Goal: Task Accomplishment & Management: Manage account settings

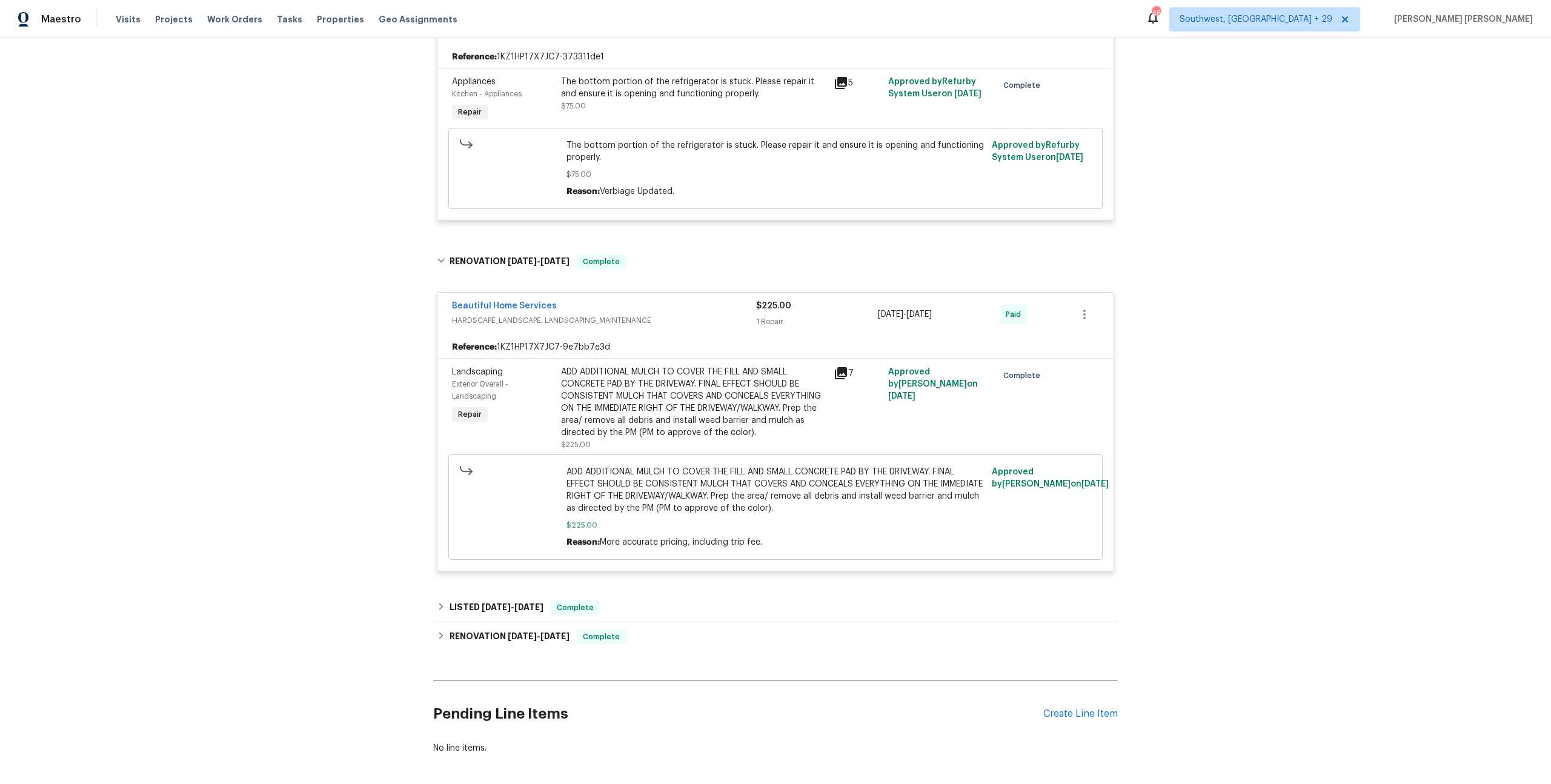
scroll to position [1089, 0]
drag, startPoint x: 231, startPoint y: 20, endPoint x: 451, endPoint y: 37, distance: 220.7
click at [231, 20] on span "Work Orders" at bounding box center [235, 19] width 55 height 12
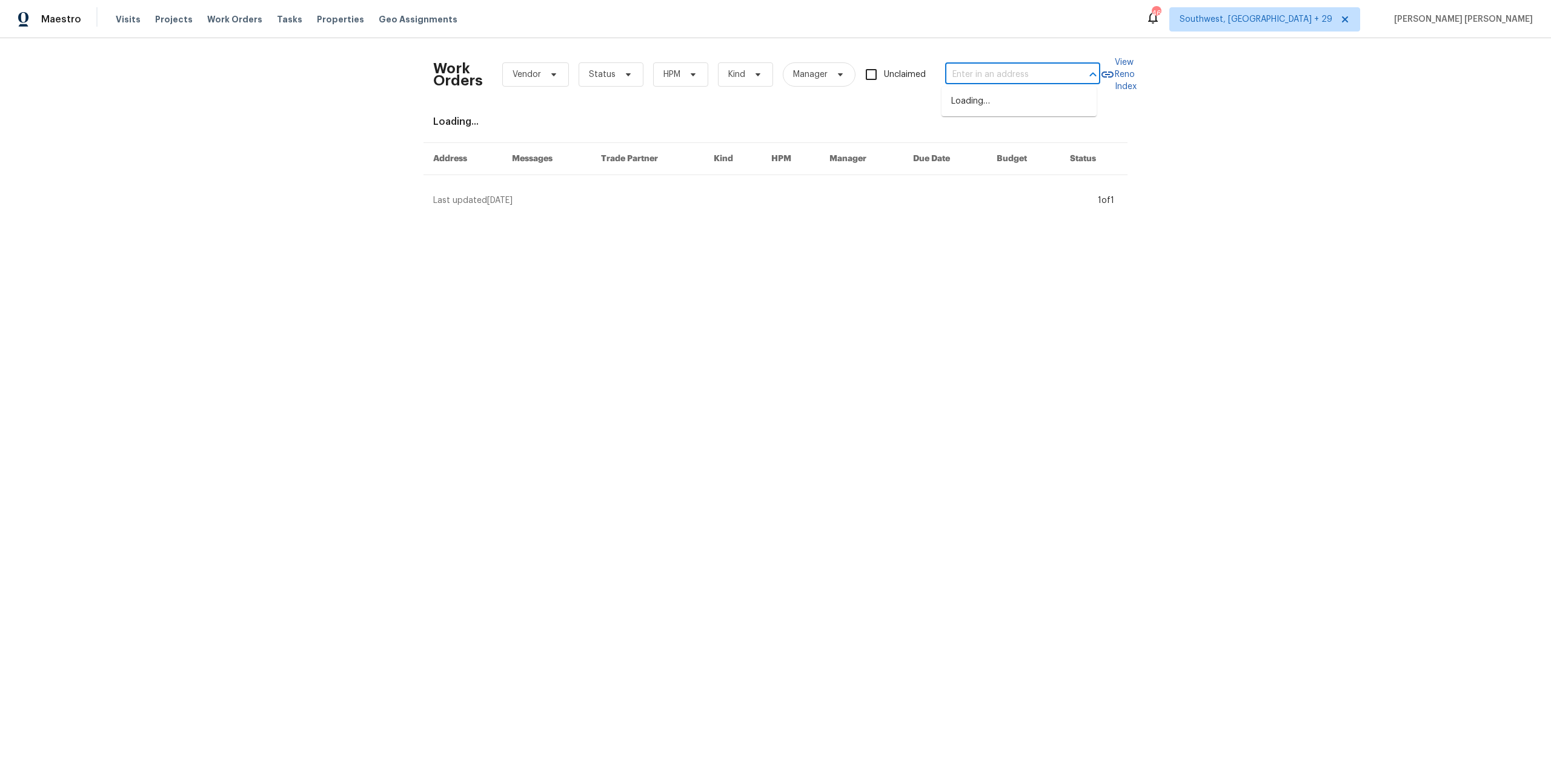
click at [872, 68] on input "text" at bounding box center [1006, 74] width 121 height 19
paste input "[STREET_ADDRESS][PERSON_NAME][PERSON_NAME]"
type input "[STREET_ADDRESS][PERSON_NAME][PERSON_NAME]"
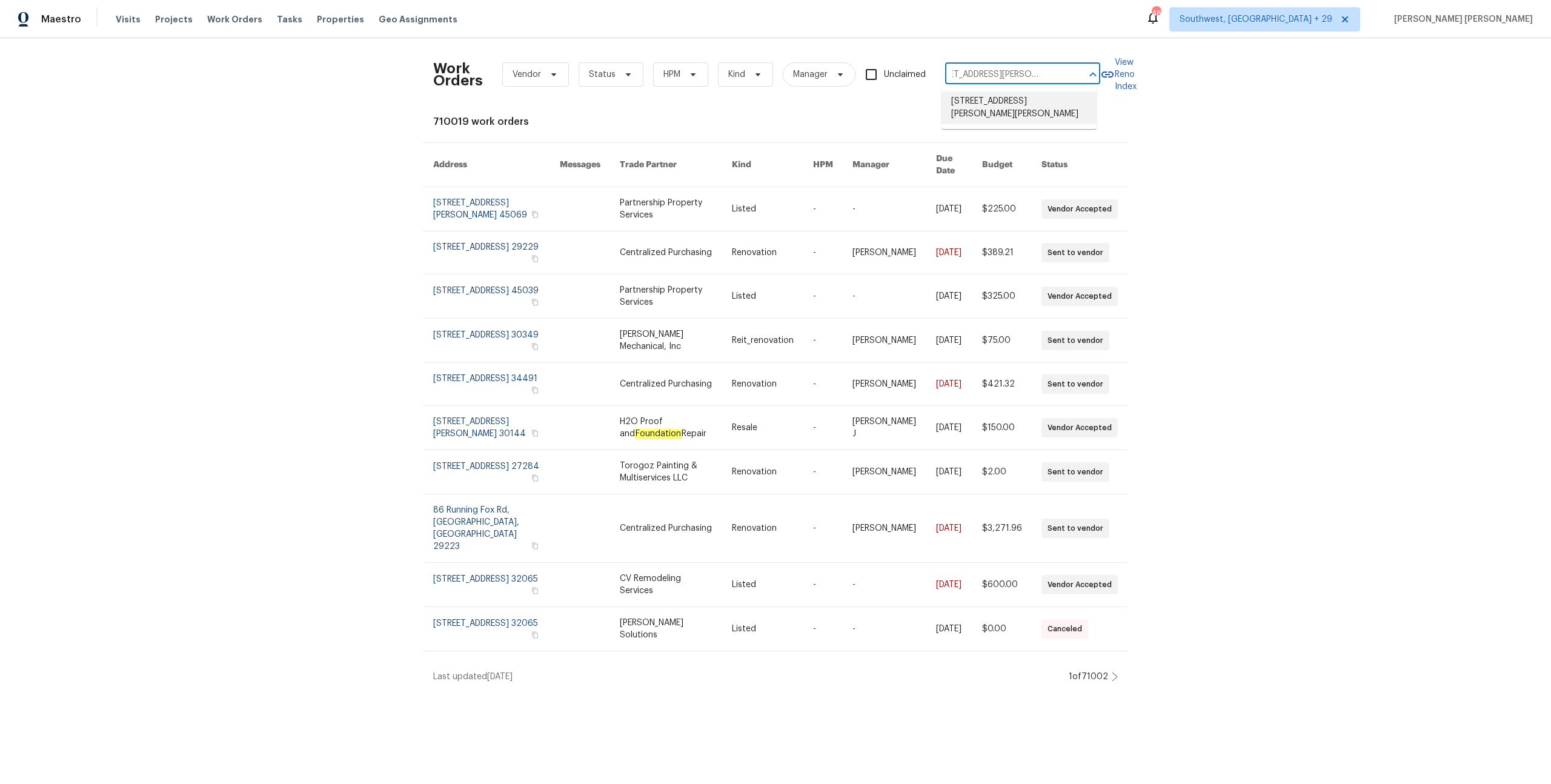
click at [872, 103] on li "[STREET_ADDRESS][PERSON_NAME][PERSON_NAME]" at bounding box center [1019, 107] width 155 height 33
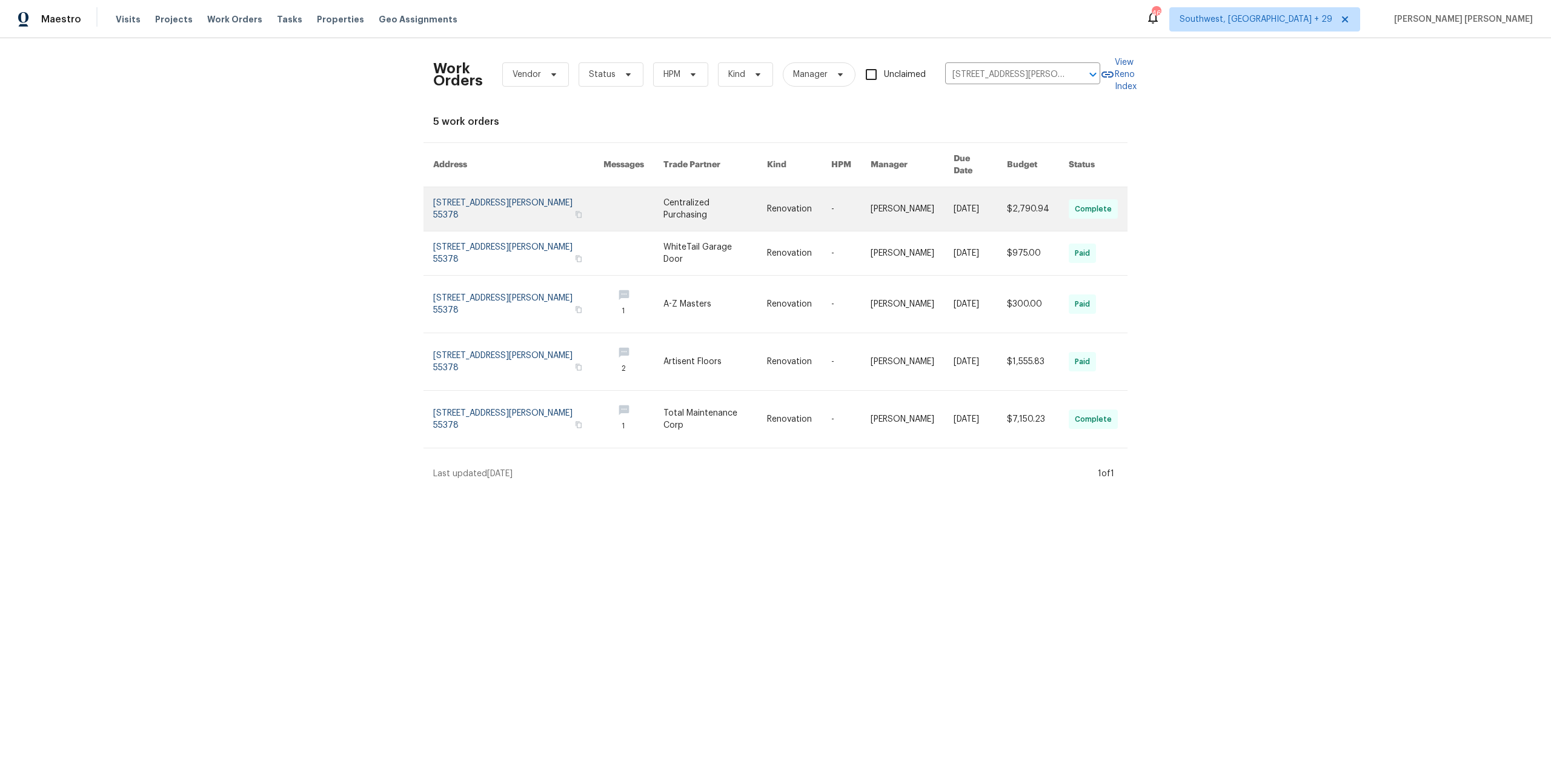
click at [872, 207] on link at bounding box center [912, 208] width 83 height 44
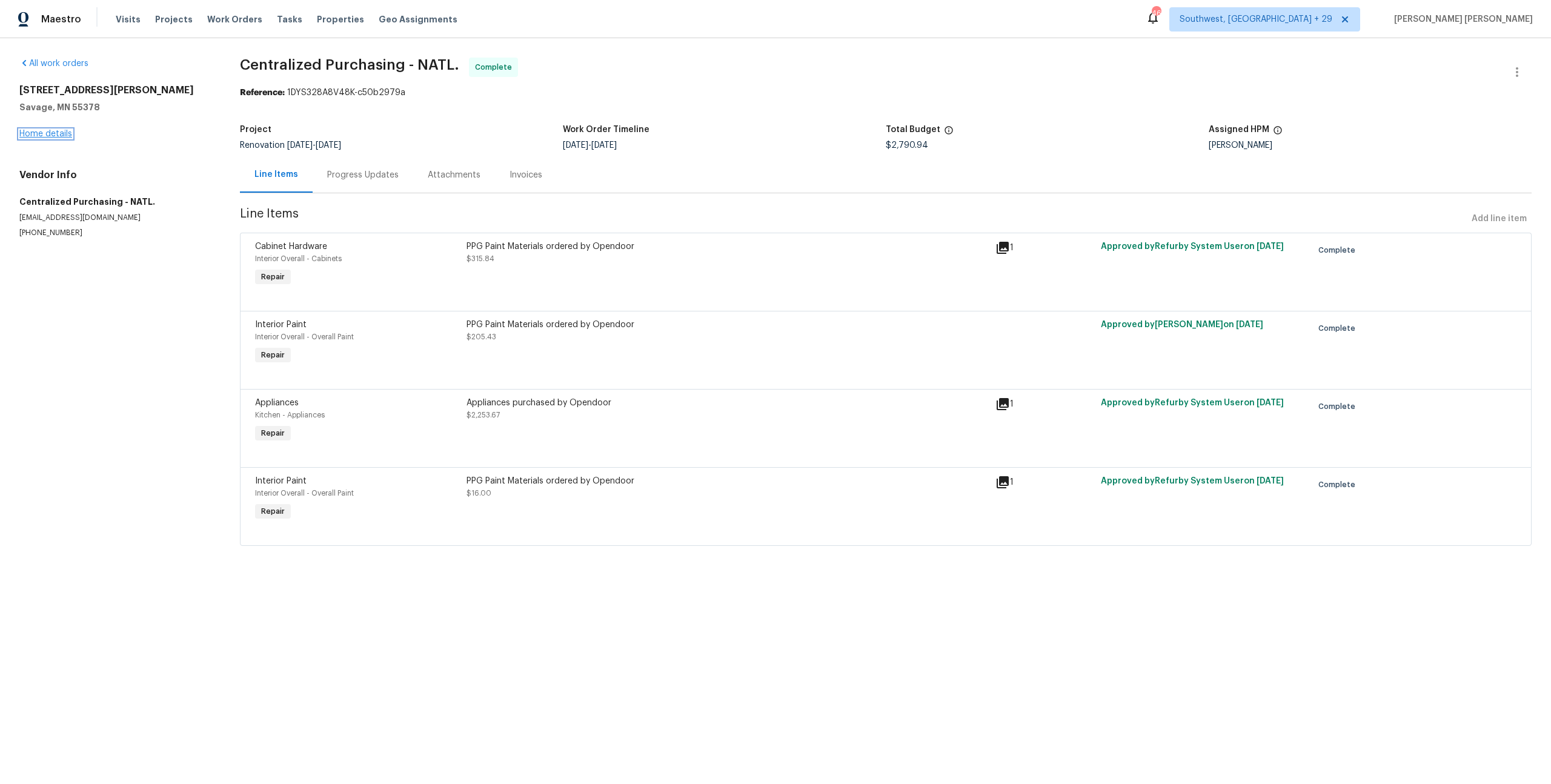
click at [43, 138] on link "Home details" at bounding box center [45, 133] width 53 height 8
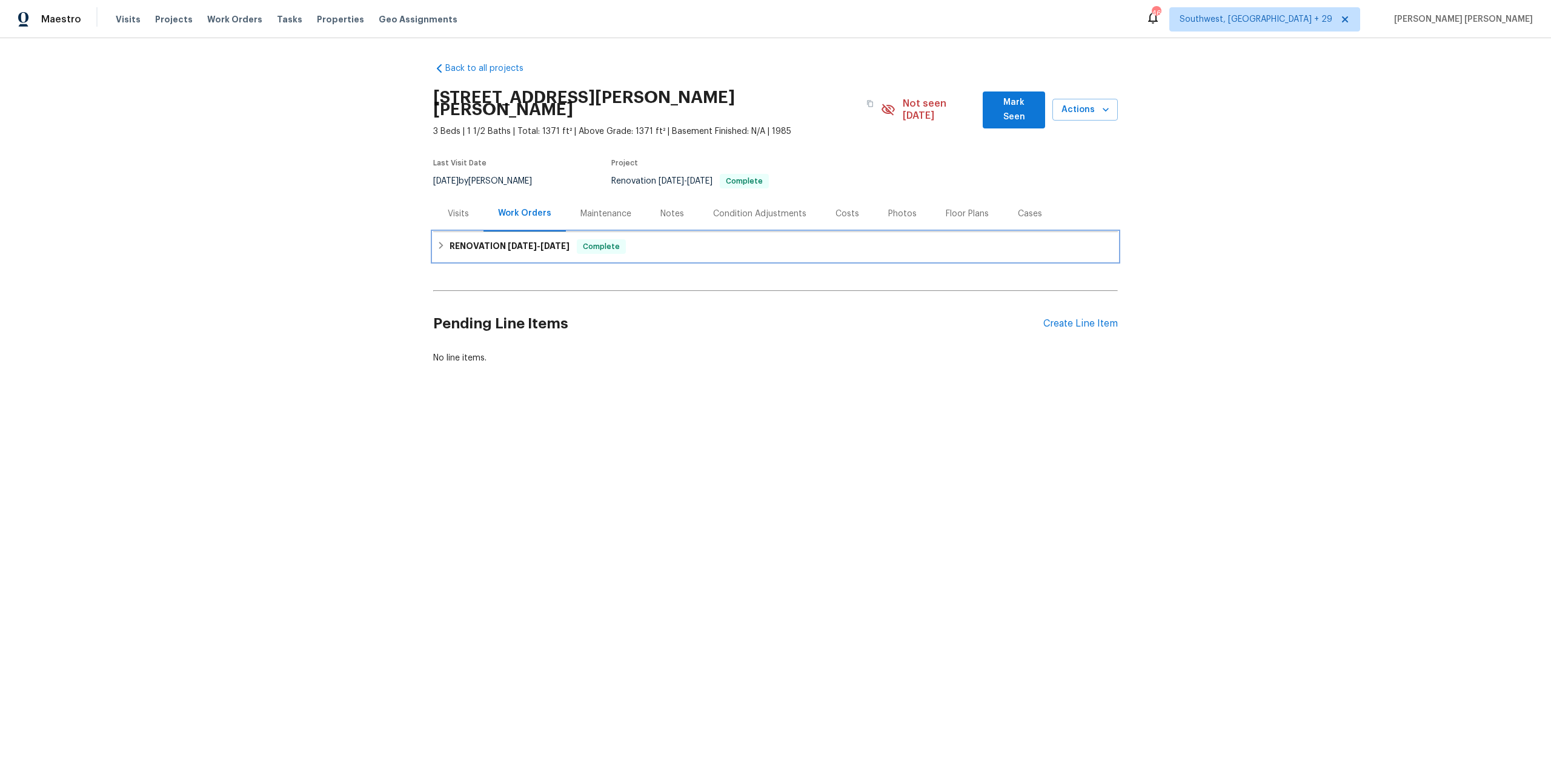
click at [564, 242] on span "8/21/25" at bounding box center [555, 246] width 29 height 8
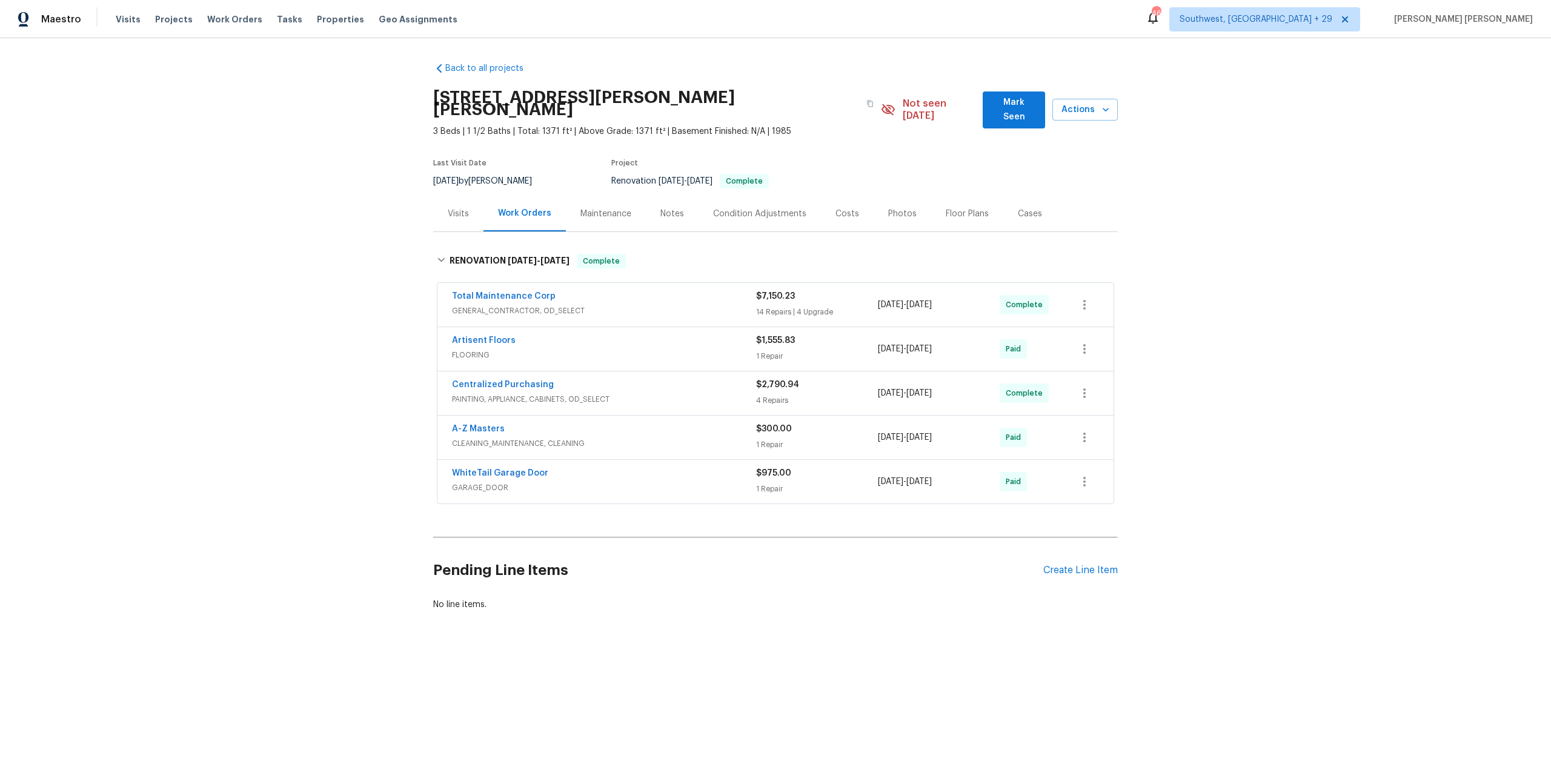
drag, startPoint x: 221, startPoint y: 17, endPoint x: 256, endPoint y: 18, distance: 35.0
click at [222, 17] on span "Work Orders" at bounding box center [235, 19] width 55 height 12
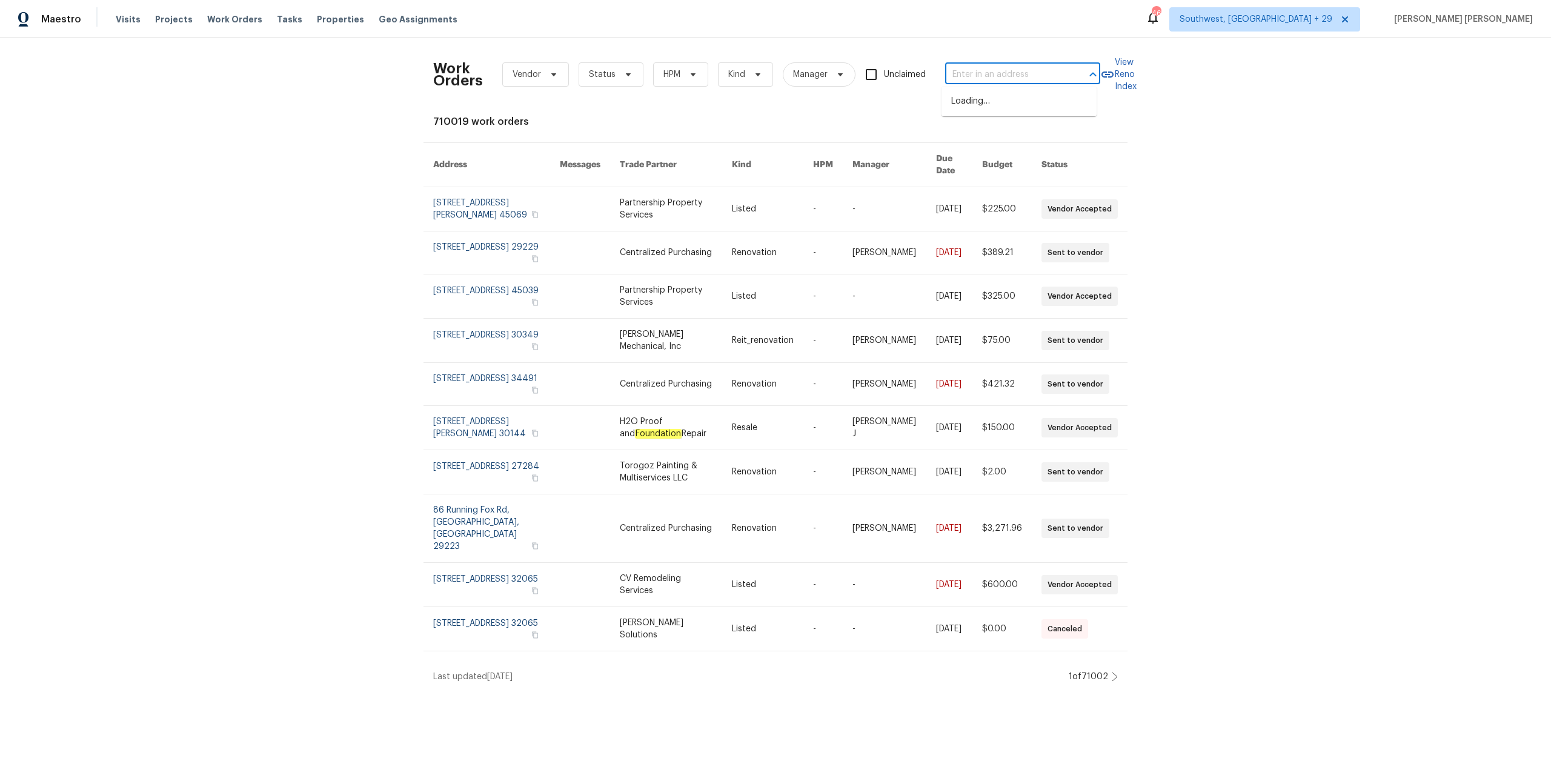
click at [872, 80] on input "text" at bounding box center [1006, 74] width 121 height 19
paste input "6991 Edenvale Blvd, Eden Prairie, MN 55346"
type input "6991 Edenvale Blvd, Eden Prairie, MN 55346"
click at [872, 103] on li "6991 Edenvale Blvd, Eden Prairie, MN 55346" at bounding box center [1019, 101] width 155 height 20
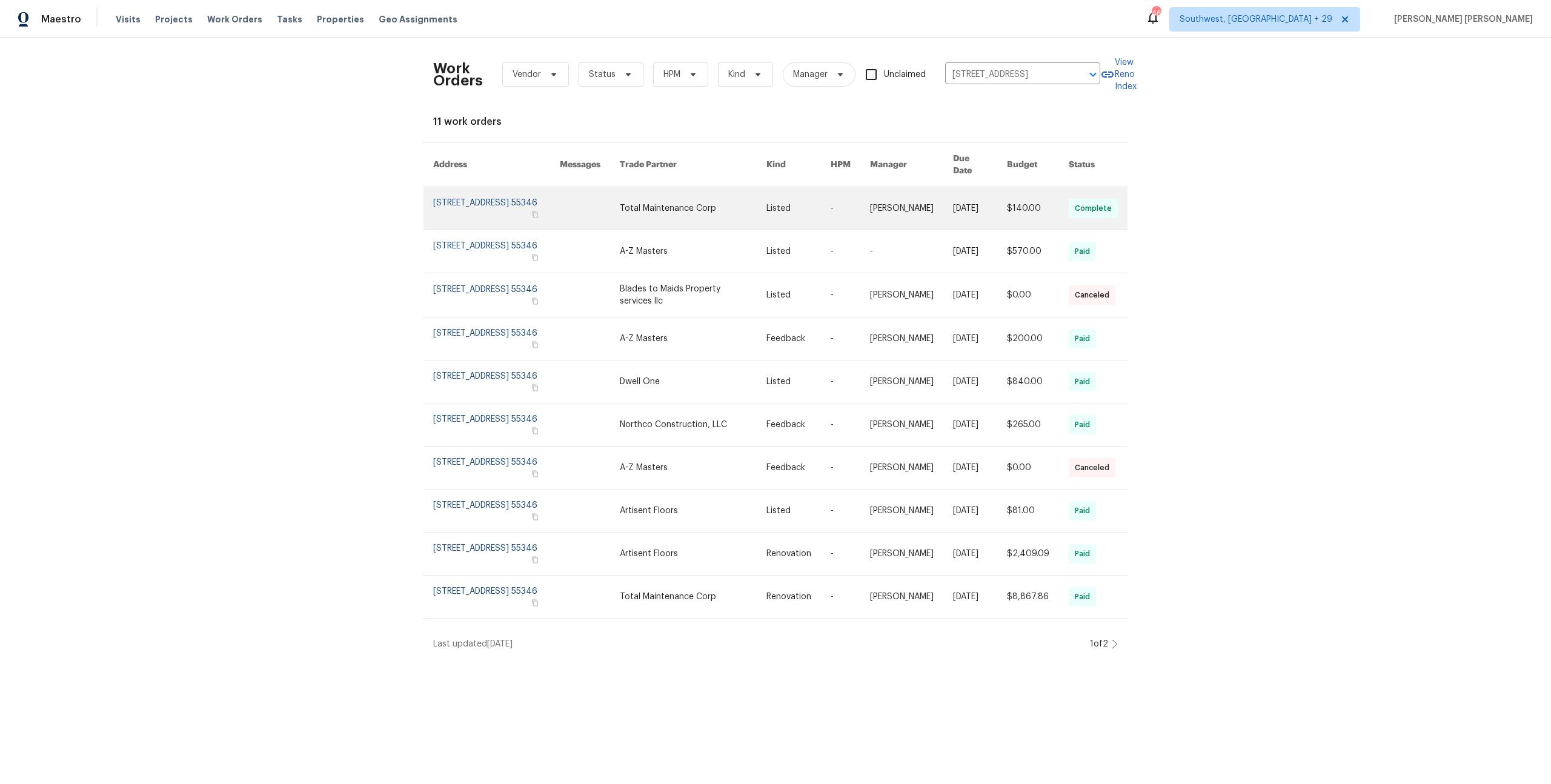
click at [872, 211] on link at bounding box center [980, 207] width 54 height 42
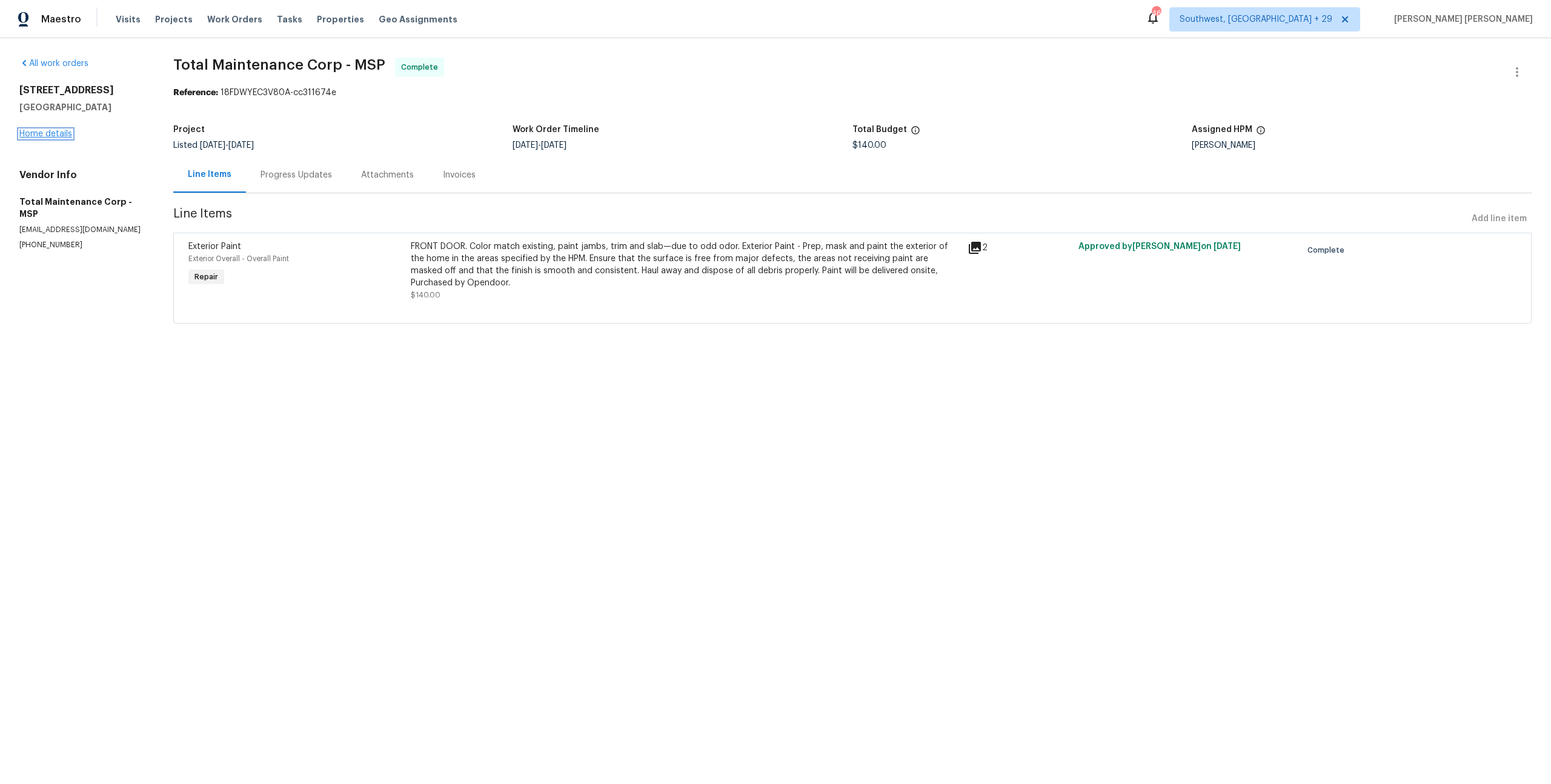
click at [62, 136] on link "Home details" at bounding box center [45, 133] width 53 height 8
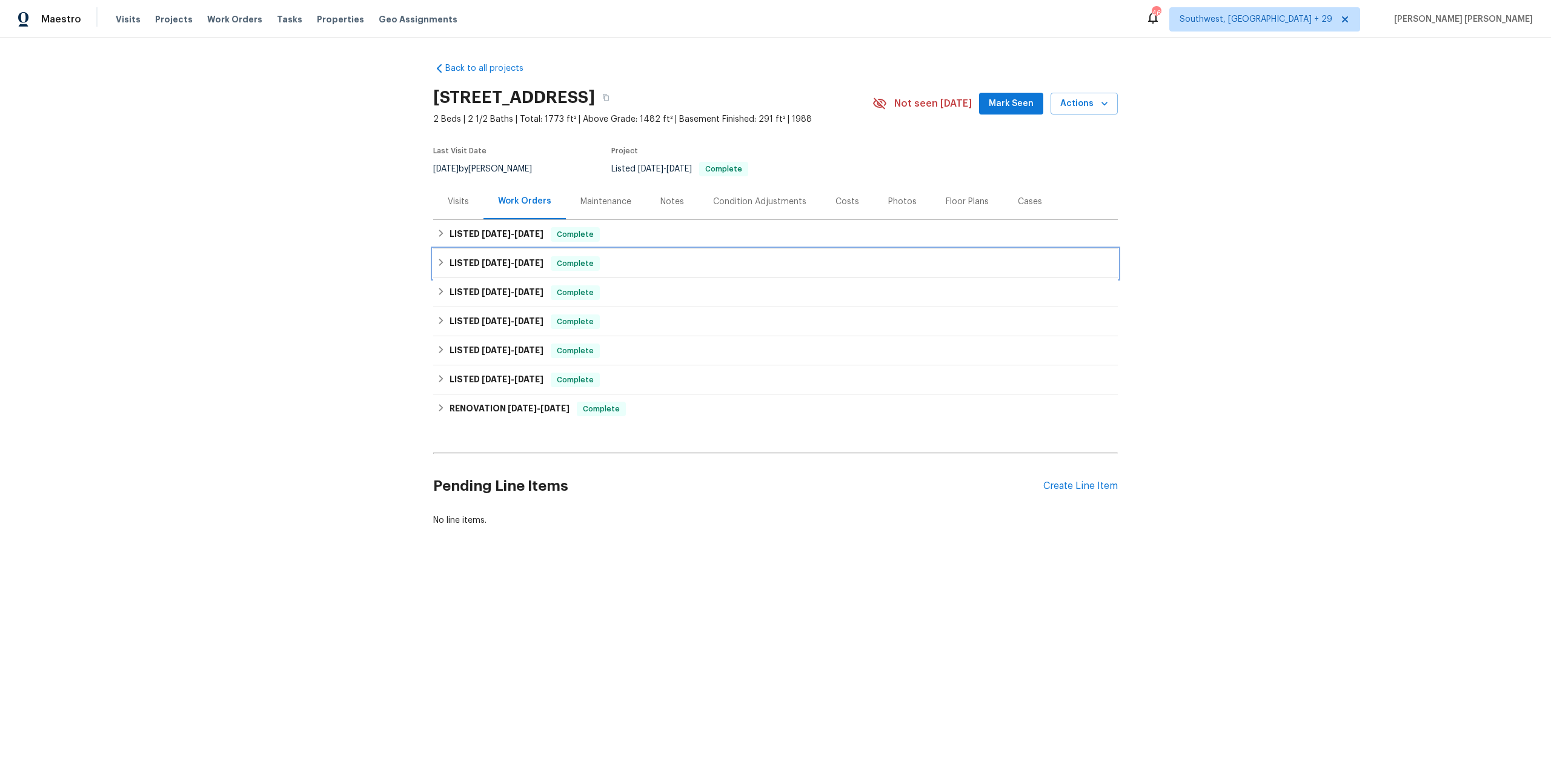
click at [579, 257] on span "Complete" at bounding box center [575, 263] width 47 height 12
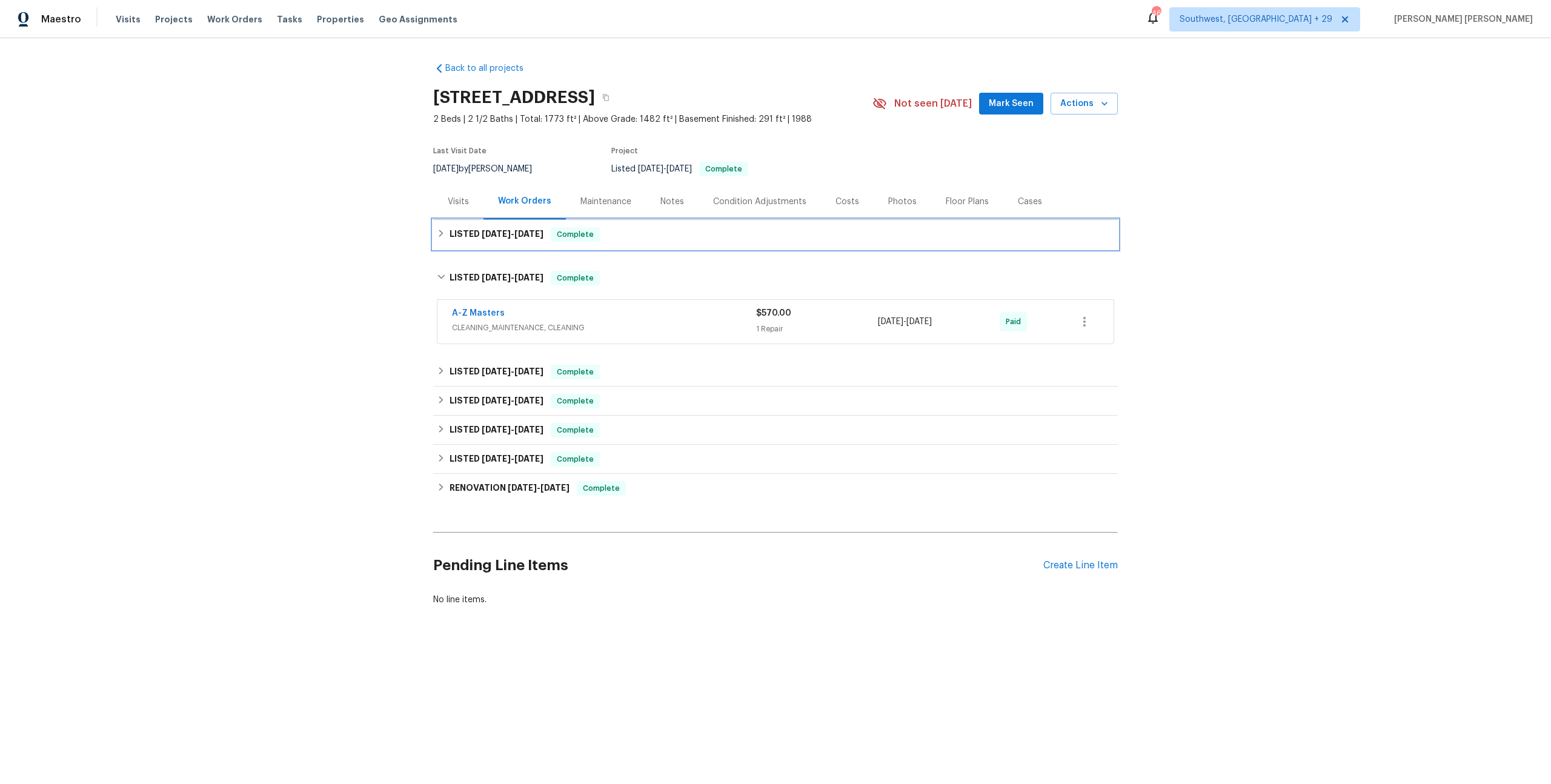
click at [588, 238] on span "Complete" at bounding box center [575, 234] width 47 height 12
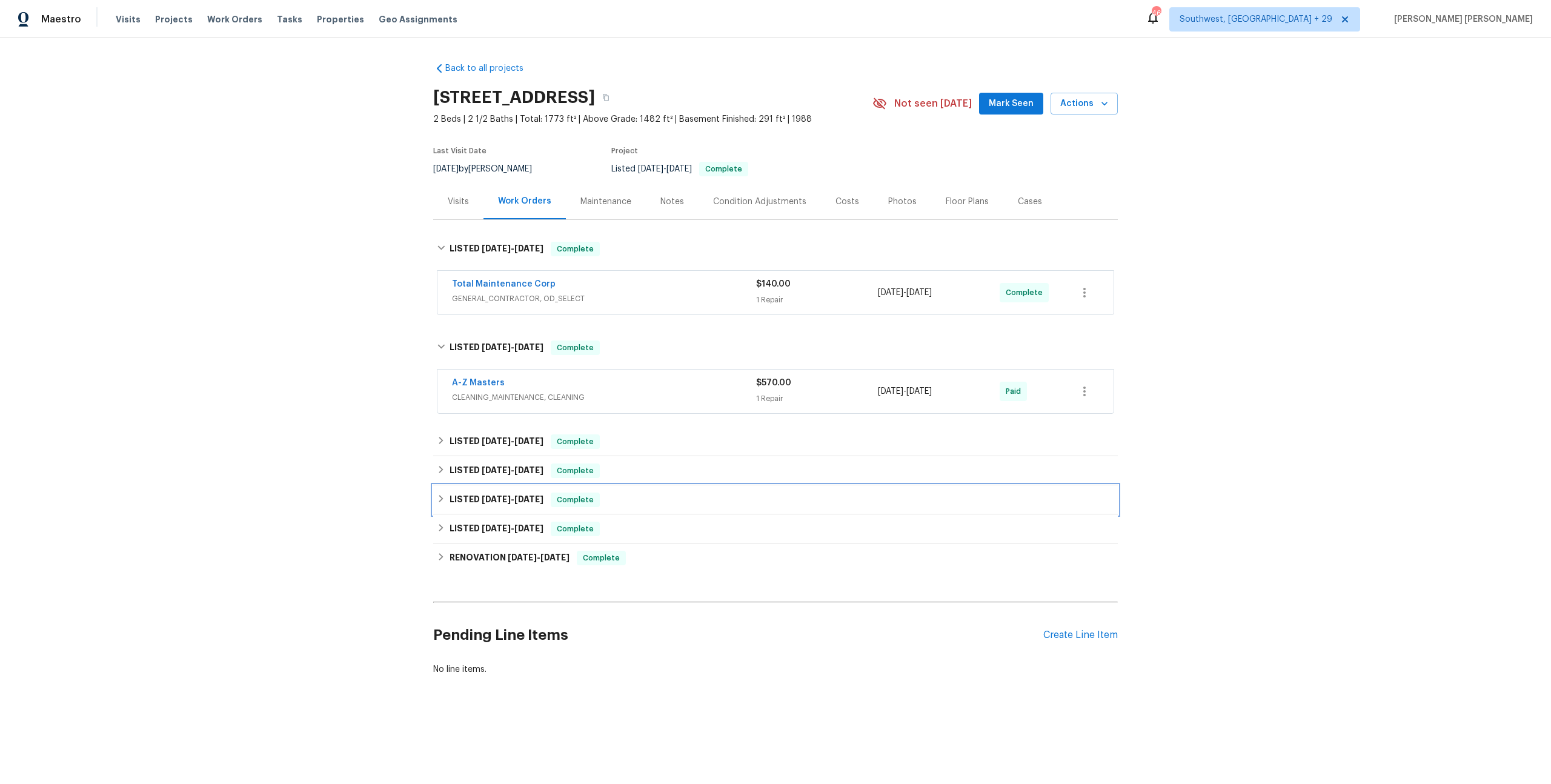
click at [620, 405] on div "LISTED 4/14/25 - 4/18/25 Complete" at bounding box center [775, 499] width 678 height 15
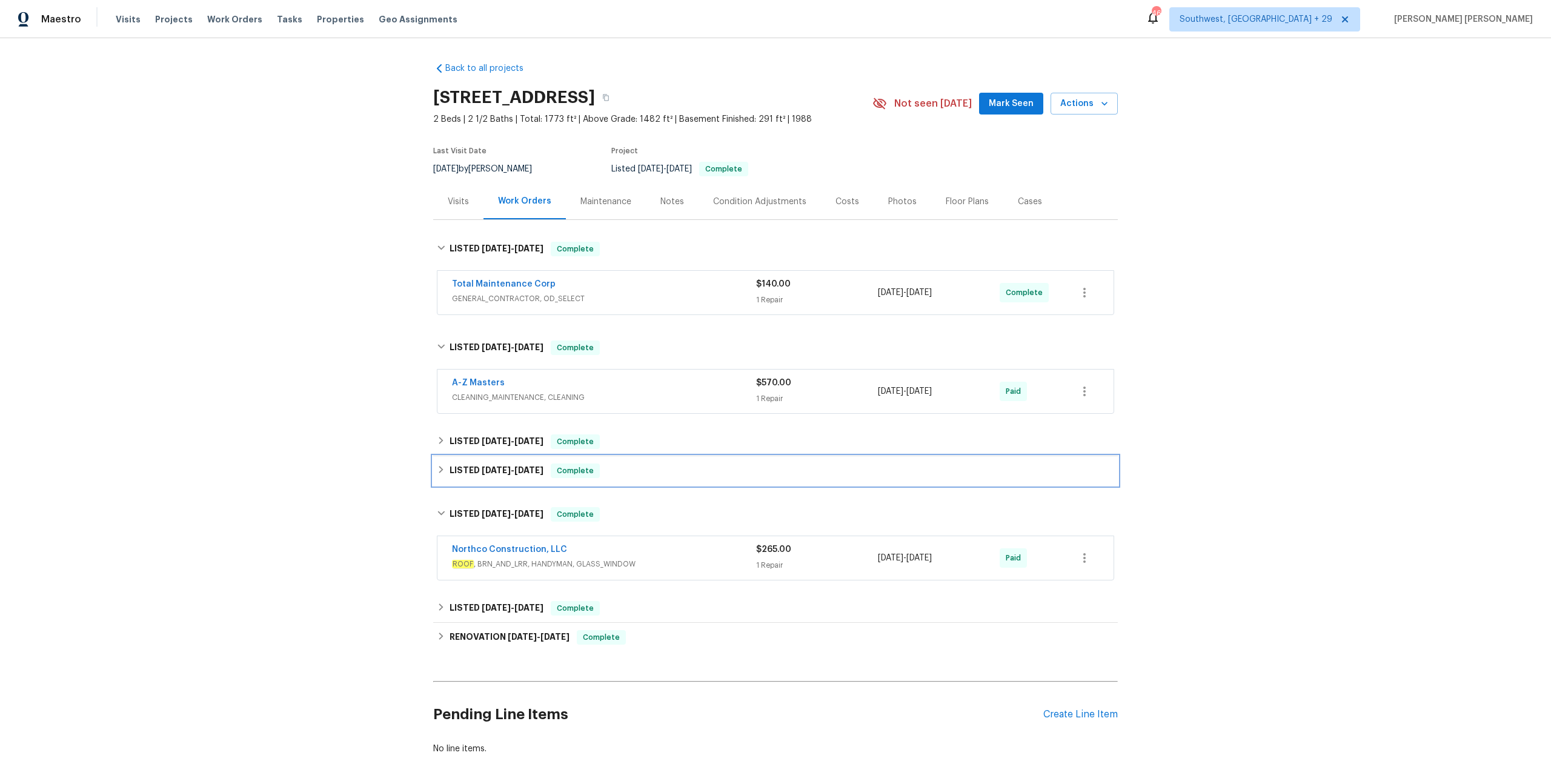
click at [625, 405] on div "LISTED 4/28/25 - 5/2/25 Complete" at bounding box center [775, 470] width 678 height 15
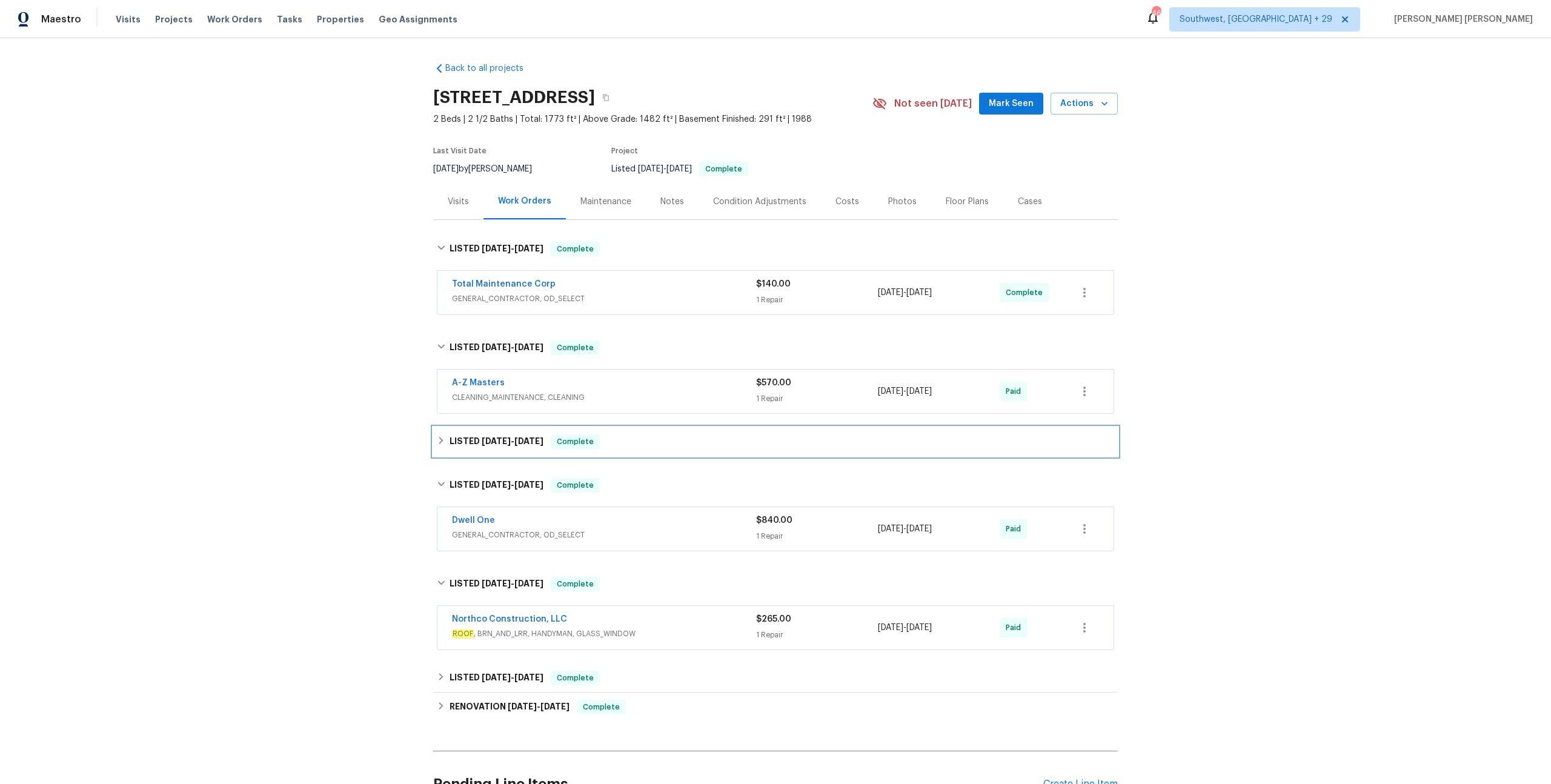
click at [637, 405] on div "LISTED 6/12/25 - 6/20/25 Complete" at bounding box center [775, 441] width 678 height 15
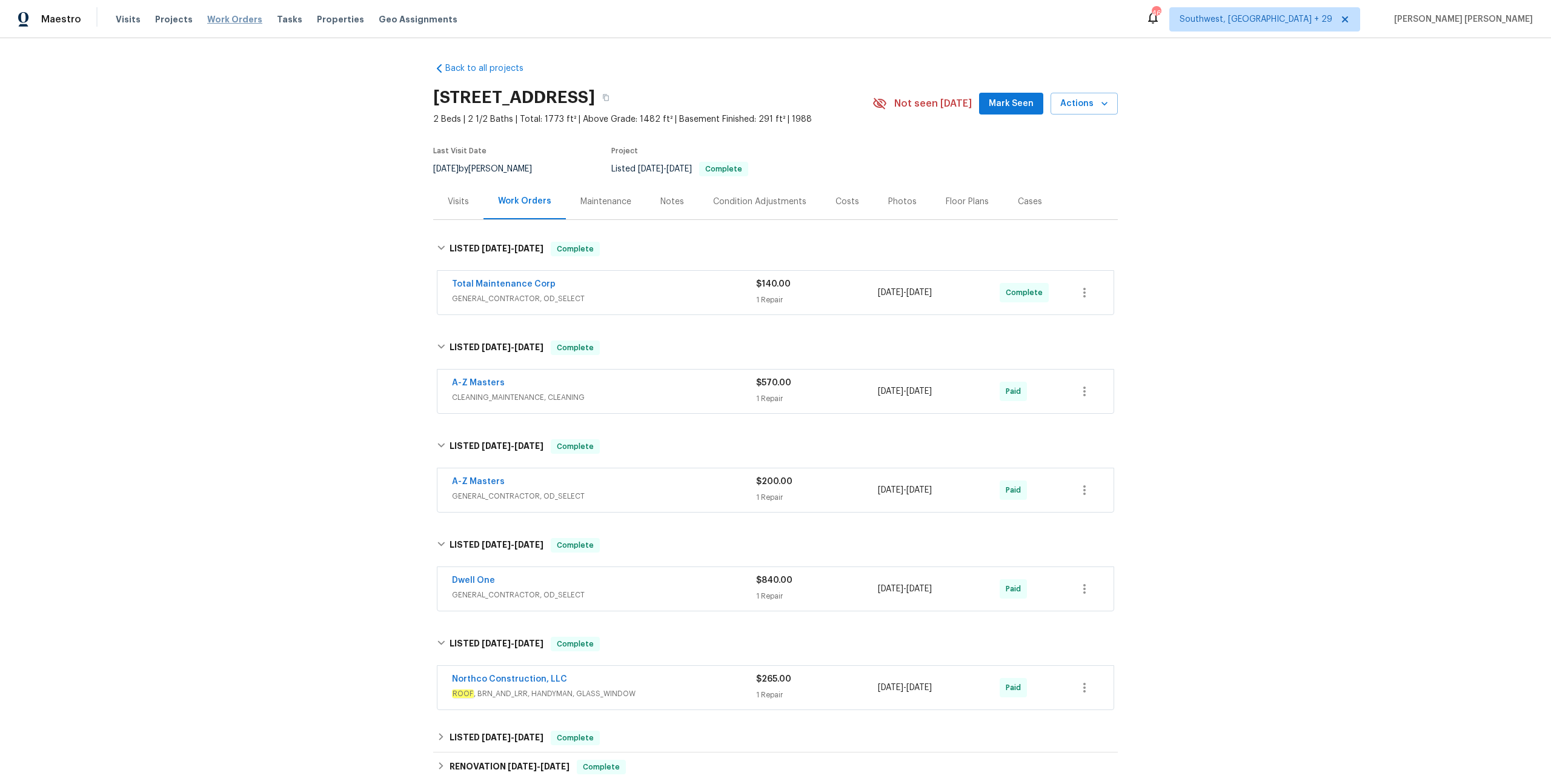
click at [234, 19] on span "Work Orders" at bounding box center [235, 19] width 55 height 12
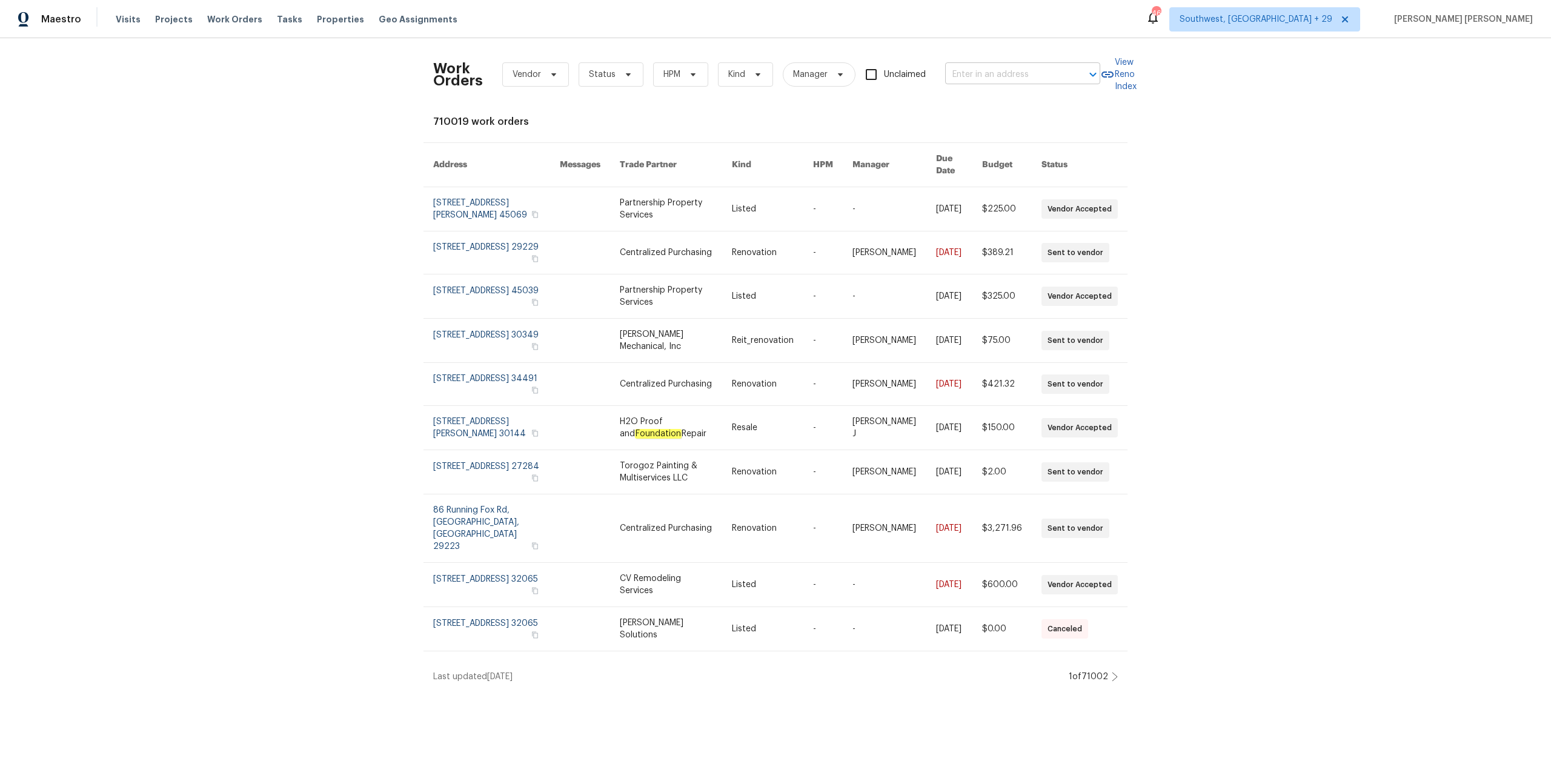
click at [872, 77] on input "text" at bounding box center [1006, 74] width 121 height 19
paste input "15579 June Grass Ln, Eden Prairie, MN 55347"
type input "15579 June Grass Ln, Eden Prairie, MN 55347"
click at [872, 103] on li "15579 June Grass Ln, Eden Prairie, MN 55347" at bounding box center [1019, 107] width 155 height 33
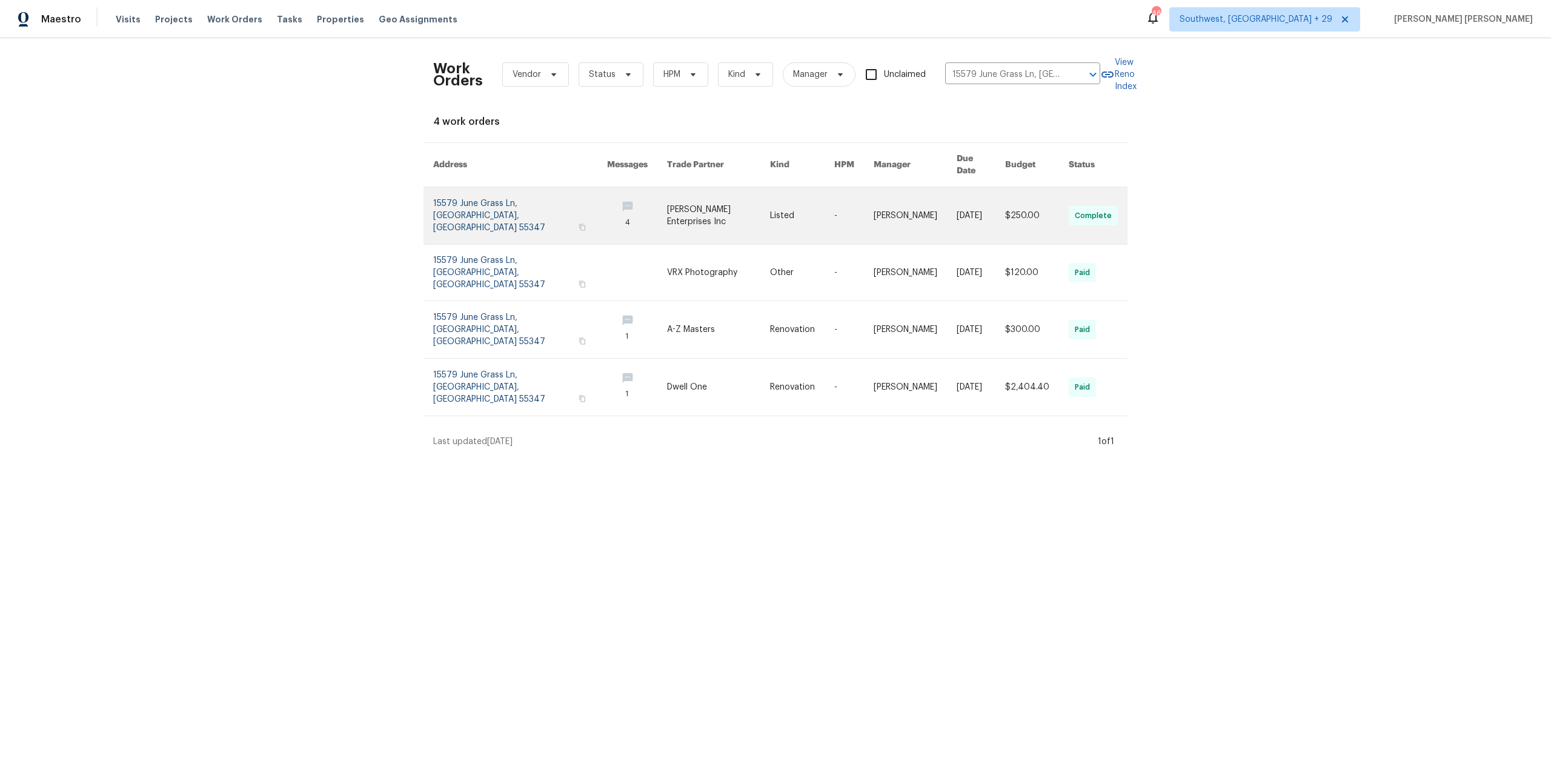
click at [872, 187] on link at bounding box center [915, 215] width 83 height 57
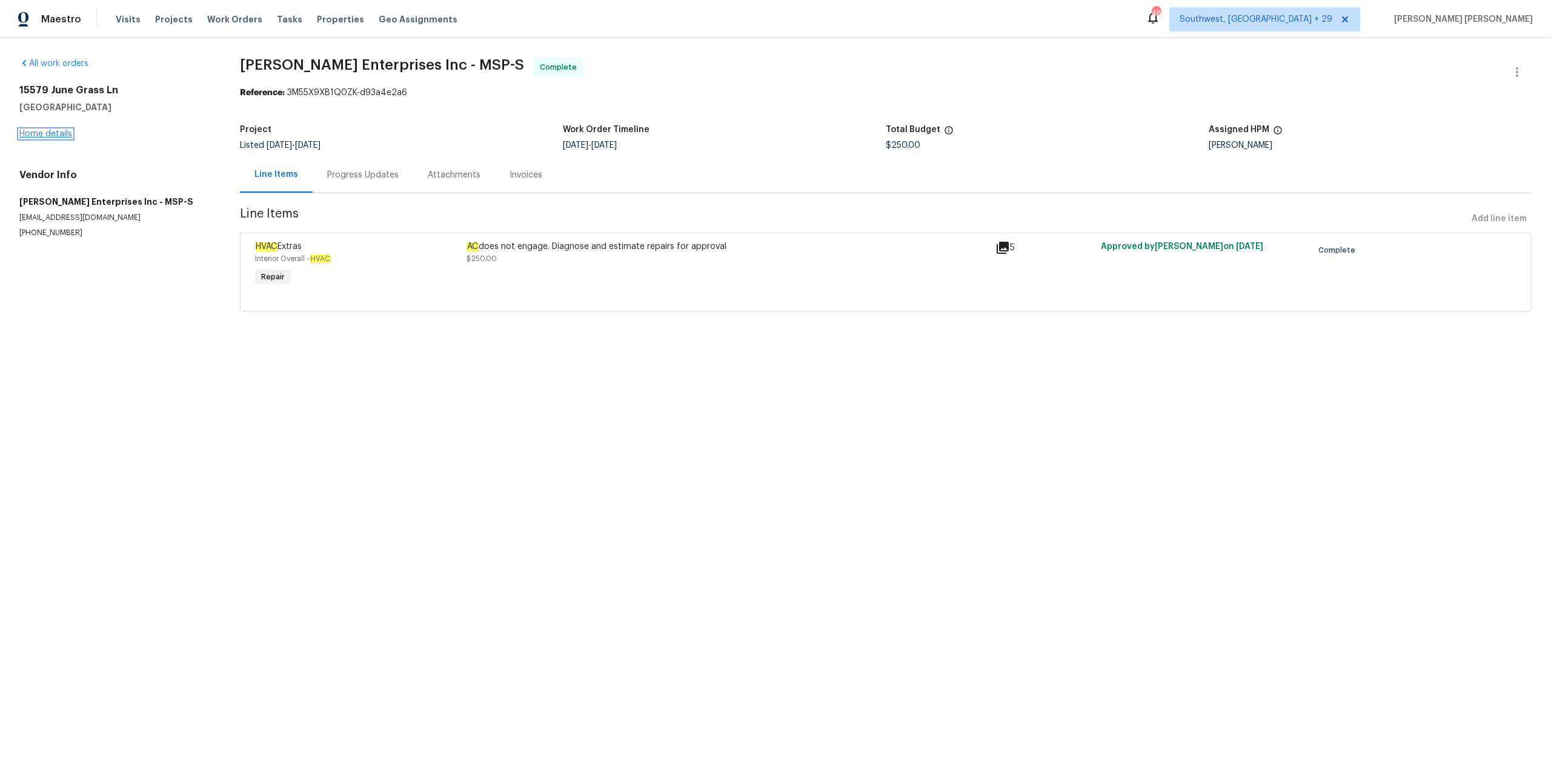
click at [60, 134] on link "Home details" at bounding box center [45, 133] width 53 height 8
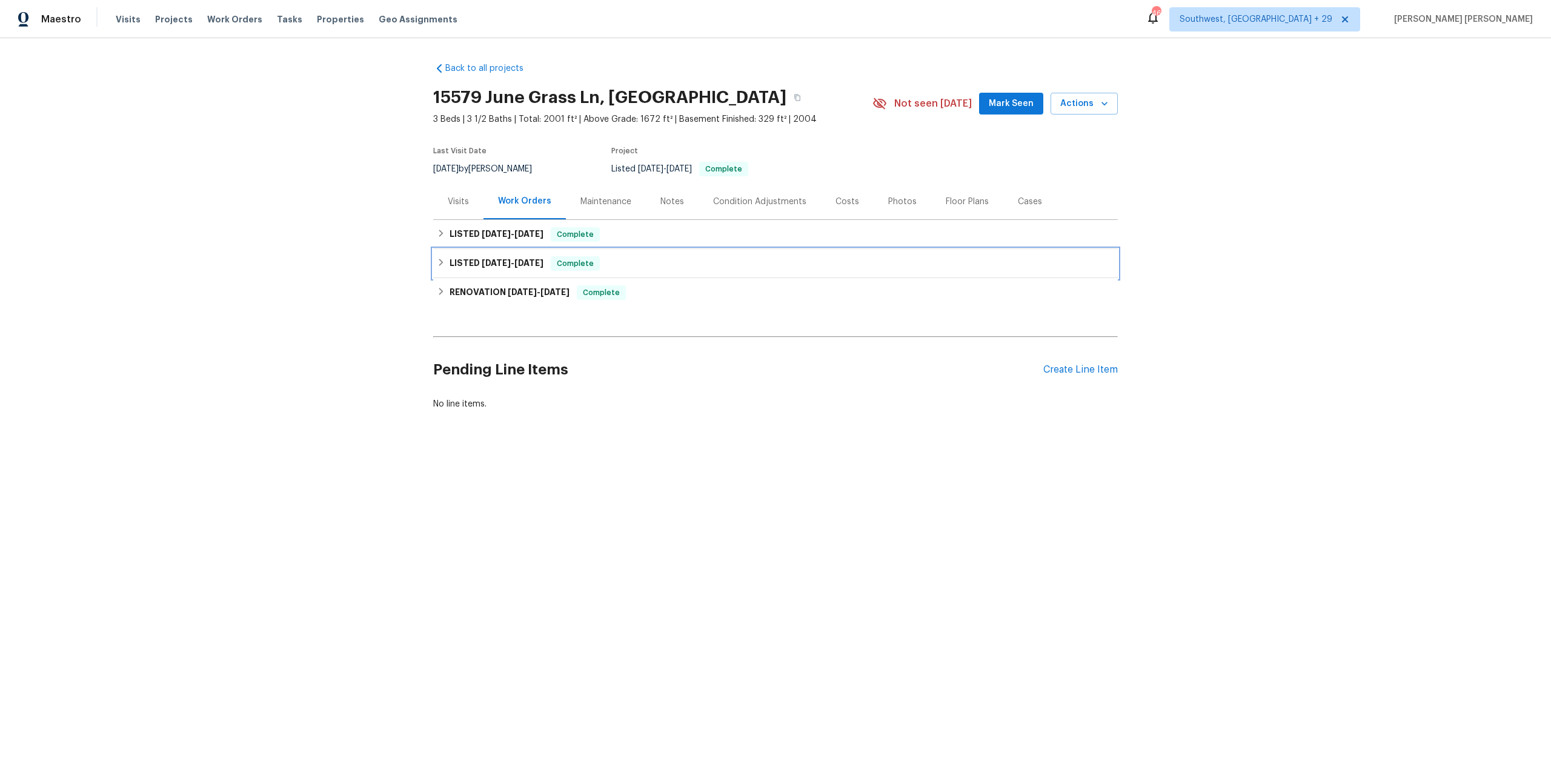
click at [537, 267] on h6 "LISTED 6/10/25 - 6/11/25" at bounding box center [496, 263] width 94 height 15
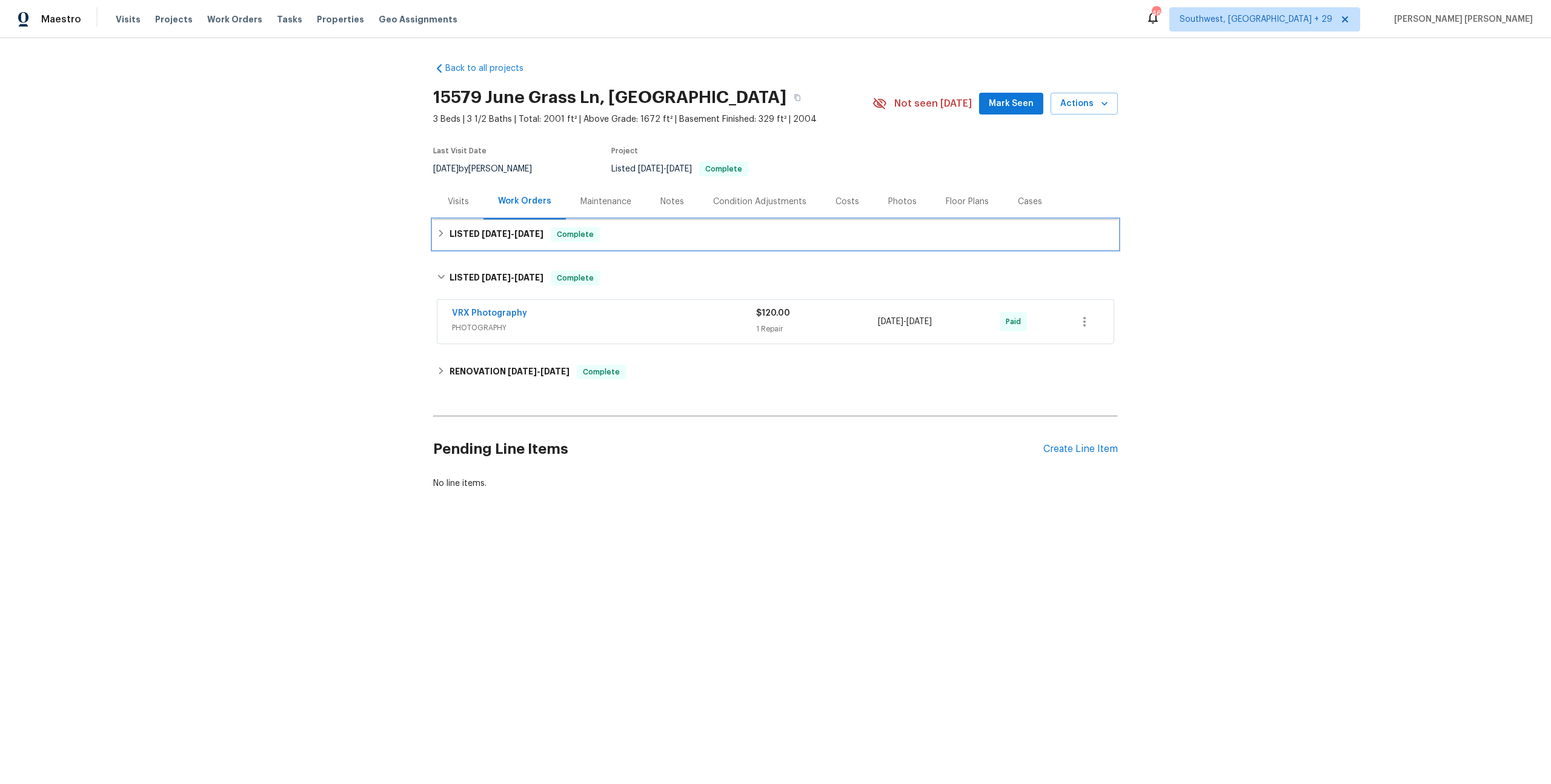
click at [548, 241] on div "LISTED 9/24/25 - 9/26/25 Complete" at bounding box center [775, 234] width 678 height 15
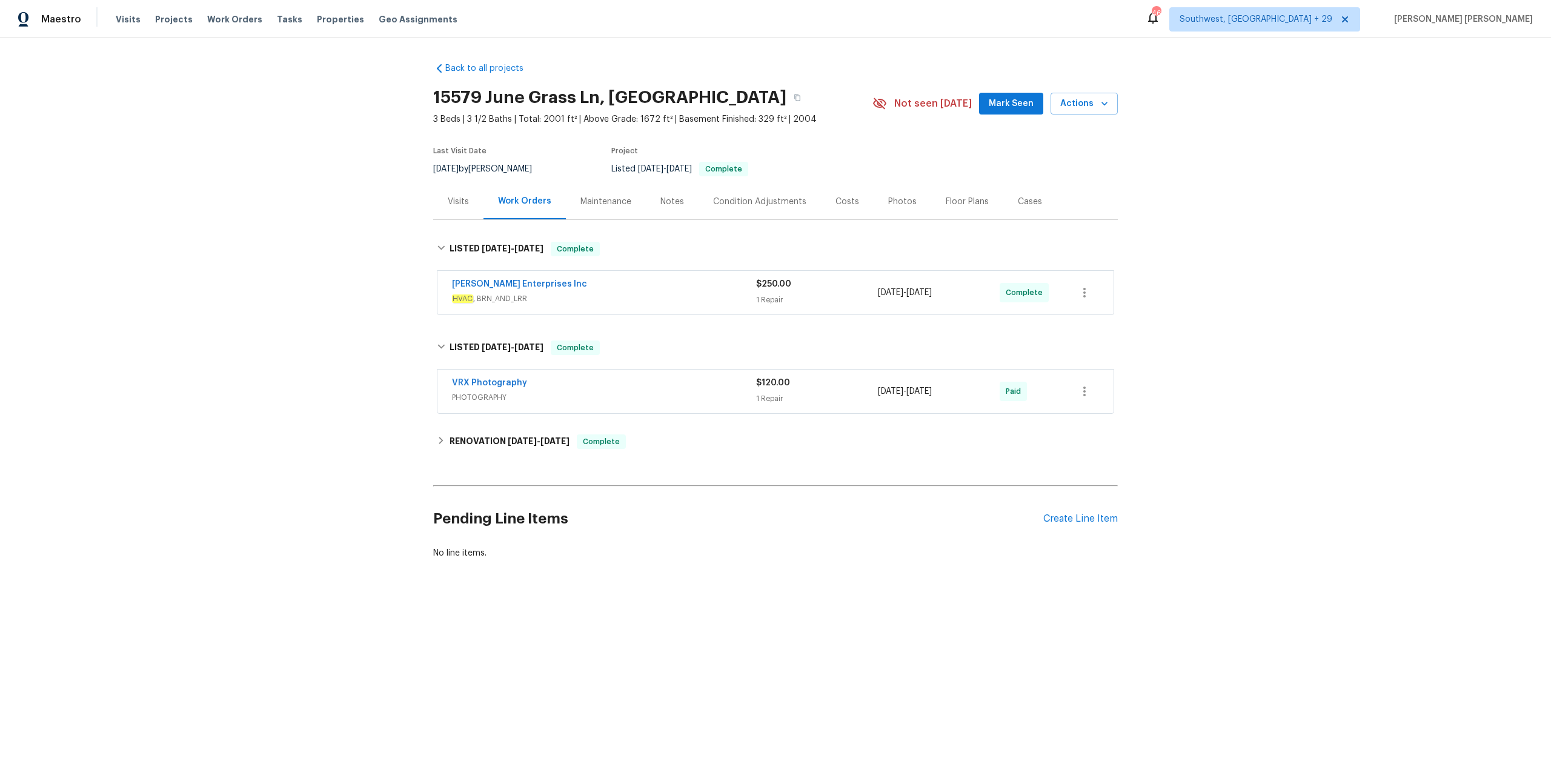
drag, startPoint x: 236, startPoint y: 21, endPoint x: 330, endPoint y: 35, distance: 95.0
click at [237, 21] on span "Work Orders" at bounding box center [235, 19] width 55 height 12
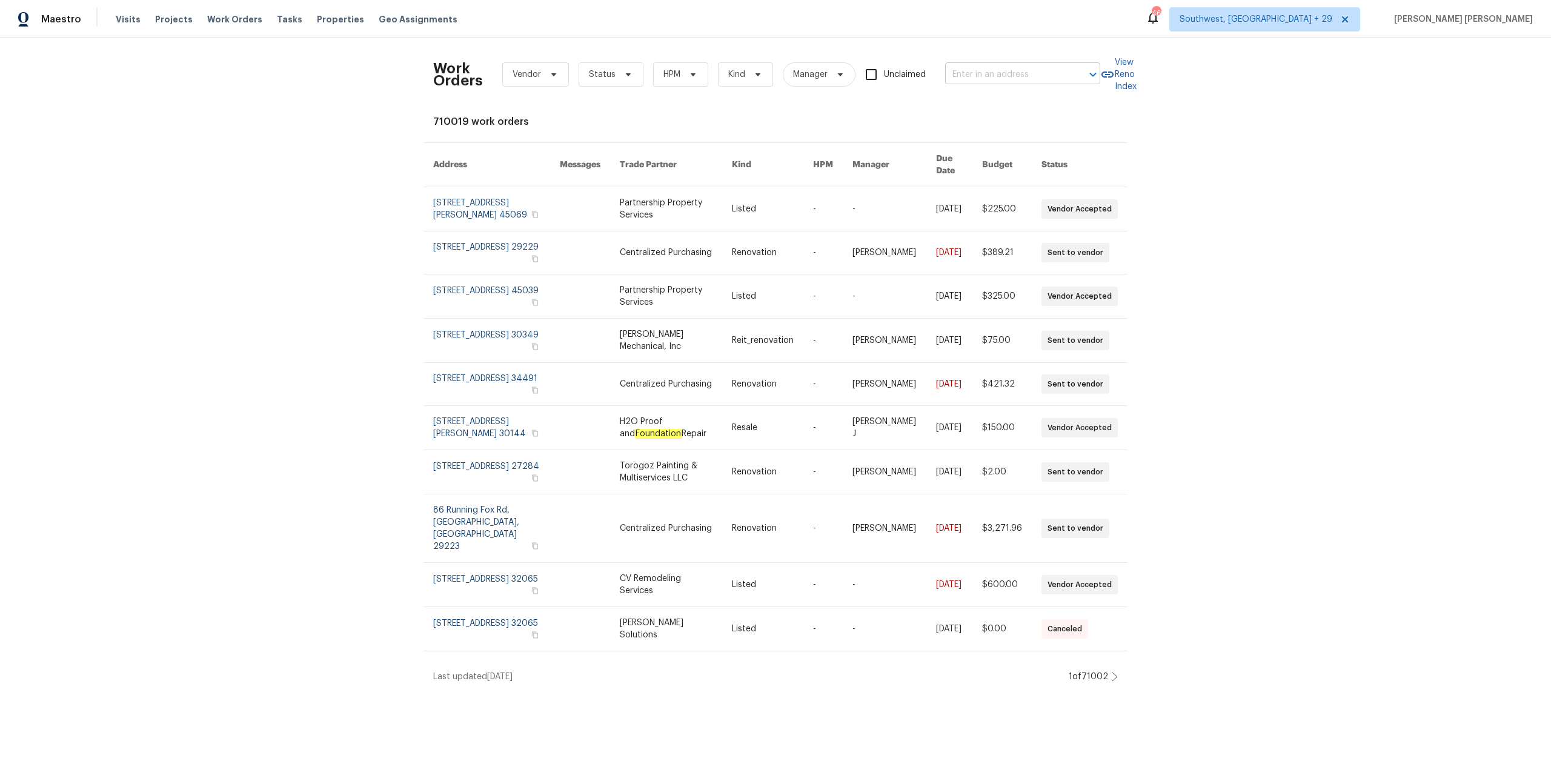
click at [872, 79] on input "text" at bounding box center [1006, 74] width 121 height 19
paste input "1514 Barcus Dr, Georgetown, TX 78626"
type input "1514 Barcus Dr, Georgetown, TX 78626"
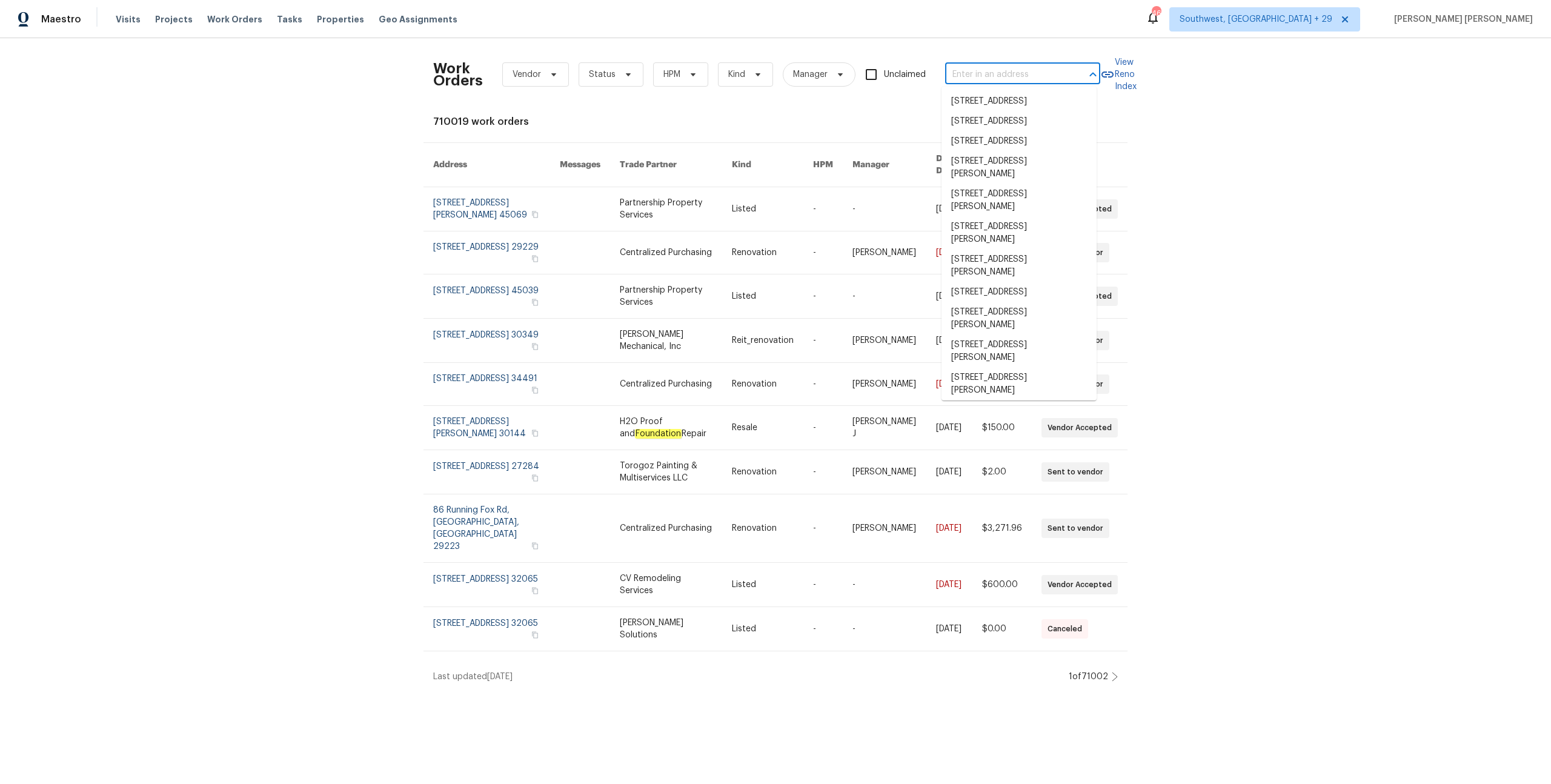
scroll to position [0, 0]
paste input "15 Ryan Cir, Odenville, AL 35120"
type input "15 Ryan Cir, Odenville, AL 35120"
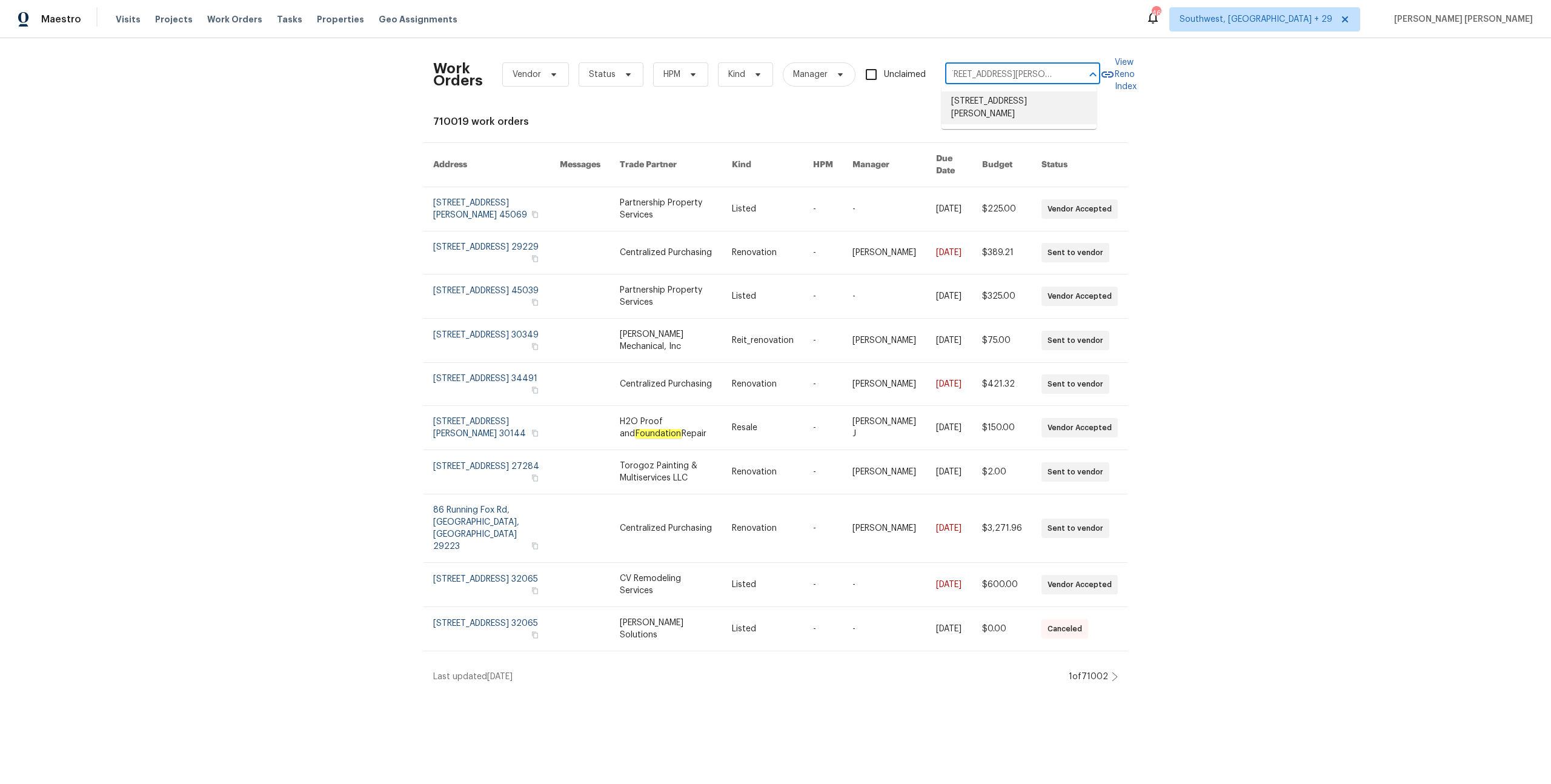
click at [872, 108] on li "15 Ryan Cir, Odenville, AL 35120" at bounding box center [1019, 107] width 155 height 33
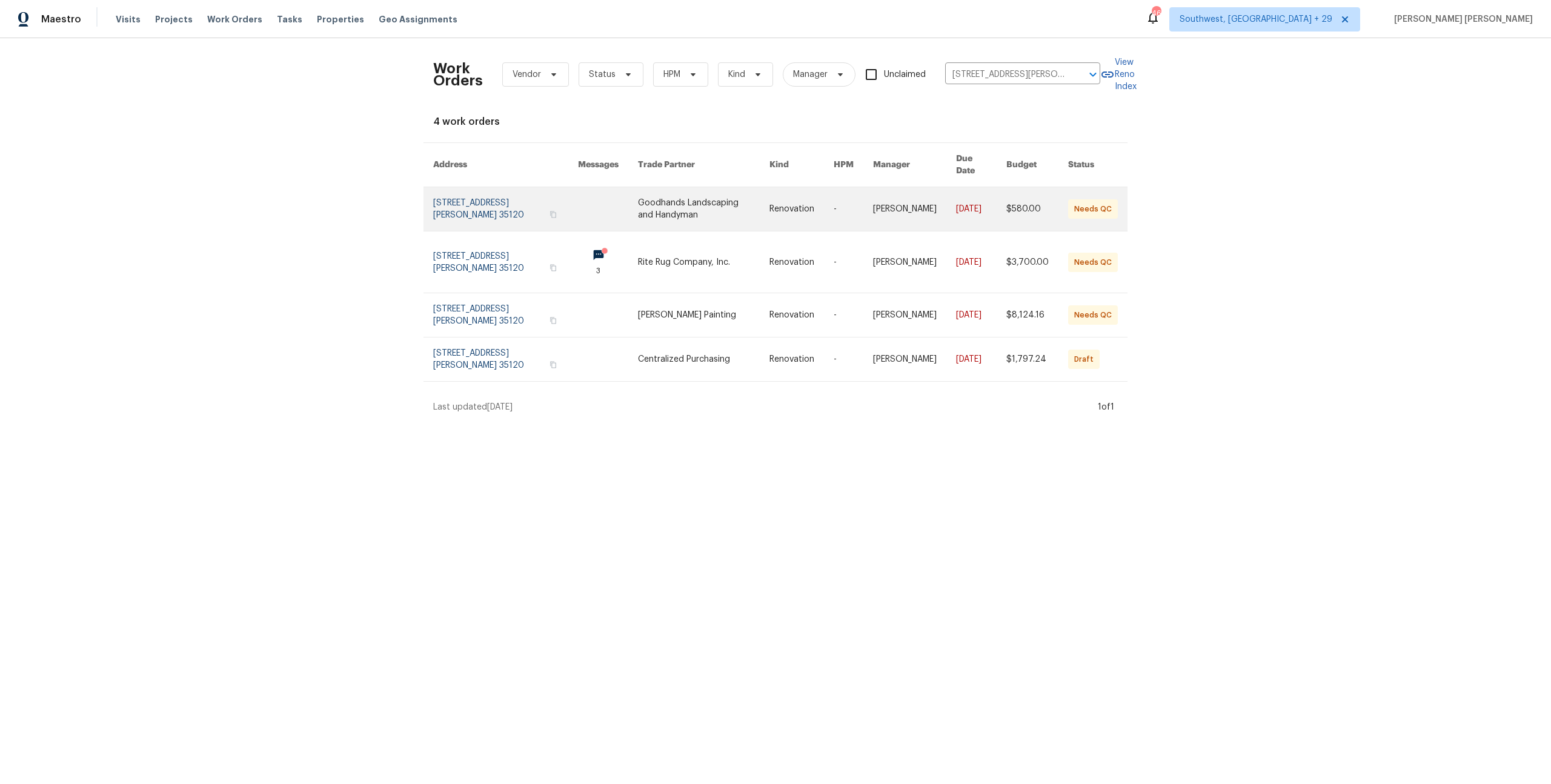
click at [872, 200] on link at bounding box center [981, 208] width 51 height 44
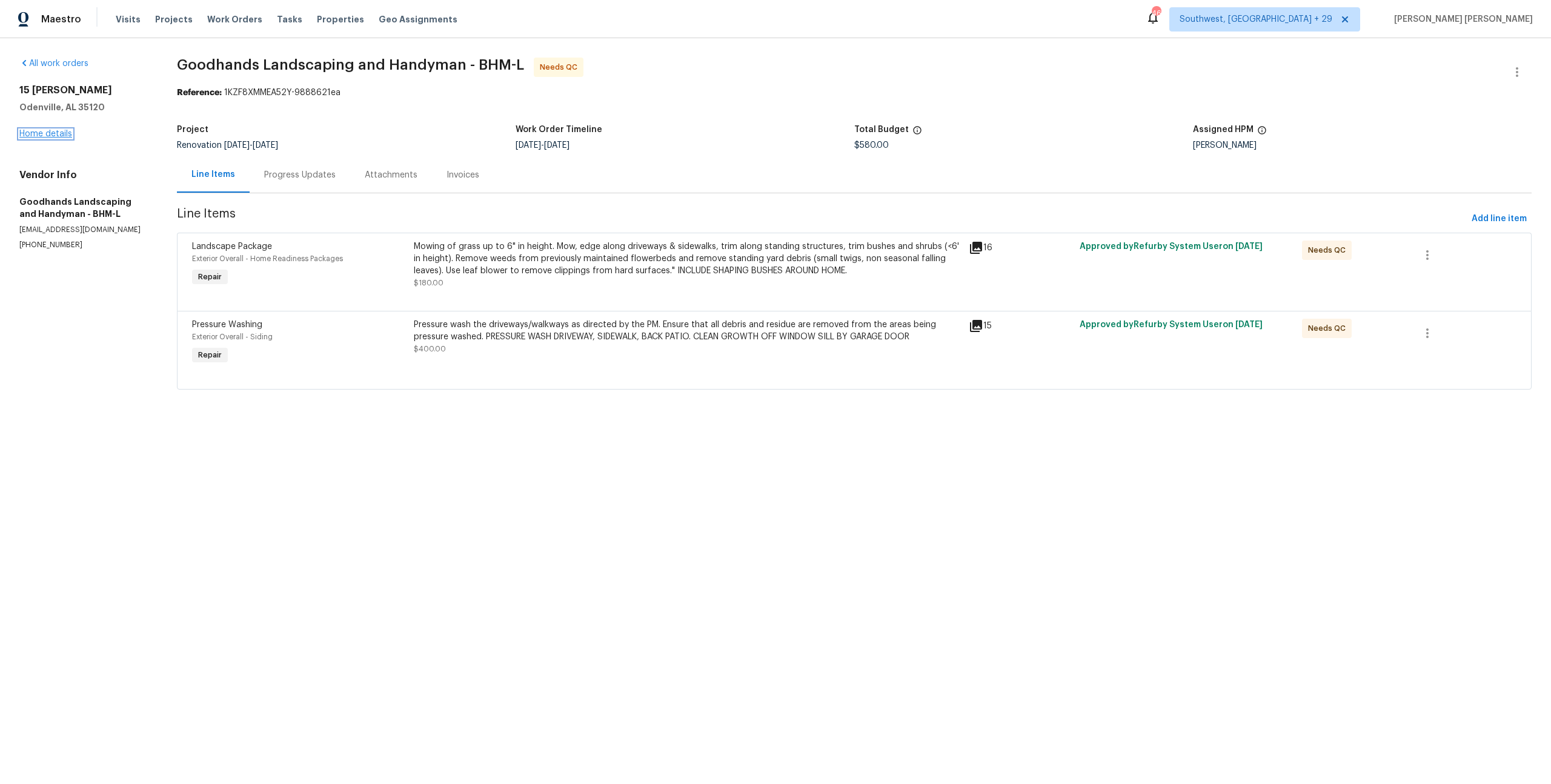
click at [43, 133] on link "Home details" at bounding box center [45, 133] width 53 height 8
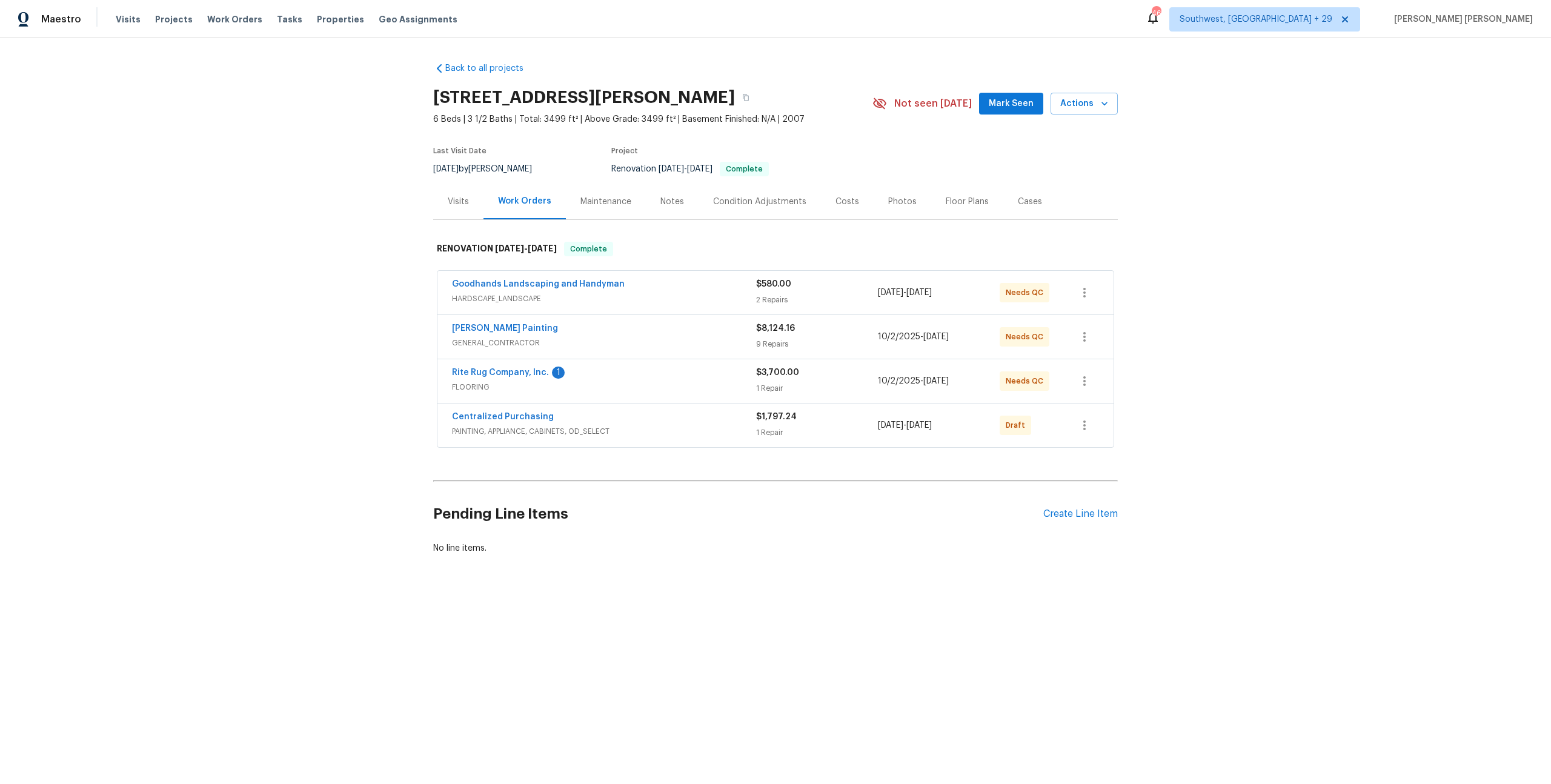
click at [460, 204] on div "Visits" at bounding box center [459, 202] width 21 height 12
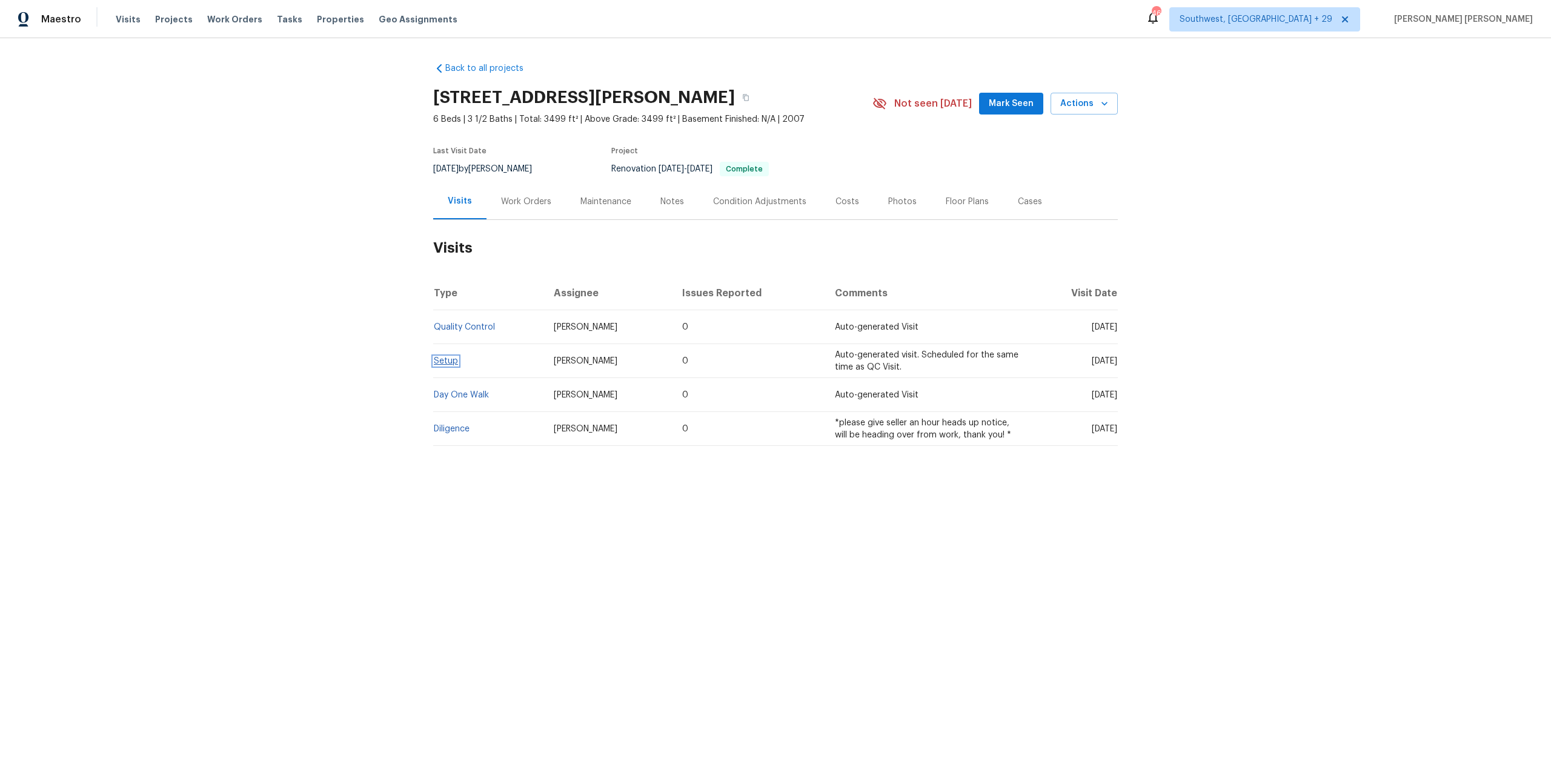
click at [438, 363] on link "Setup" at bounding box center [446, 361] width 25 height 8
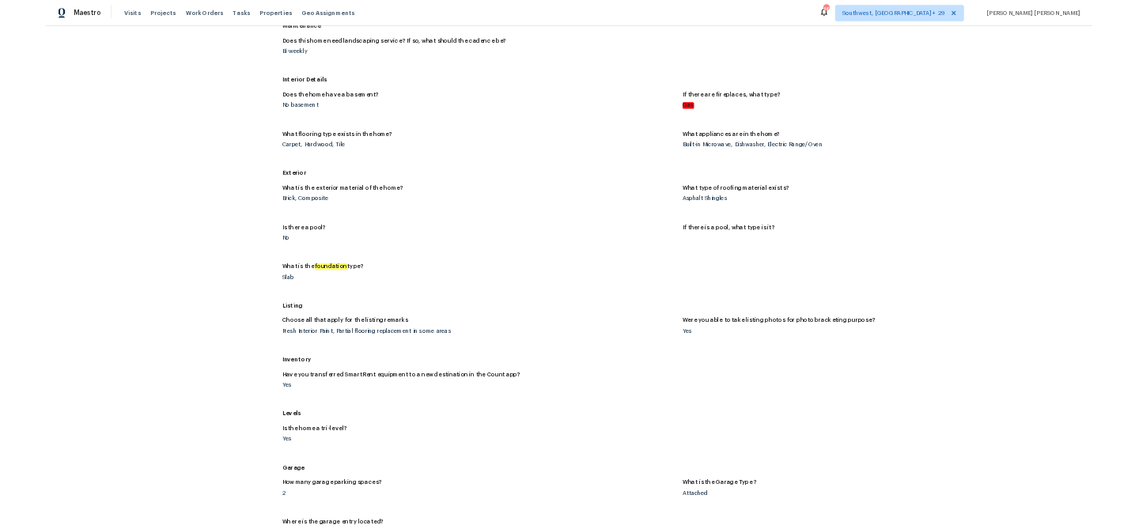
scroll to position [8, 0]
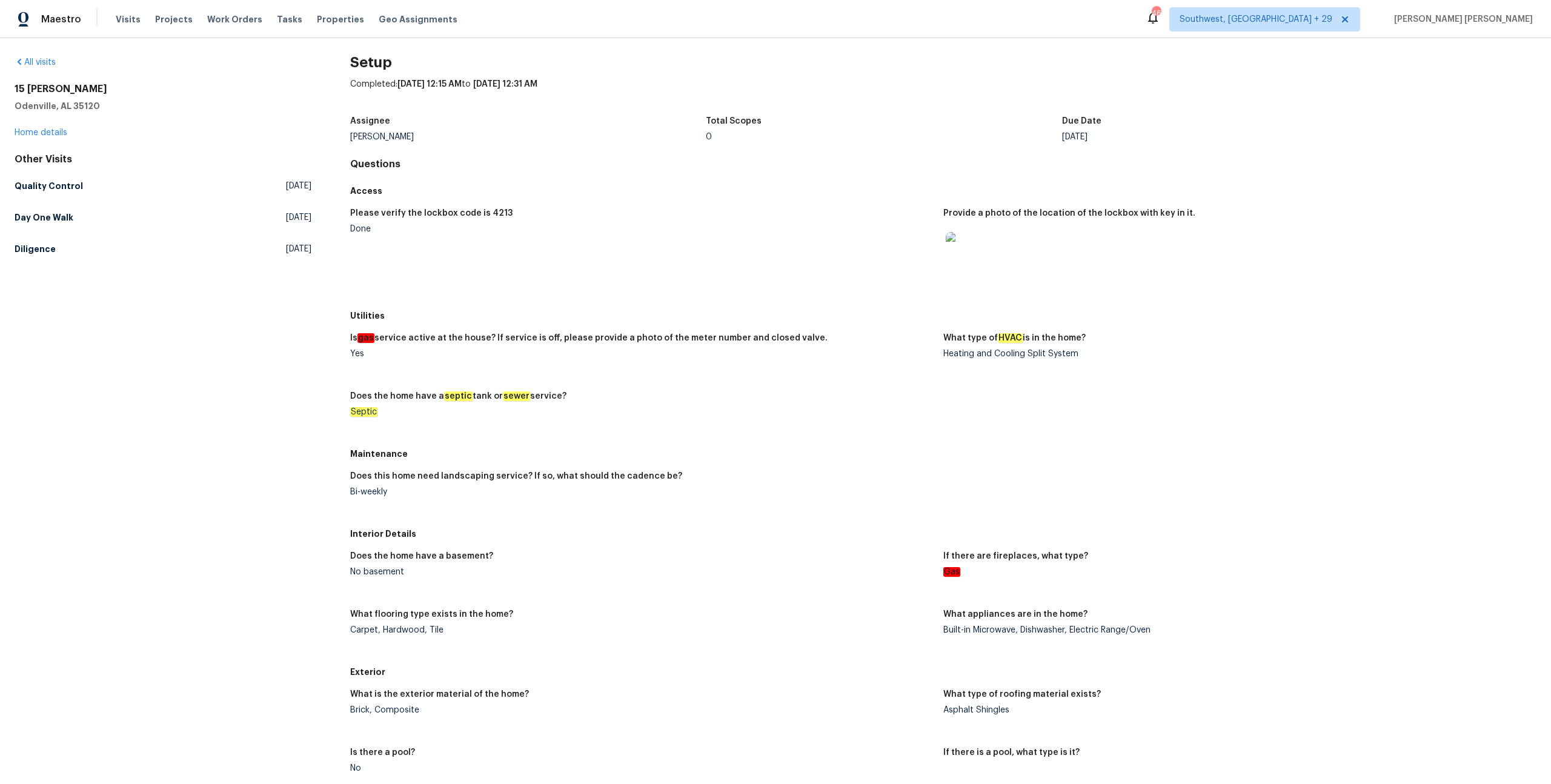
click at [615, 182] on div "Access" at bounding box center [943, 191] width 1186 height 21
click at [70, 190] on h5 "Quality Control" at bounding box center [48, 186] width 68 height 12
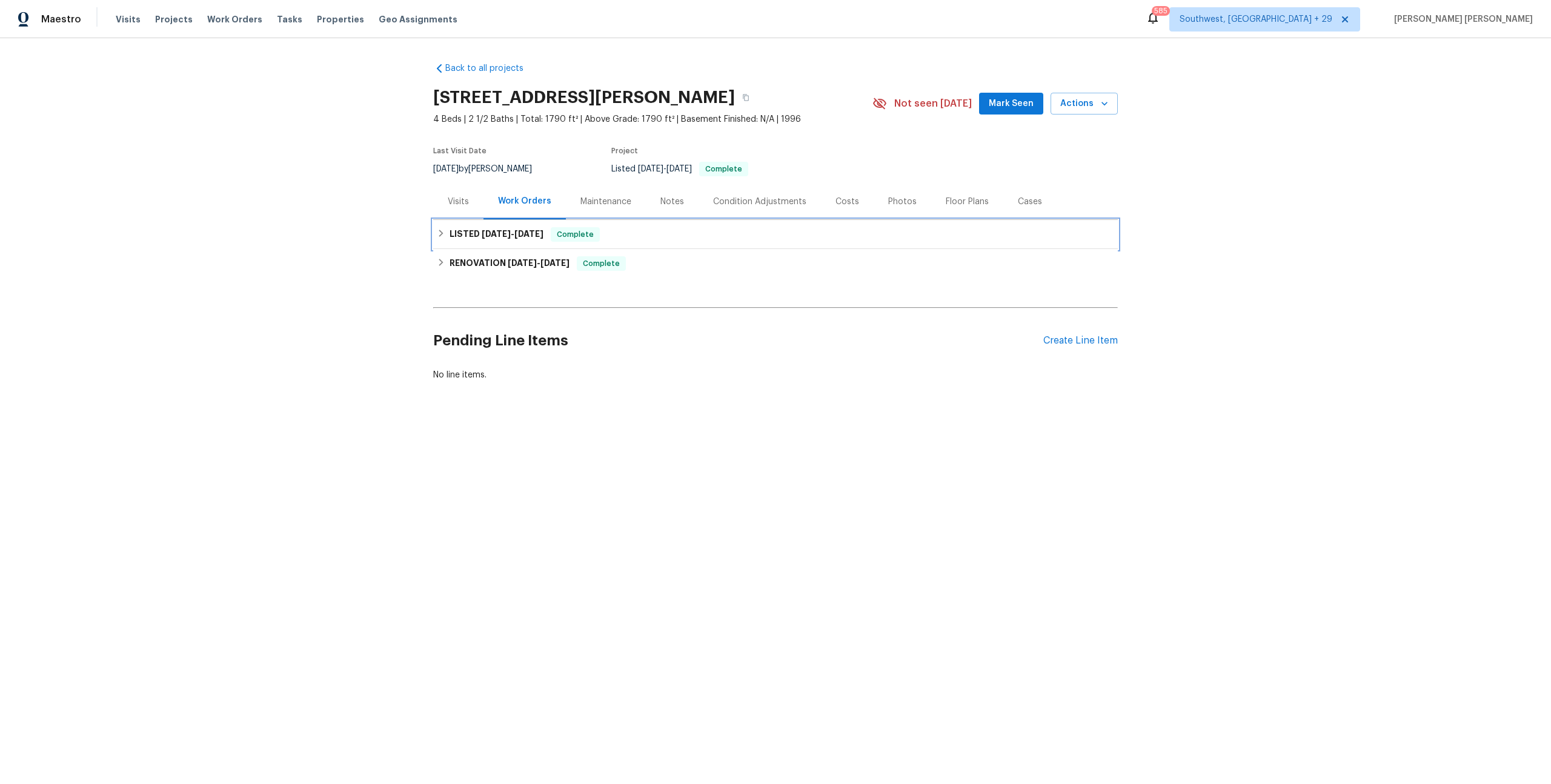
click at [522, 234] on span "9/26/25" at bounding box center [529, 234] width 29 height 8
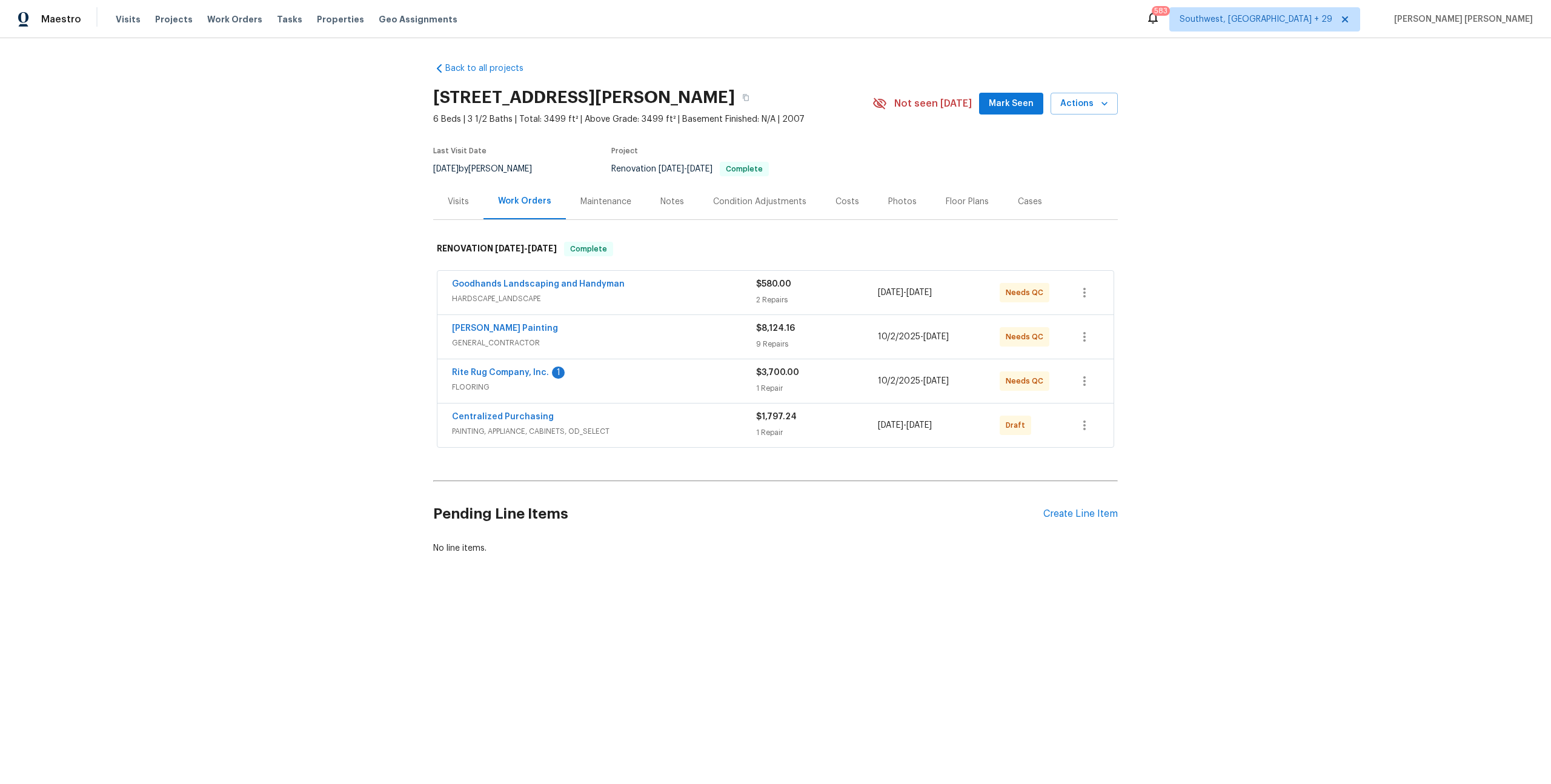
click at [692, 419] on div "Centralized Purchasing" at bounding box center [604, 417] width 304 height 15
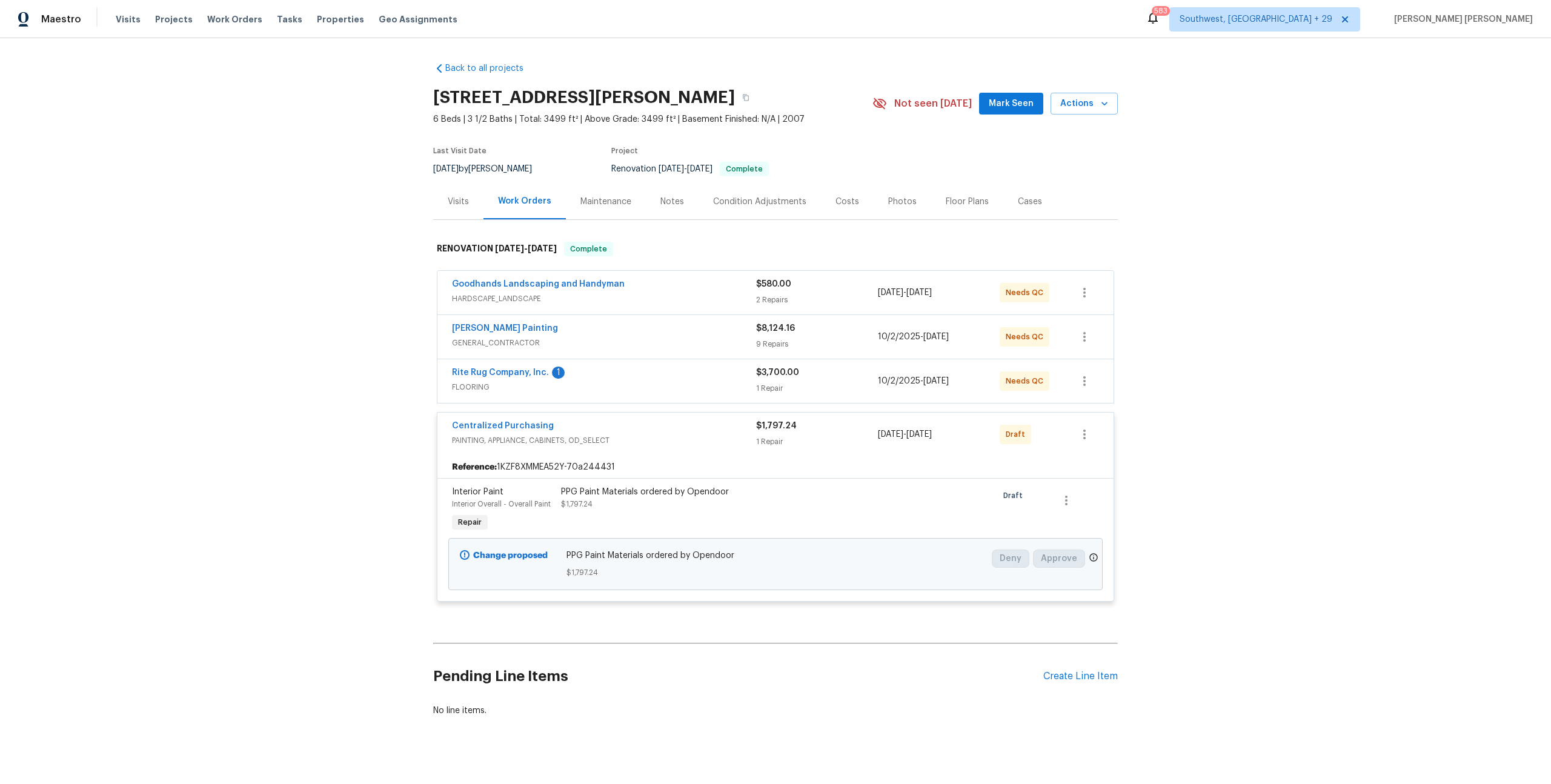
click at [721, 384] on span "FLOORING" at bounding box center [604, 387] width 304 height 12
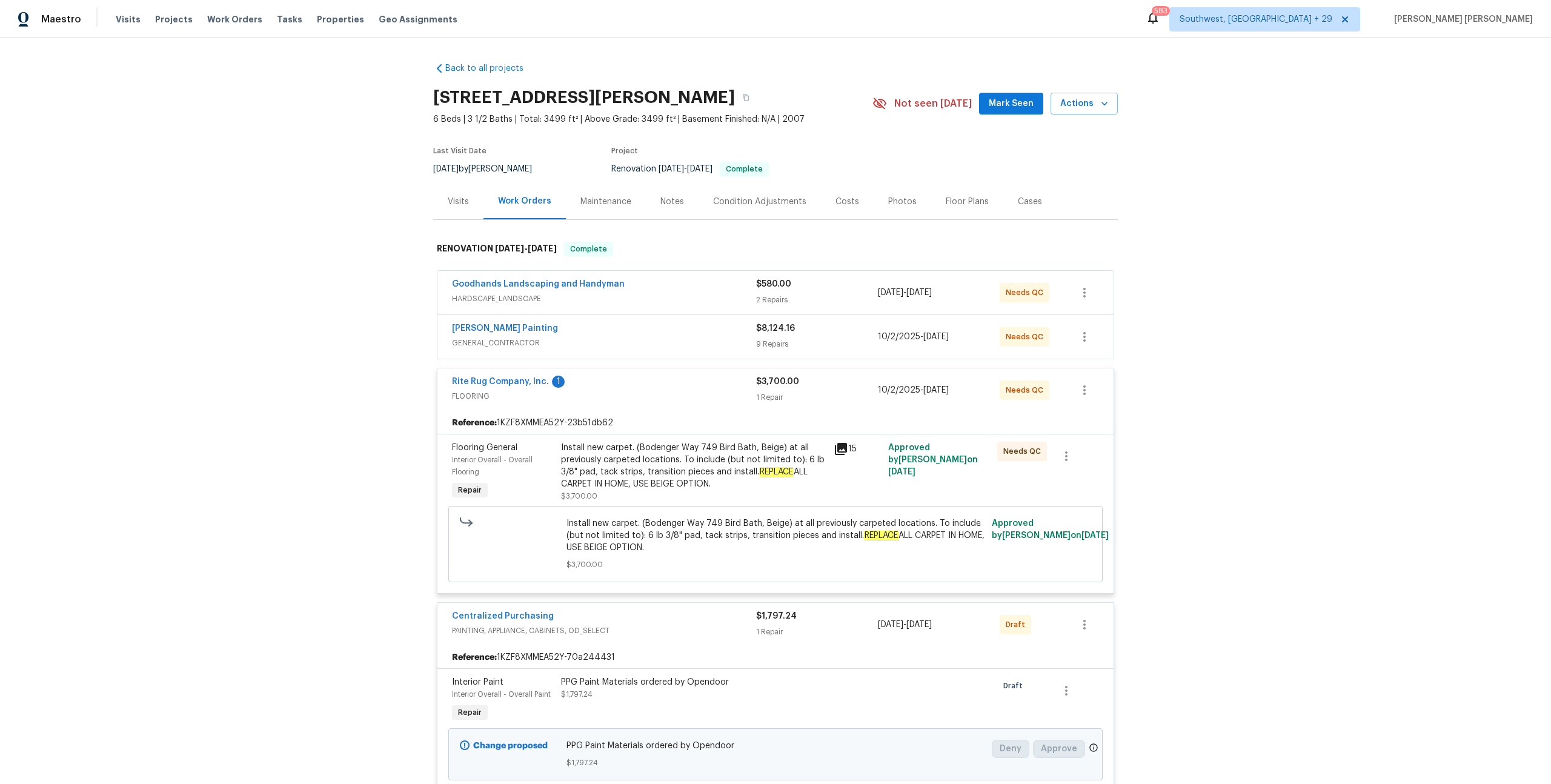
click at [727, 337] on span "GENERAL_CONTRACTOR" at bounding box center [604, 343] width 304 height 12
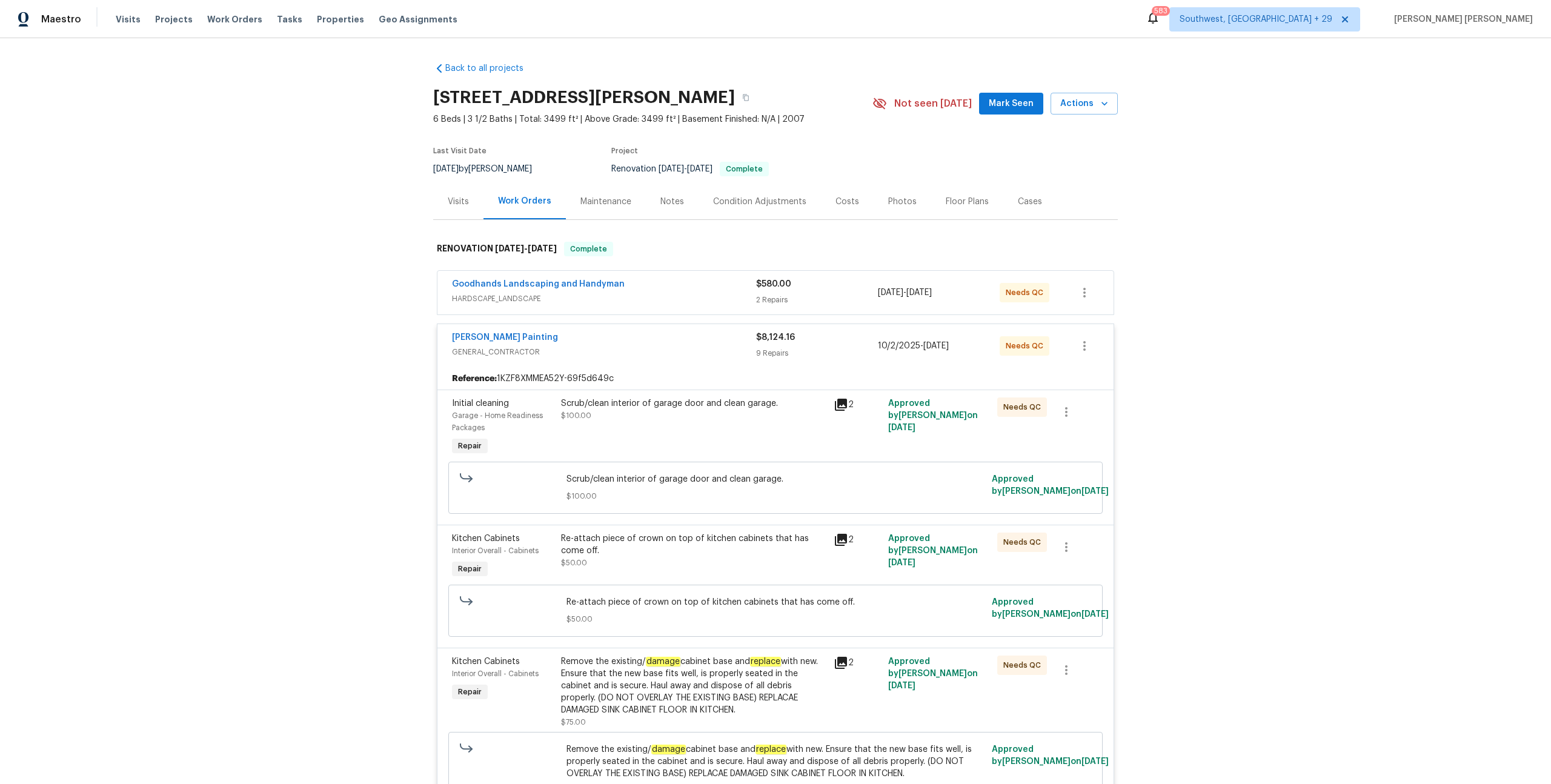
click at [708, 292] on span "HARDSCAPE_LANDSCAPE" at bounding box center [604, 299] width 304 height 12
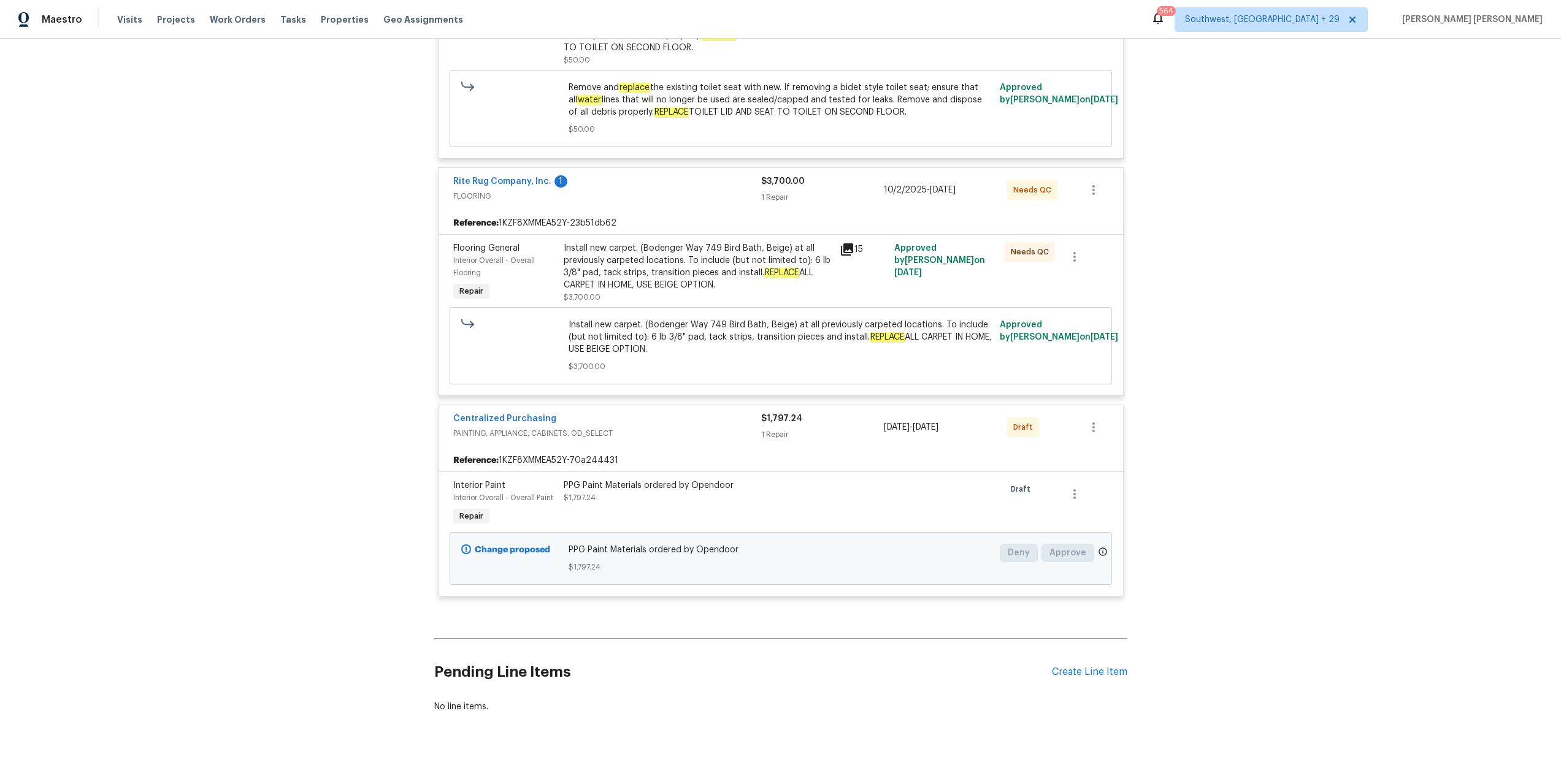
scroll to position [2416, 0]
click at [222, 19] on span "Work Orders" at bounding box center [238, 19] width 56 height 12
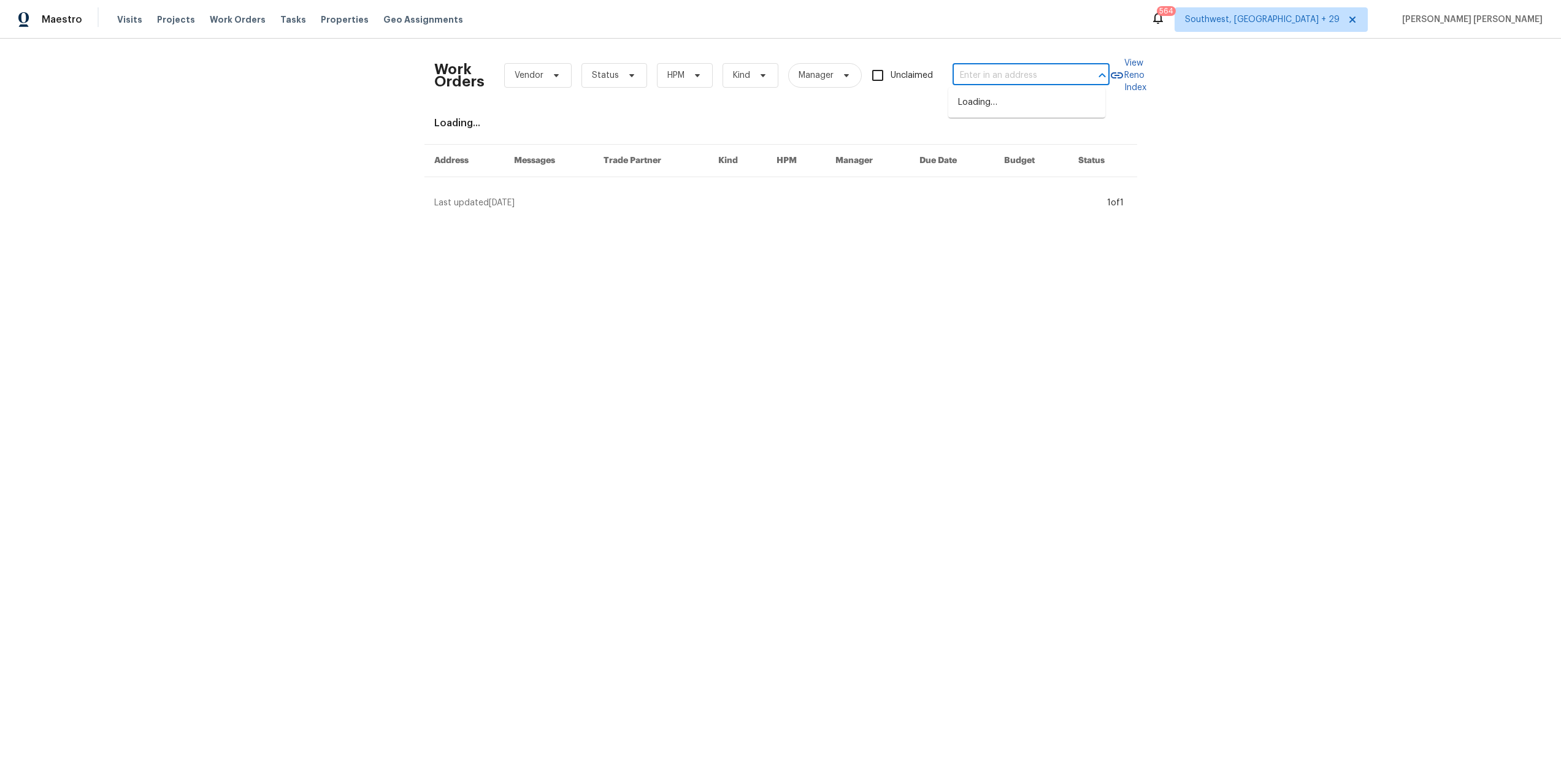
click at [973, 84] on input "text" at bounding box center [1014, 75] width 122 height 19
paste input "3629 Via Messina, Henderson, NV 89052"
type input "3629 Via Messina, Henderson, NV 89052"
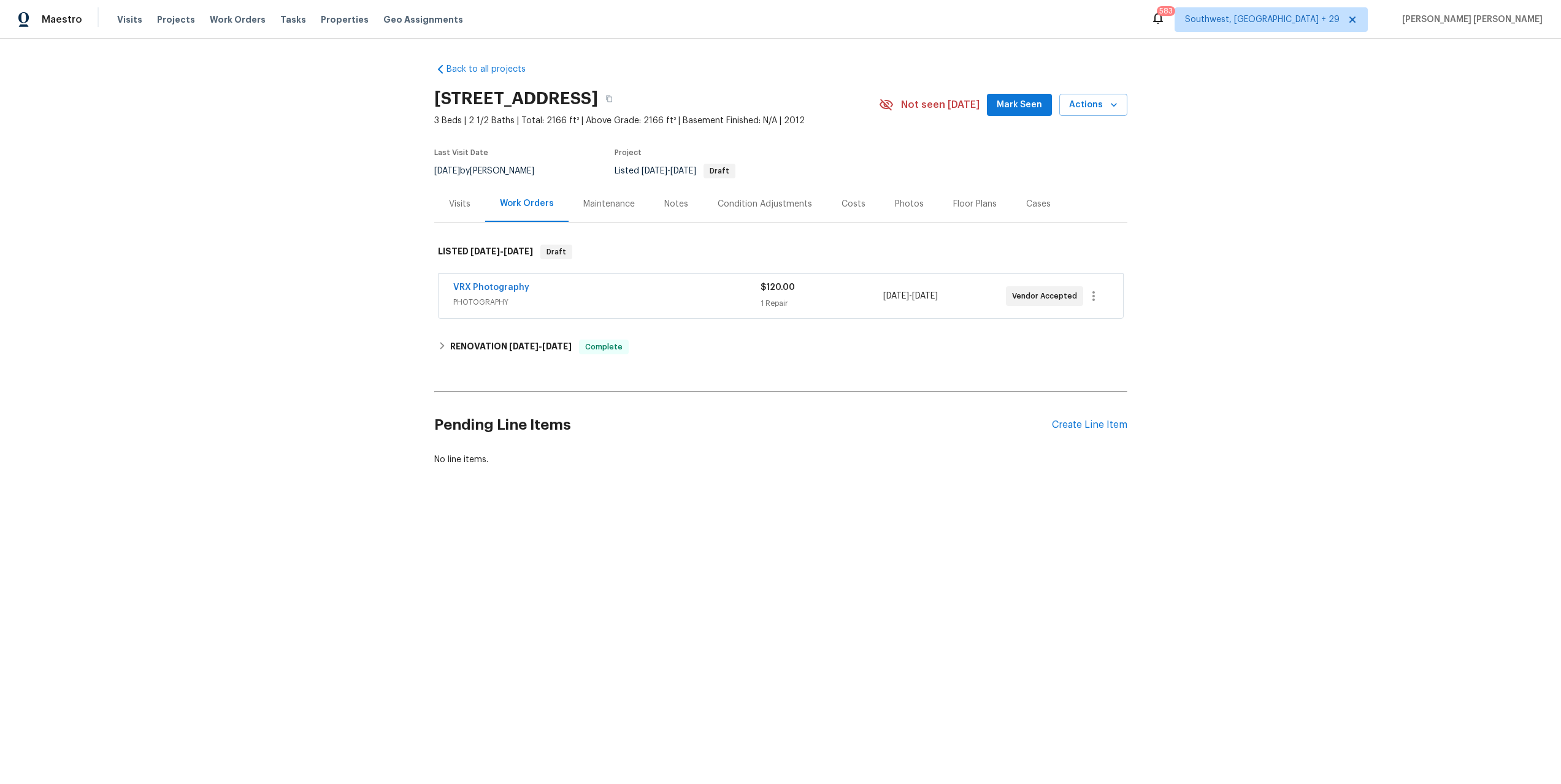
click at [453, 215] on div "Visits" at bounding box center [460, 204] width 51 height 36
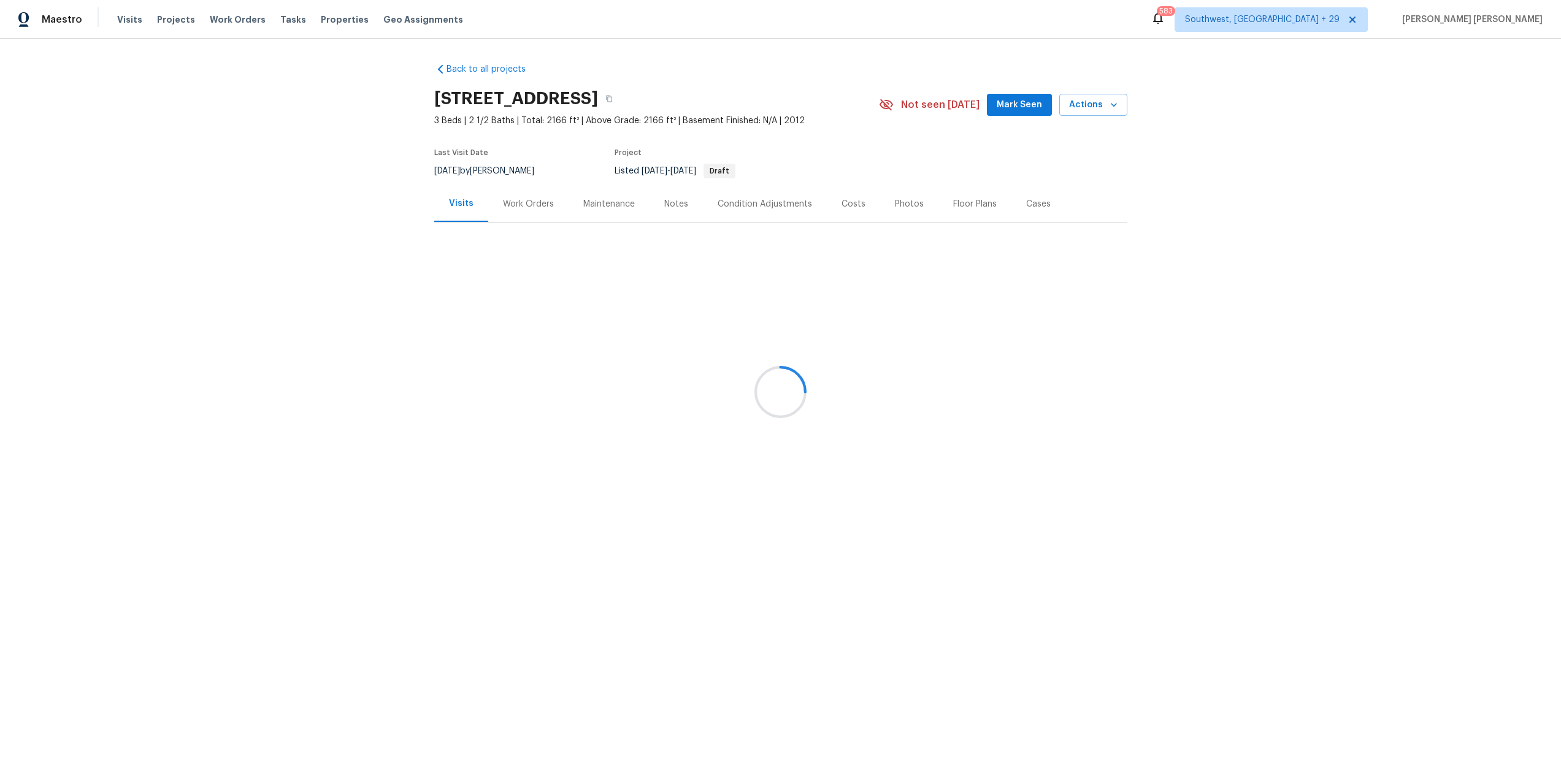
click at [455, 205] on div at bounding box center [780, 392] width 1561 height 784
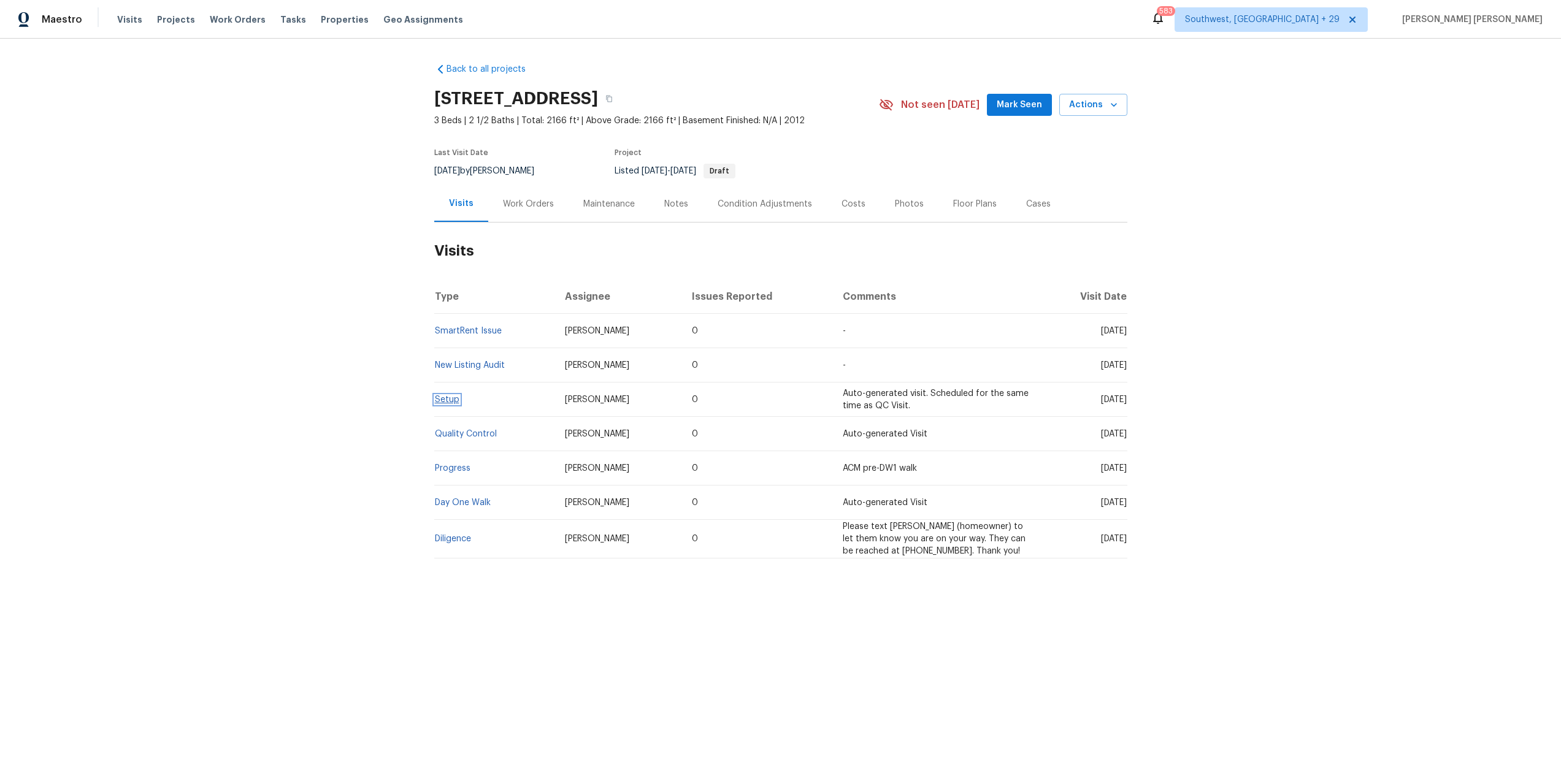
click at [442, 400] on link "Setup" at bounding box center [447, 399] width 25 height 9
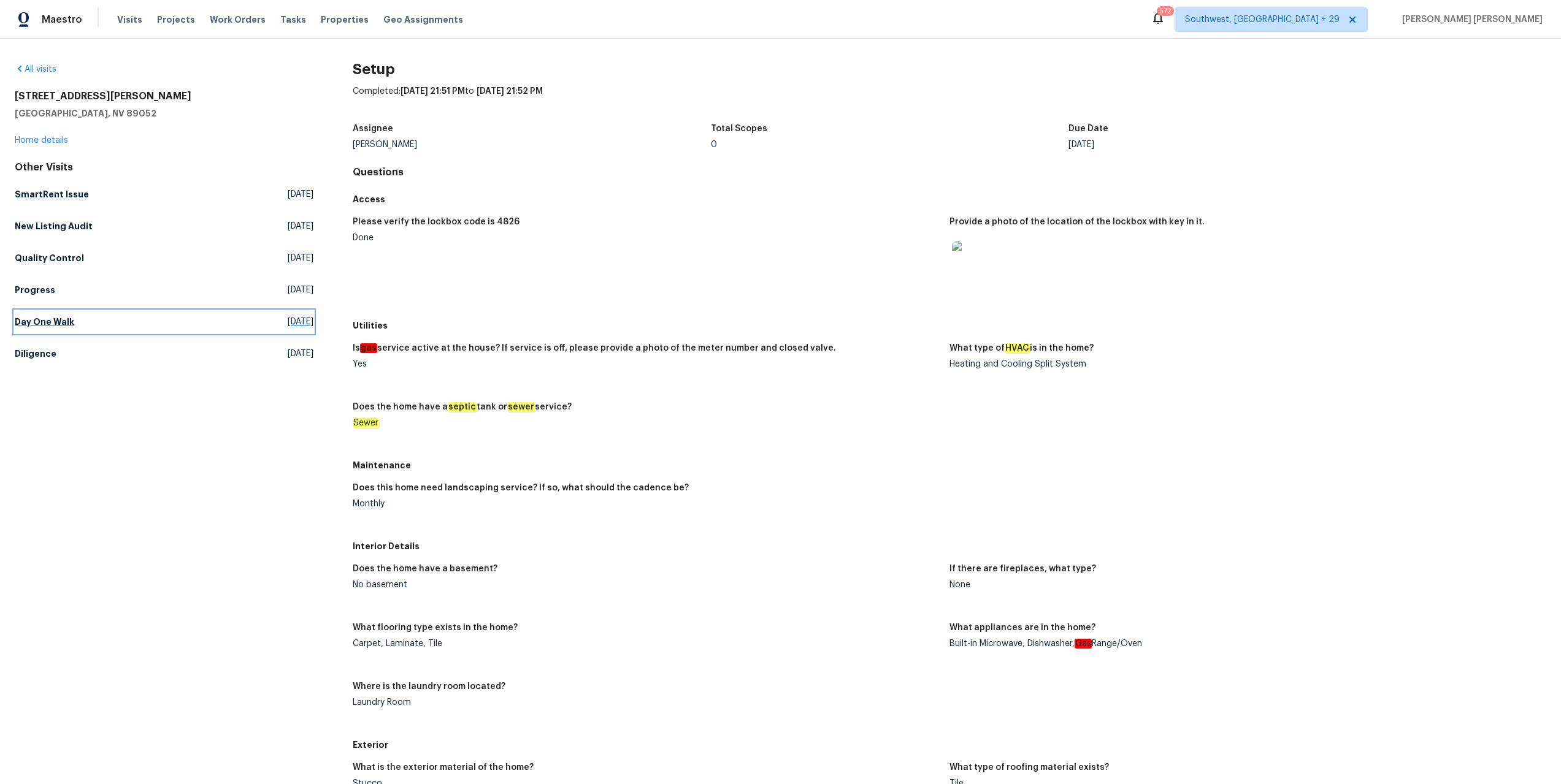
click at [60, 325] on h5 "Day One Walk" at bounding box center [44, 322] width 60 height 12
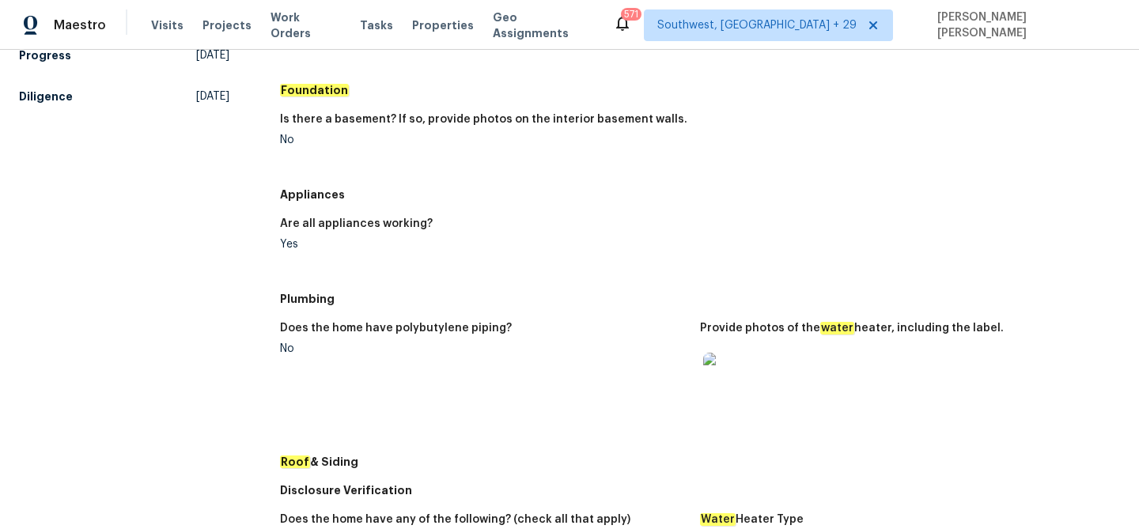
scroll to position [376, 0]
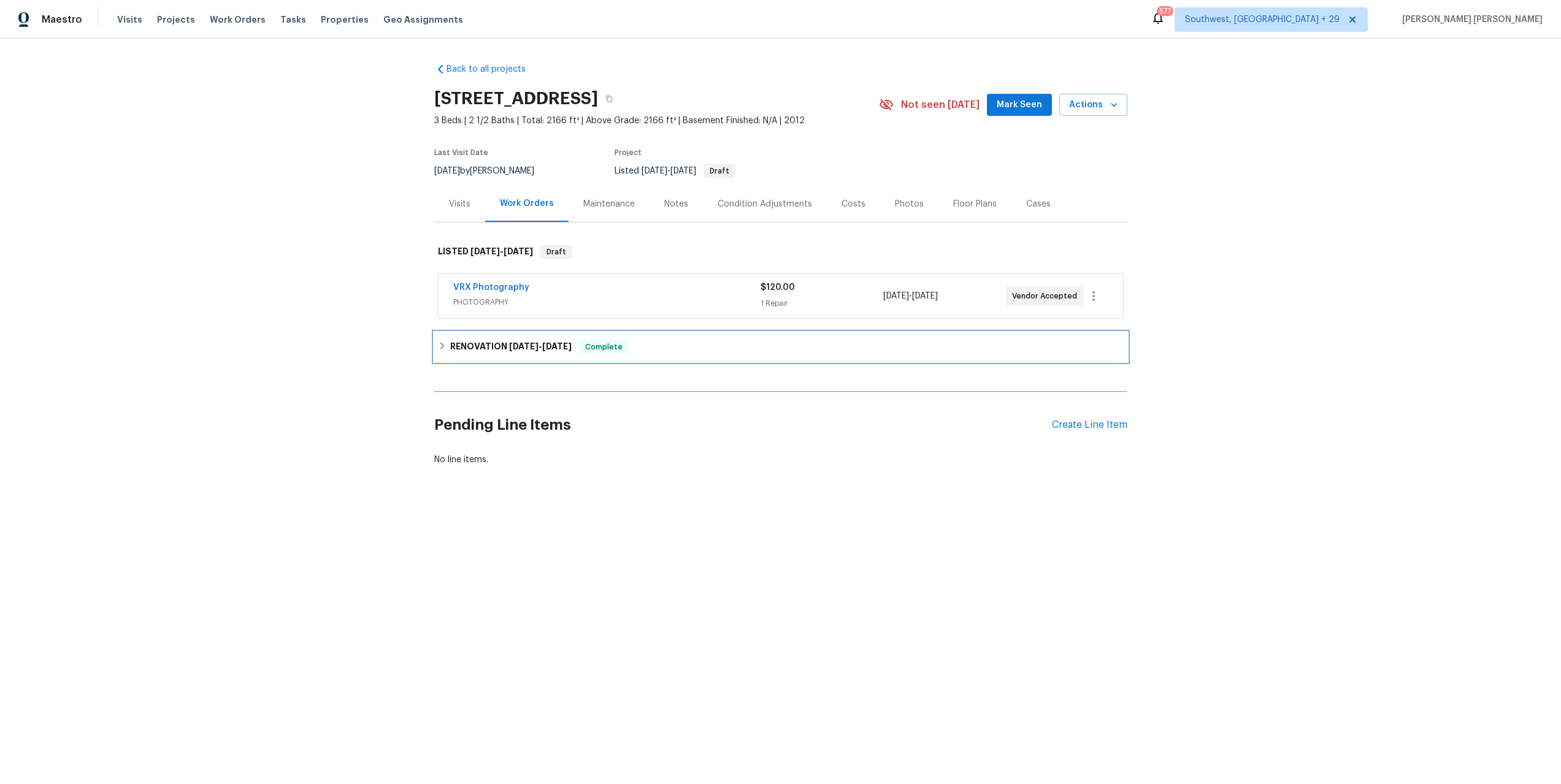
click at [619, 361] on div "RENOVATION [DATE] - [DATE] Complete" at bounding box center [780, 347] width 693 height 29
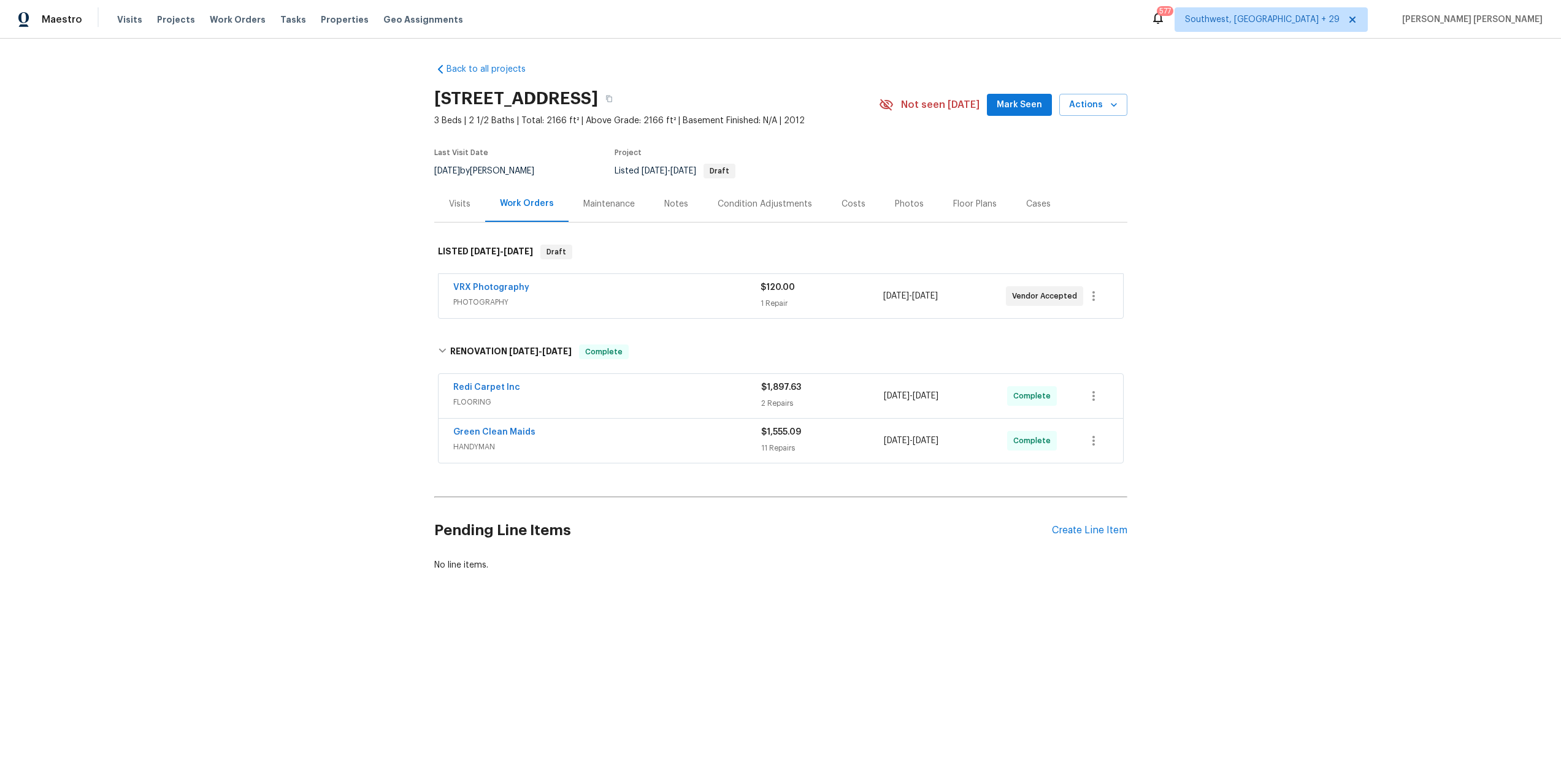
click at [698, 424] on div "Green Clean Maids HANDYMAN $1,555.09 11 Repairs [DATE] - [DATE] Complete" at bounding box center [780, 440] width 684 height 44
click at [730, 447] on span "HANDYMAN" at bounding box center [607, 447] width 308 height 12
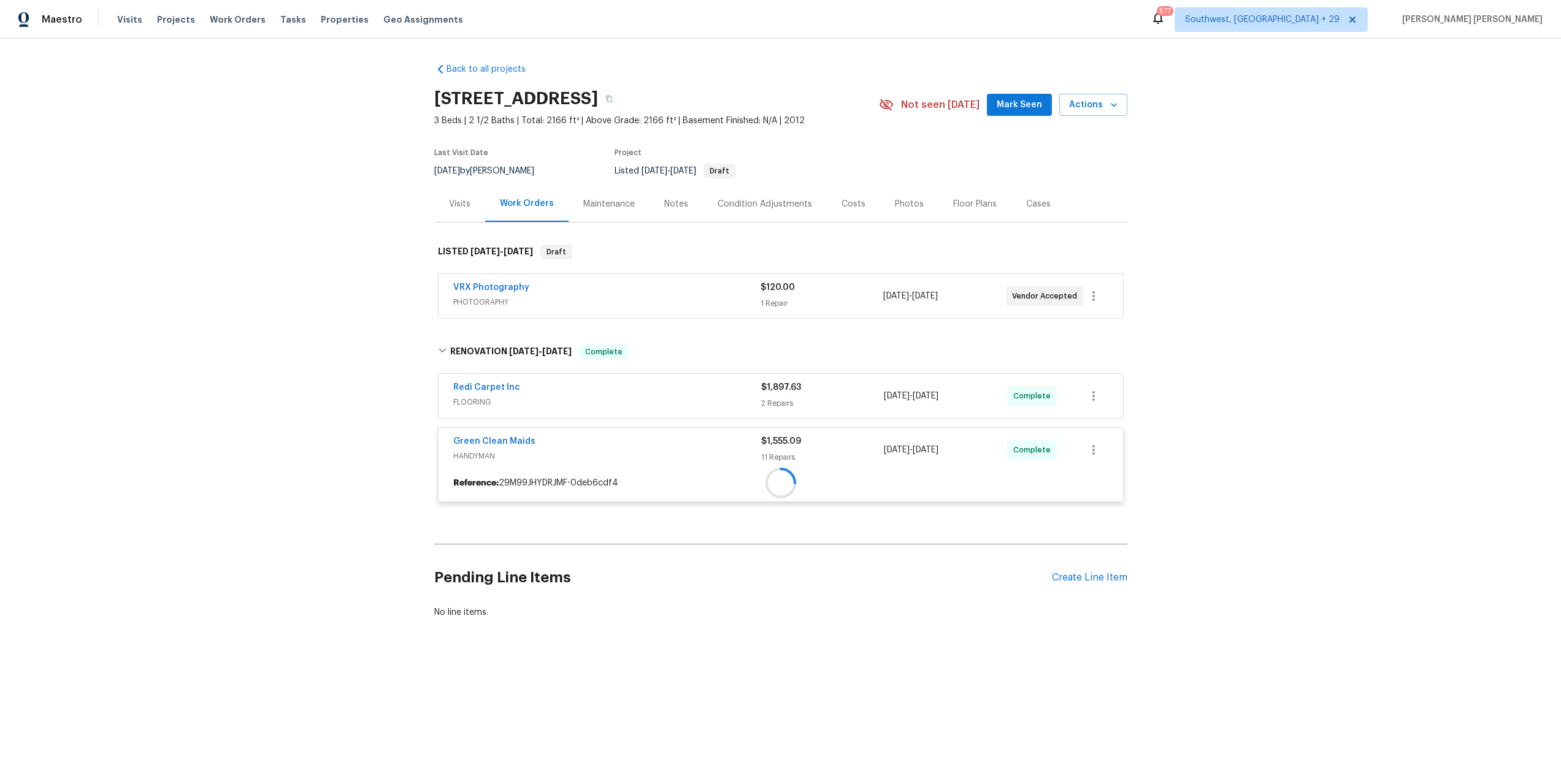
click at [703, 472] on div at bounding box center [780, 483] width 684 height 22
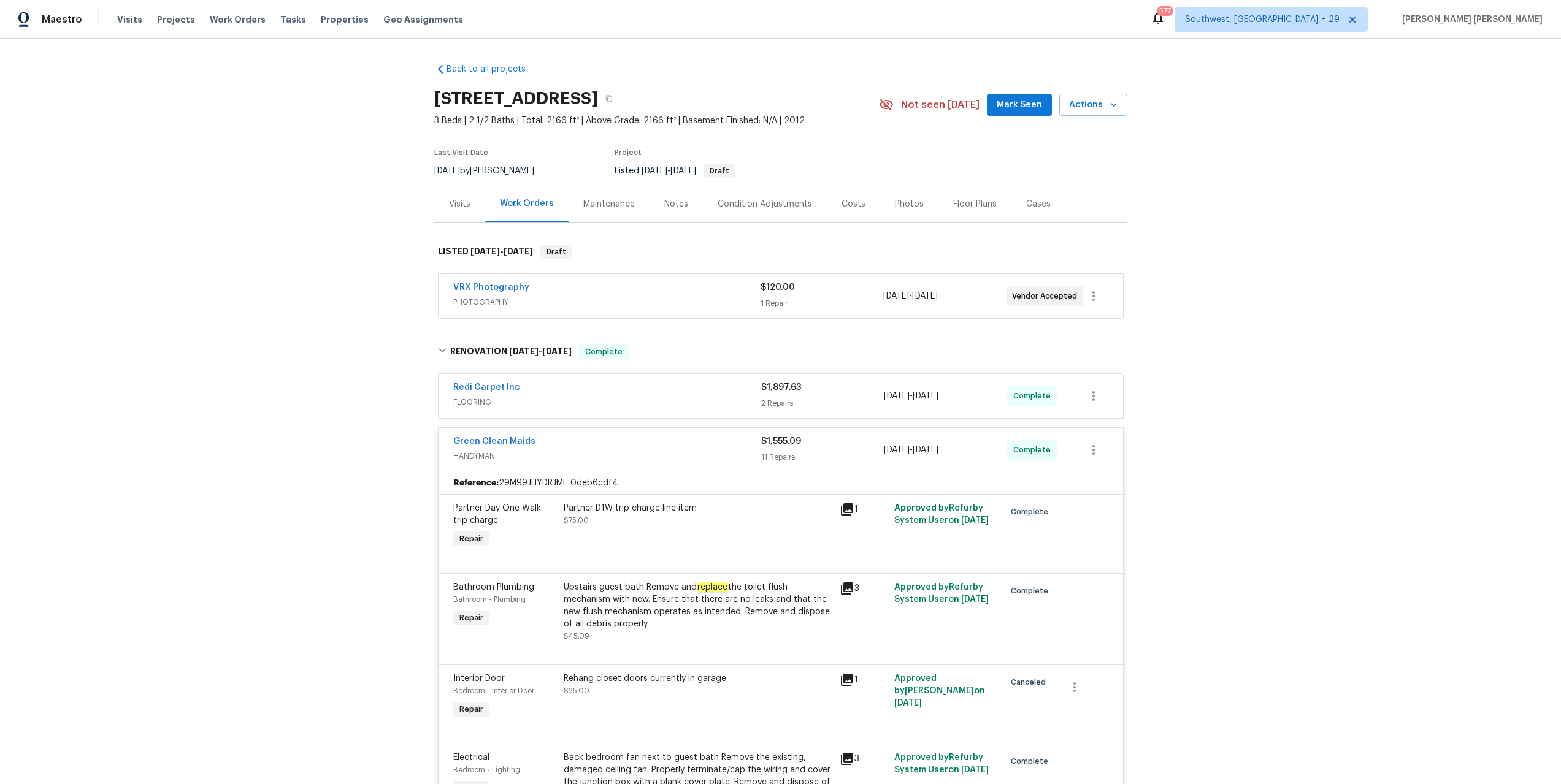
click at [722, 391] on div "Redi Carpet Inc" at bounding box center [607, 388] width 308 height 15
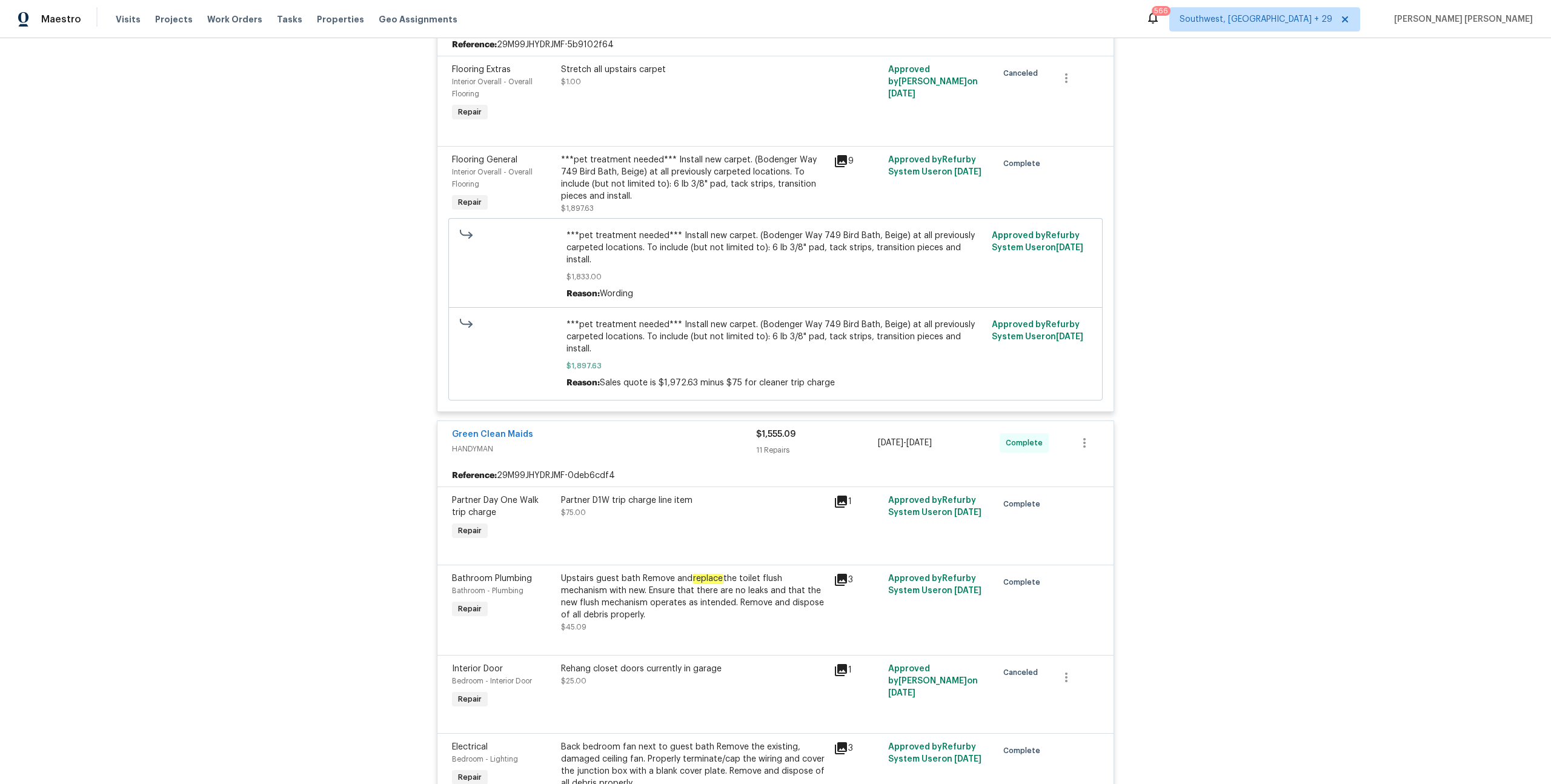
scroll to position [388, 0]
click at [234, 21] on span "Work Orders" at bounding box center [235, 19] width 55 height 12
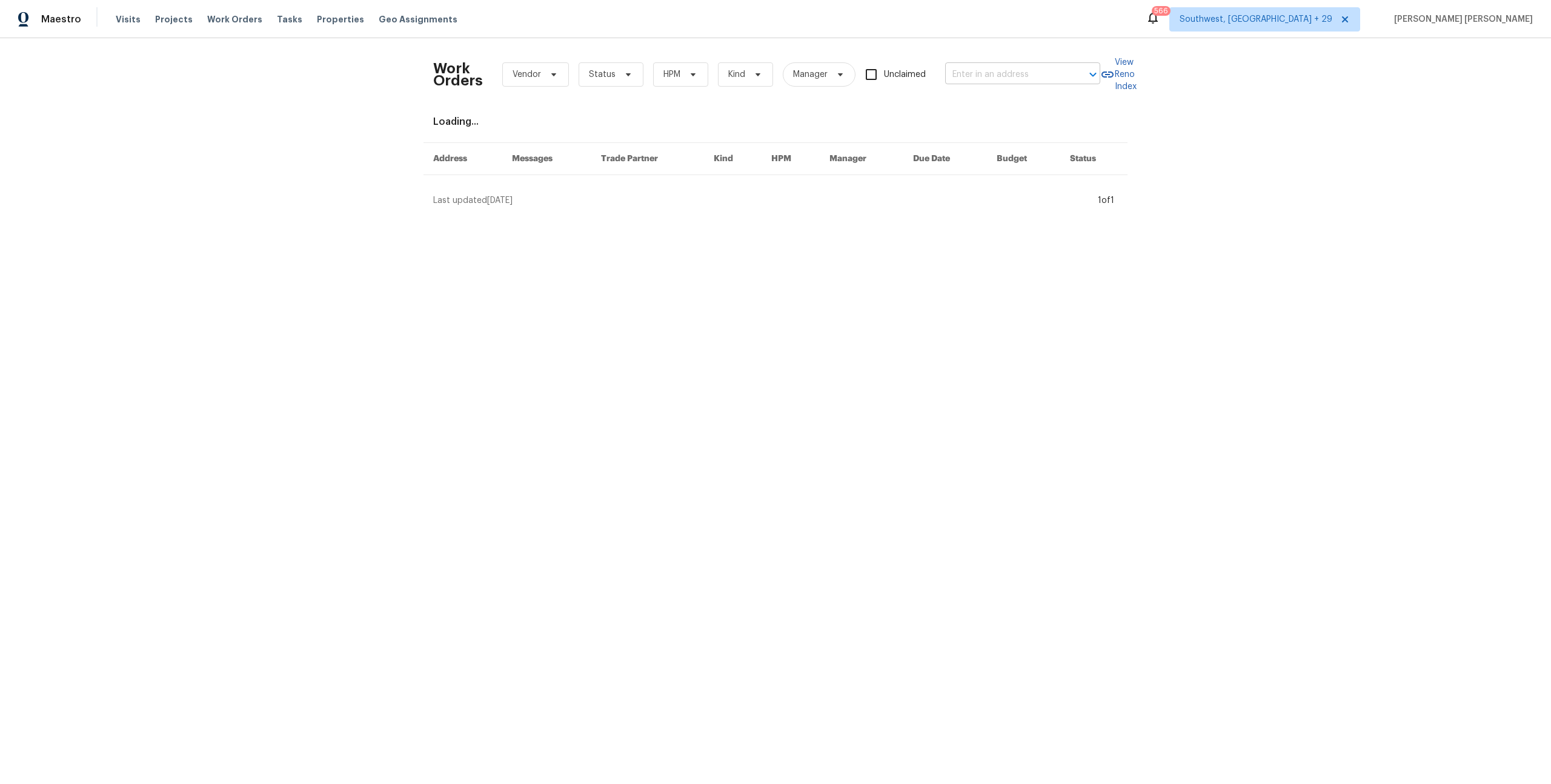
click at [957, 73] on input "text" at bounding box center [1006, 74] width 121 height 19
paste input "4430 McColl Dr, Savage, MN 55378"
type input "4430 McColl Dr, Savage, MN 55378"
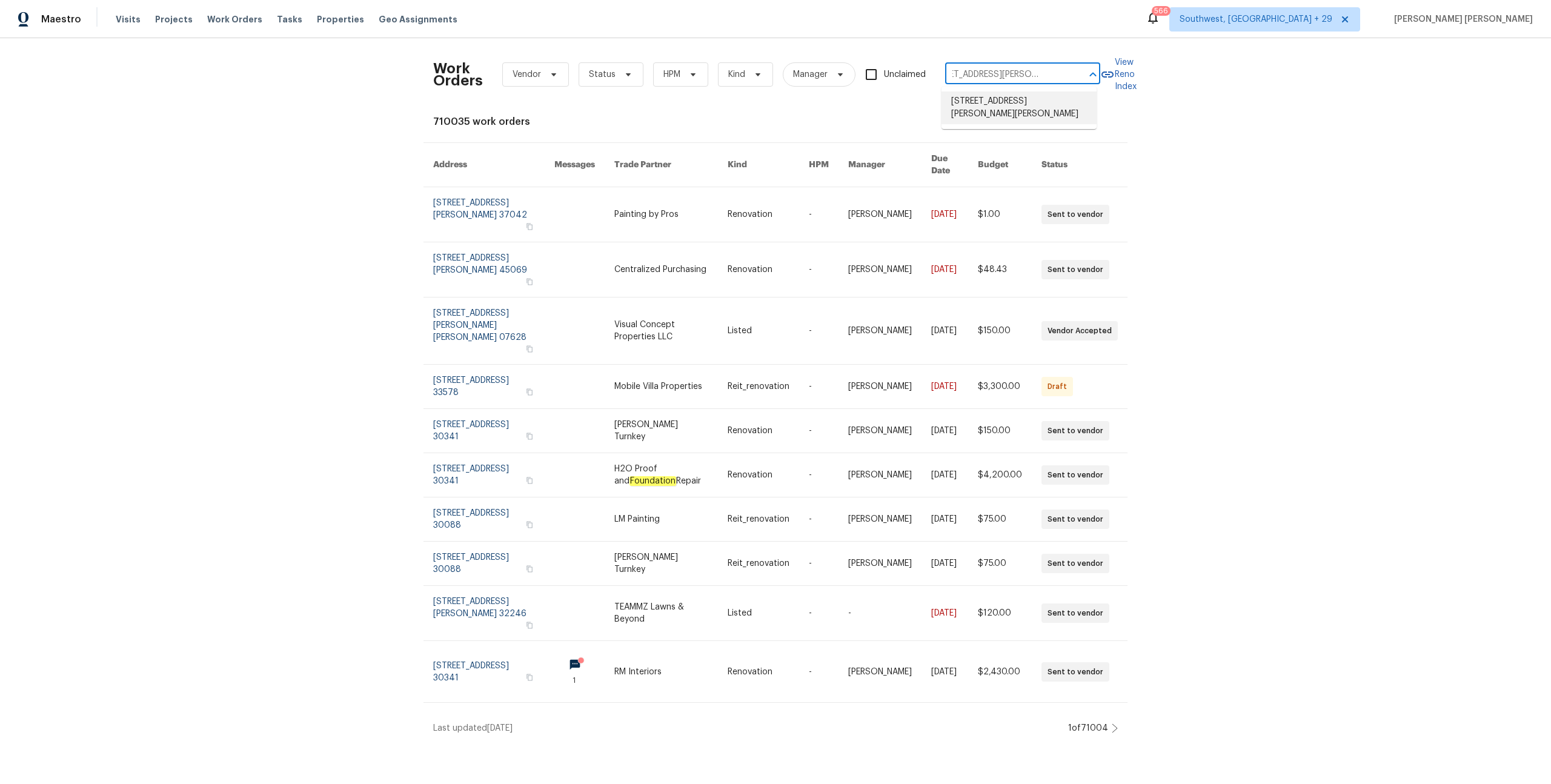
click at [1003, 104] on li "4430 McColl Dr, Savage, MN 55378" at bounding box center [1019, 107] width 155 height 33
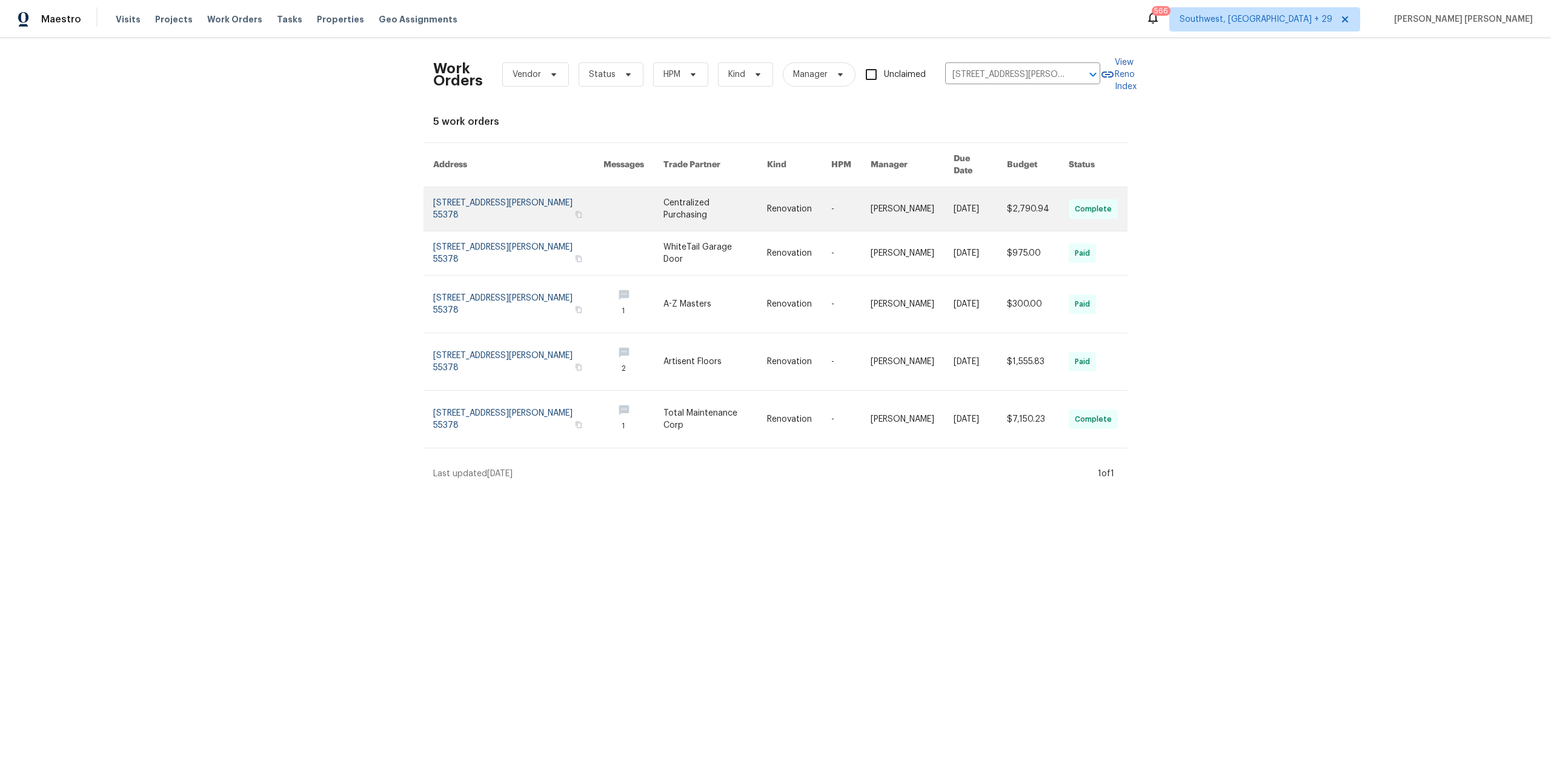
click at [980, 214] on link at bounding box center [980, 208] width 54 height 44
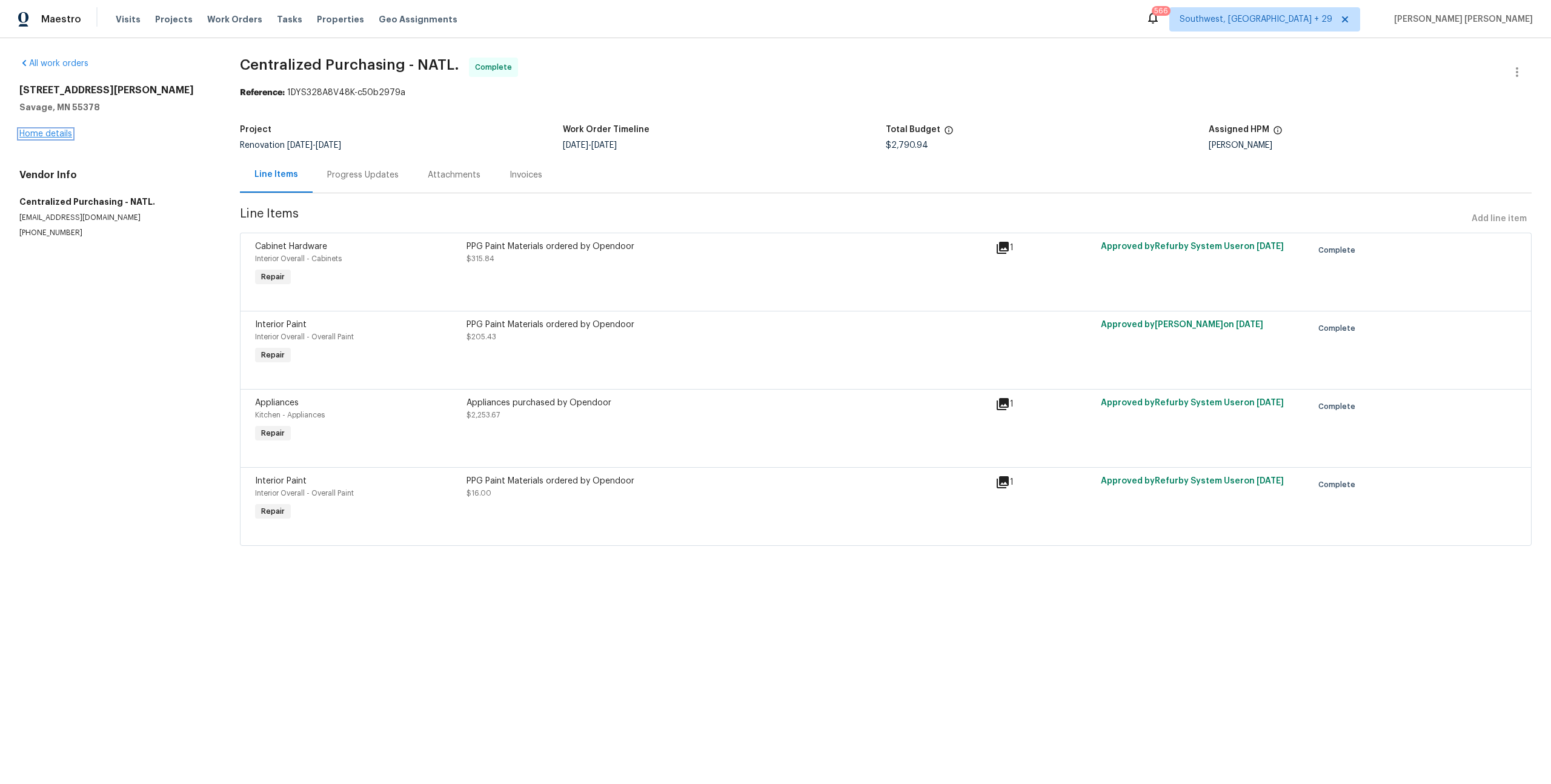
click at [60, 136] on link "Home details" at bounding box center [45, 133] width 53 height 8
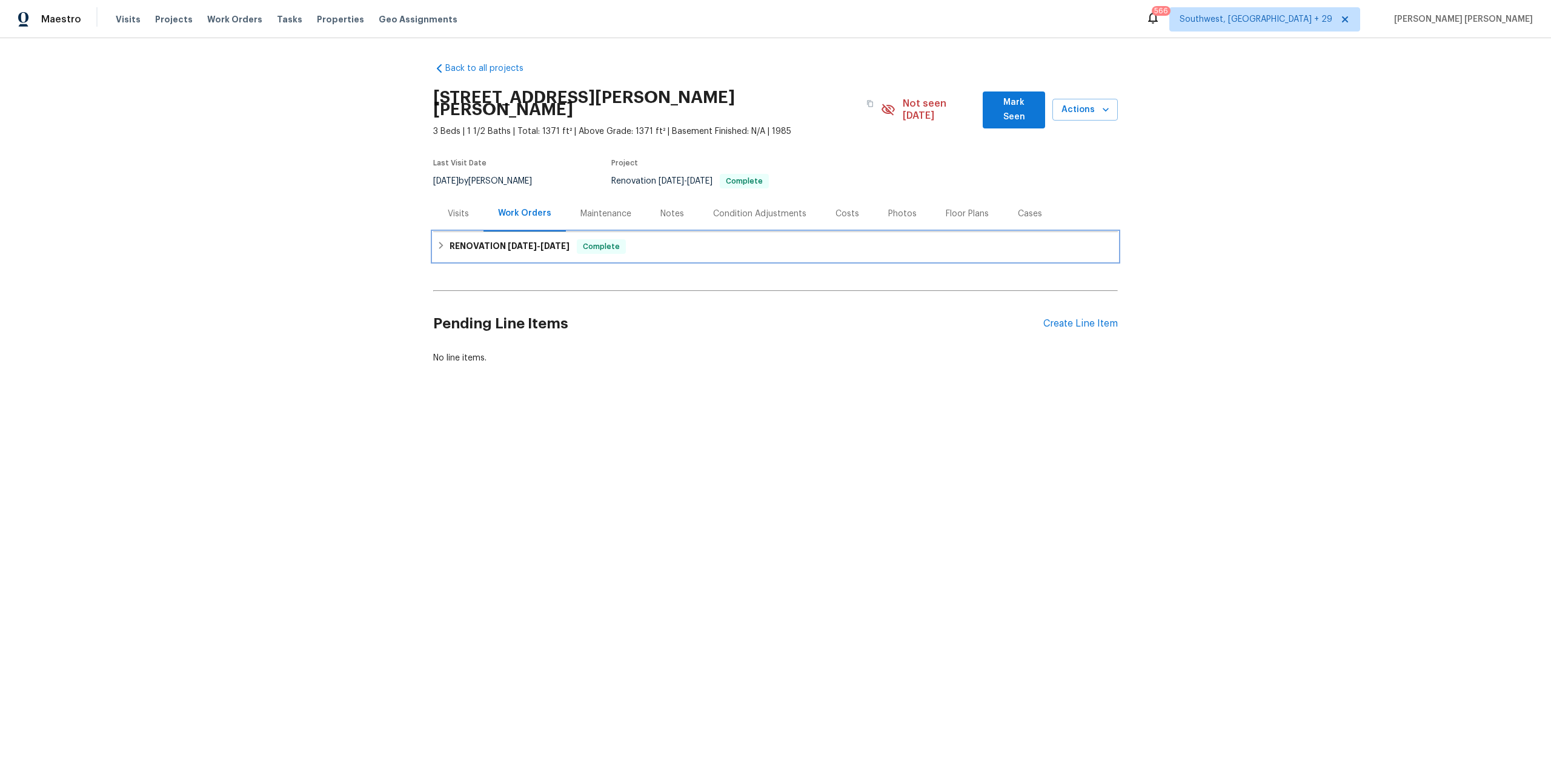
click at [571, 240] on div "RENOVATION 8/13/25 - 8/21/25 Complete" at bounding box center [775, 247] width 678 height 15
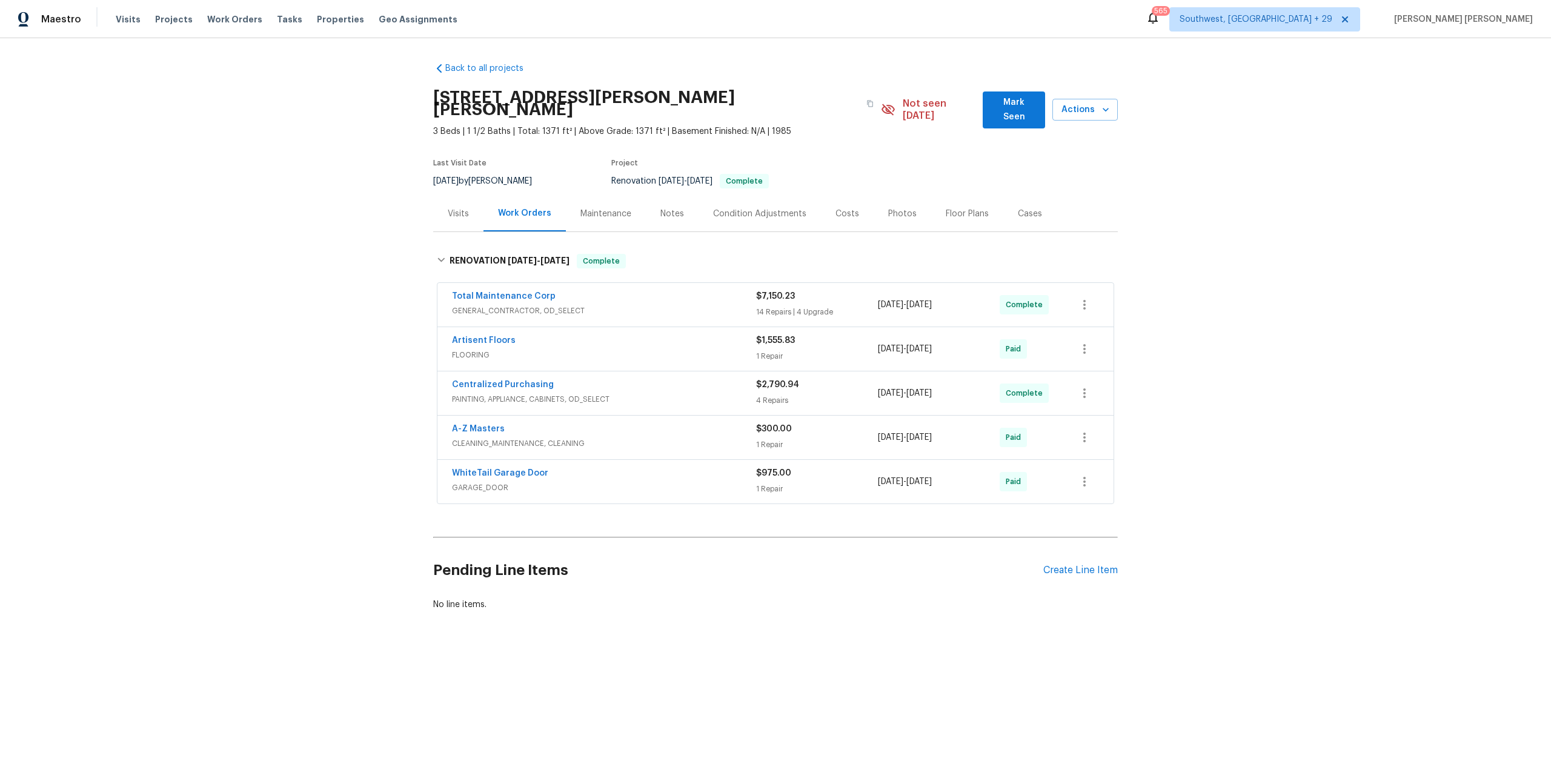
click at [218, 28] on div "Visits Projects Work Orders Tasks Properties Geo Assignments" at bounding box center [293, 19] width 356 height 24
click at [221, 22] on span "Work Orders" at bounding box center [235, 19] width 55 height 12
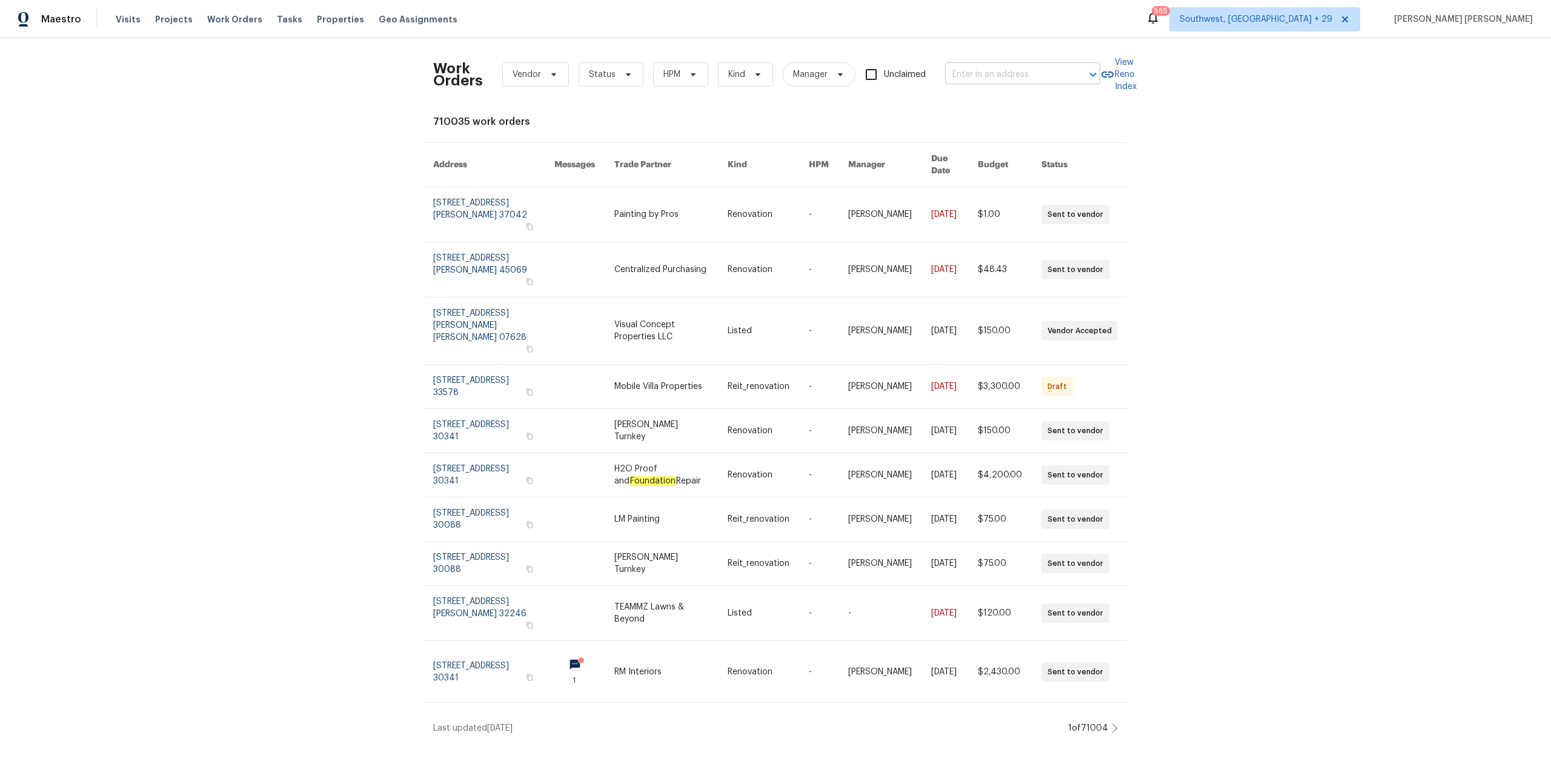
click at [993, 81] on input "text" at bounding box center [1006, 74] width 121 height 19
paste input "5167 148th St W, Apple Valley, MN 55124"
type input "5167 148th St W, Apple Valley, MN 55124"
click at [991, 101] on li "5167 148th St W, Apple Valley, MN 55124" at bounding box center [1019, 101] width 155 height 20
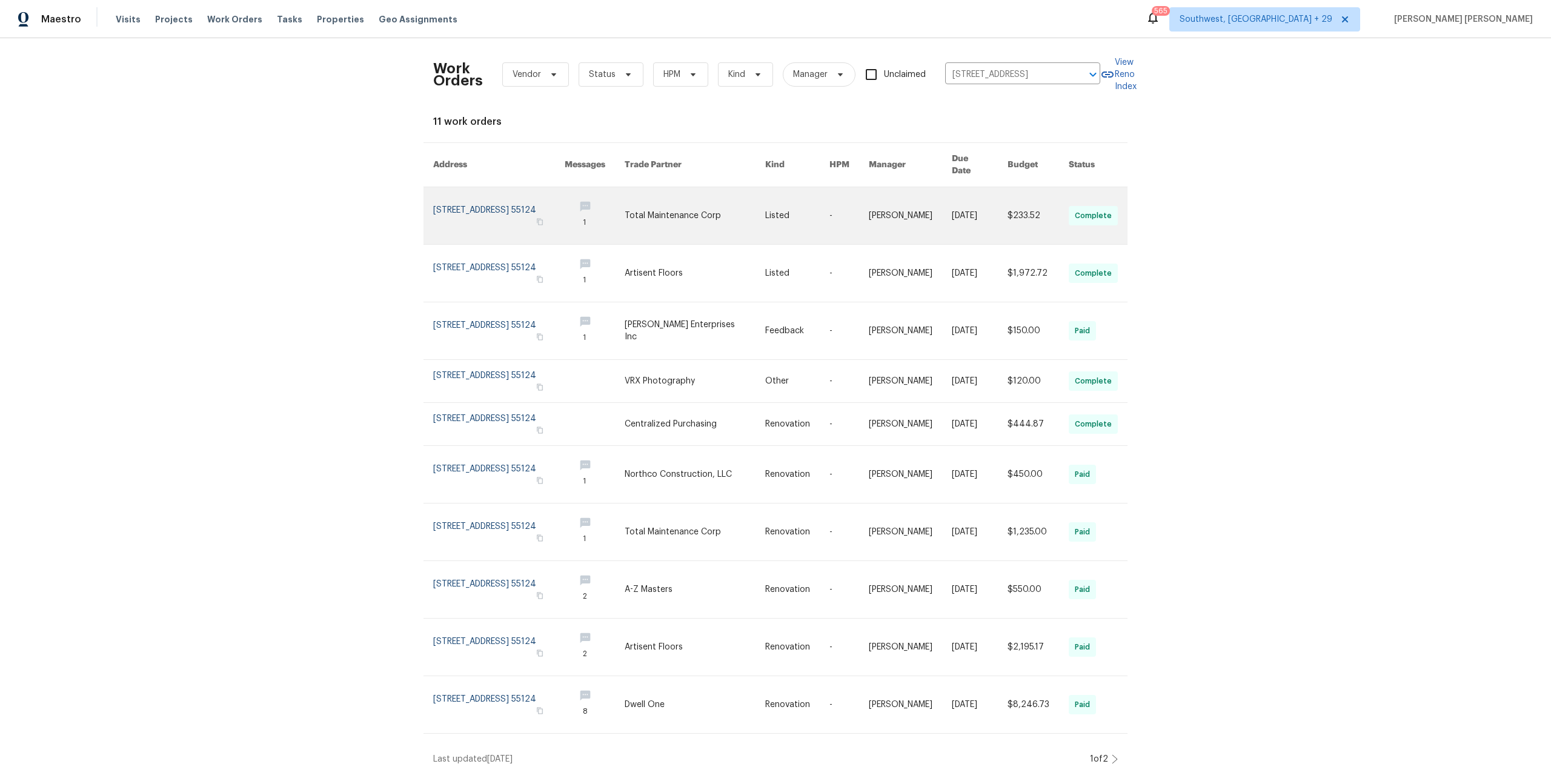
click at [1013, 190] on link at bounding box center [1039, 215] width 61 height 57
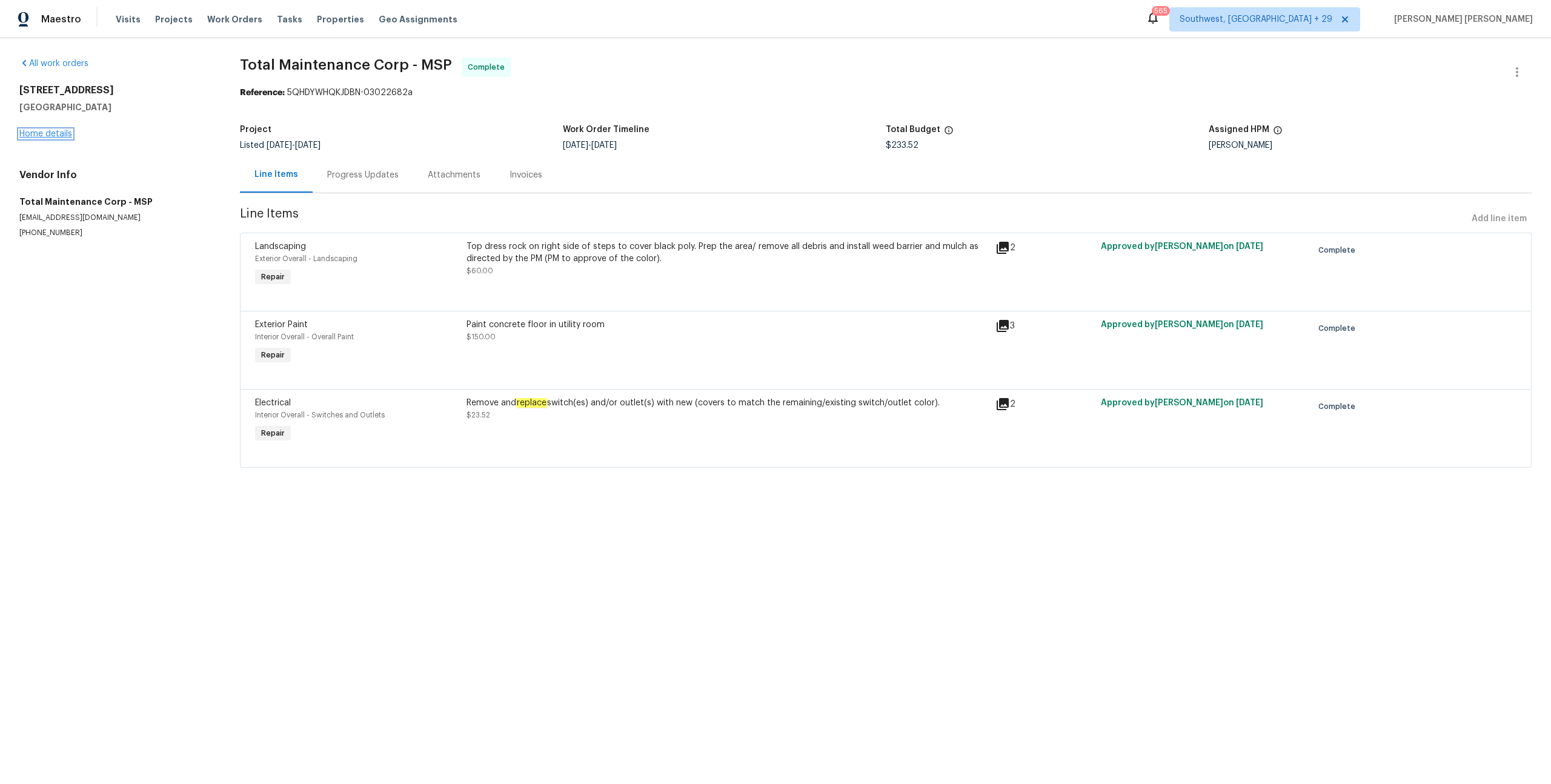
click at [46, 137] on link "Home details" at bounding box center [45, 133] width 53 height 8
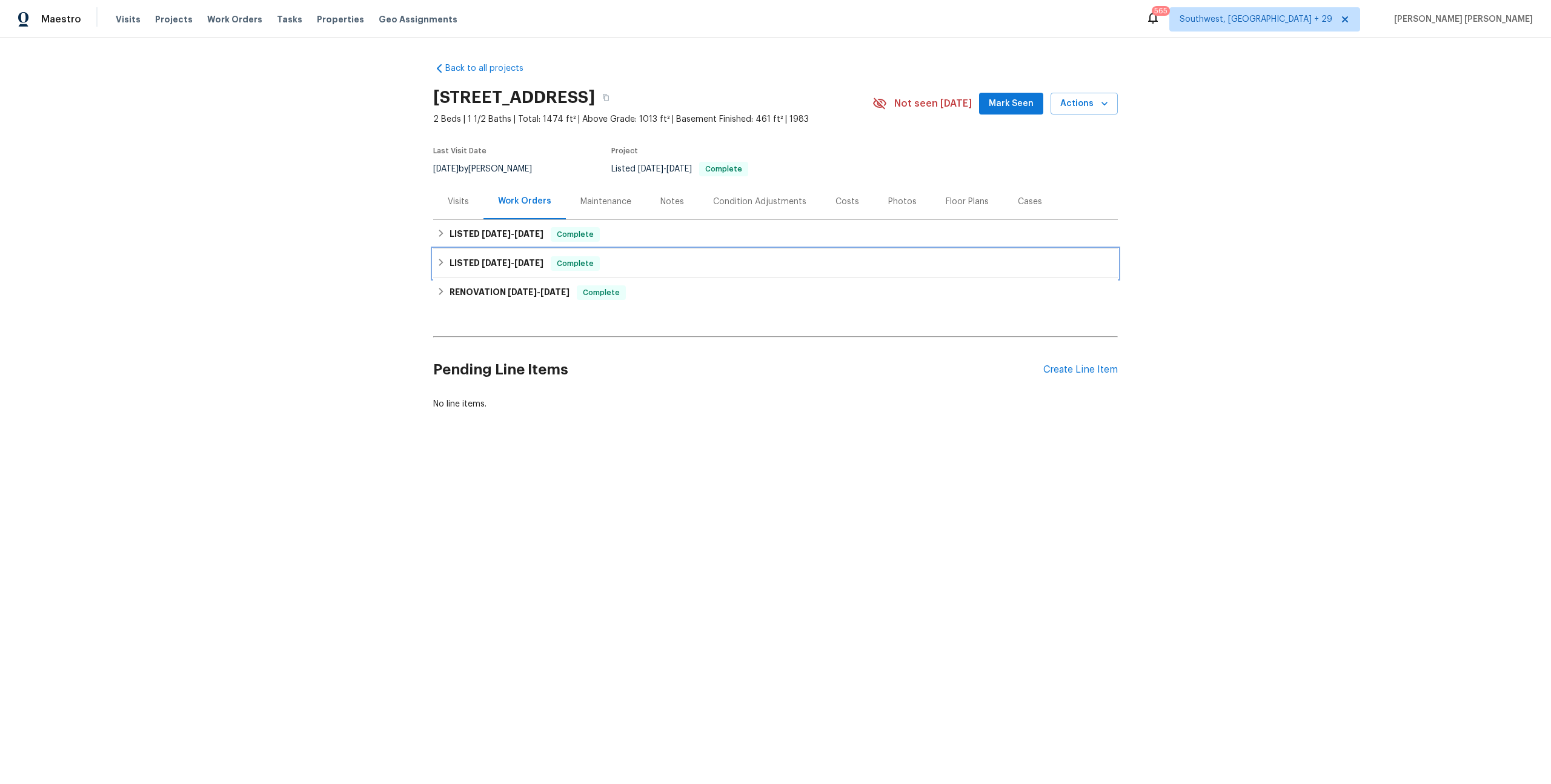
click at [560, 266] on span "Complete" at bounding box center [575, 263] width 47 height 12
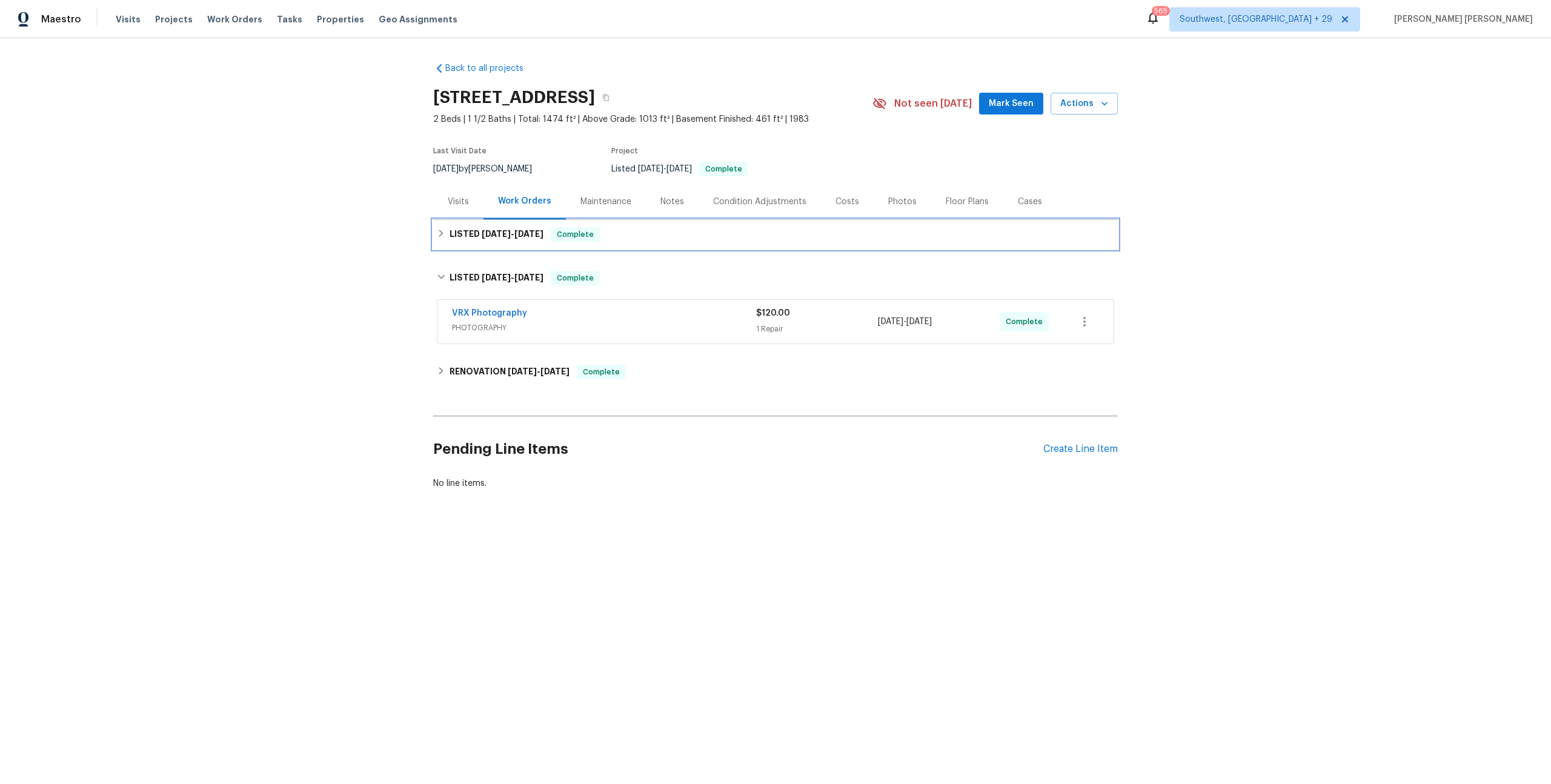
click at [588, 230] on span "Complete" at bounding box center [575, 234] width 47 height 12
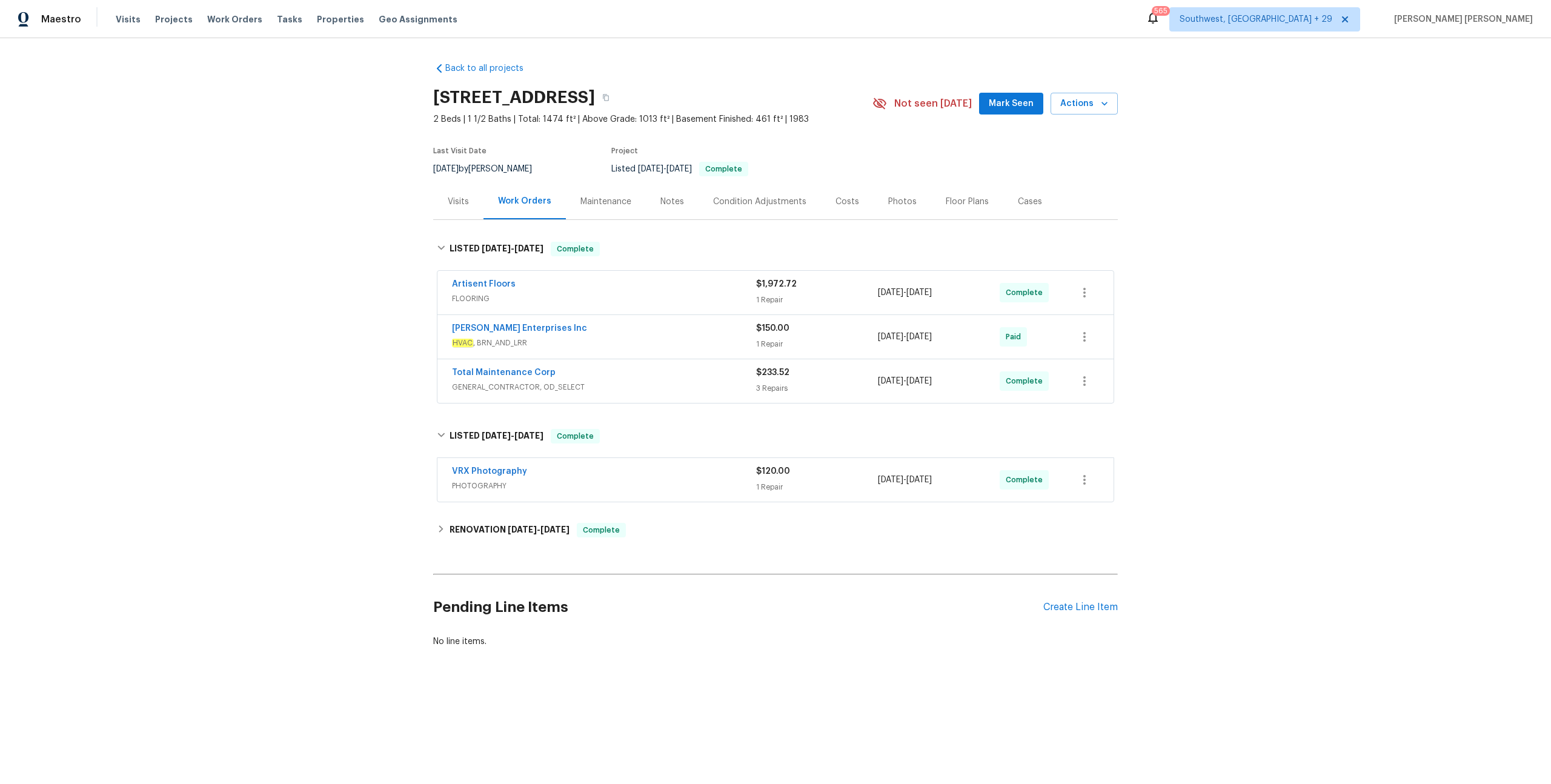
click at [669, 375] on div "Total Maintenance Corp" at bounding box center [604, 374] width 304 height 15
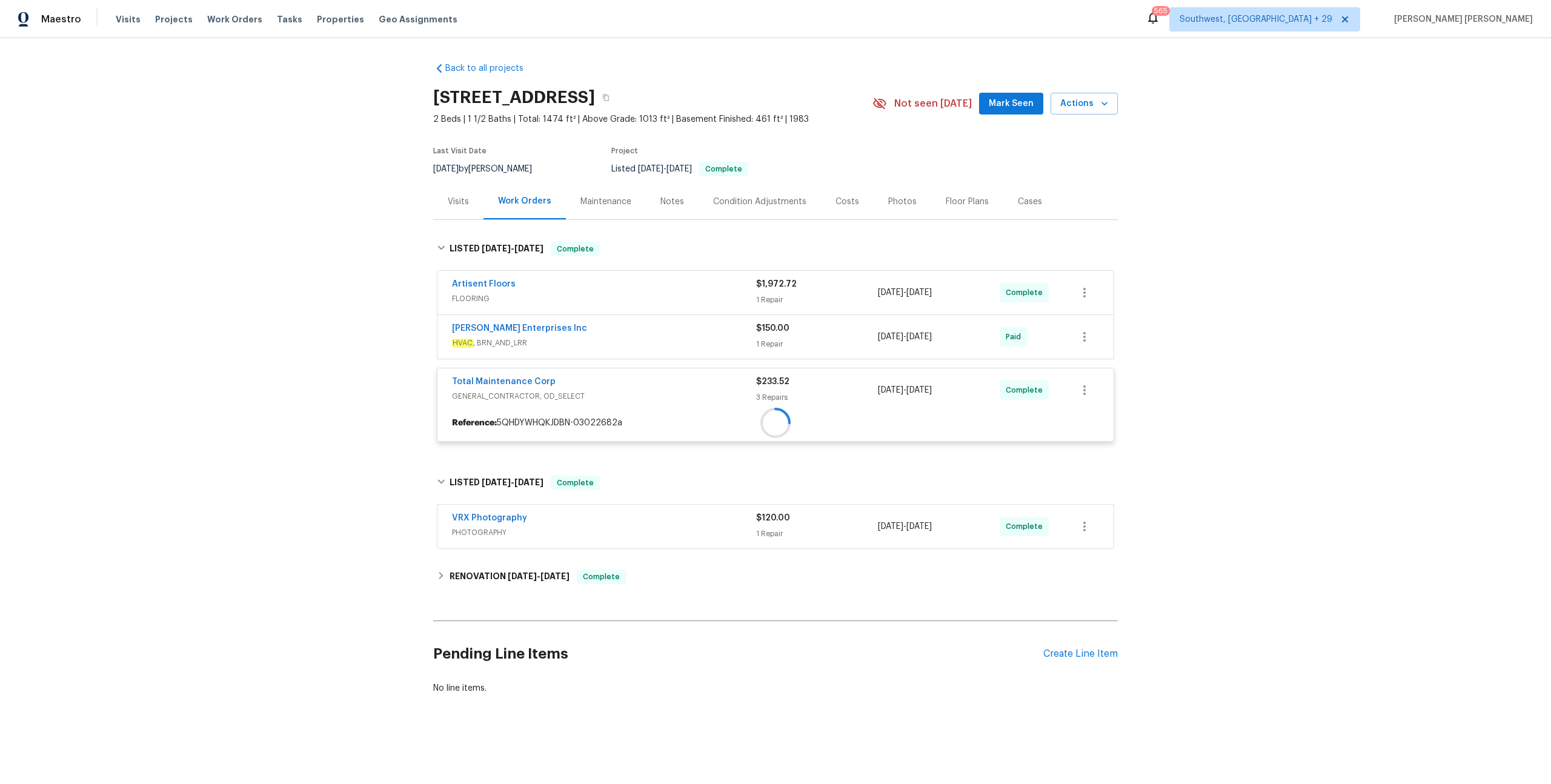
click at [679, 345] on div "Artisent Floors FLOORING $1,972.72 1 Repair 9/11/2025 - 9/12/2025 Complete Desc…" at bounding box center [775, 361] width 678 height 179
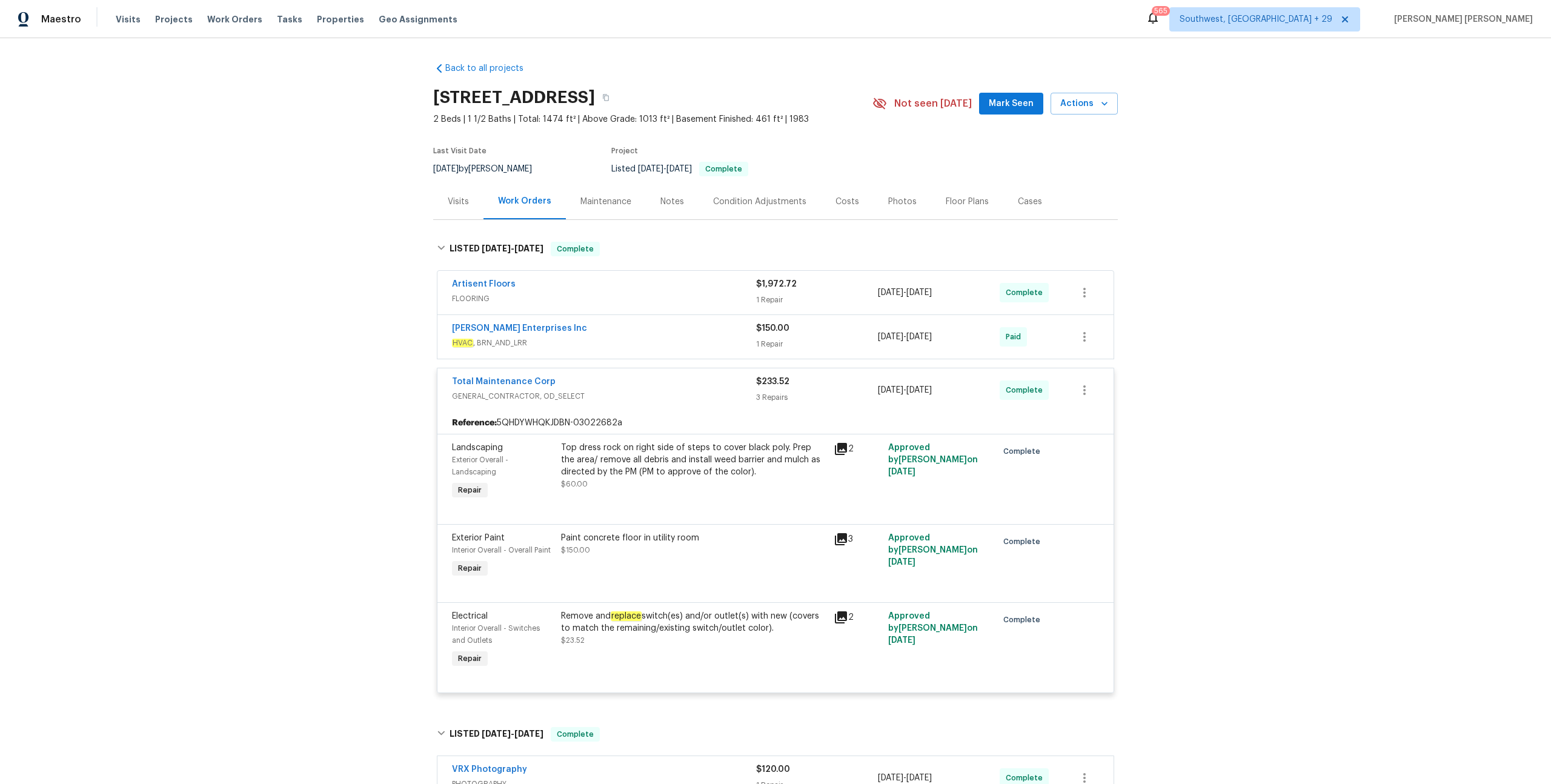
click at [679, 342] on span "HVAC , BRN_AND_LRR" at bounding box center [604, 343] width 304 height 12
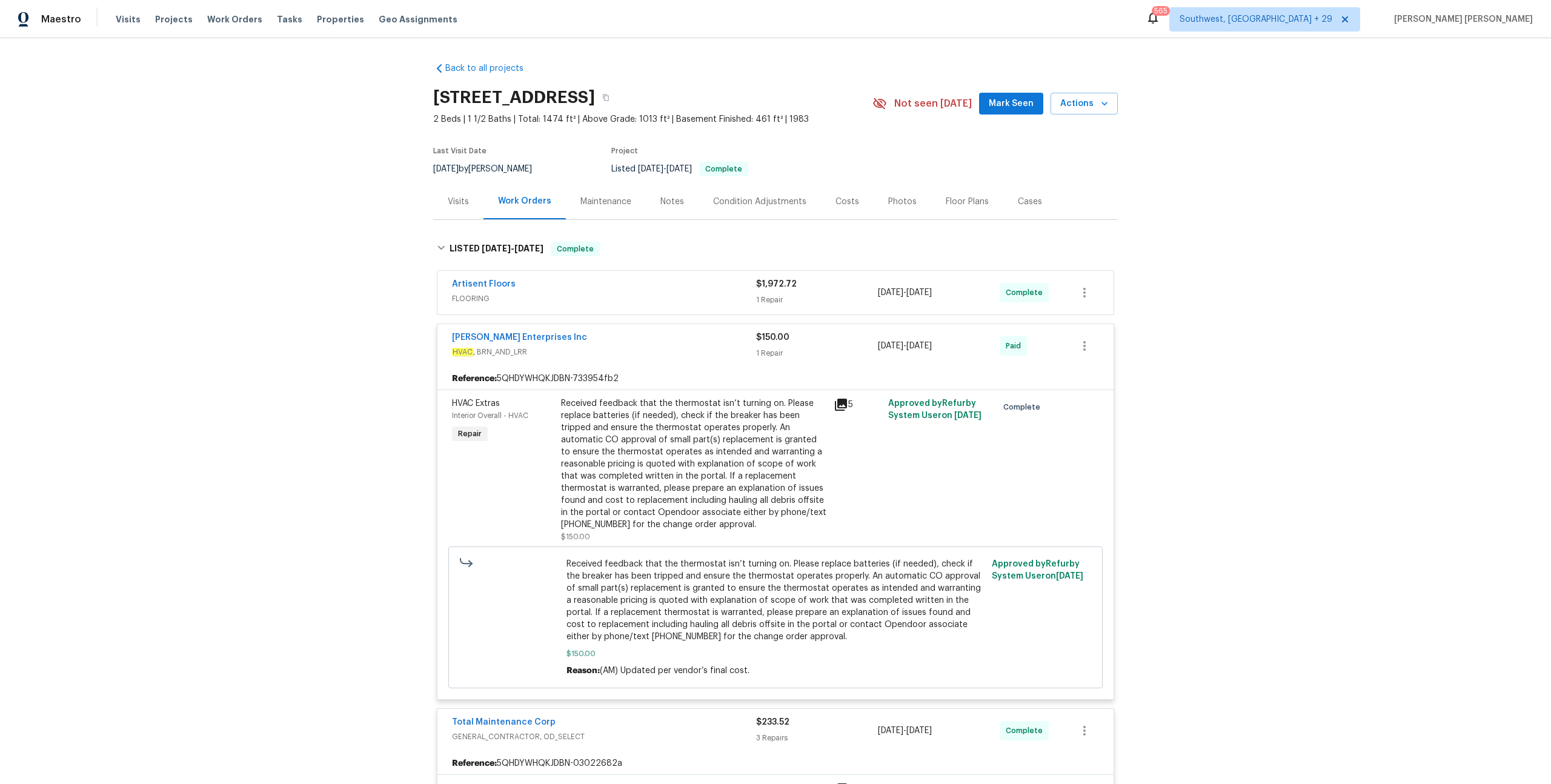
click at [693, 298] on span "FLOORING" at bounding box center [604, 299] width 304 height 12
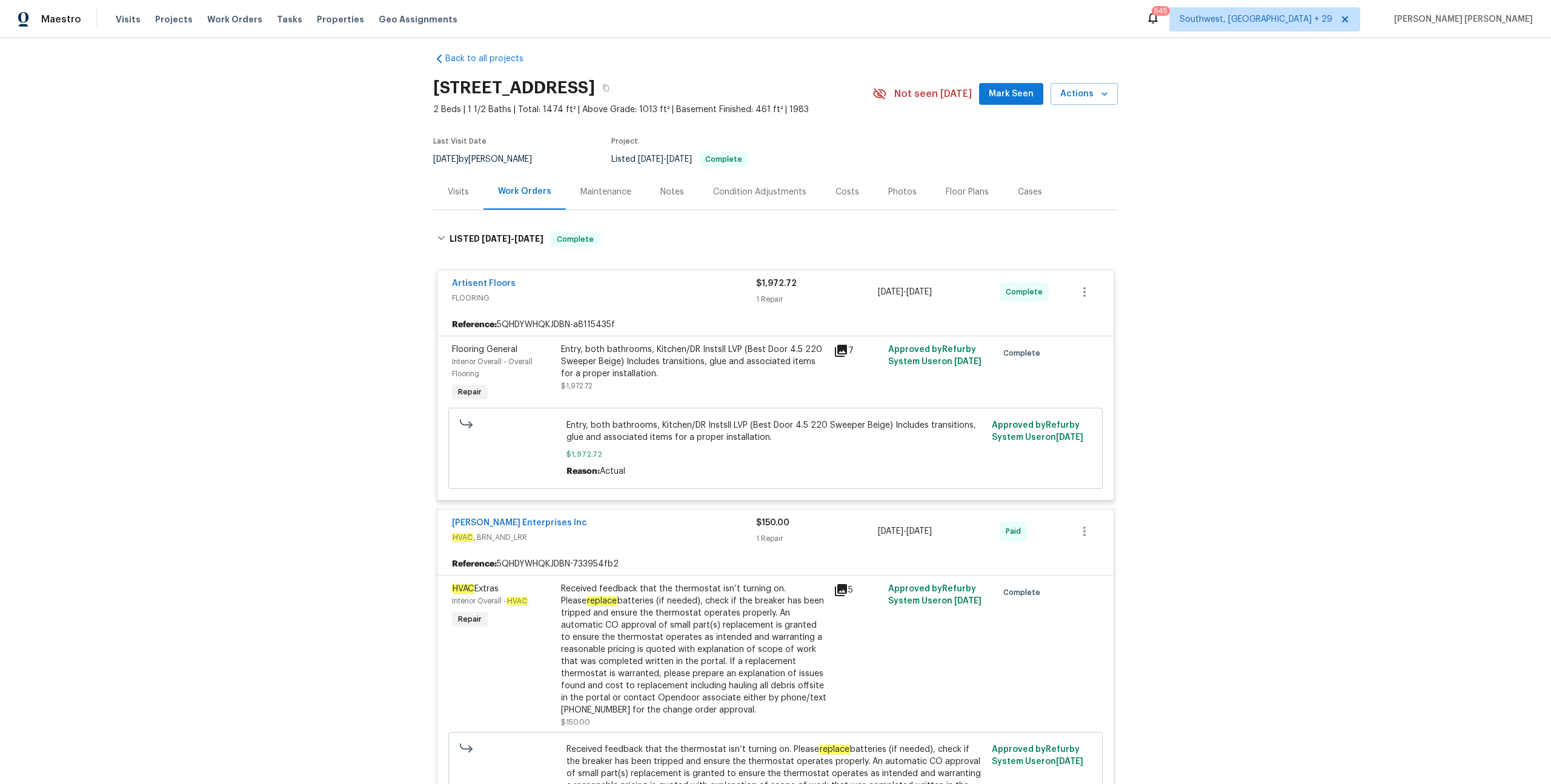
scroll to position [10, 0]
click at [233, 20] on span "Work Orders" at bounding box center [235, 19] width 55 height 12
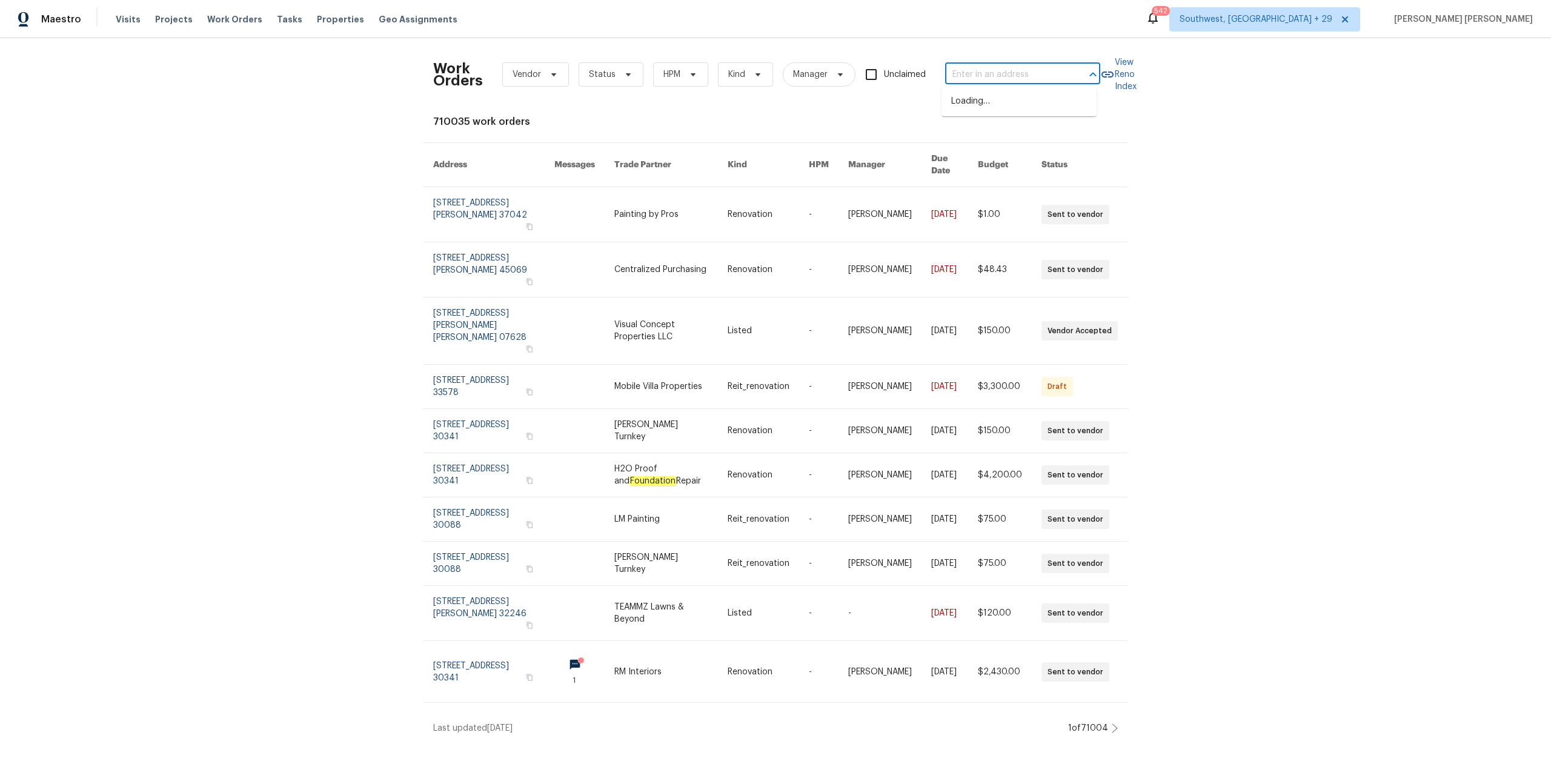
click at [1004, 78] on input "text" at bounding box center [1006, 74] width 121 height 19
paste input "6991 Edenvale Blvd, Eden Prairie, MN 55346"
type input "6991 Edenvale Blvd, Eden Prairie, MN 55346"
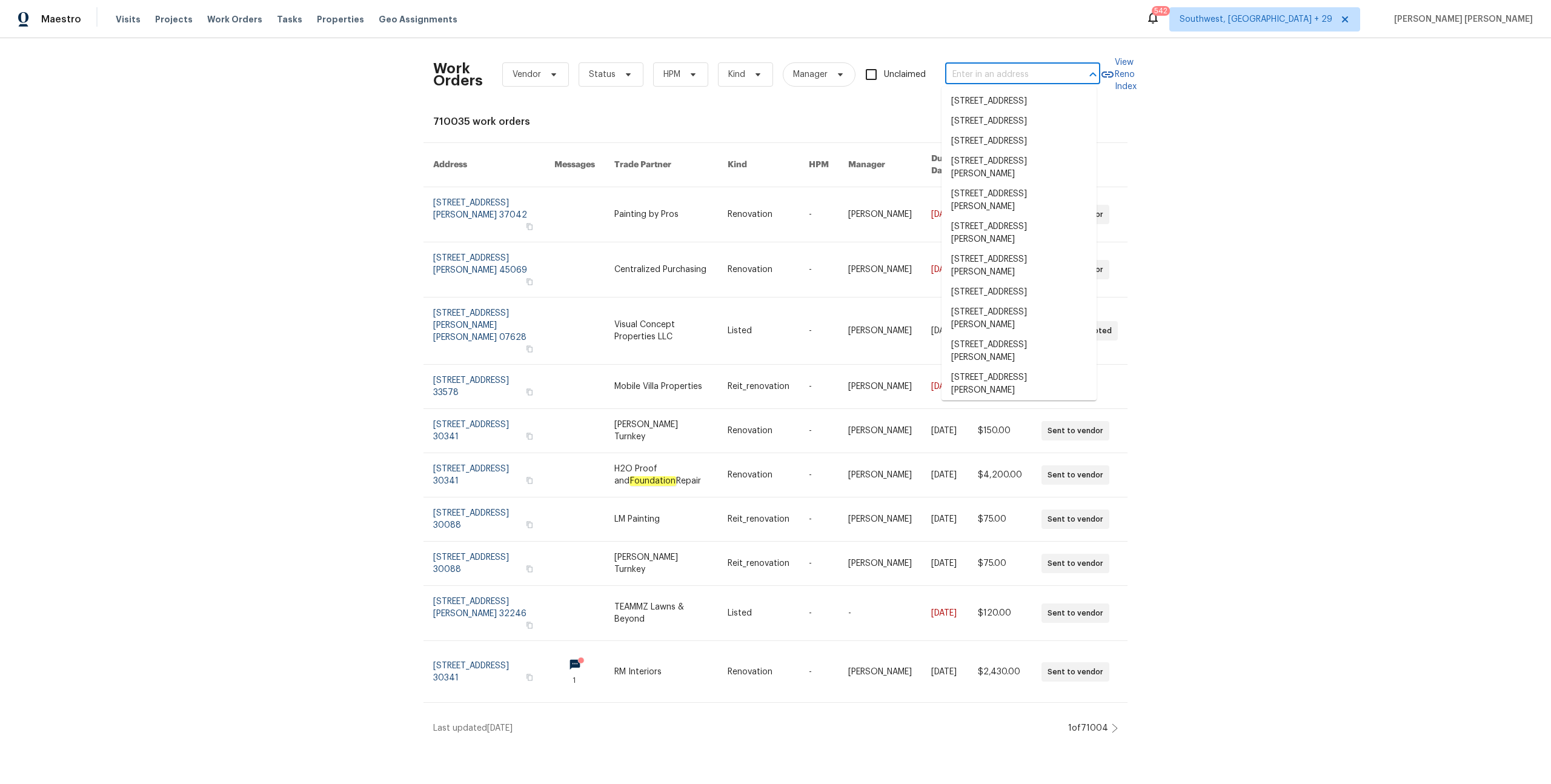
scroll to position [0, 0]
paste input "6991 Edenvale Blvd, Eden Prairie, MN 55346"
type input "6991 Edenvale Blvd, Eden Prairie, MN 55346"
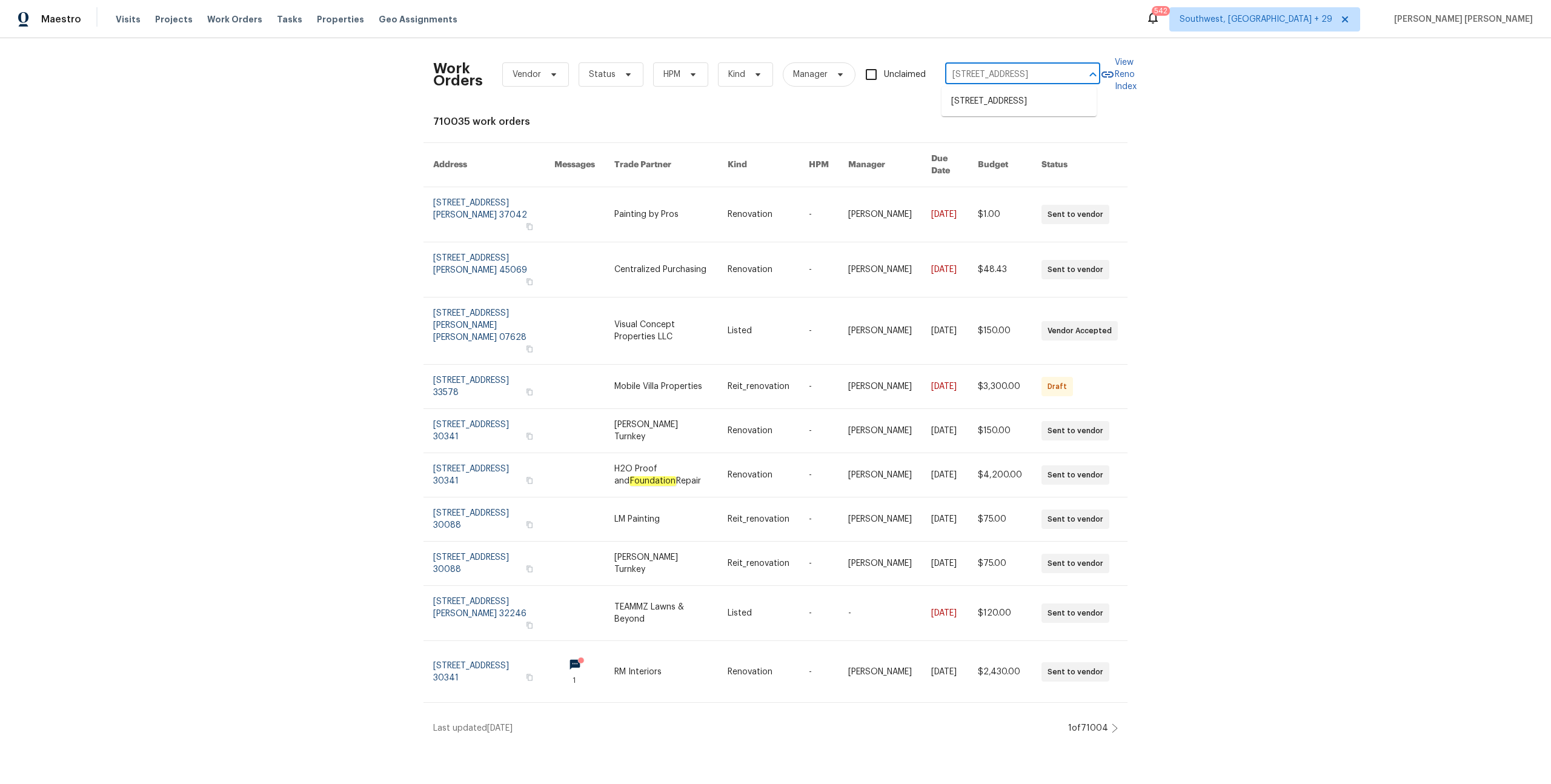
click at [986, 106] on li "6991 Edenvale Blvd, Eden Prairie, MN 55346" at bounding box center [1019, 101] width 155 height 20
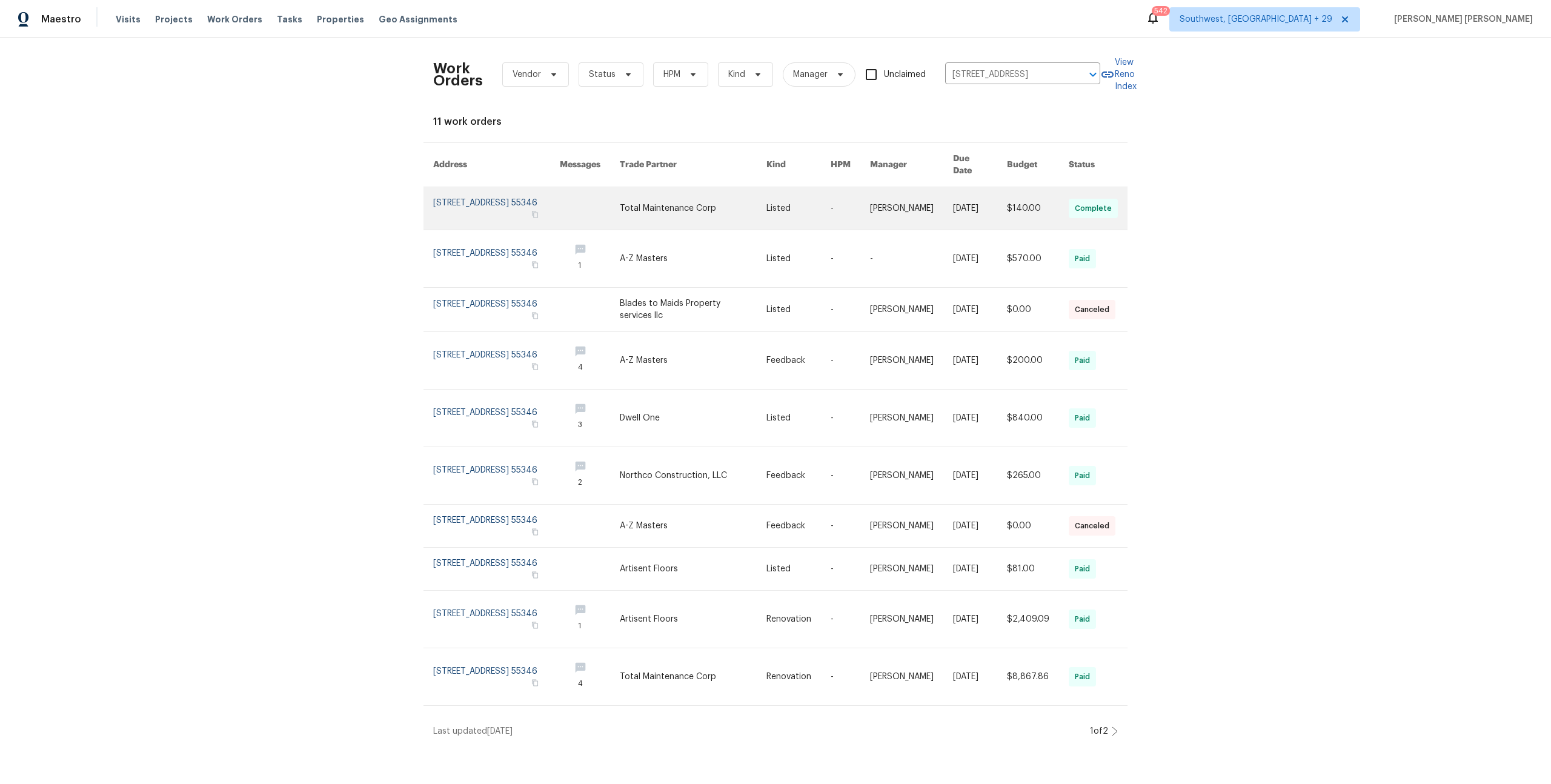
click at [878, 211] on link at bounding box center [911, 207] width 83 height 42
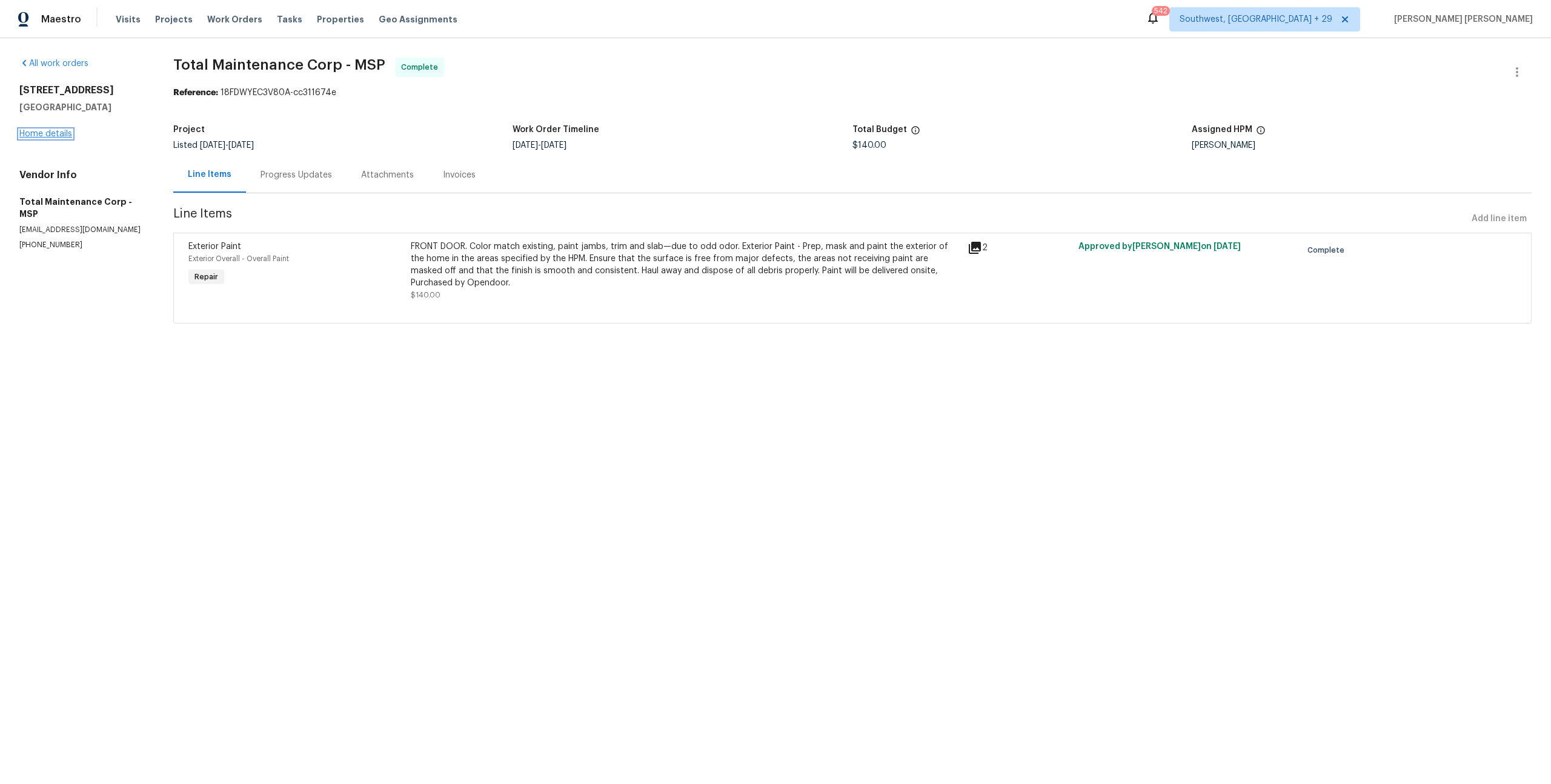
click at [47, 136] on link "Home details" at bounding box center [45, 133] width 53 height 8
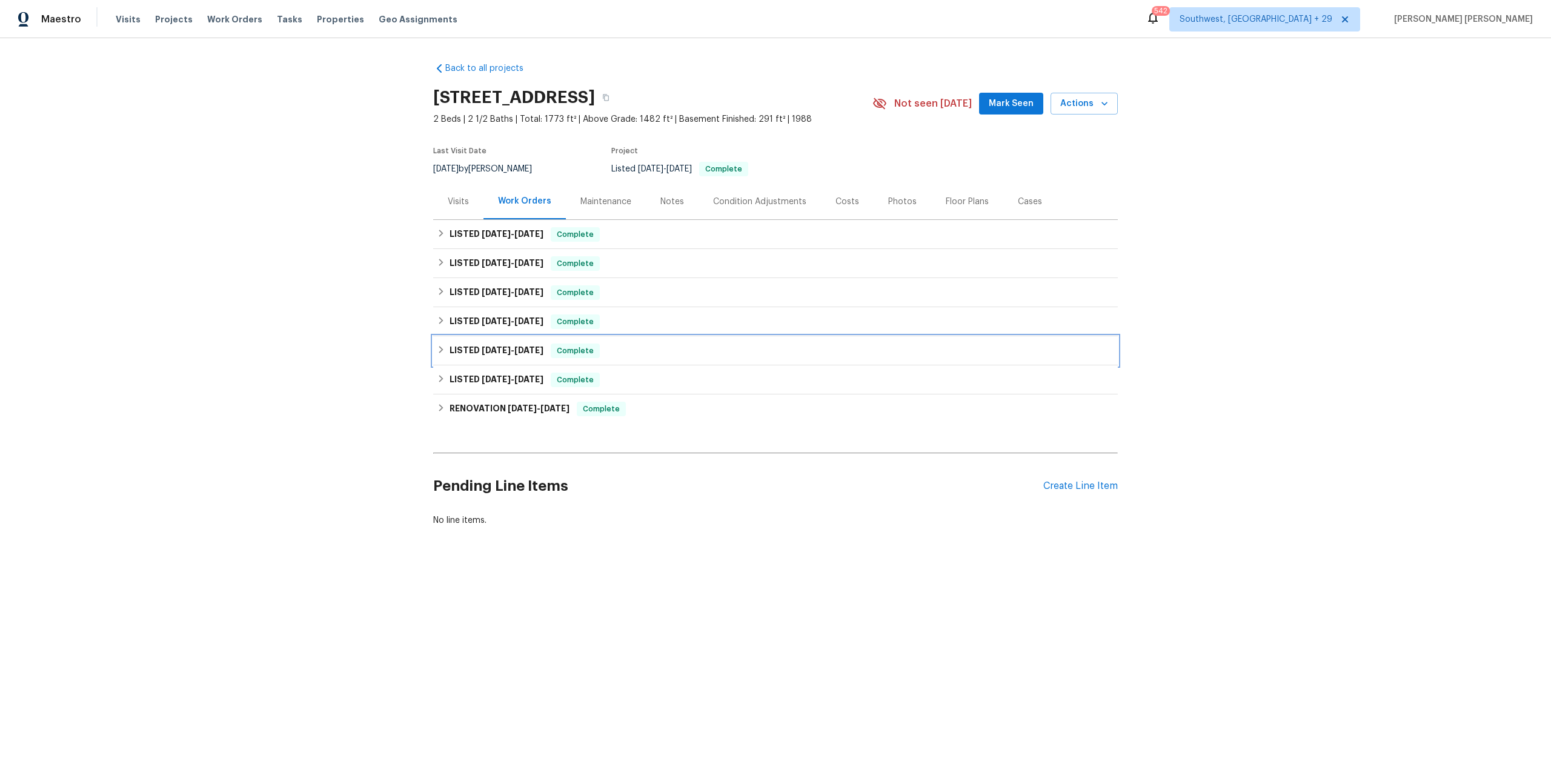
click at [556, 357] on div "Complete" at bounding box center [575, 351] width 49 height 15
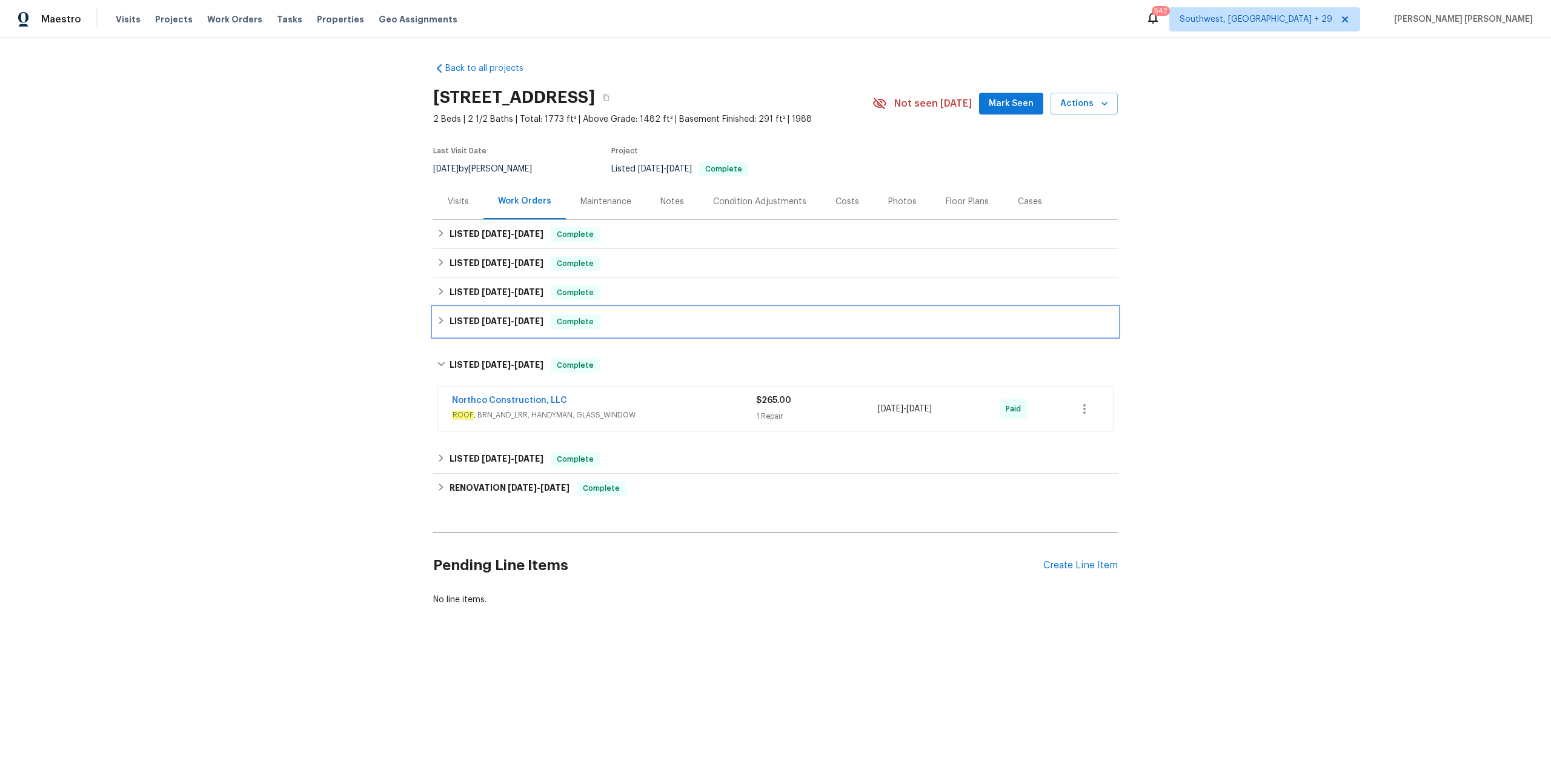
click at [554, 321] on span "Complete" at bounding box center [575, 322] width 47 height 12
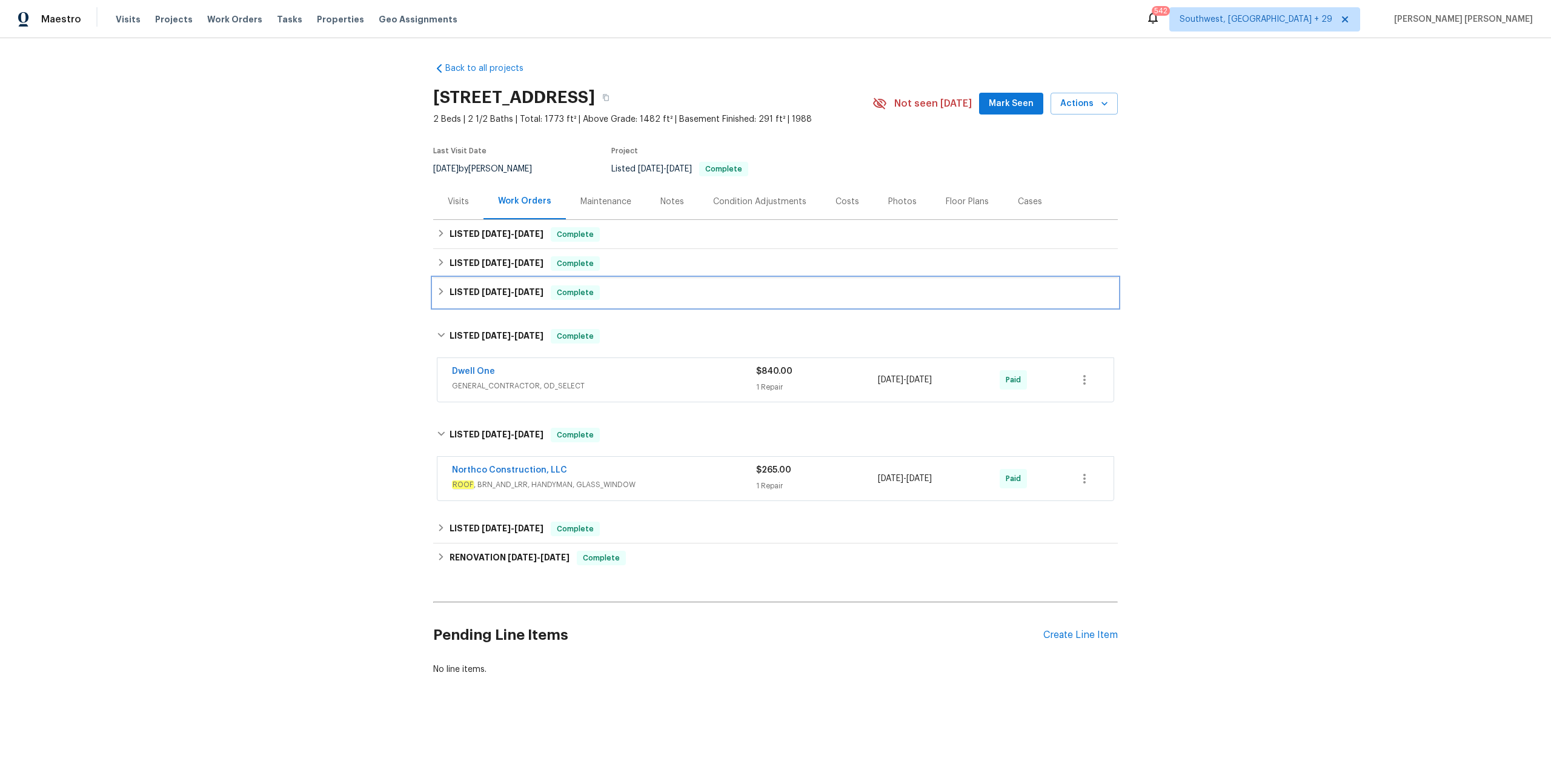
click at [559, 297] on span "Complete" at bounding box center [575, 292] width 47 height 12
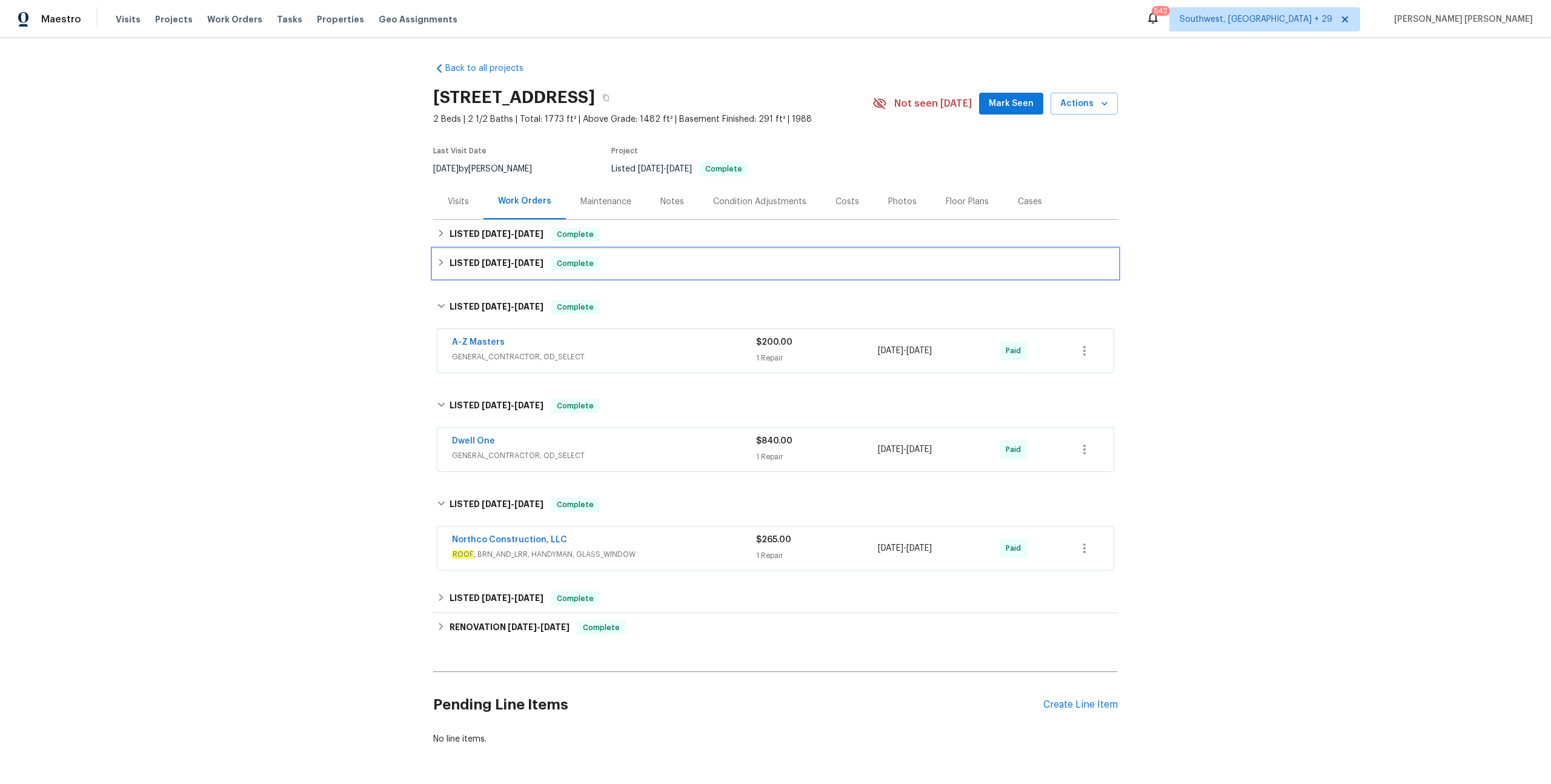
click at [568, 267] on span "Complete" at bounding box center [575, 263] width 47 height 12
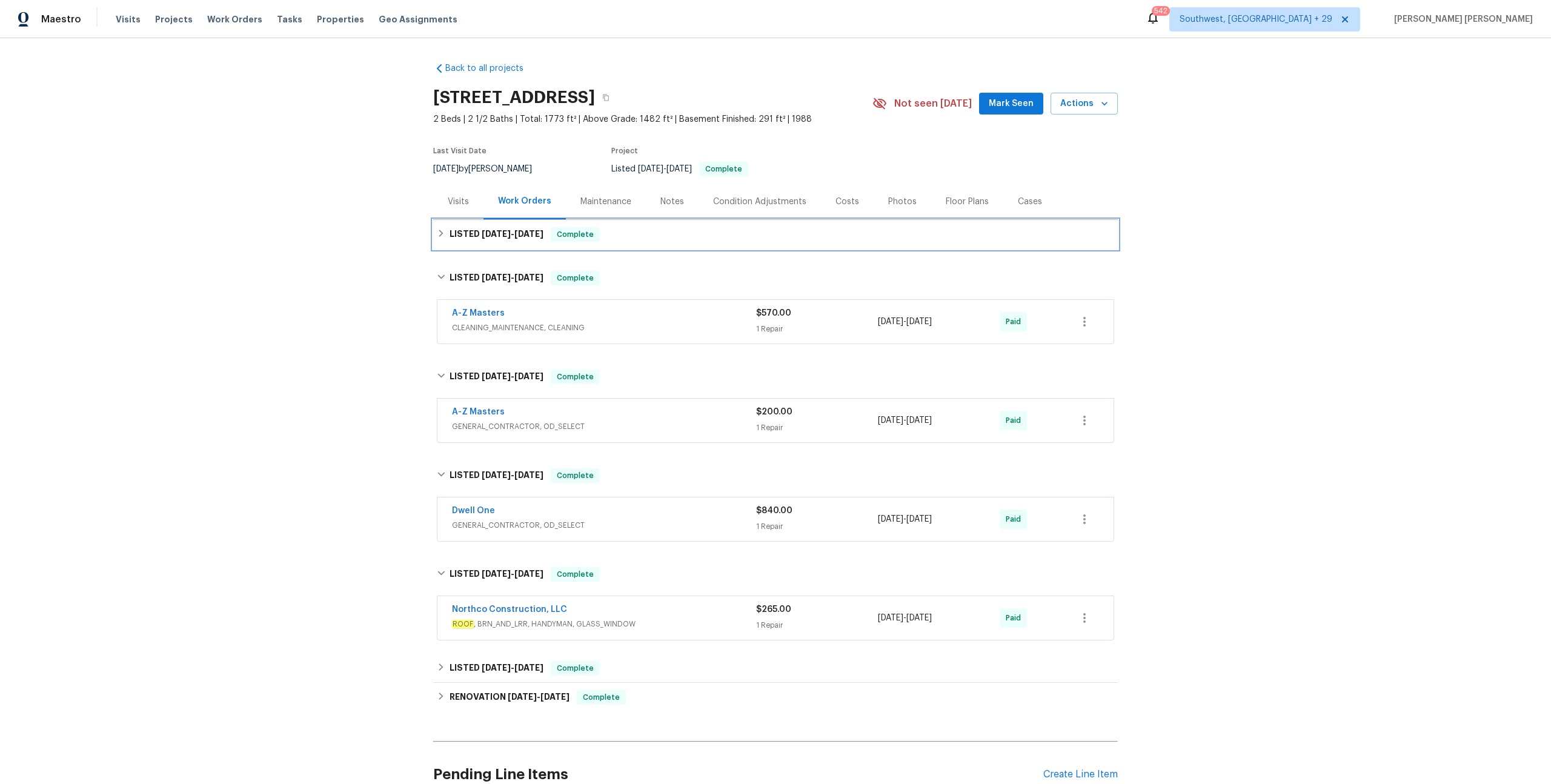
click at [587, 228] on span "Complete" at bounding box center [575, 234] width 47 height 12
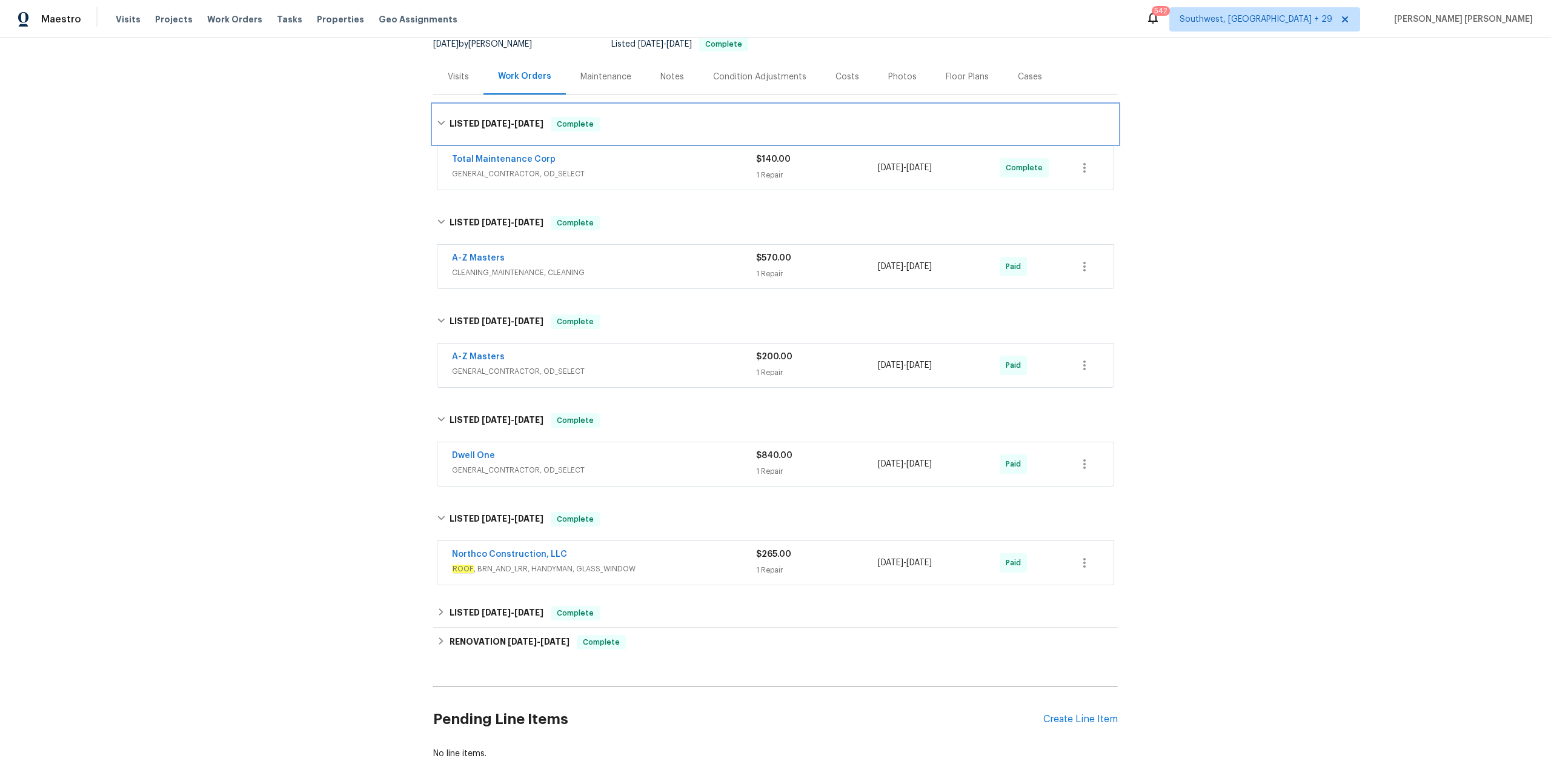
scroll to position [192, 0]
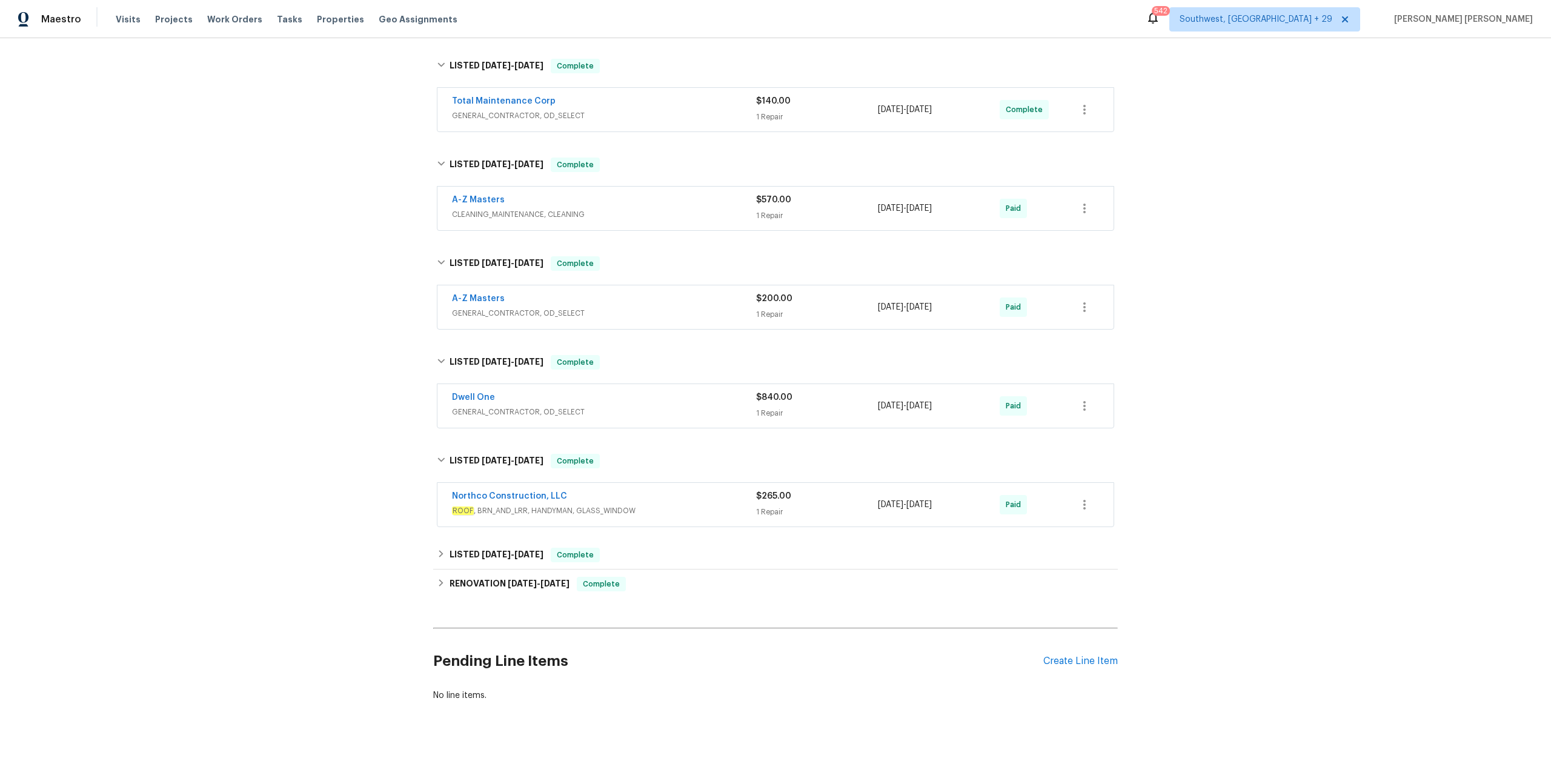
click at [733, 493] on div "Northco Construction, LLC" at bounding box center [604, 497] width 304 height 15
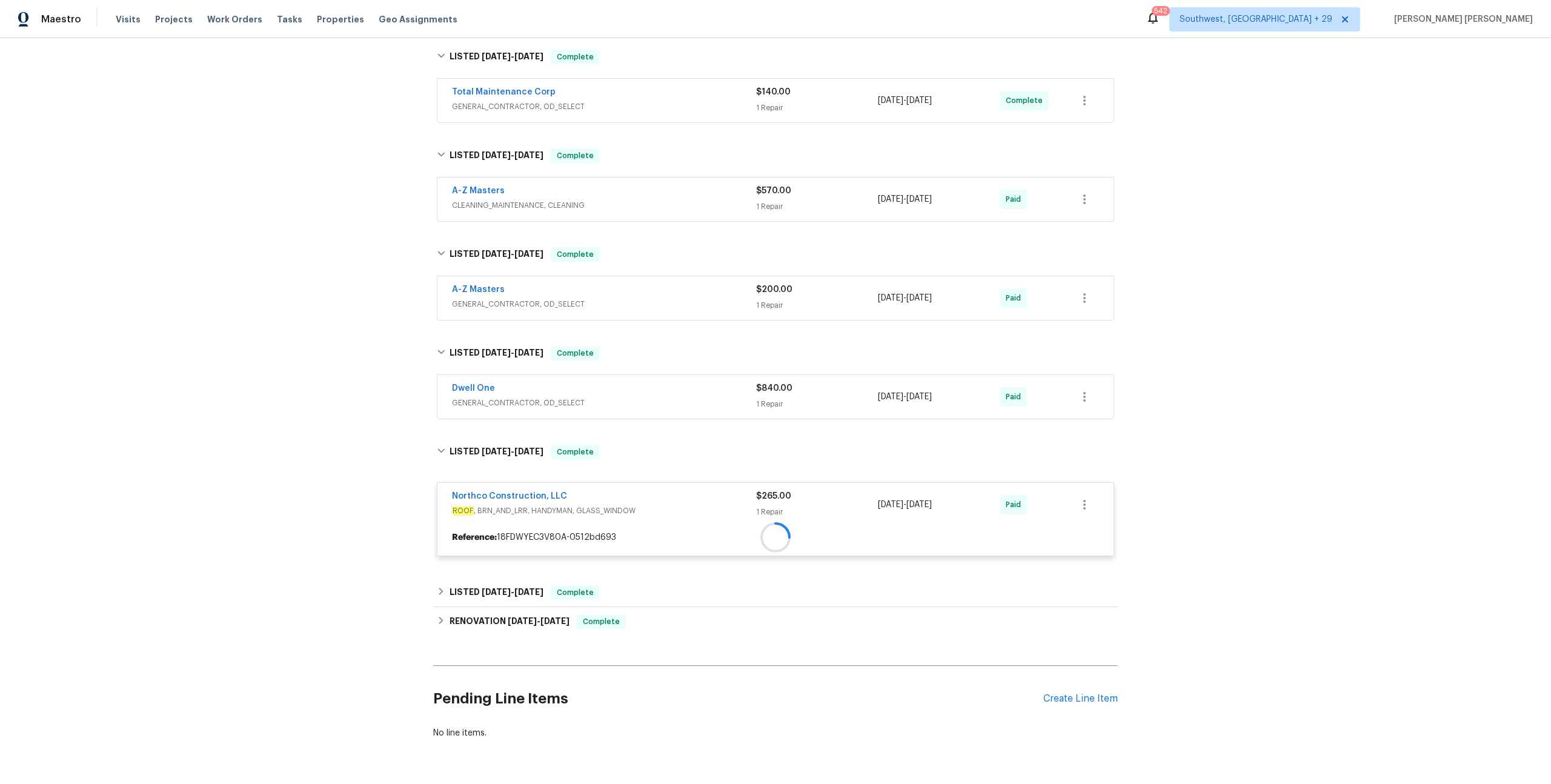
click at [707, 397] on span "GENERAL_CONTRACTOR, OD_SELECT" at bounding box center [604, 403] width 304 height 12
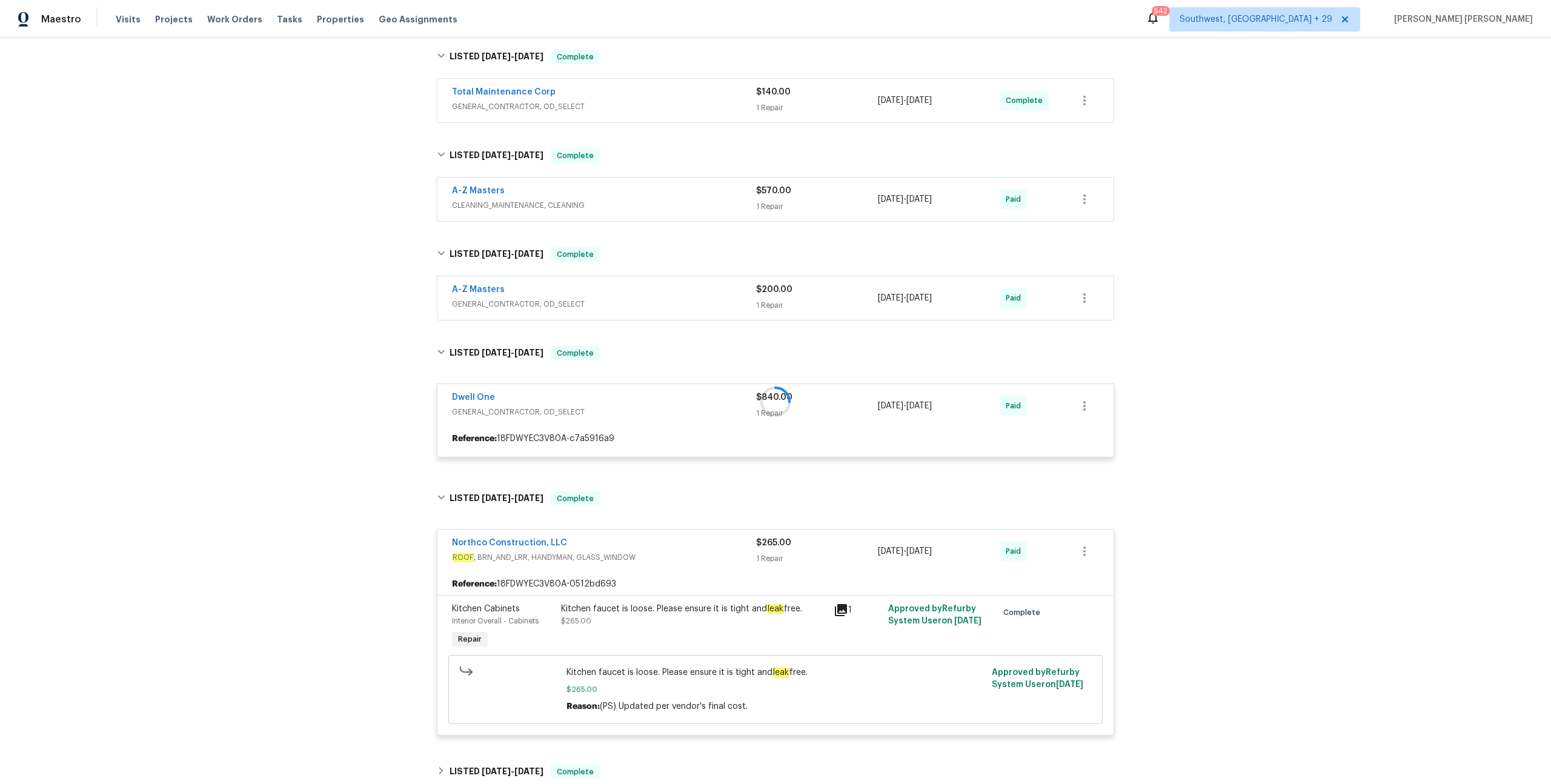
click at [709, 292] on div "A-Z Masters" at bounding box center [604, 290] width 304 height 15
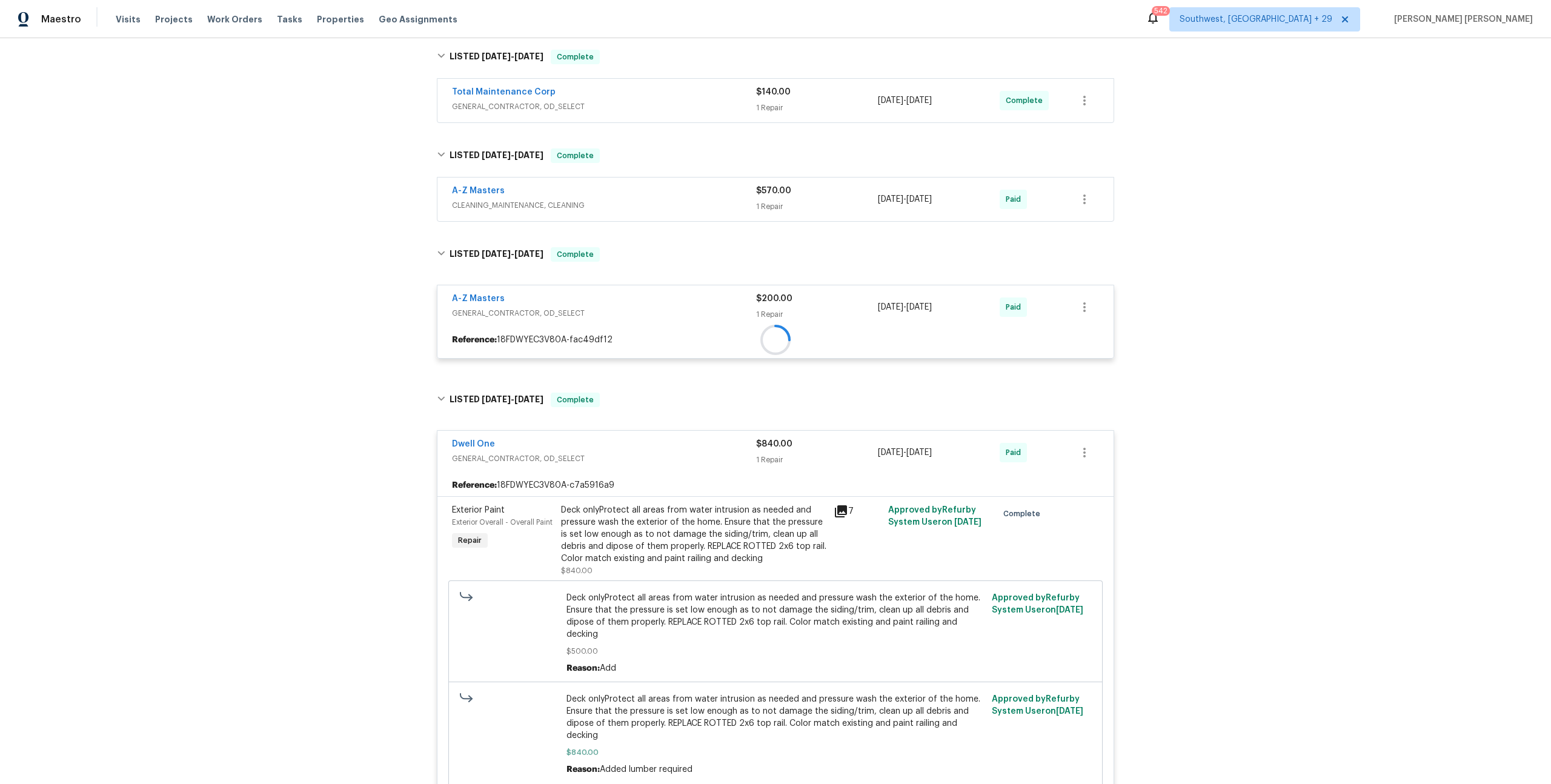
click at [702, 204] on span "CLEANING_MAINTENANCE, CLEANING" at bounding box center [604, 205] width 304 height 12
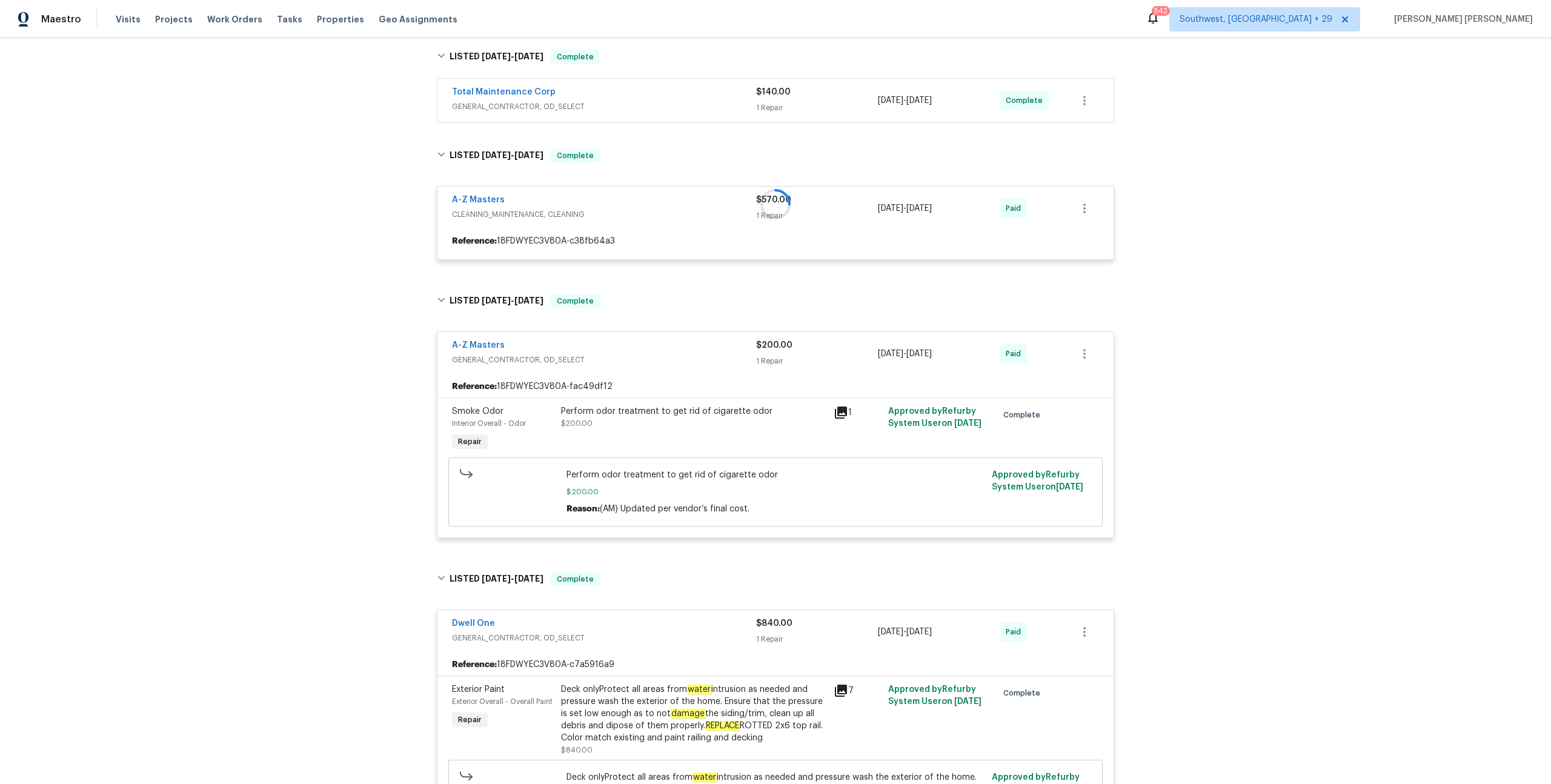
click at [698, 106] on span "GENERAL_CONTRACTOR, OD_SELECT" at bounding box center [604, 106] width 304 height 12
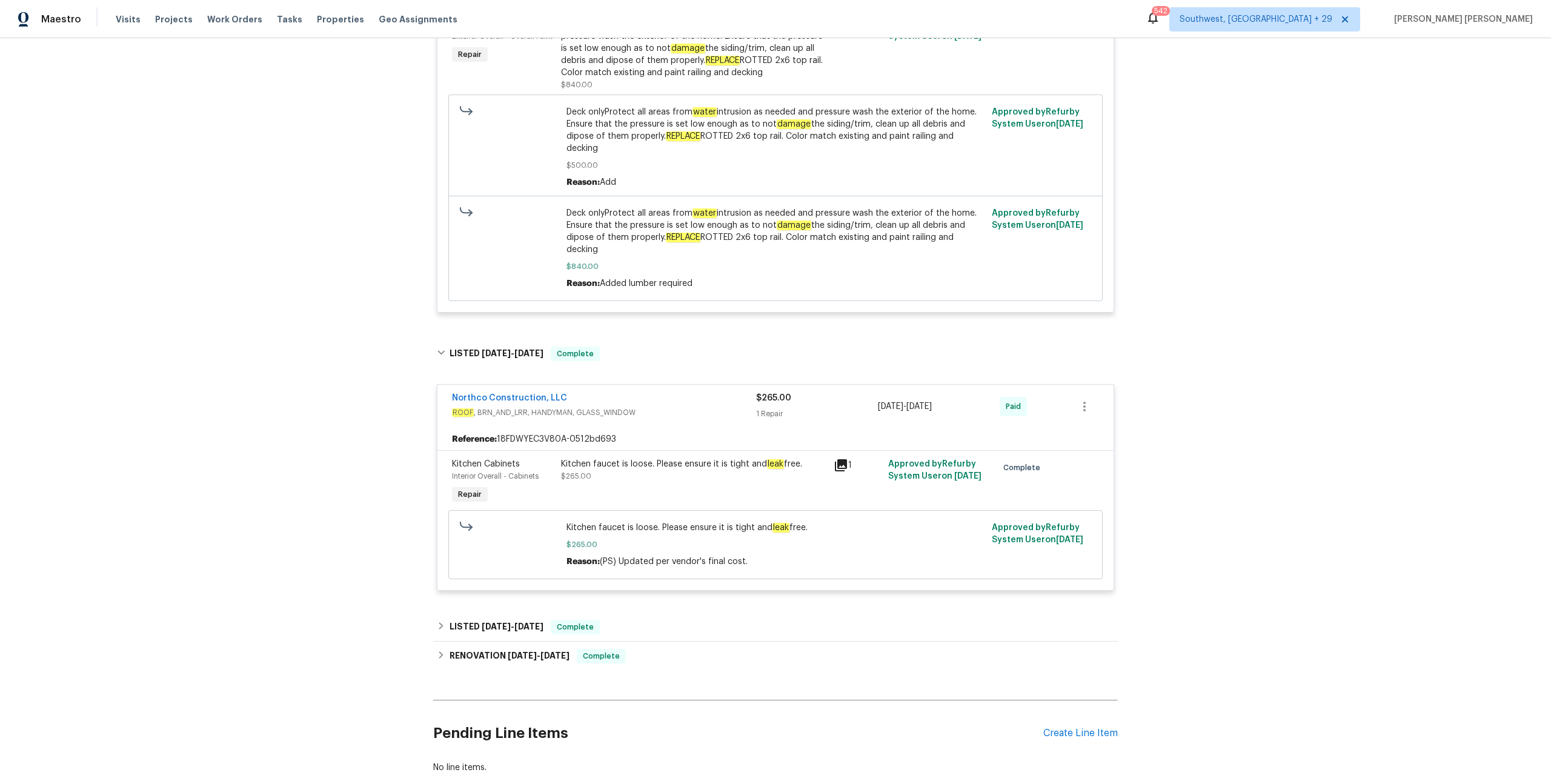
scroll to position [1240, 0]
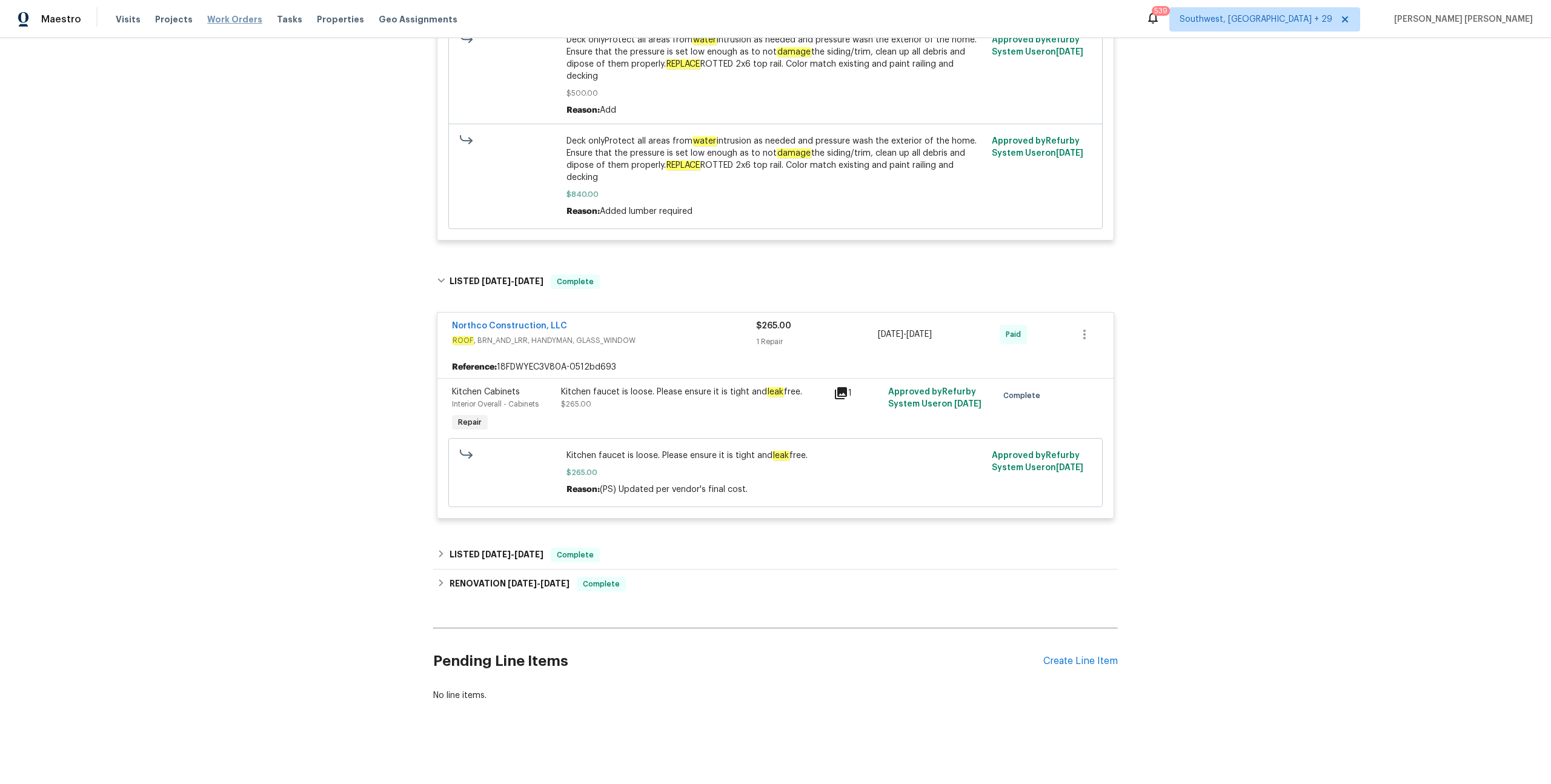
click at [224, 18] on span "Work Orders" at bounding box center [235, 19] width 55 height 12
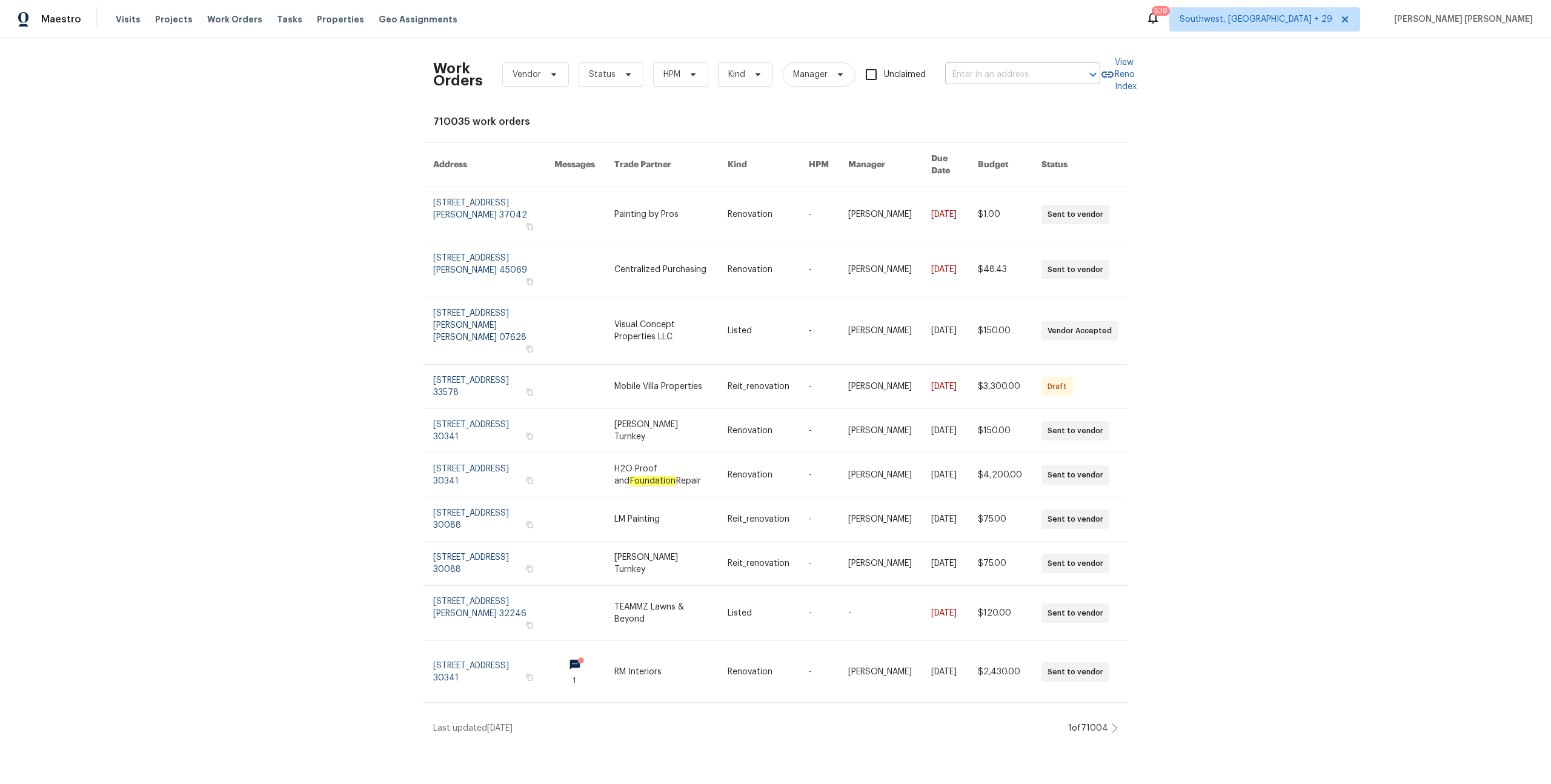
click at [1020, 76] on input "text" at bounding box center [1006, 74] width 121 height 19
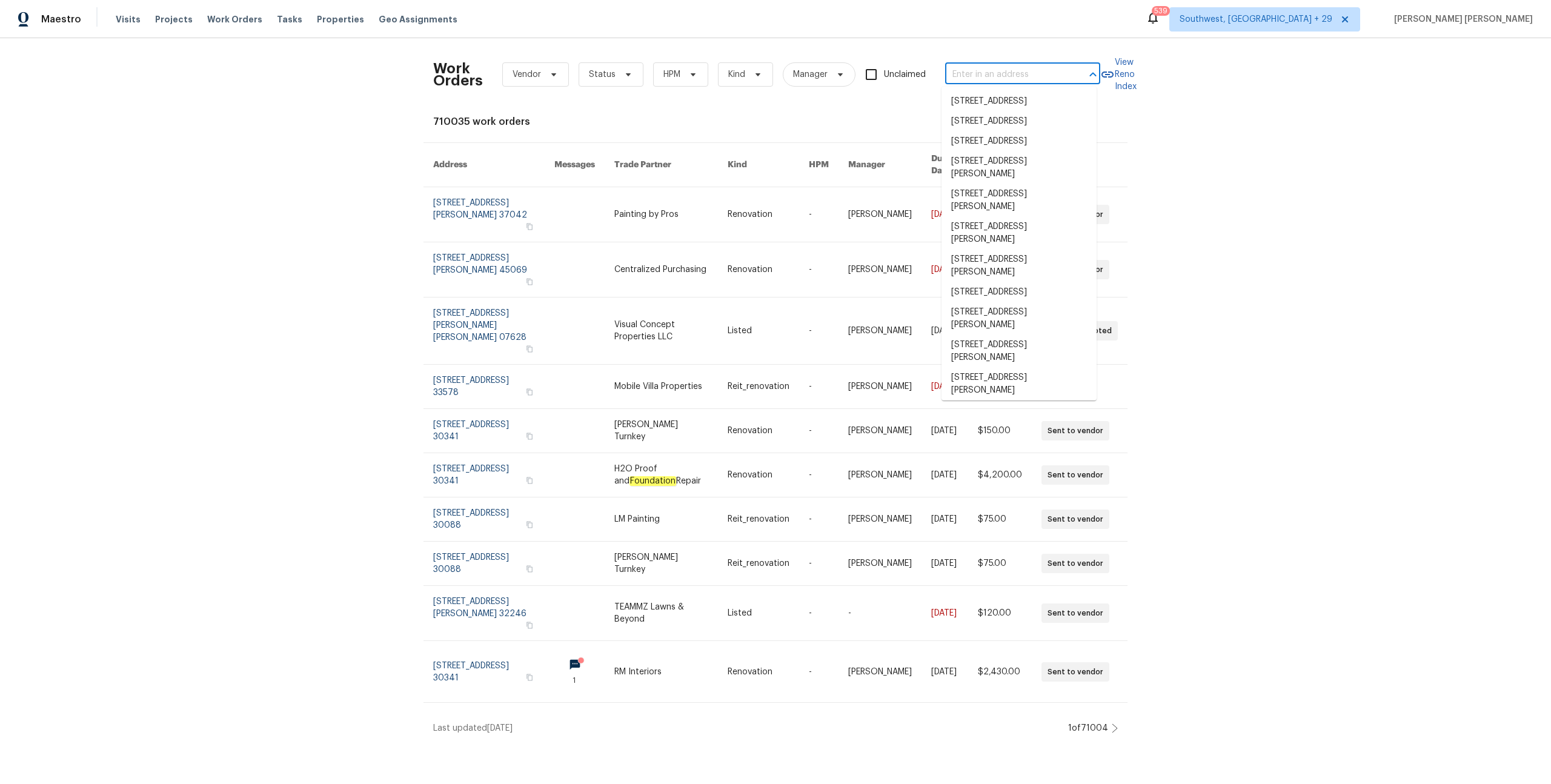
paste input "15579 June Grass Ln, Eden Prairie, MN 55347"
type input "15579 June Grass Ln, Eden Prairie, MN 55347"
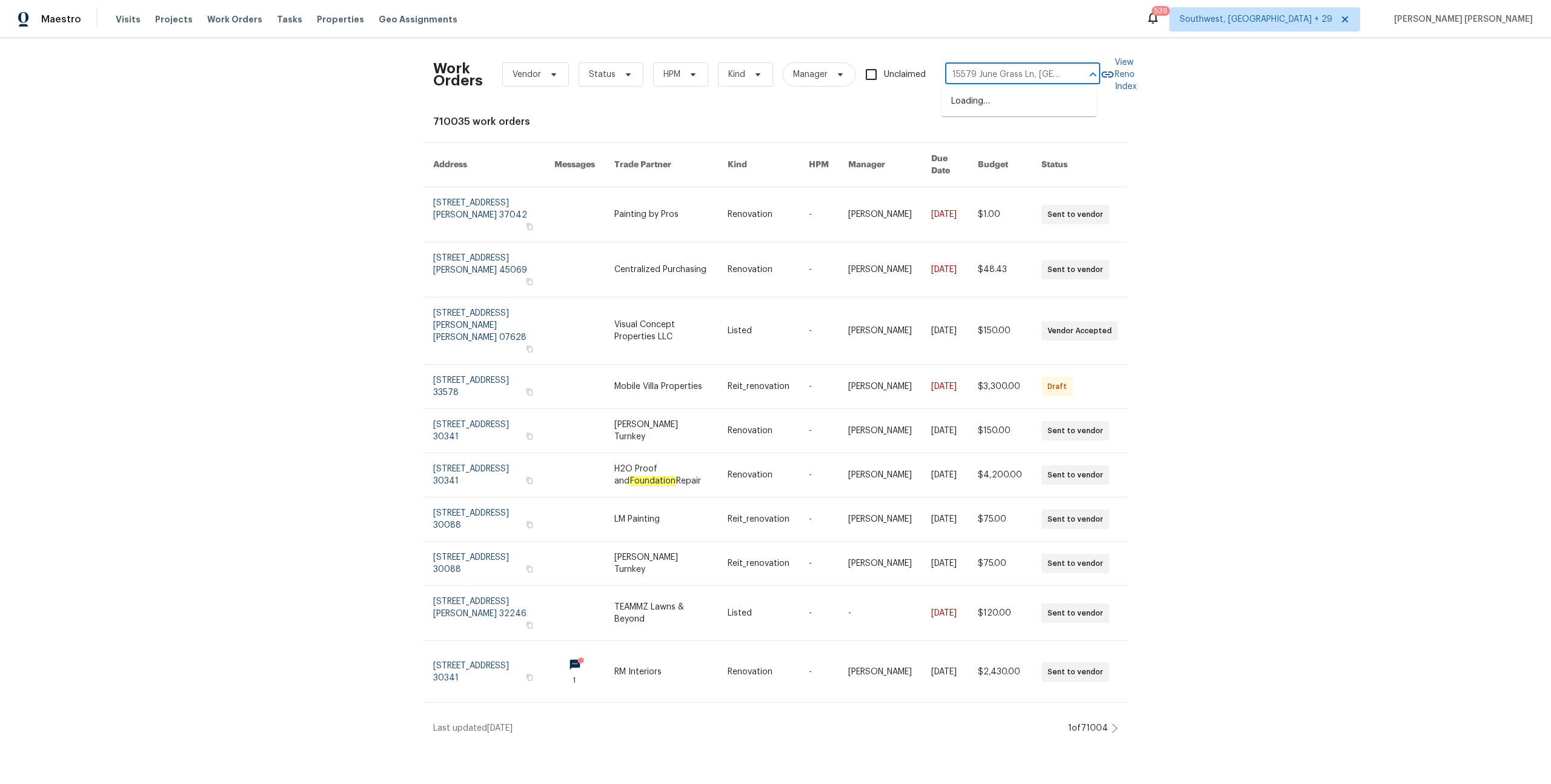
scroll to position [0, 62]
click at [1014, 109] on li "15579 June Grass Ln, Eden Prairie, MN 55347" at bounding box center [1019, 107] width 155 height 33
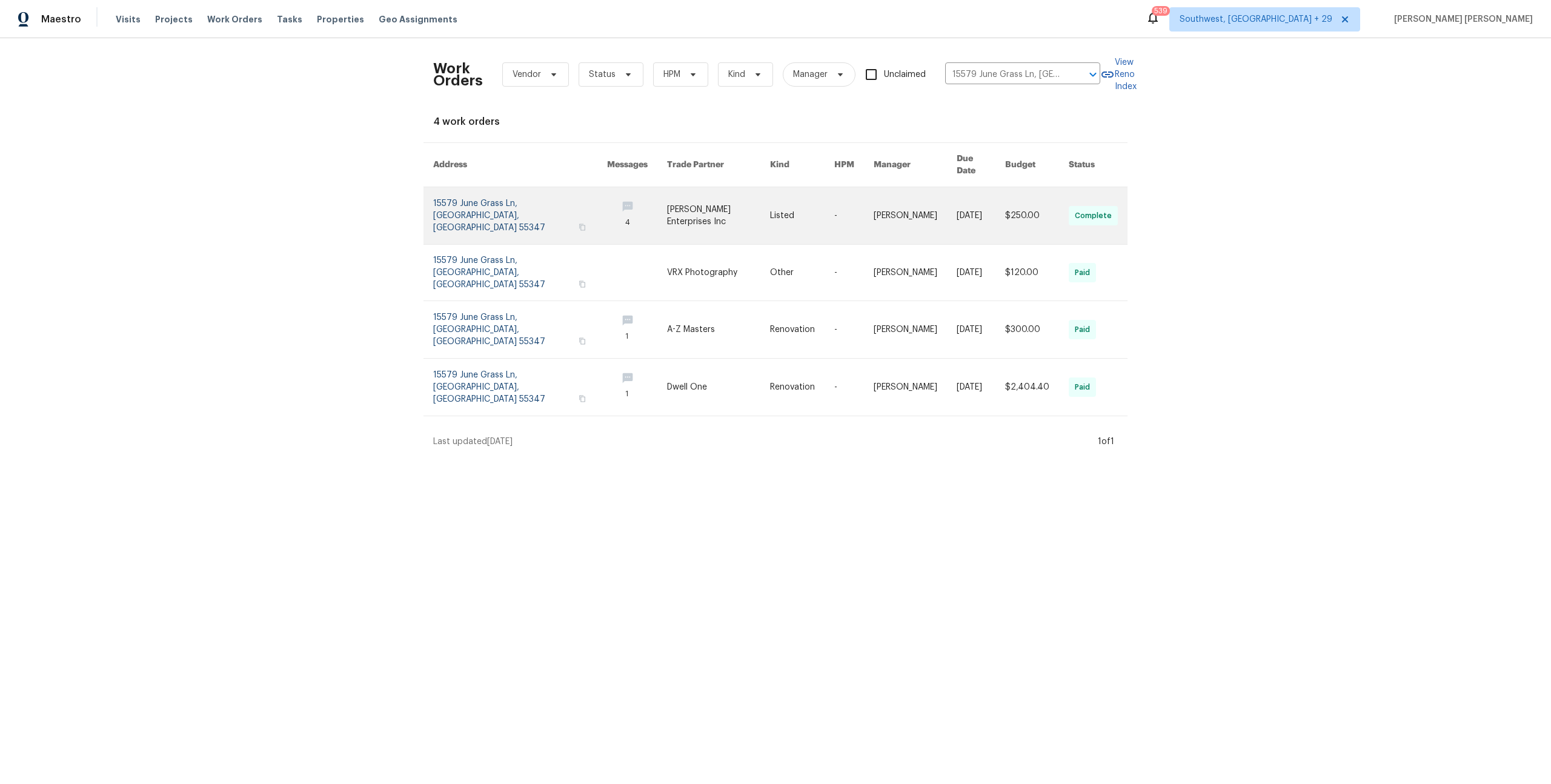
click at [960, 187] on link at bounding box center [980, 215] width 48 height 57
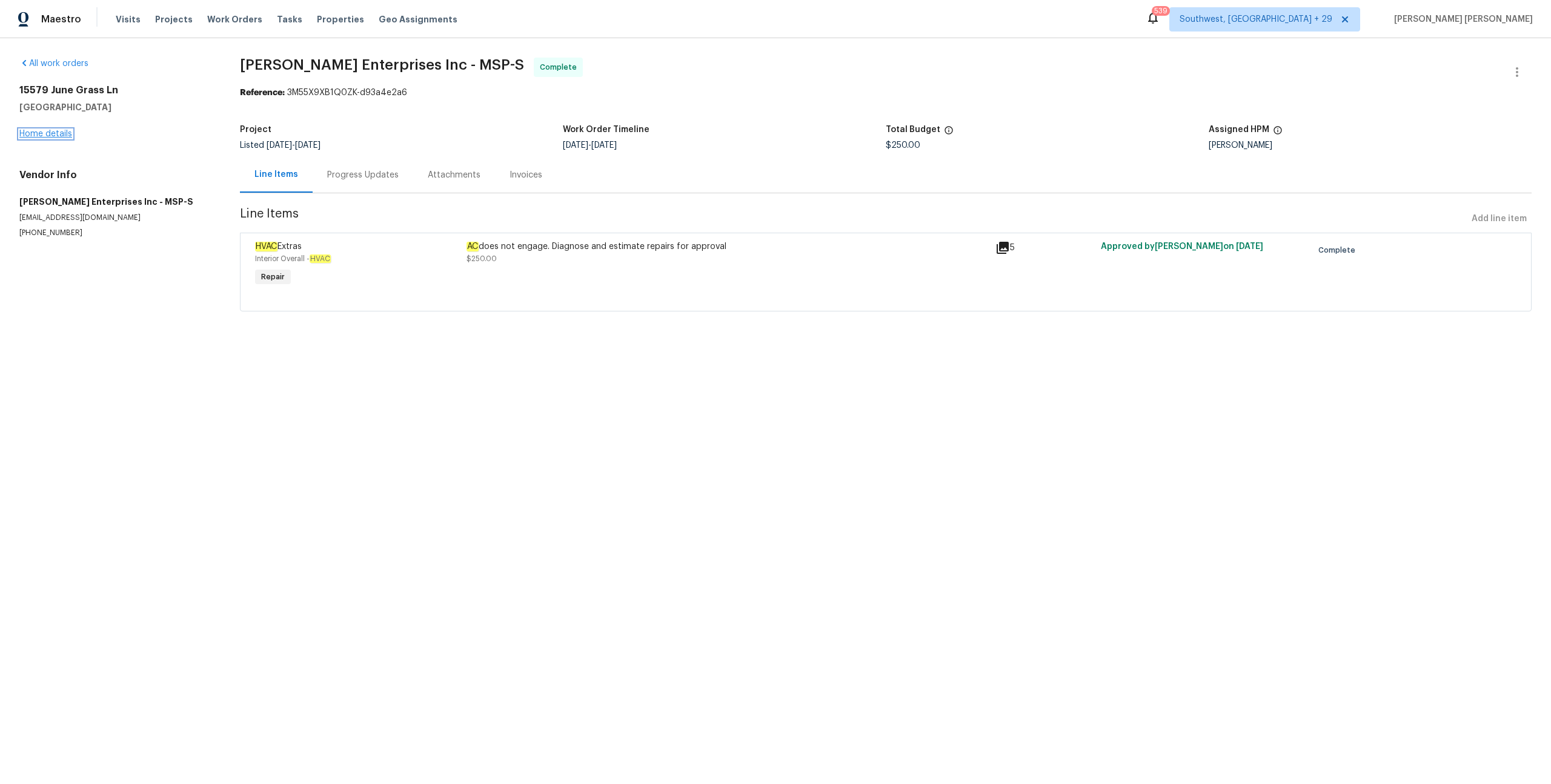
click at [54, 130] on link "Home details" at bounding box center [45, 133] width 53 height 8
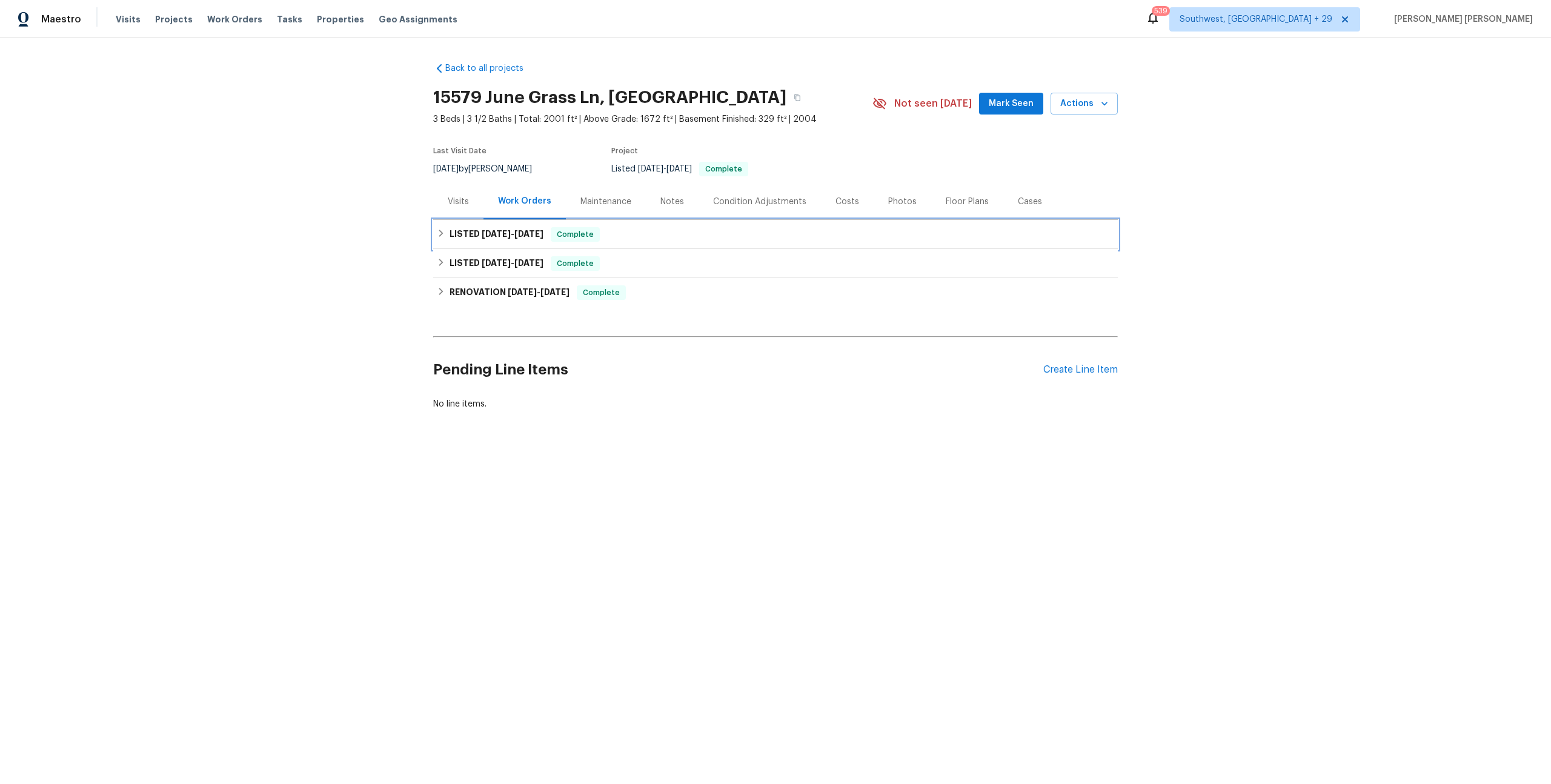
click at [606, 230] on div "LISTED 9/24/25 - 9/26/25 Complete" at bounding box center [775, 234] width 678 height 15
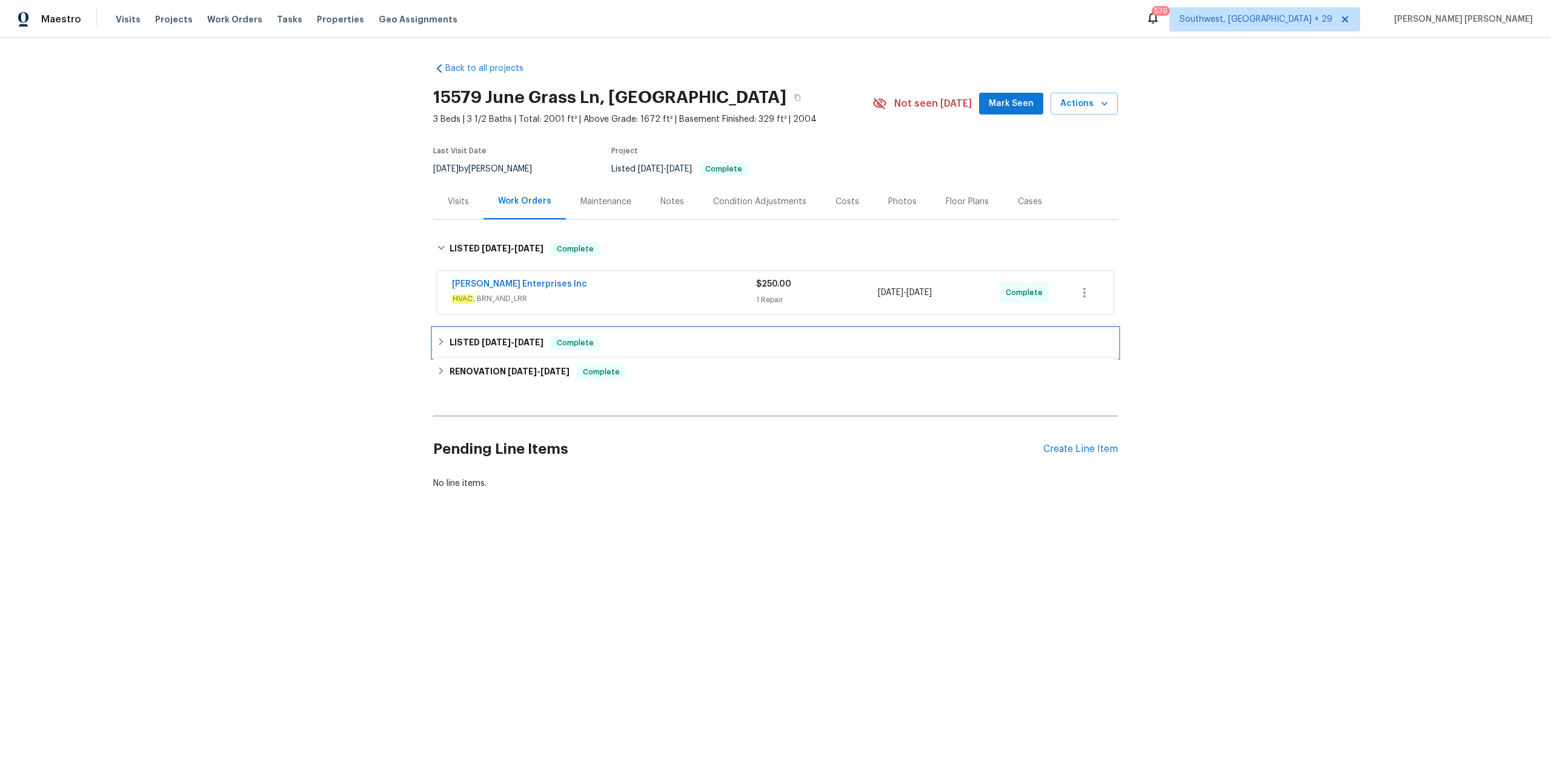
click at [594, 343] on span "Complete" at bounding box center [575, 343] width 47 height 12
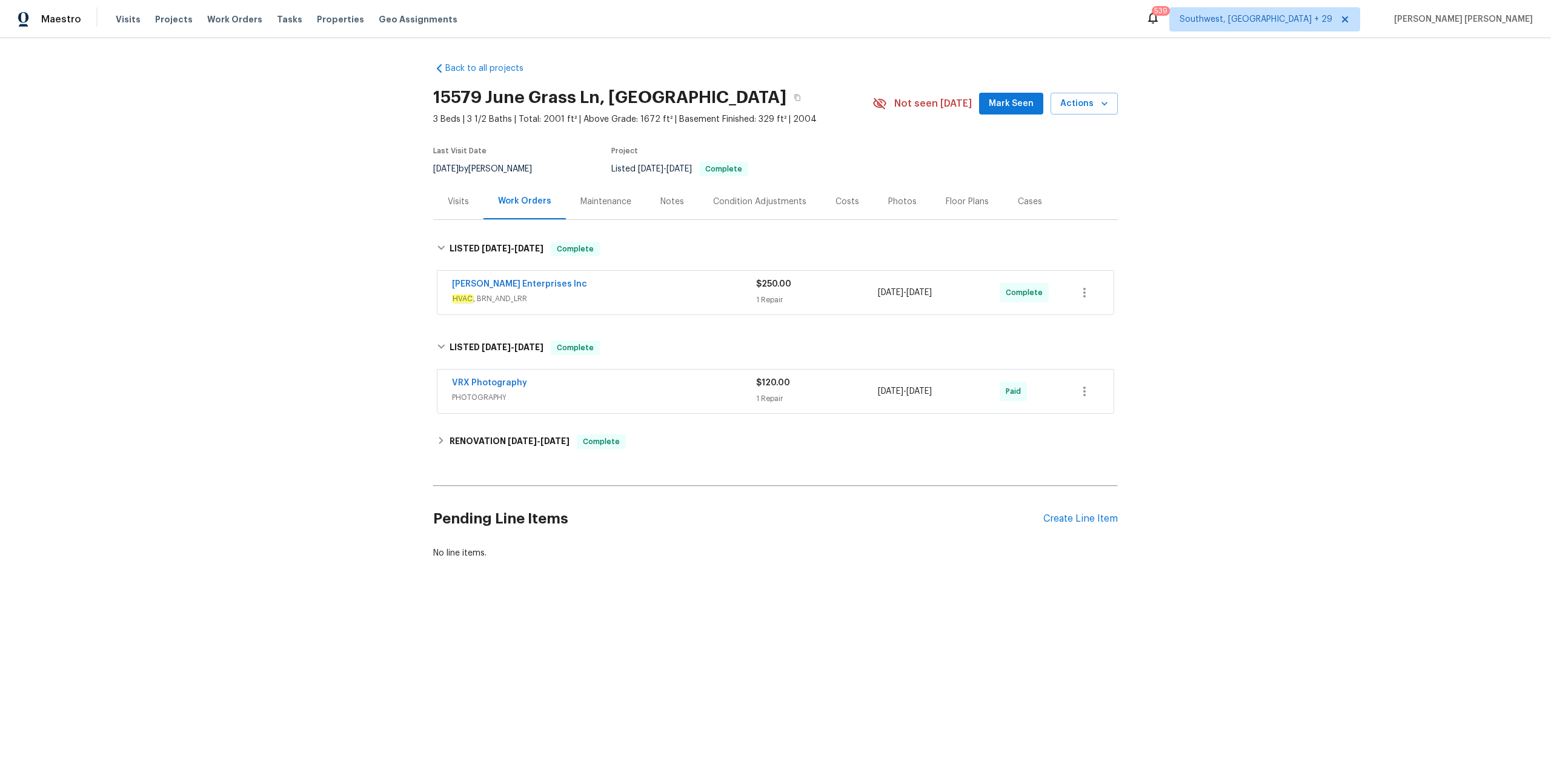
click at [656, 279] on div "Deschene Enterprises Inc" at bounding box center [604, 285] width 304 height 15
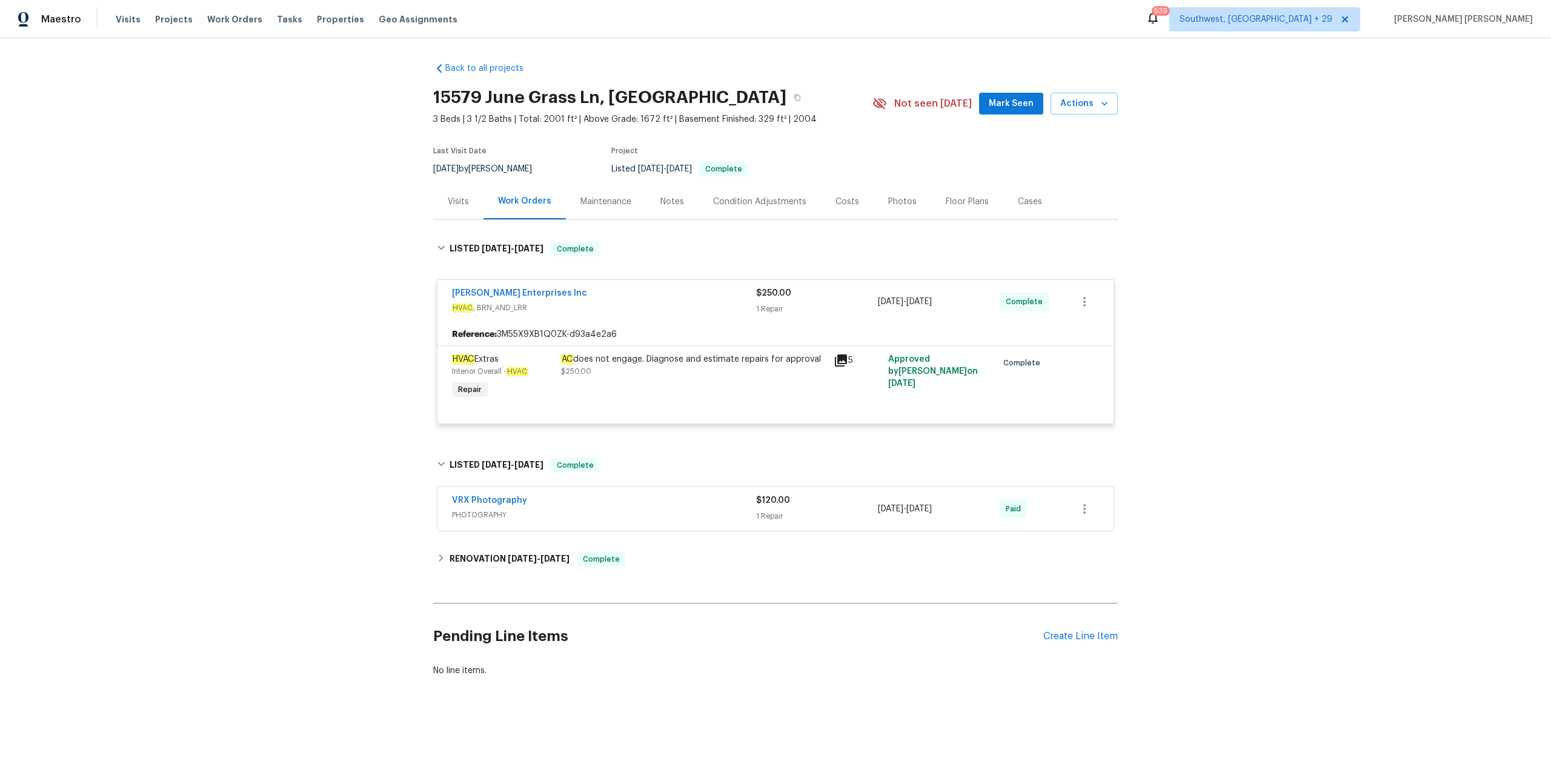
click at [223, 25] on div "Visits Projects Work Orders Tasks Properties Geo Assignments" at bounding box center [293, 19] width 356 height 24
click at [225, 20] on span "Work Orders" at bounding box center [235, 19] width 55 height 12
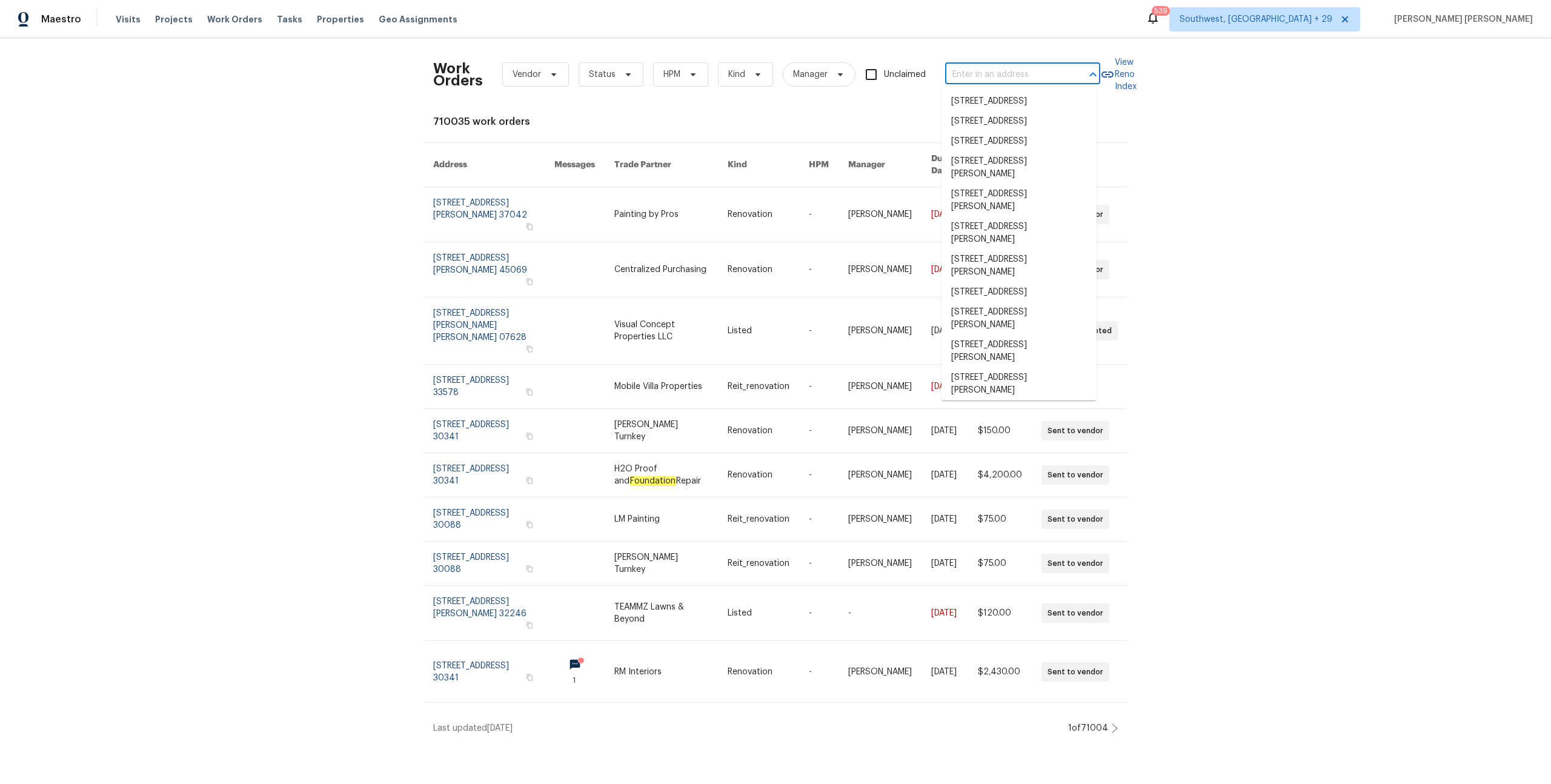
click at [998, 80] on input "text" at bounding box center [1006, 74] width 121 height 19
paste input "1514 Barcus Dr, Georgetown, TX 78626"
type input "1514 Barcus Dr, Georgetown, TX 78626"
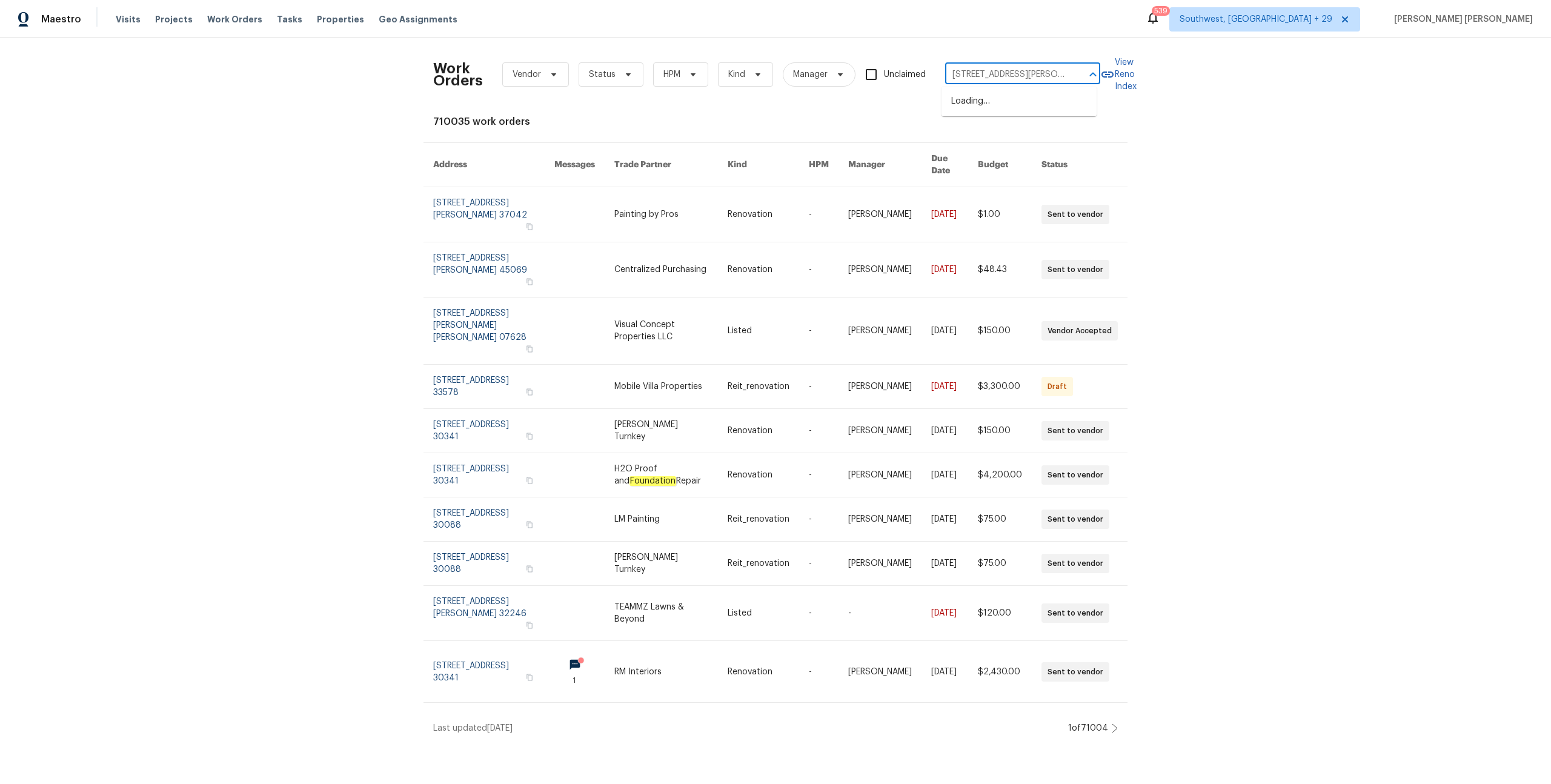
scroll to position [0, 38]
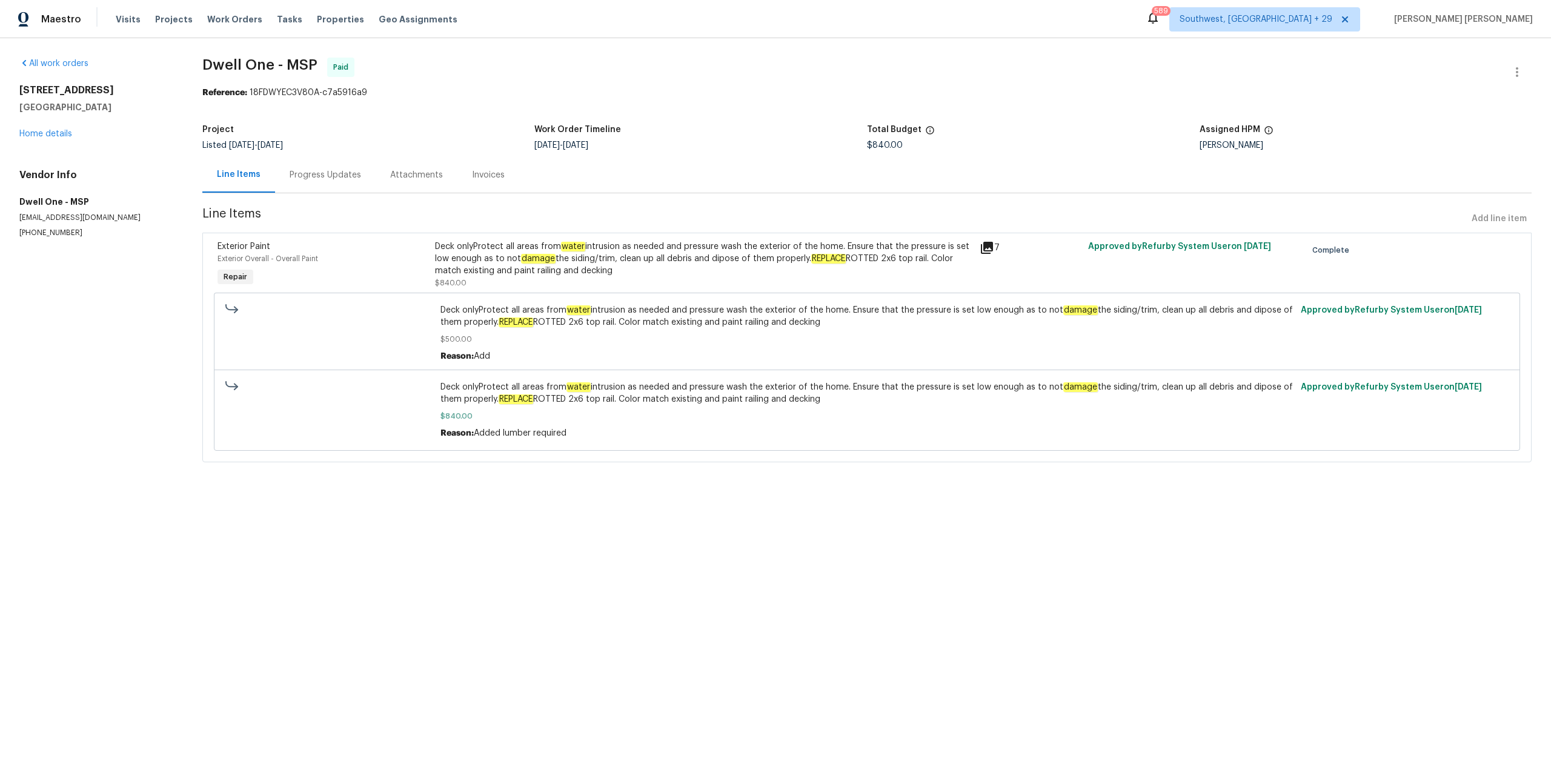
click at [309, 177] on div "Progress Updates" at bounding box center [325, 175] width 71 height 12
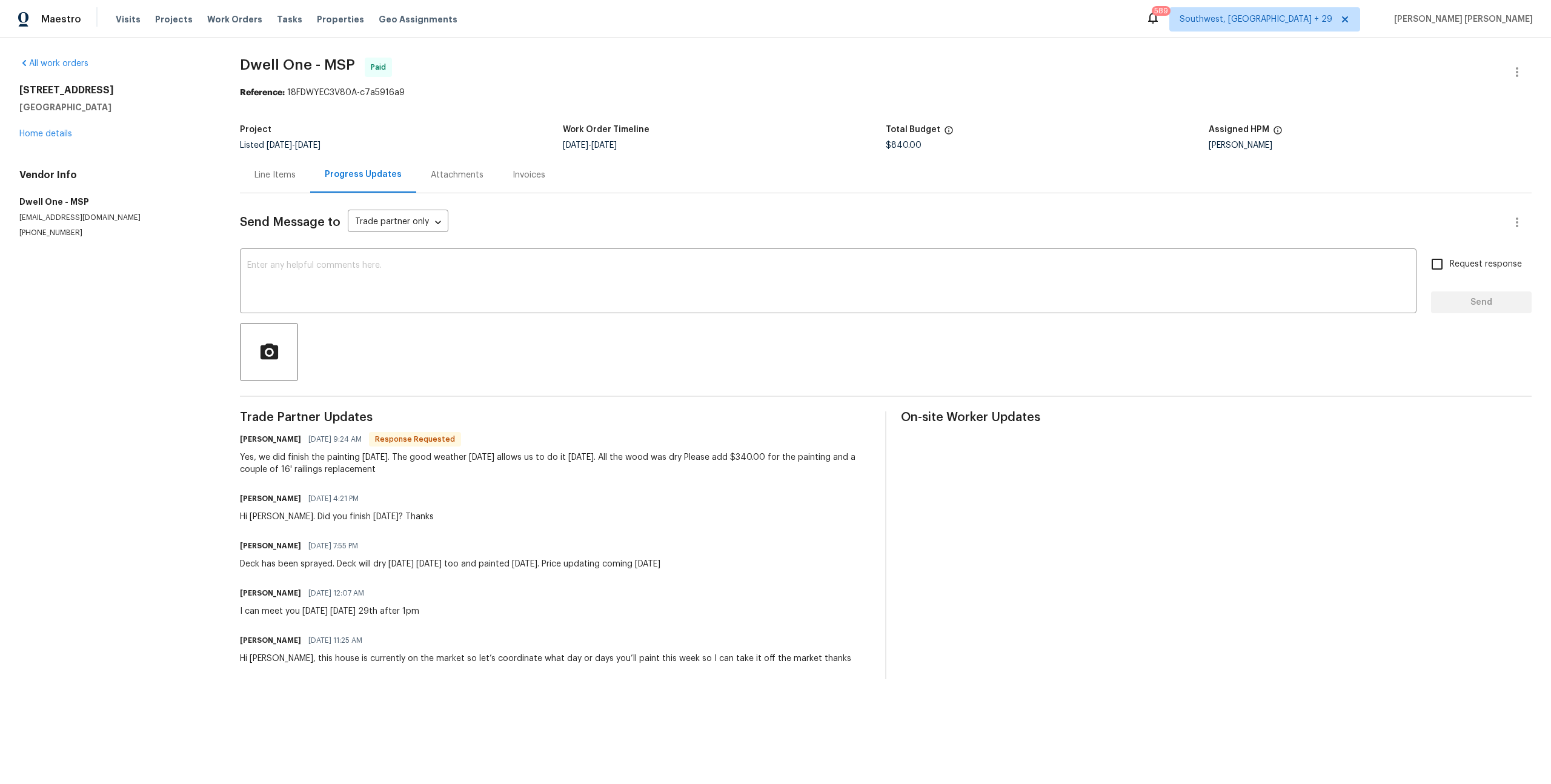
click at [286, 175] on div "Line Items" at bounding box center [275, 175] width 41 height 12
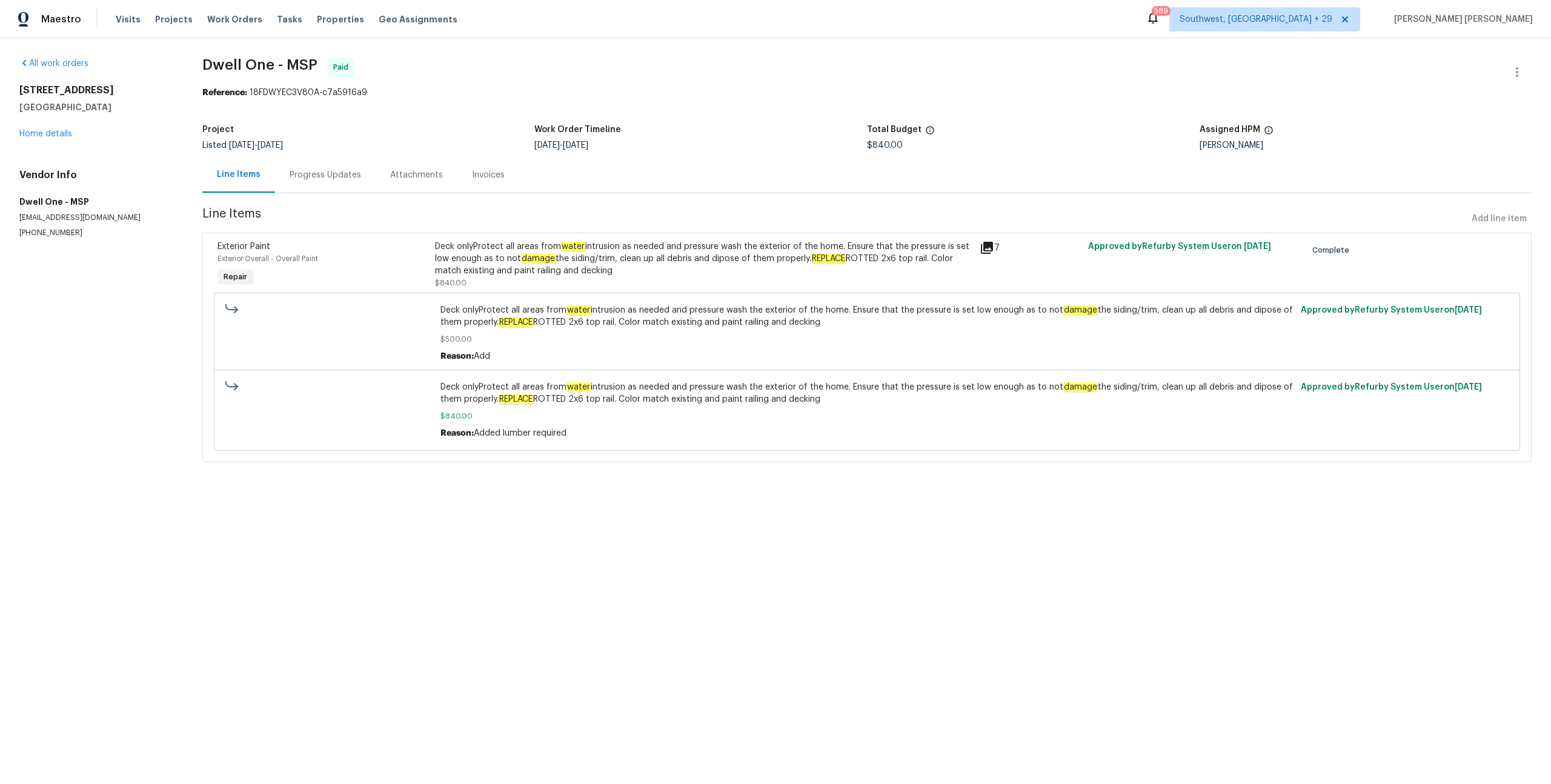
click at [858, 253] on div "Deck onlyProtect all areas from water intrusion as needed and pressure wash the…" at bounding box center [703, 258] width 537 height 36
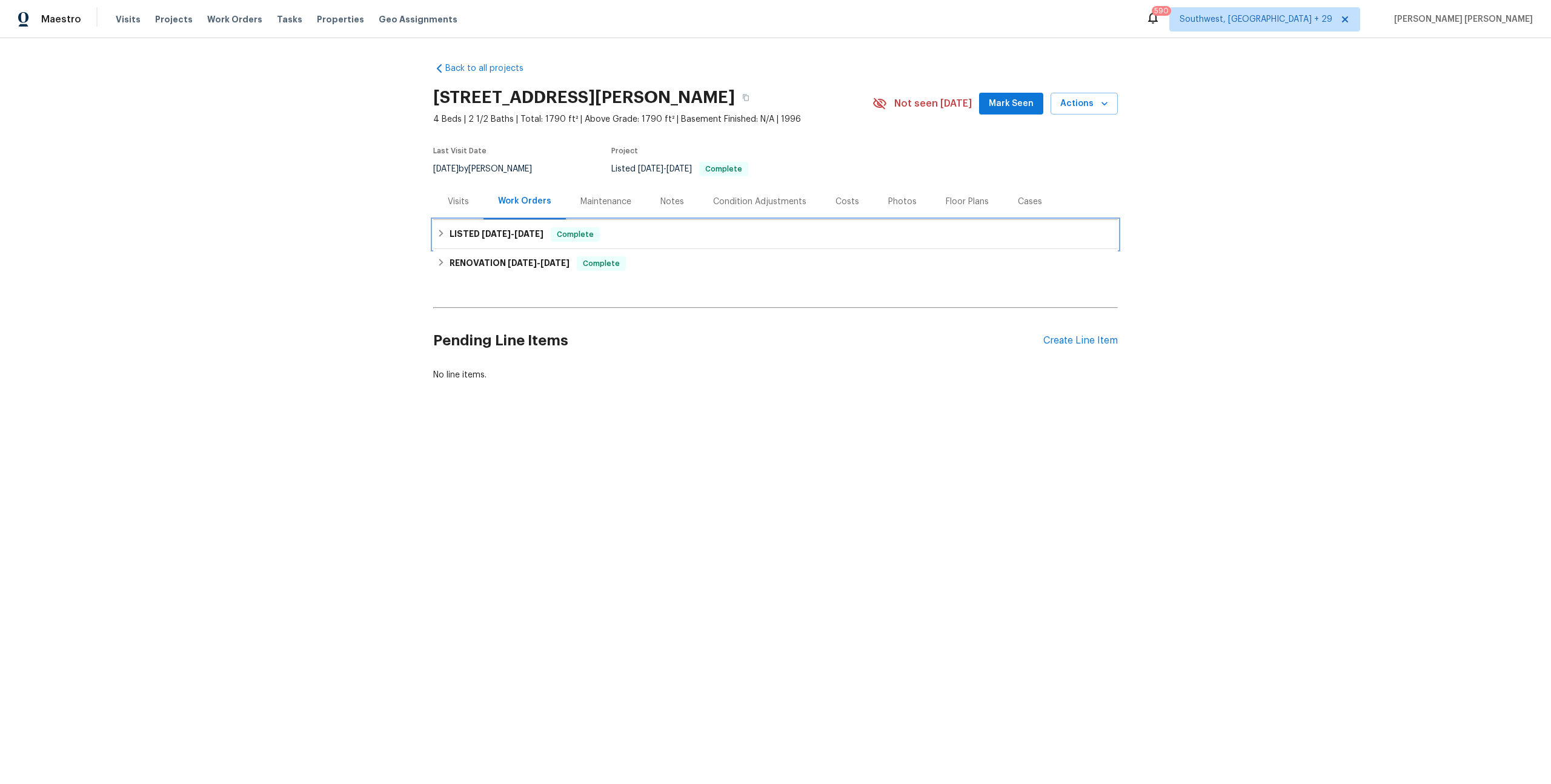
click at [604, 231] on div "LISTED [DATE] - [DATE] Complete" at bounding box center [775, 234] width 678 height 15
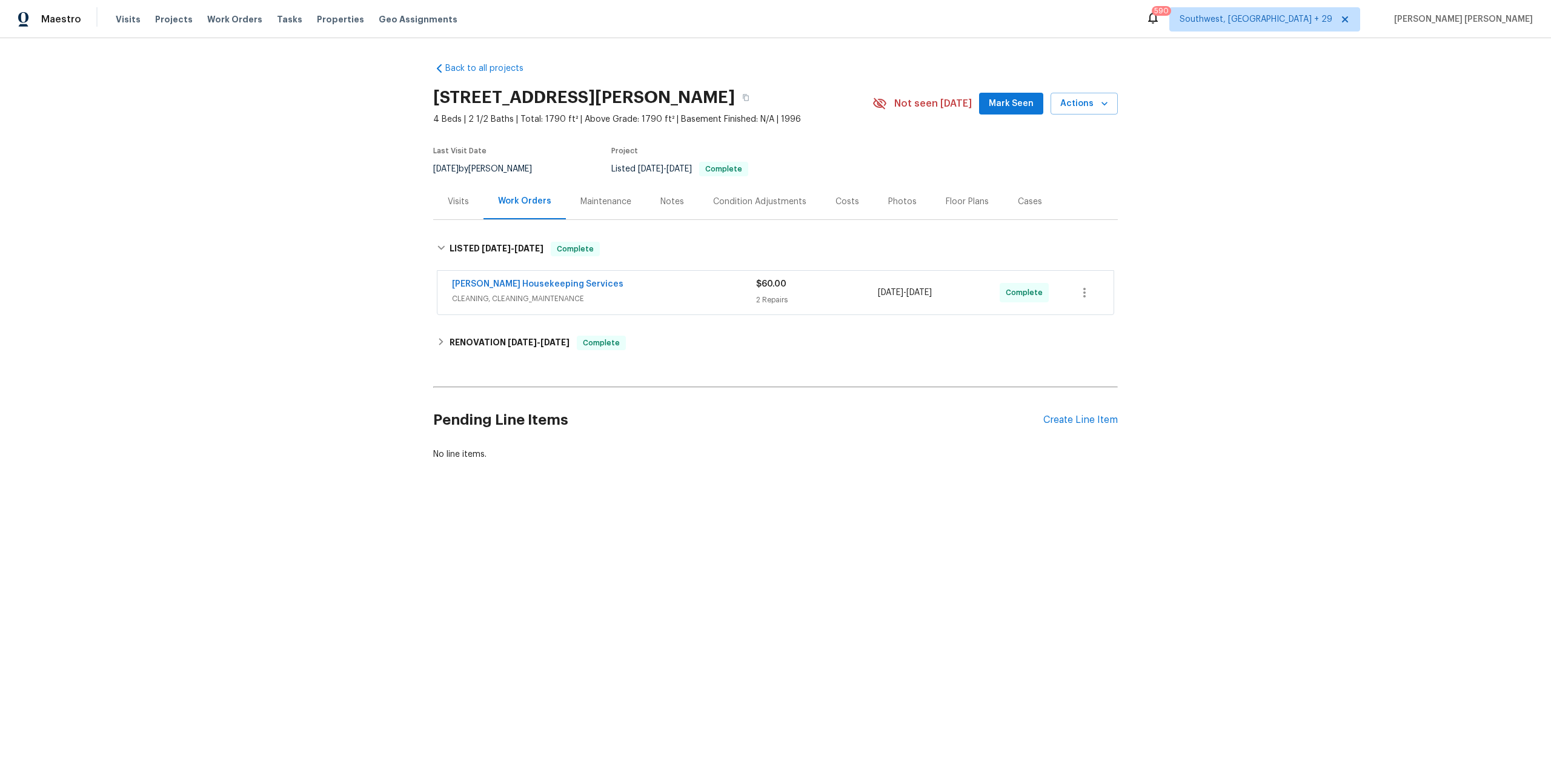
click at [731, 300] on span "CLEANING, CLEANING_MAINTENANCE" at bounding box center [604, 299] width 304 height 12
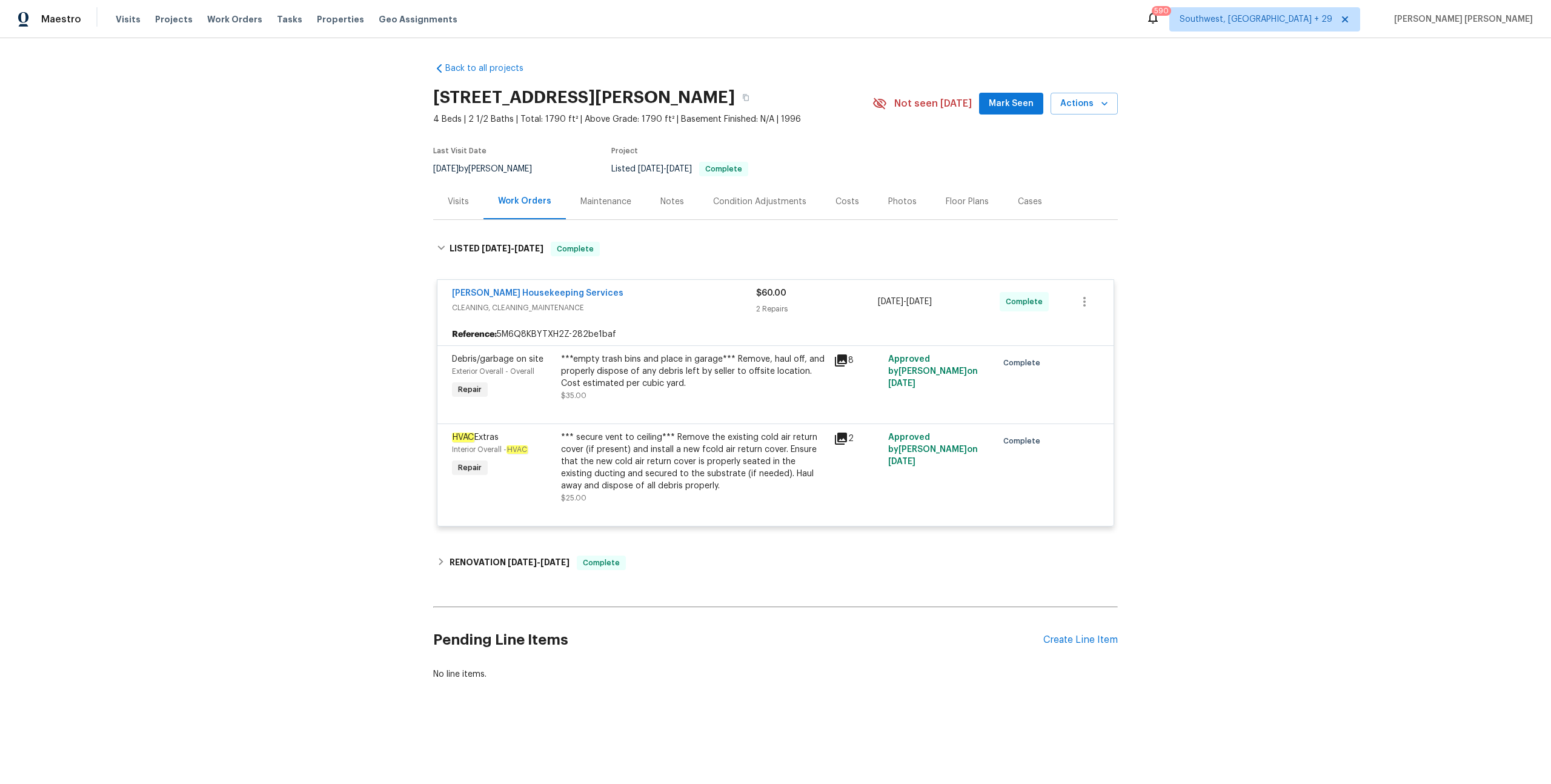
click at [219, 27] on div "Visits Projects Work Orders Tasks Properties Geo Assignments" at bounding box center [293, 19] width 356 height 24
click at [221, 23] on span "Work Orders" at bounding box center [235, 19] width 55 height 12
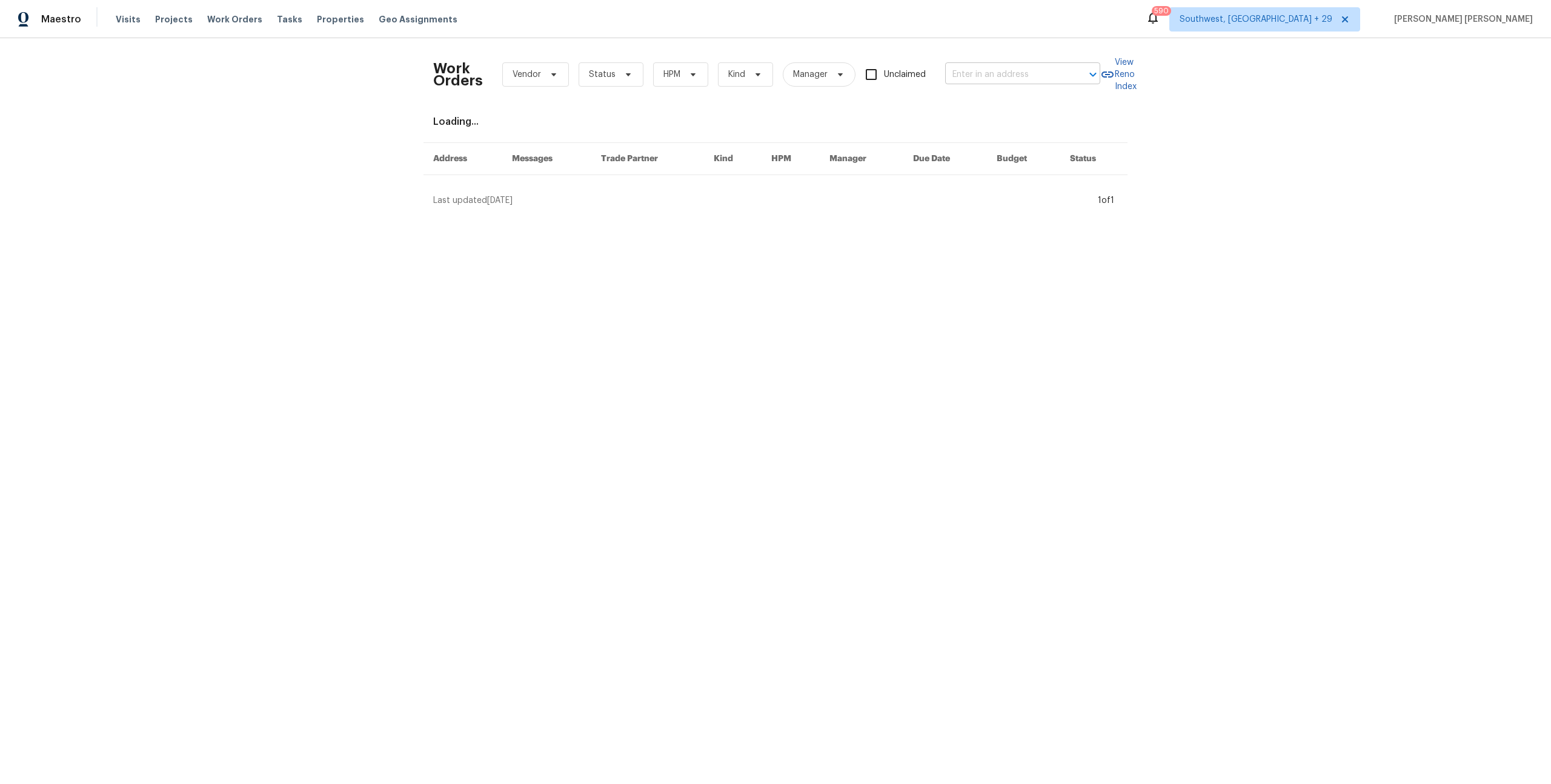
click at [1015, 77] on input "text" at bounding box center [1006, 74] width 121 height 19
paste input "[STREET_ADDRESS]"
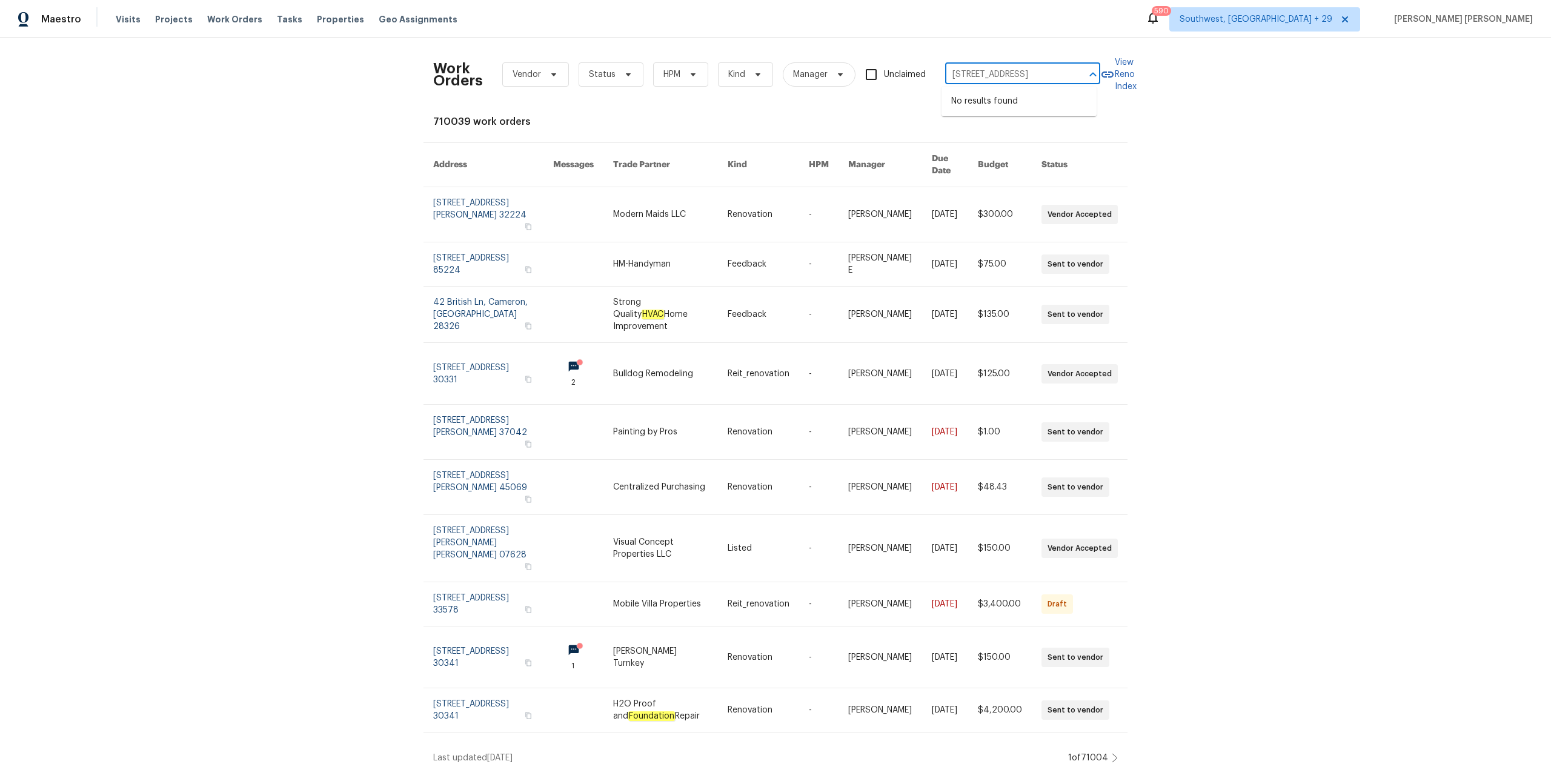
click at [959, 74] on input "[STREET_ADDRESS]" at bounding box center [1006, 74] width 121 height 19
type input "270, Spanish Fork, UT 84660"
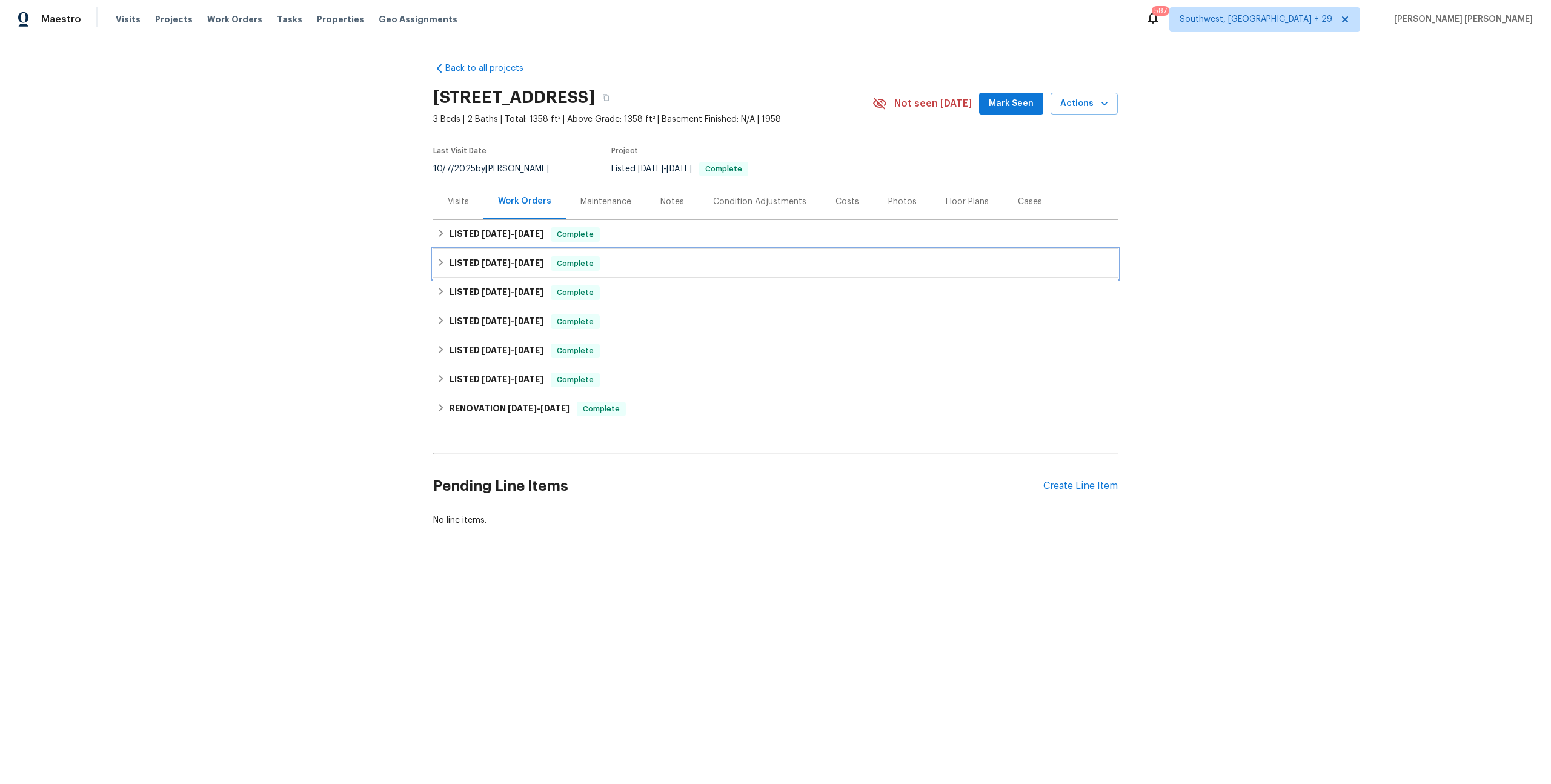
click at [540, 266] on span "[DATE]" at bounding box center [529, 263] width 29 height 8
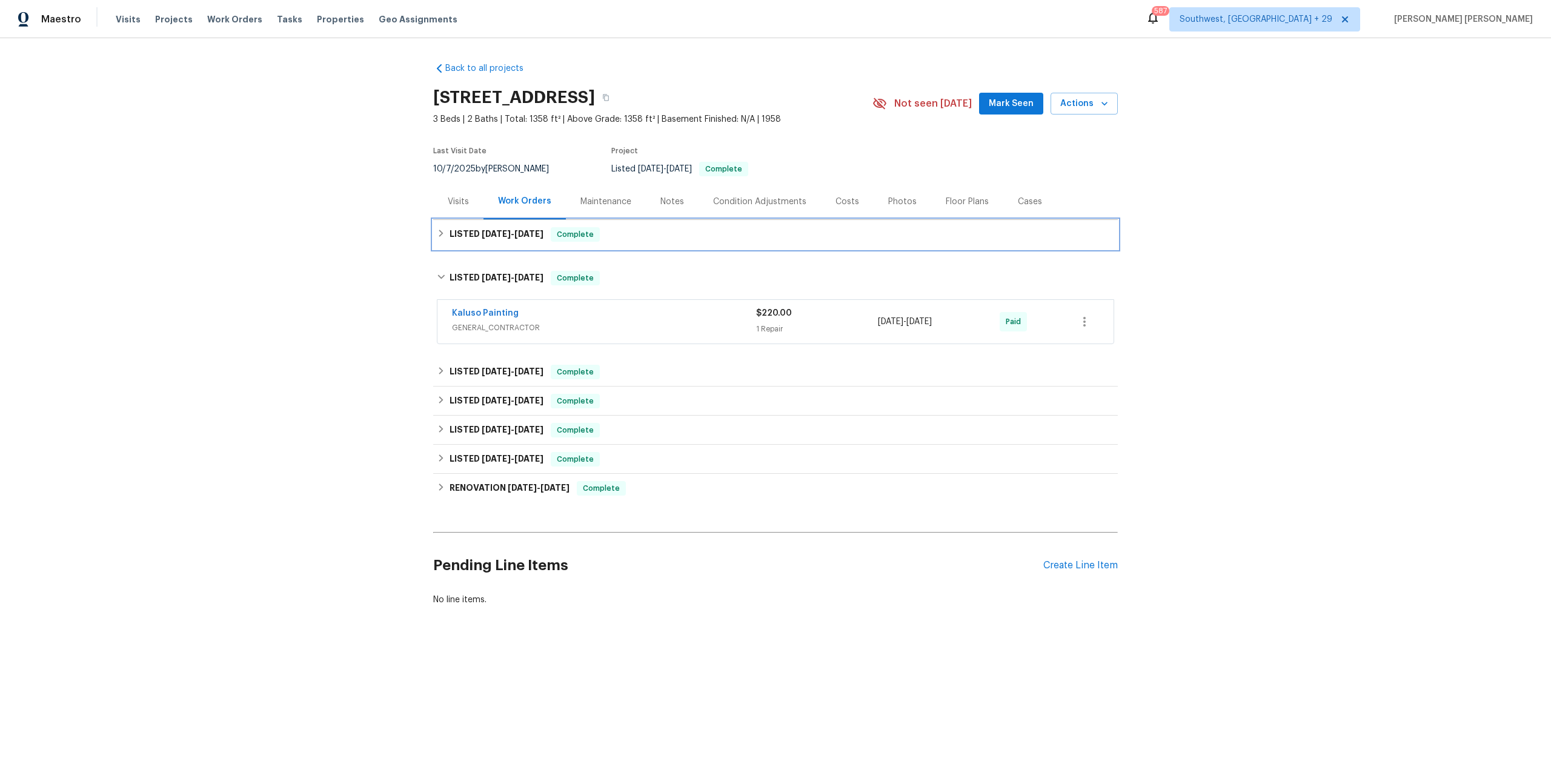
click at [552, 237] on div "LISTED [DATE] - [DATE] Complete" at bounding box center [775, 234] width 678 height 15
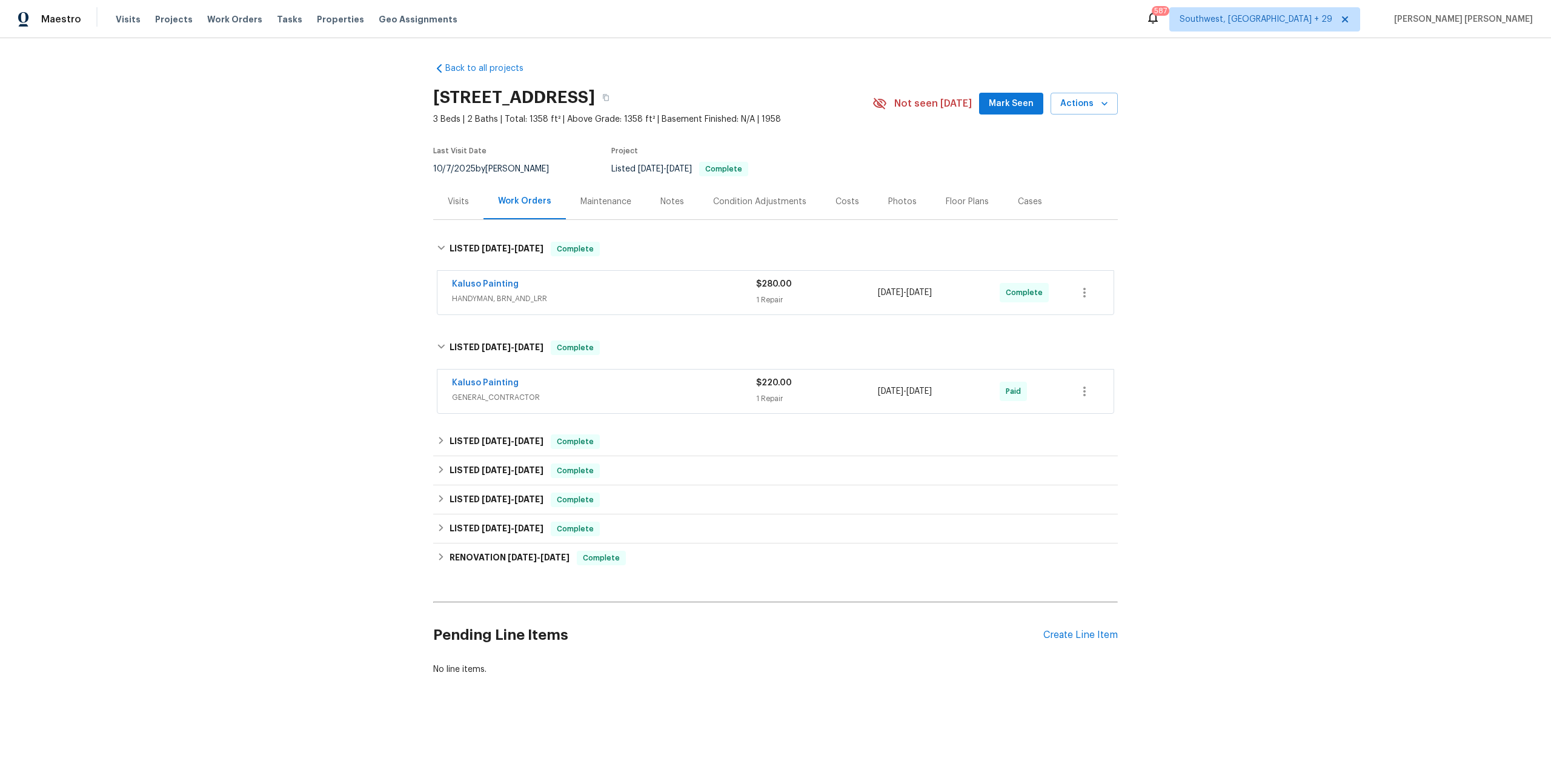
drag, startPoint x: 681, startPoint y: 387, endPoint x: 681, endPoint y: 332, distance: 55.0
click at [681, 387] on div "Kaluso Painting" at bounding box center [604, 384] width 304 height 15
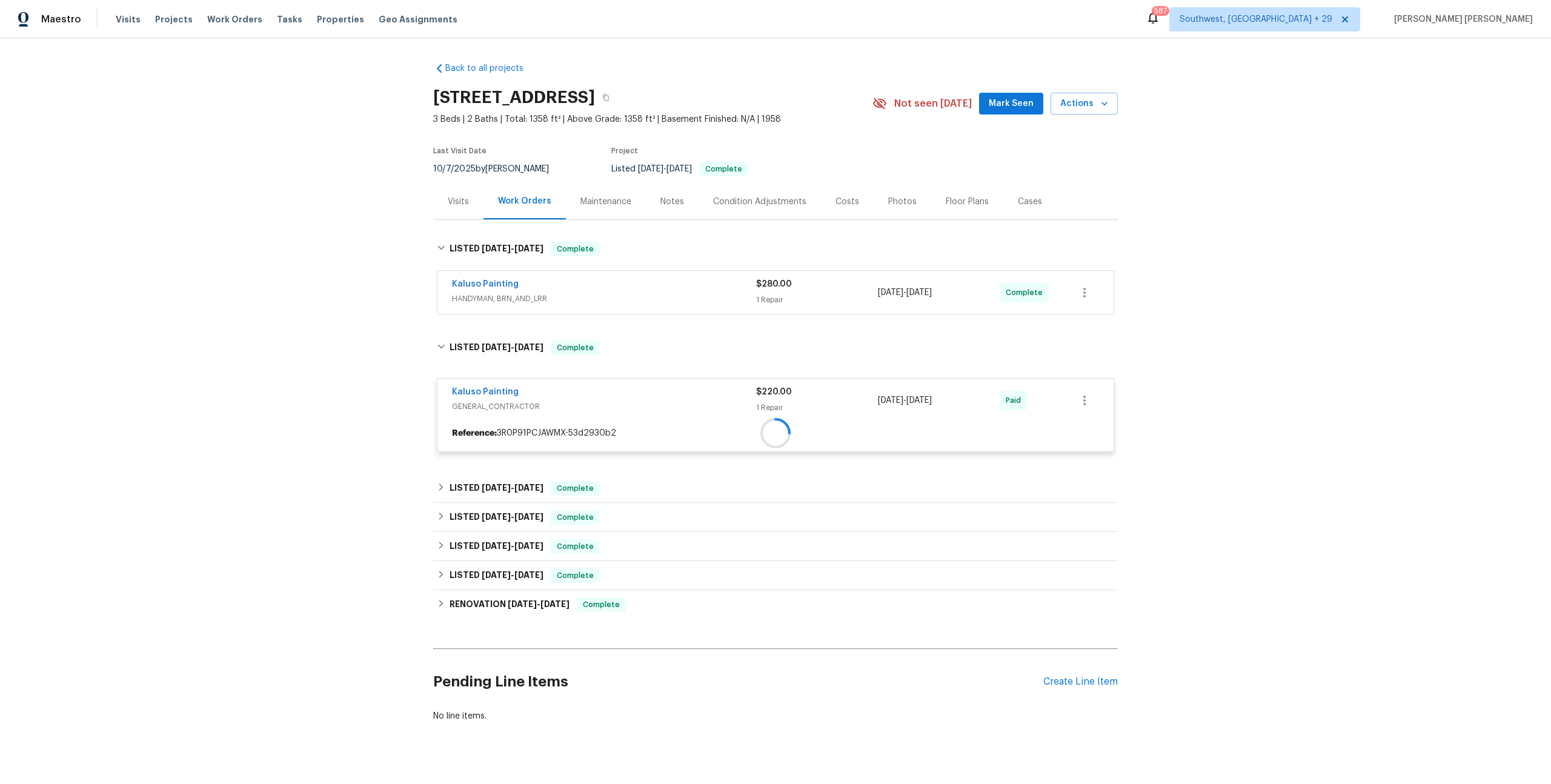
click at [695, 288] on div "Kaluso Painting" at bounding box center [604, 285] width 304 height 15
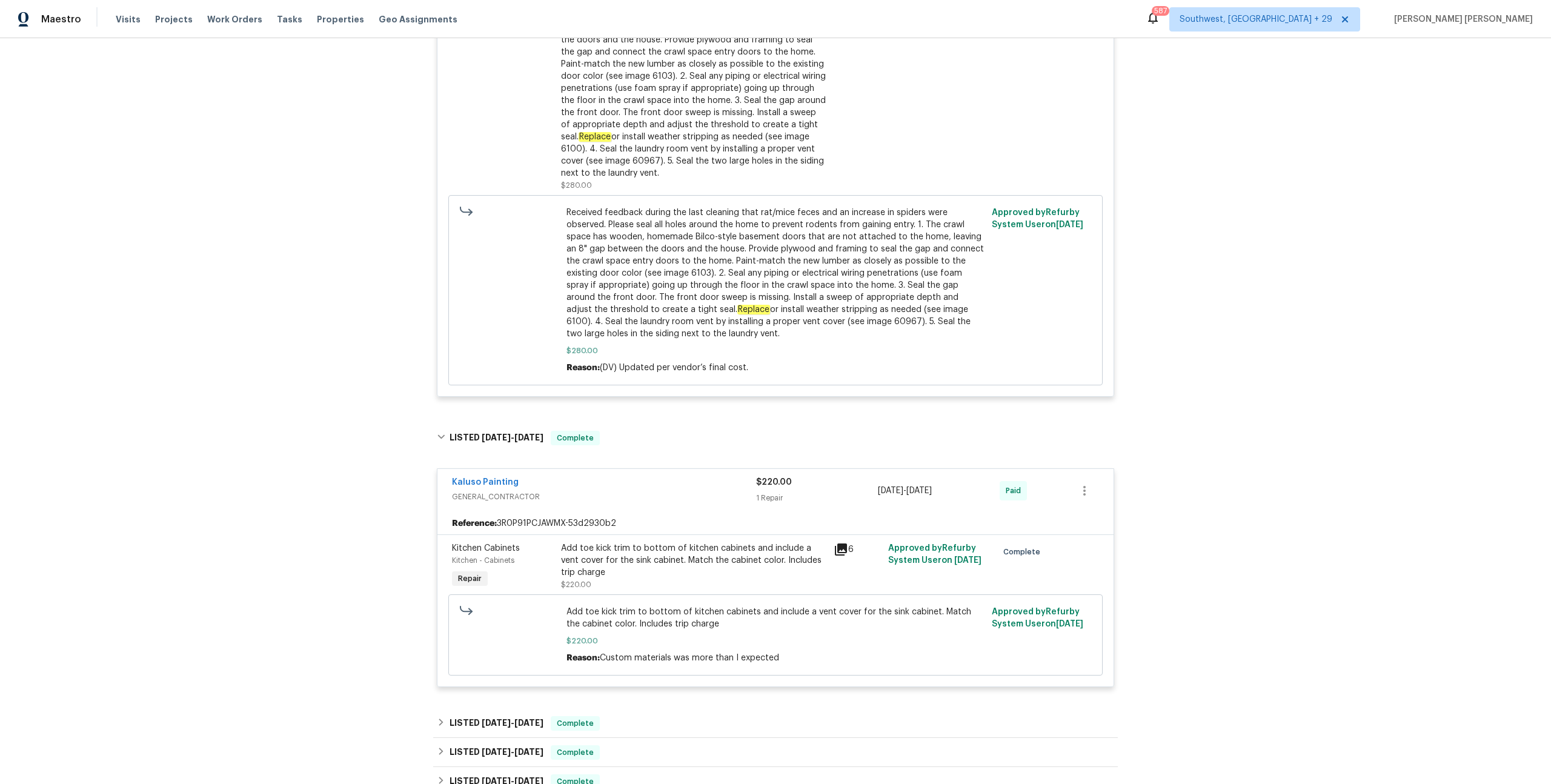
scroll to position [277, 0]
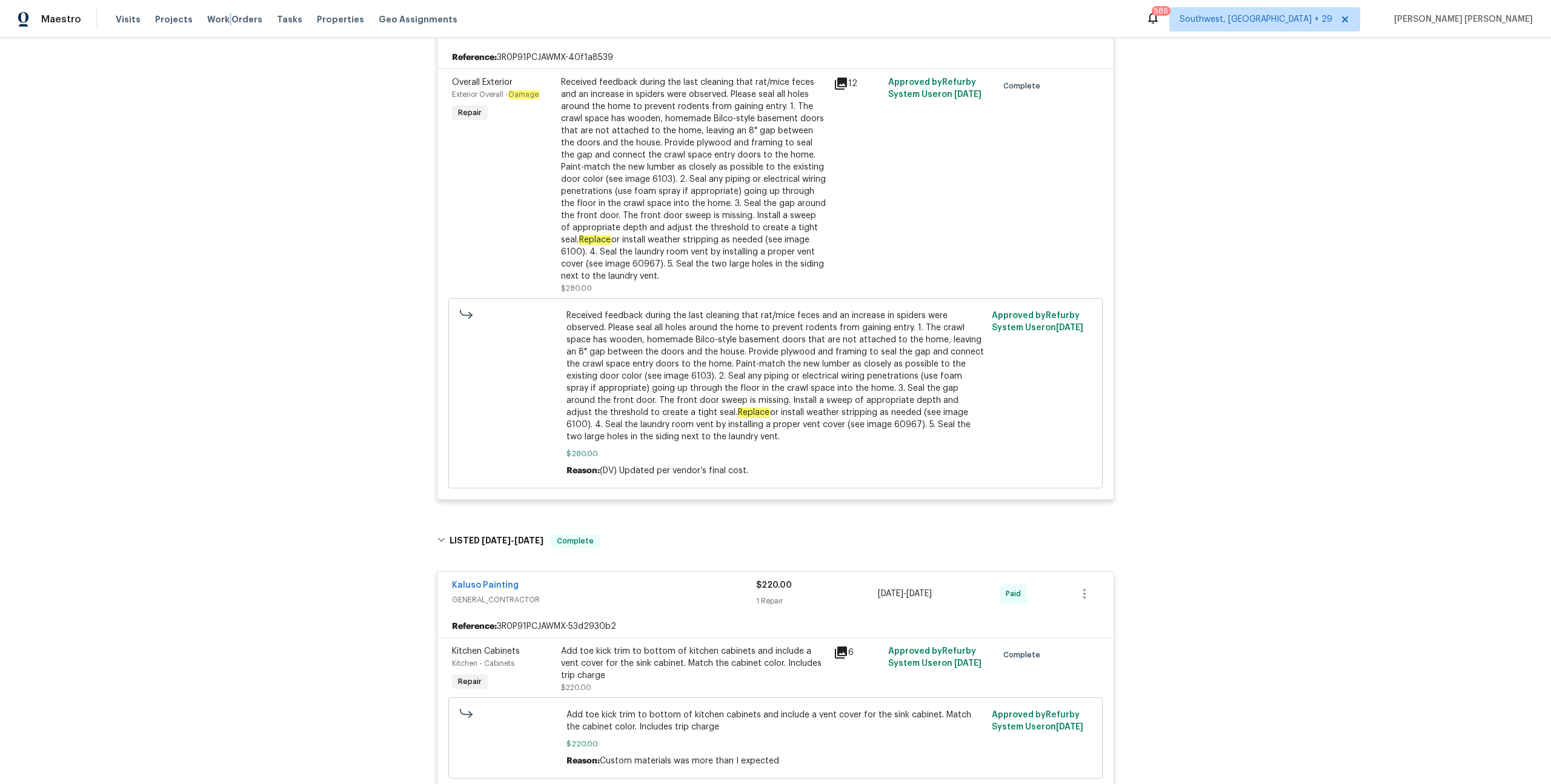
click at [221, 24] on span "Work Orders" at bounding box center [235, 19] width 55 height 12
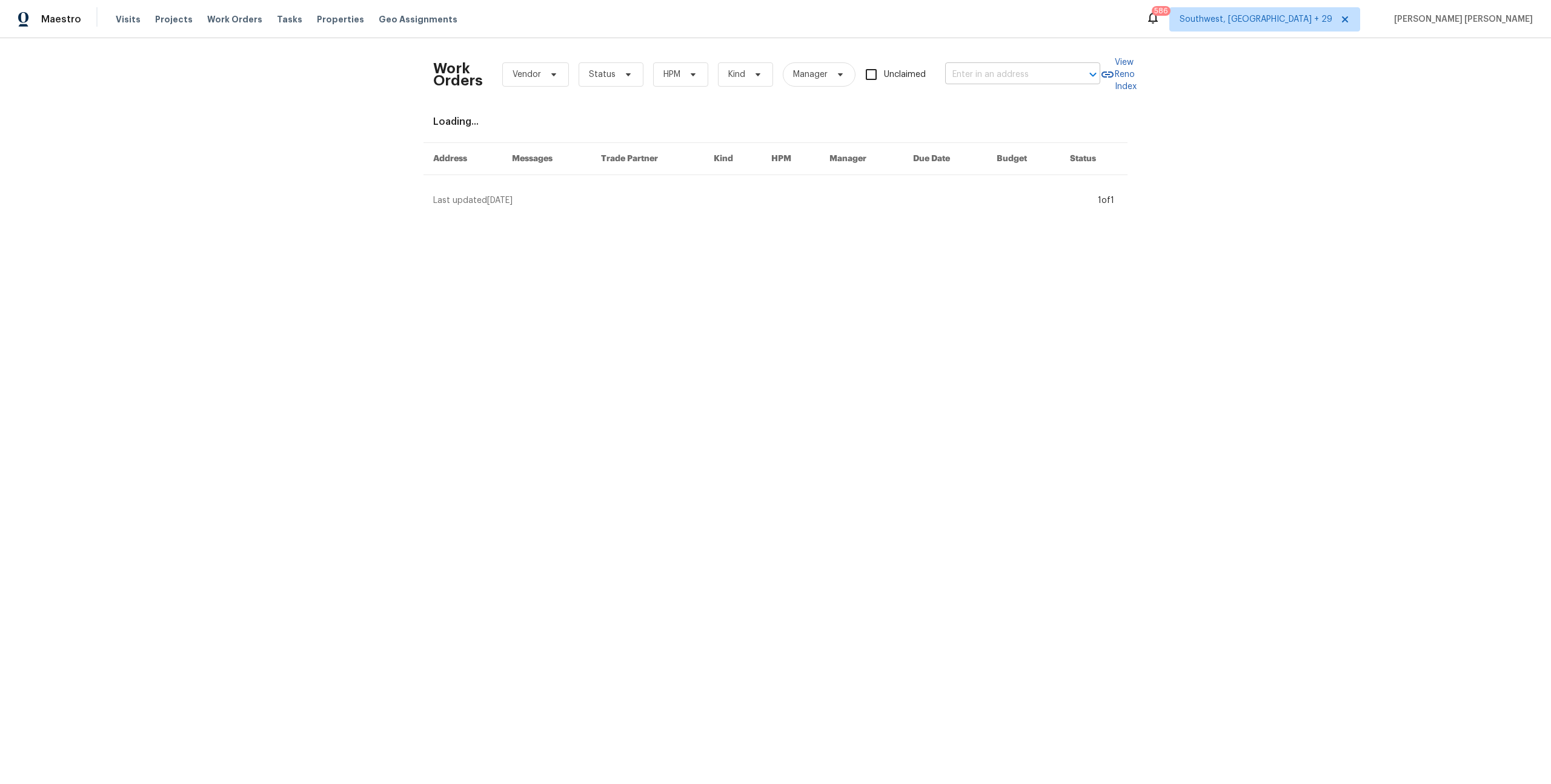
click at [1052, 79] on input "text" at bounding box center [1006, 74] width 121 height 19
paste input "[STREET_ADDRESS][PERSON_NAME]"
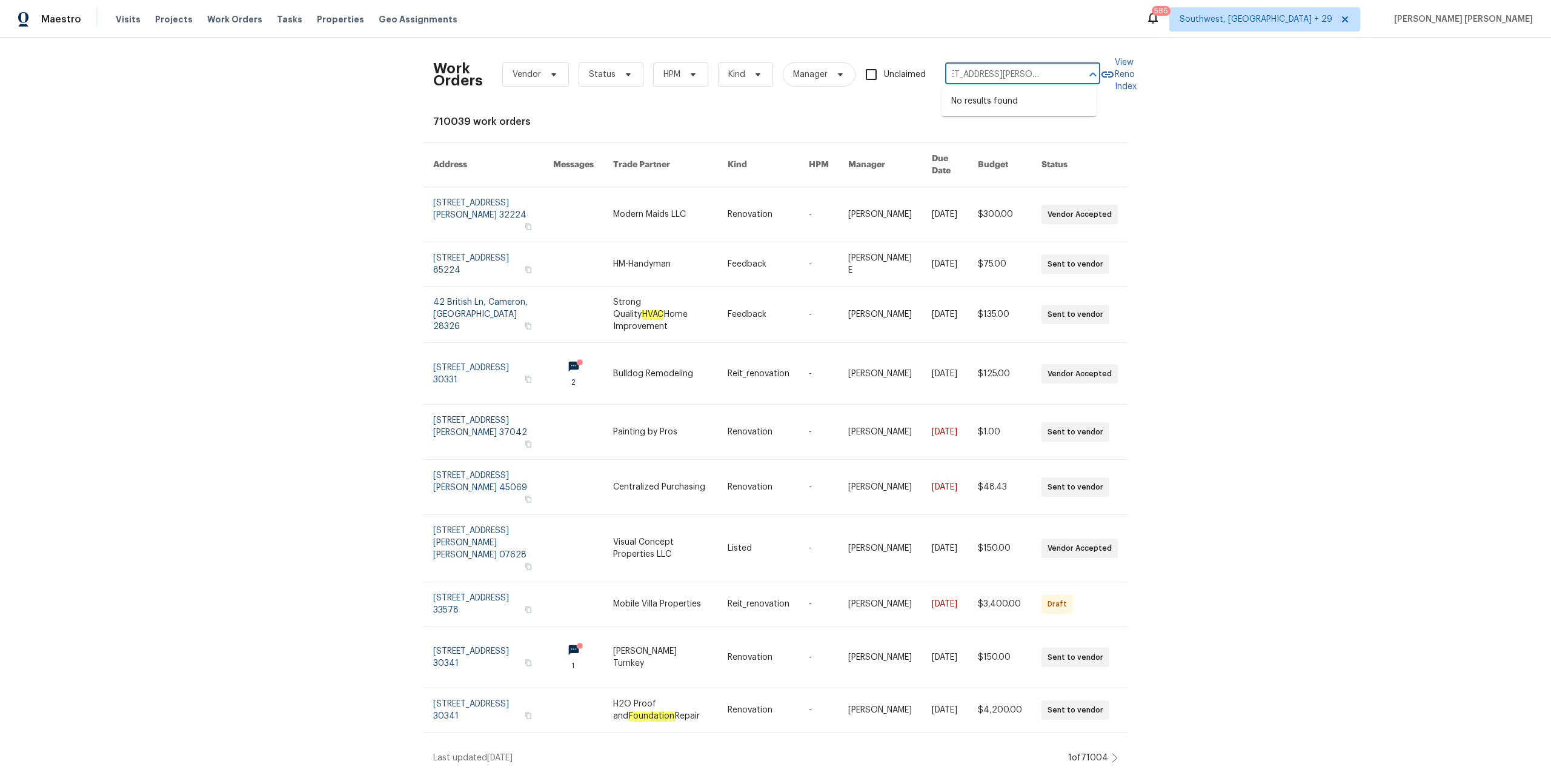
type input "[STREET_ADDRESS][PERSON_NAME]"
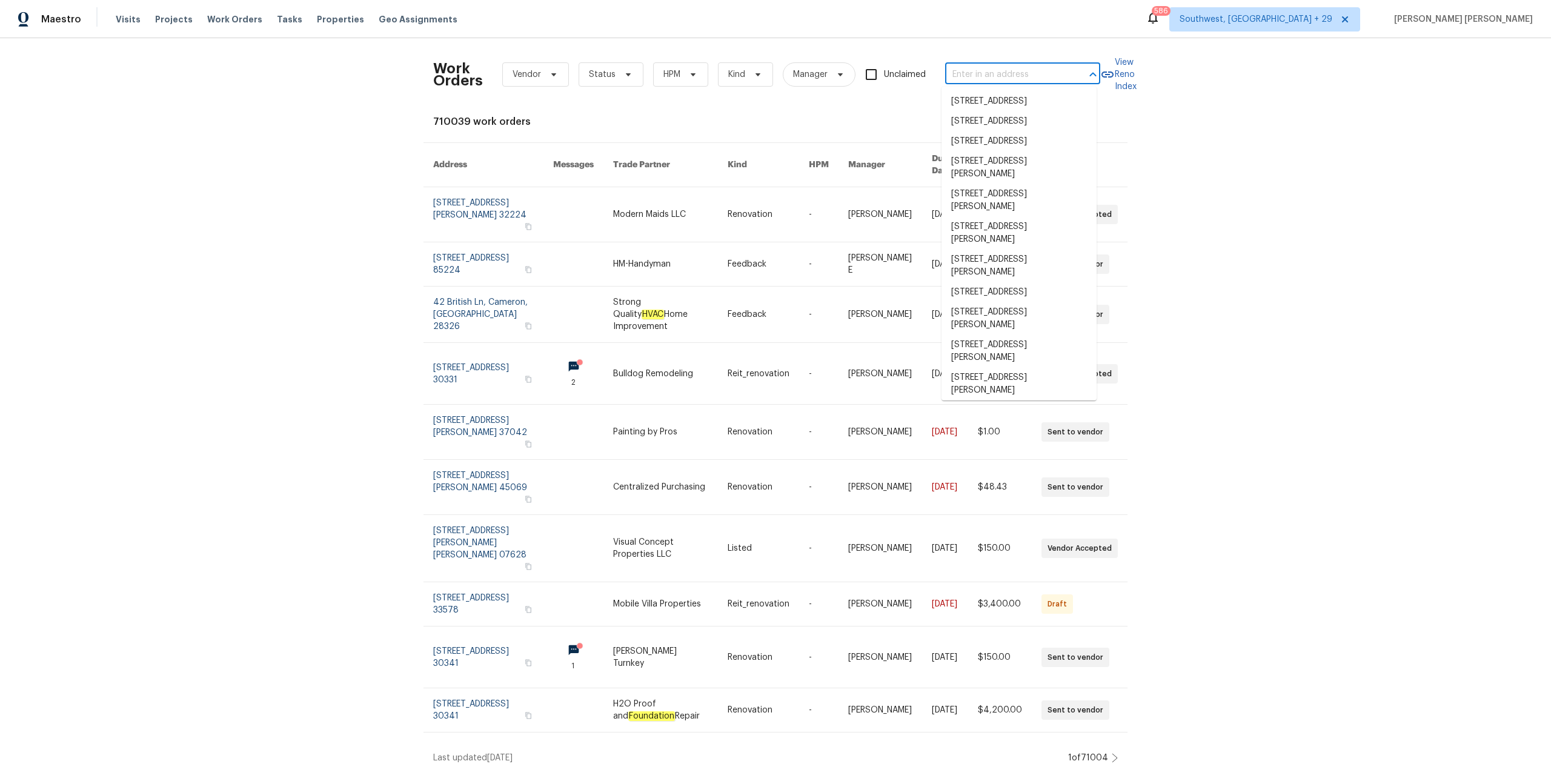
click at [991, 80] on input "text" at bounding box center [1006, 74] width 121 height 19
paste input "[STREET_ADDRESS][PERSON_NAME]"
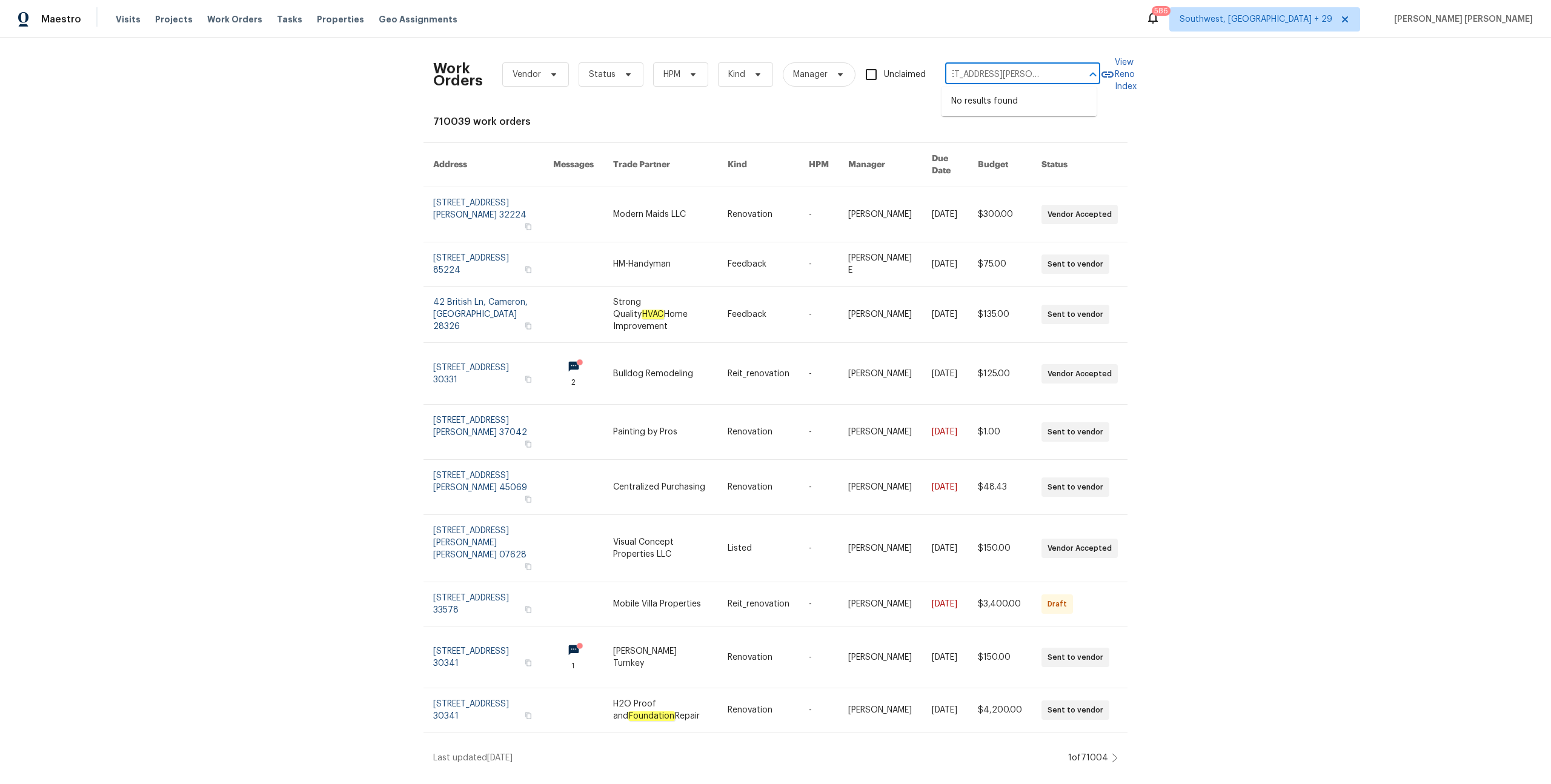
click at [971, 76] on input "[STREET_ADDRESS][PERSON_NAME]" at bounding box center [1006, 74] width 121 height 19
type input "6776 Alpine Brooks, Las Vegas, NV 89130"
click at [1329, 103] on div "Work Orders Vendor Status HPM Kind Manager Unclaimed ​ View Reno Index 710039 w…" at bounding box center [775, 406] width 1551 height 735
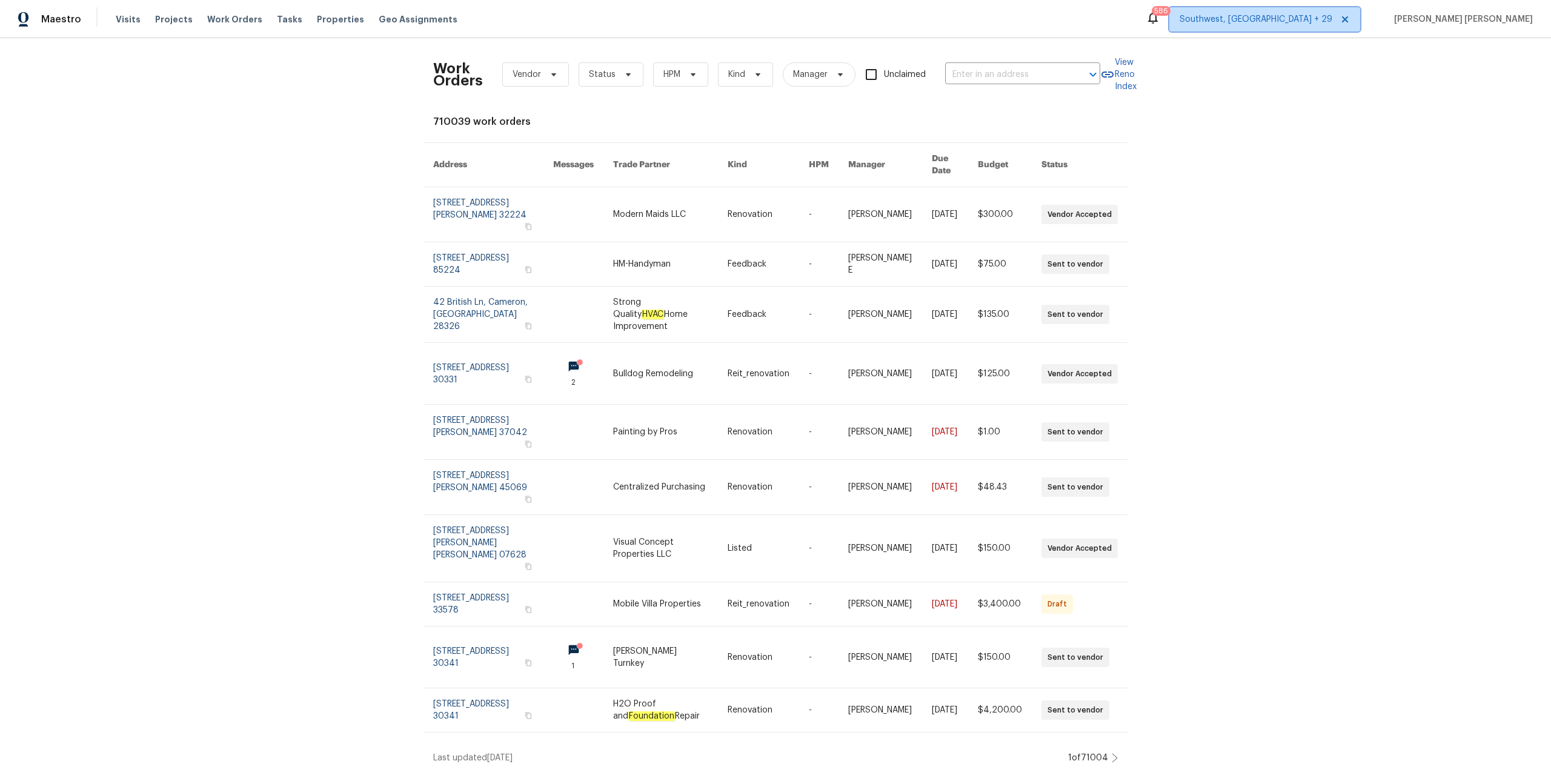
click at [1333, 22] on span "Southwest, FL + 29" at bounding box center [1255, 19] width 152 height 12
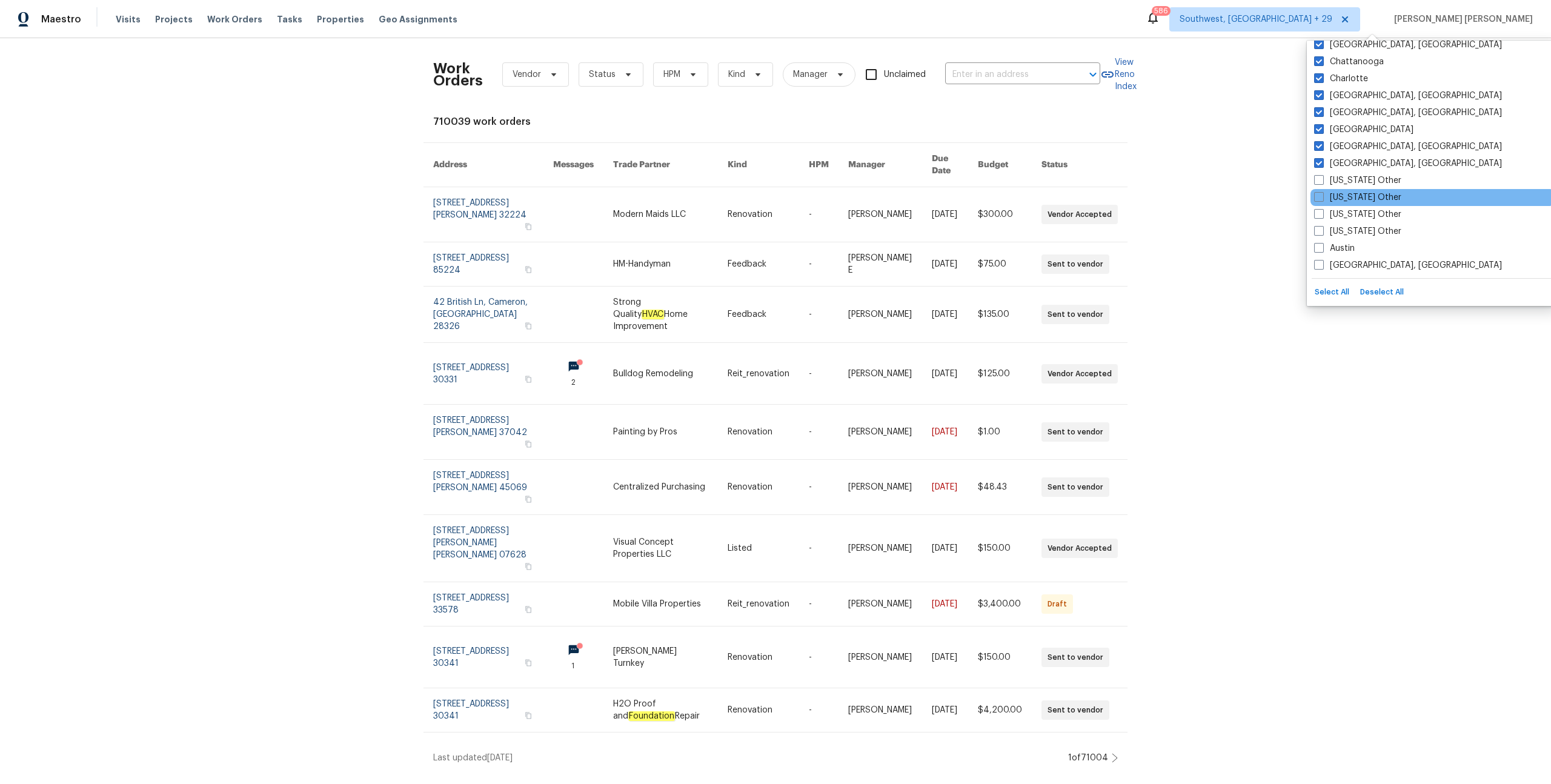
scroll to position [431, 0]
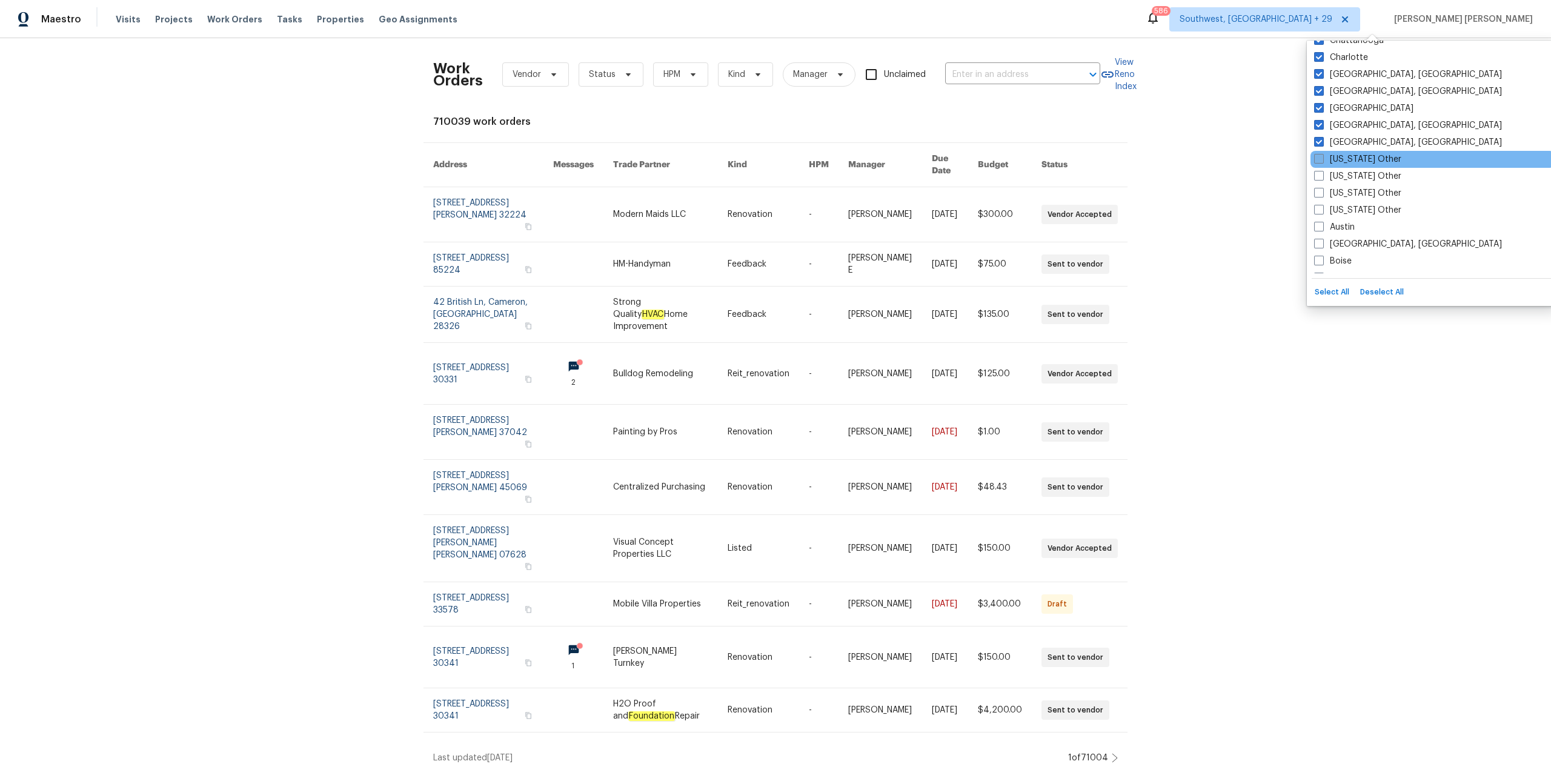
click at [1382, 161] on label "Alabama Other" at bounding box center [1358, 159] width 87 height 12
click at [1322, 161] on input "Alabama Other" at bounding box center [1318, 157] width 8 height 8
checkbox input "true"
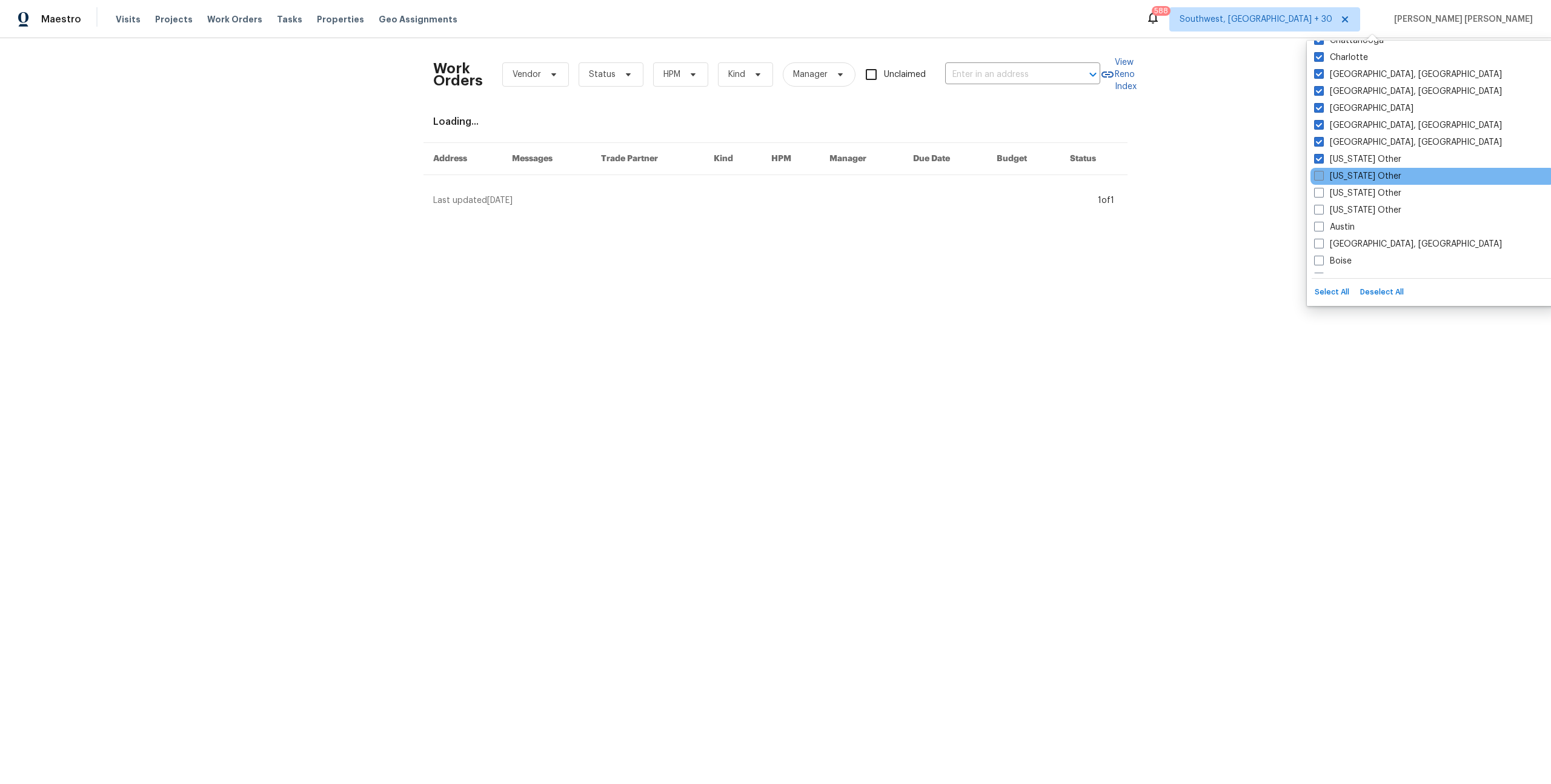
click at [1379, 174] on label "Alaska Other" at bounding box center [1358, 176] width 87 height 12
click at [1322, 174] on input "Alaska Other" at bounding box center [1318, 174] width 8 height 8
checkbox input "true"
click at [1374, 190] on label "Arizona Other" at bounding box center [1358, 193] width 87 height 12
click at [1322, 190] on input "Arizona Other" at bounding box center [1318, 191] width 8 height 8
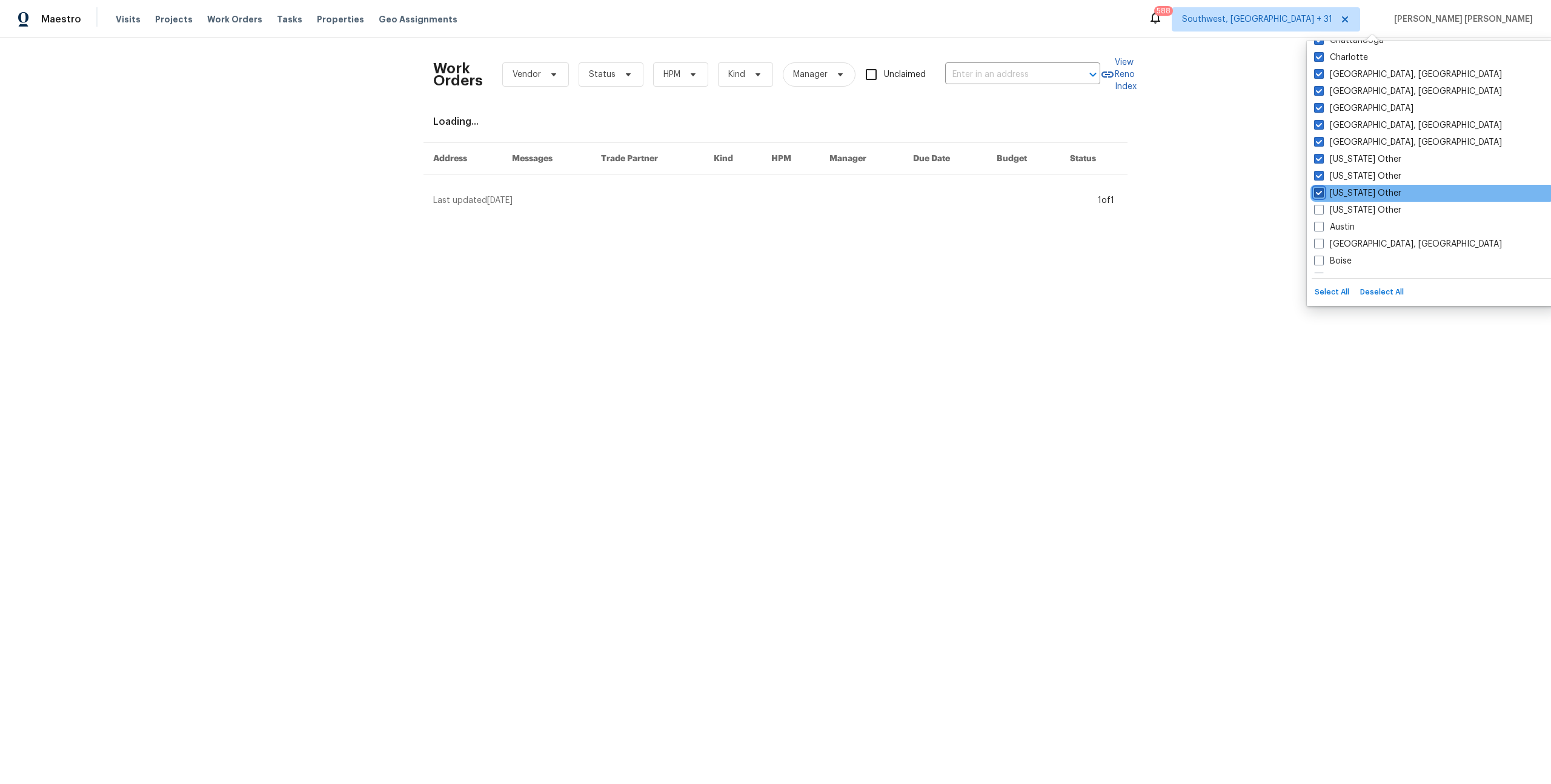
checkbox input "true"
click at [1375, 205] on label "Arkansas Other" at bounding box center [1358, 211] width 87 height 12
click at [1322, 205] on input "Arkansas Other" at bounding box center [1318, 208] width 8 height 8
checkbox input "true"
click at [1371, 229] on div "Austin" at bounding box center [1432, 227] width 244 height 17
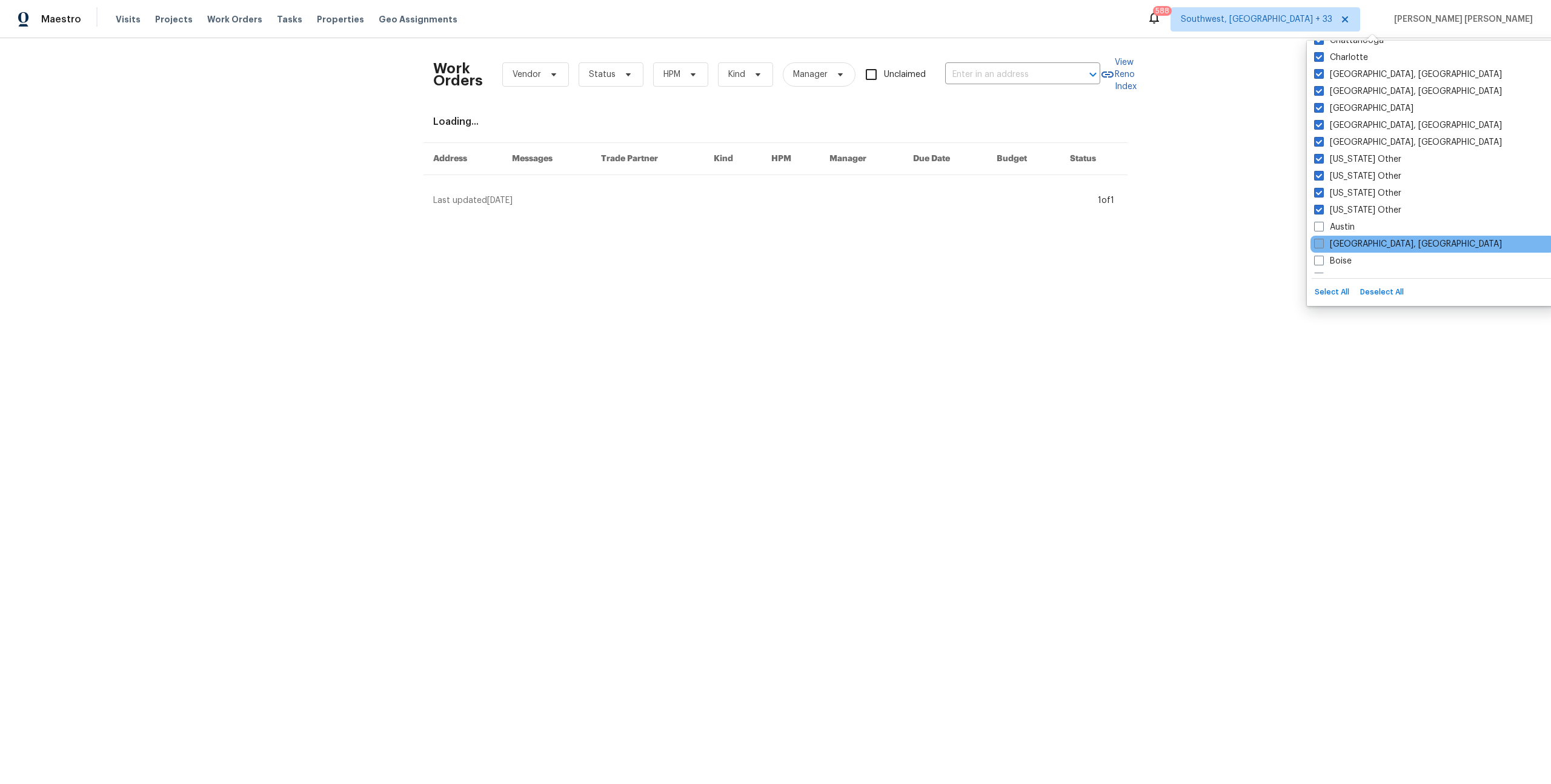
click at [1376, 247] on label "Baltimore, MD" at bounding box center [1408, 244] width 188 height 12
click at [1322, 246] on input "Baltimore, MD" at bounding box center [1318, 242] width 8 height 8
checkbox input "true"
click at [1349, 260] on label "Boise" at bounding box center [1333, 261] width 38 height 12
click at [1322, 260] on input "Boise" at bounding box center [1318, 259] width 8 height 8
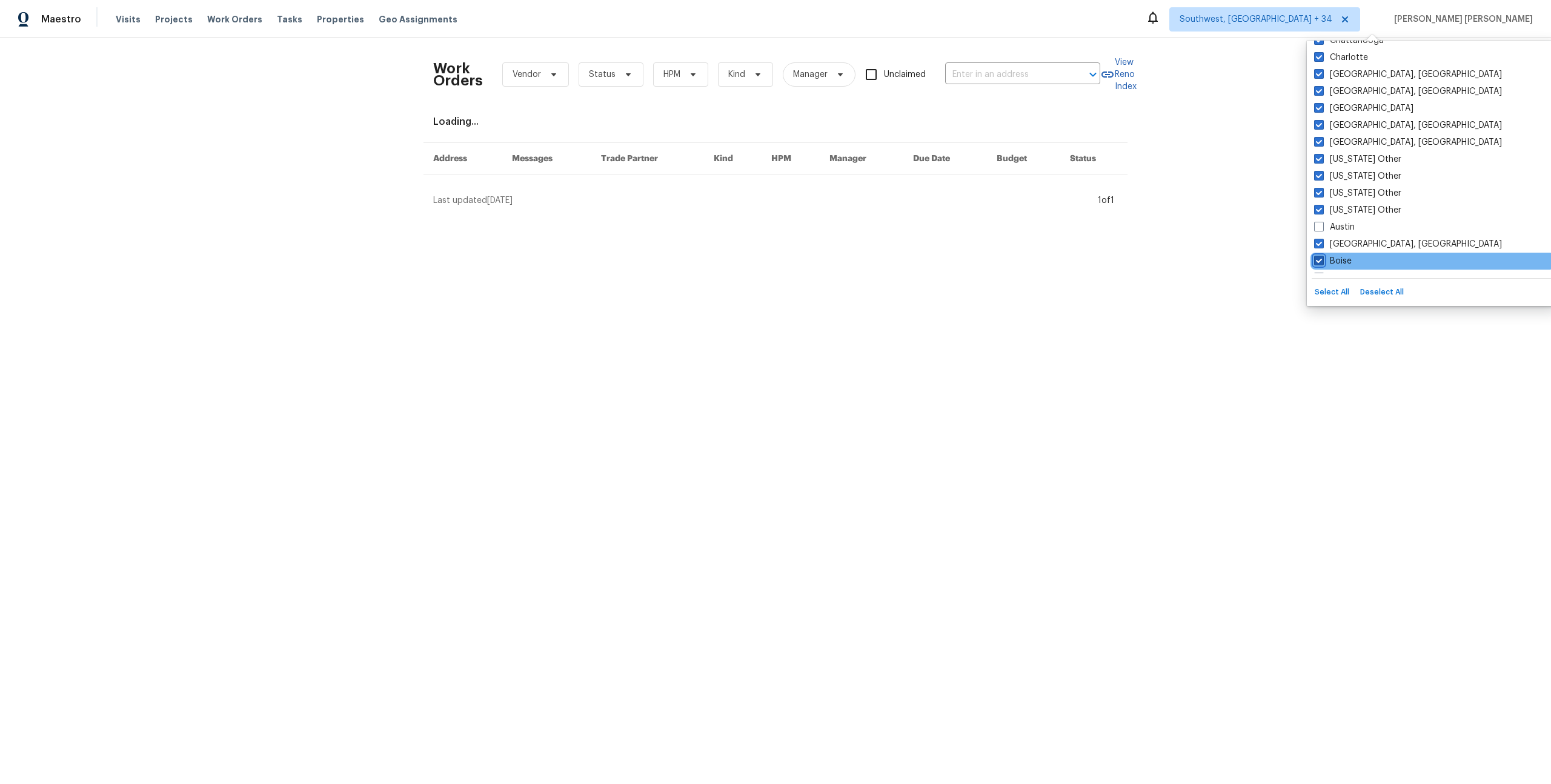
checkbox input "true"
click at [1347, 229] on label "Austin" at bounding box center [1334, 227] width 41 height 12
click at [1322, 229] on input "Austin" at bounding box center [1318, 225] width 8 height 8
checkbox input "true"
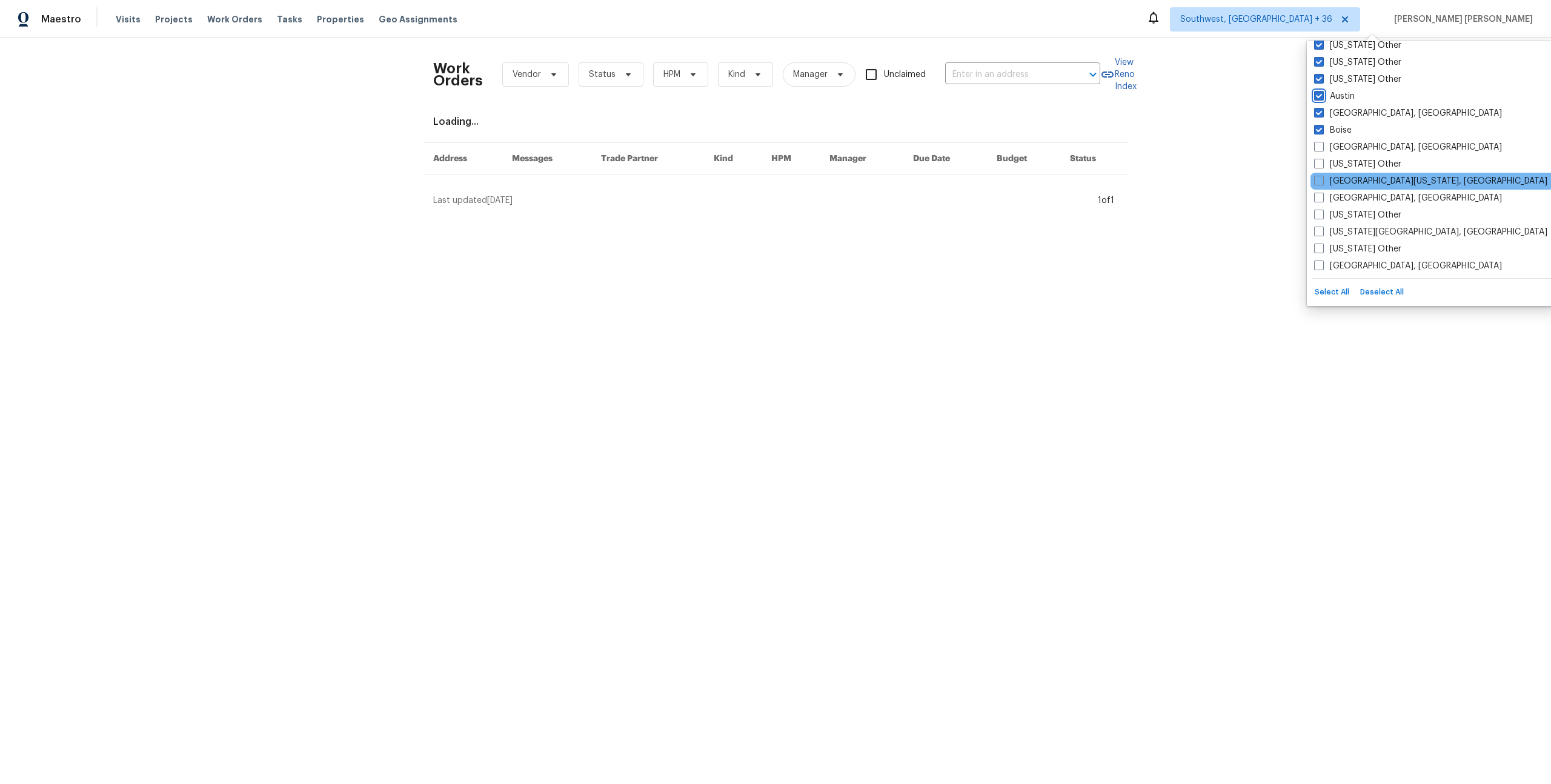
scroll to position [562, 0]
click at [1369, 150] on label "Boston, MA" at bounding box center [1408, 147] width 188 height 12
click at [1322, 149] on input "Boston, MA" at bounding box center [1318, 145] width 8 height 8
checkbox input "true"
click at [1373, 165] on label "California Other" at bounding box center [1358, 164] width 87 height 12
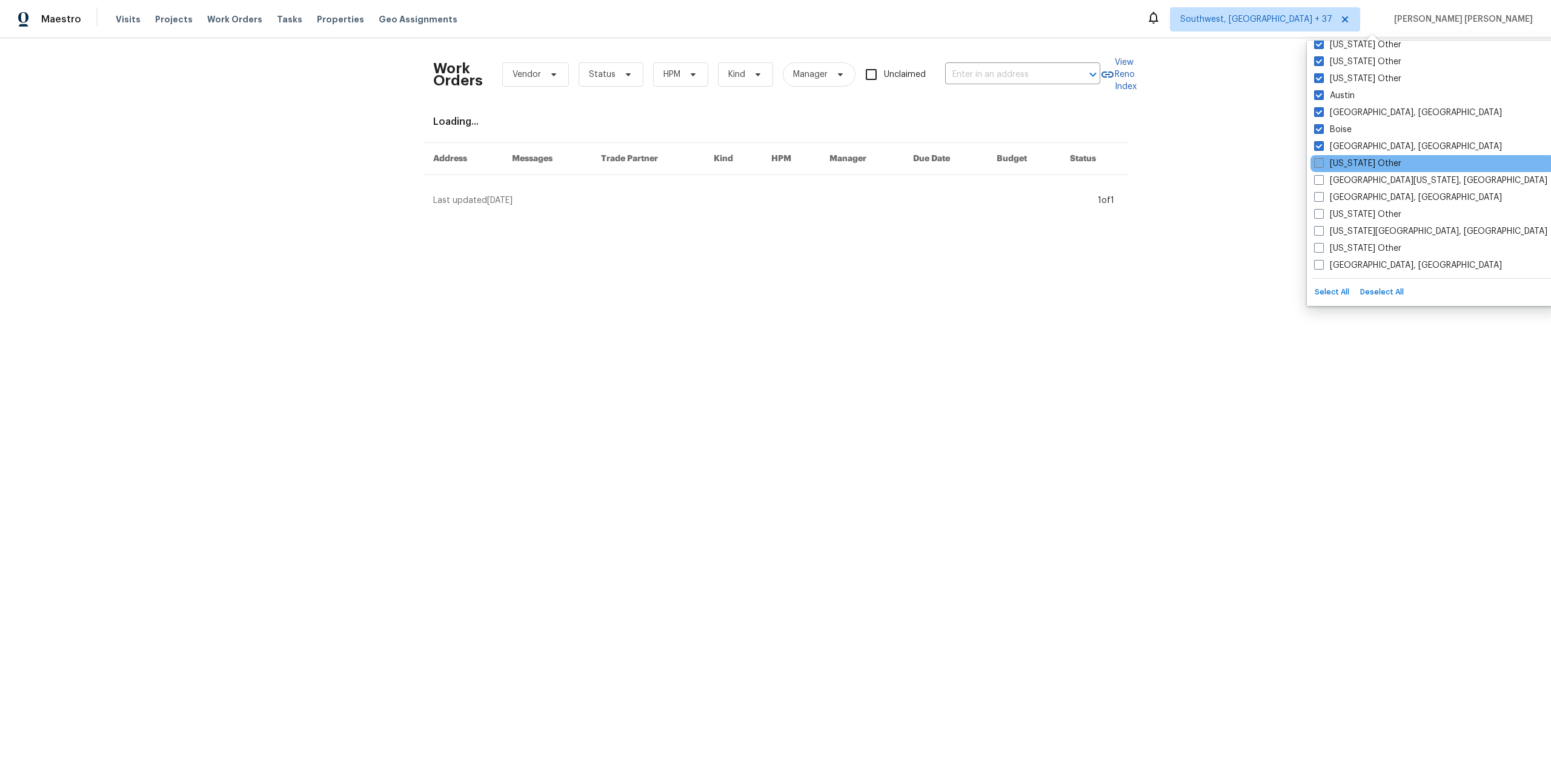
click at [1322, 165] on input "California Other" at bounding box center [1318, 162] width 8 height 8
checkbox input "true"
click at [1372, 179] on label "Central California, CA" at bounding box center [1431, 181] width 234 height 12
click at [1322, 179] on input "Central California, CA" at bounding box center [1318, 178] width 8 height 8
checkbox input "true"
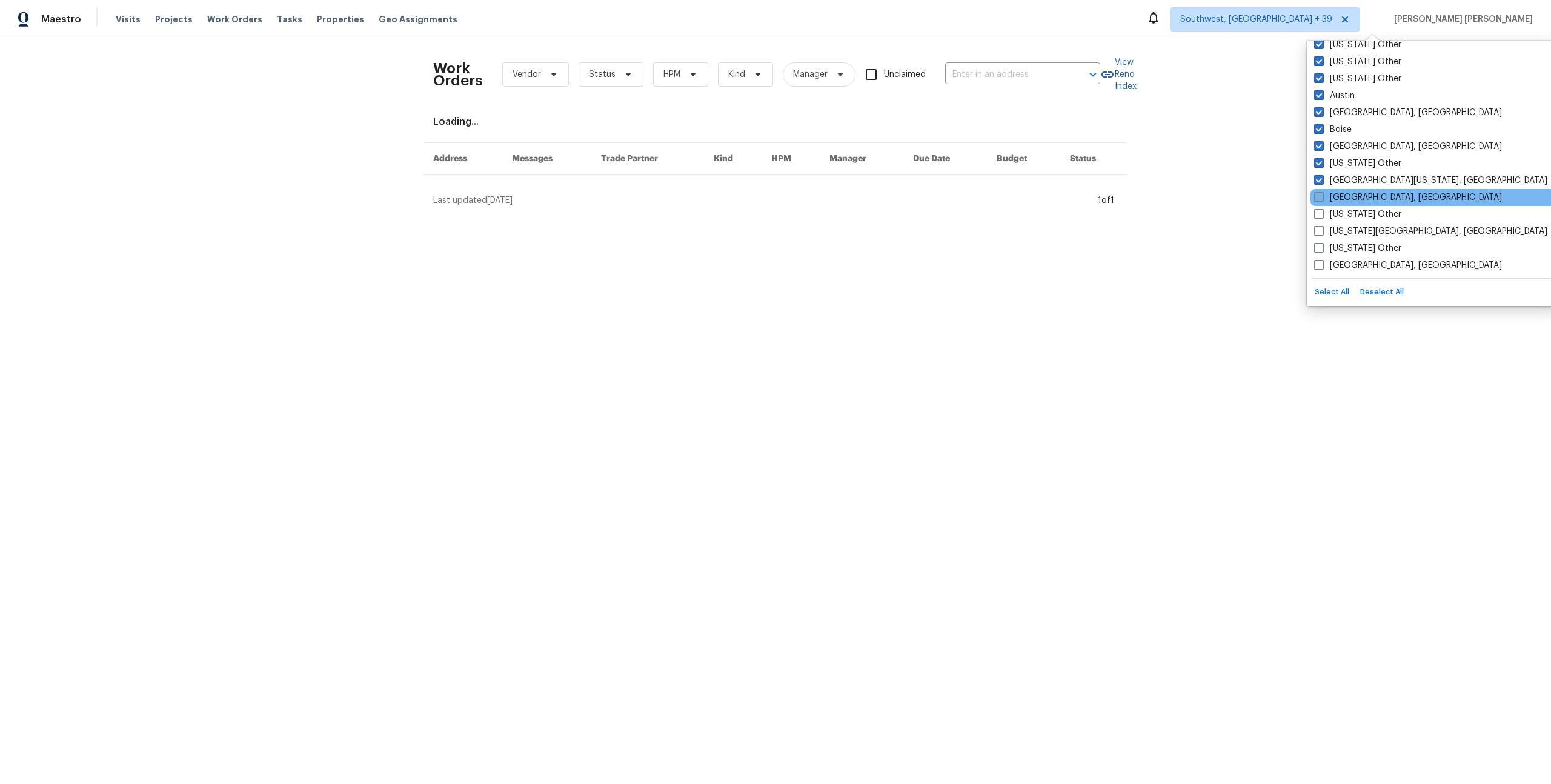
click at [1351, 193] on label "Chicago, IL" at bounding box center [1408, 198] width 188 height 12
click at [1322, 193] on input "Chicago, IL" at bounding box center [1318, 195] width 8 height 8
checkbox input "true"
click at [1351, 213] on label "Colorado Other" at bounding box center [1358, 214] width 87 height 12
click at [1322, 213] on input "Colorado Other" at bounding box center [1318, 212] width 8 height 8
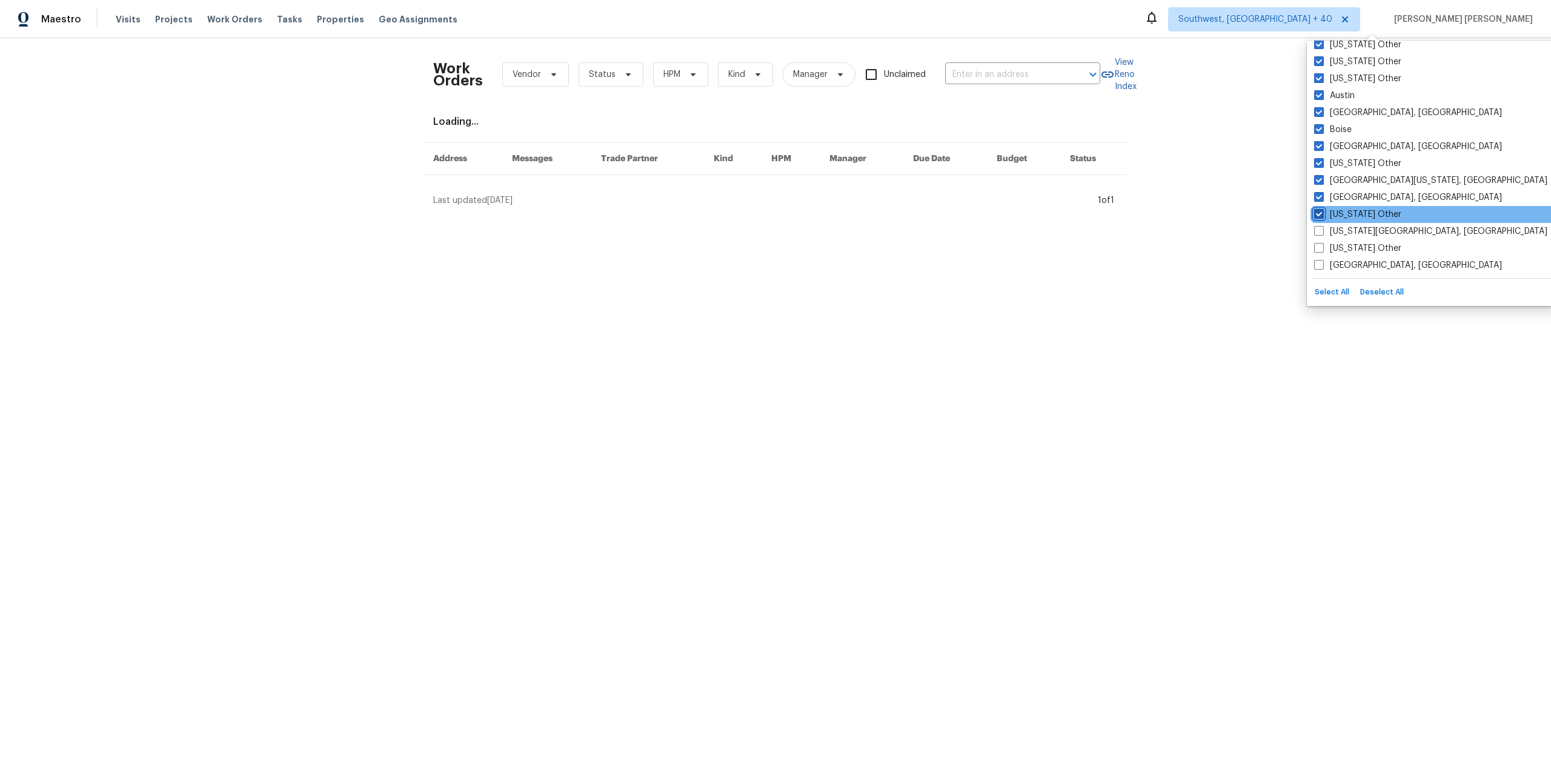
checkbox input "true"
click at [1355, 228] on label "Colorado Springs, CO" at bounding box center [1431, 231] width 234 height 12
click at [1322, 228] on input "Colorado Springs, CO" at bounding box center [1318, 229] width 8 height 8
checkbox input "true"
click at [1357, 245] on label "Connecticut Other" at bounding box center [1358, 248] width 87 height 12
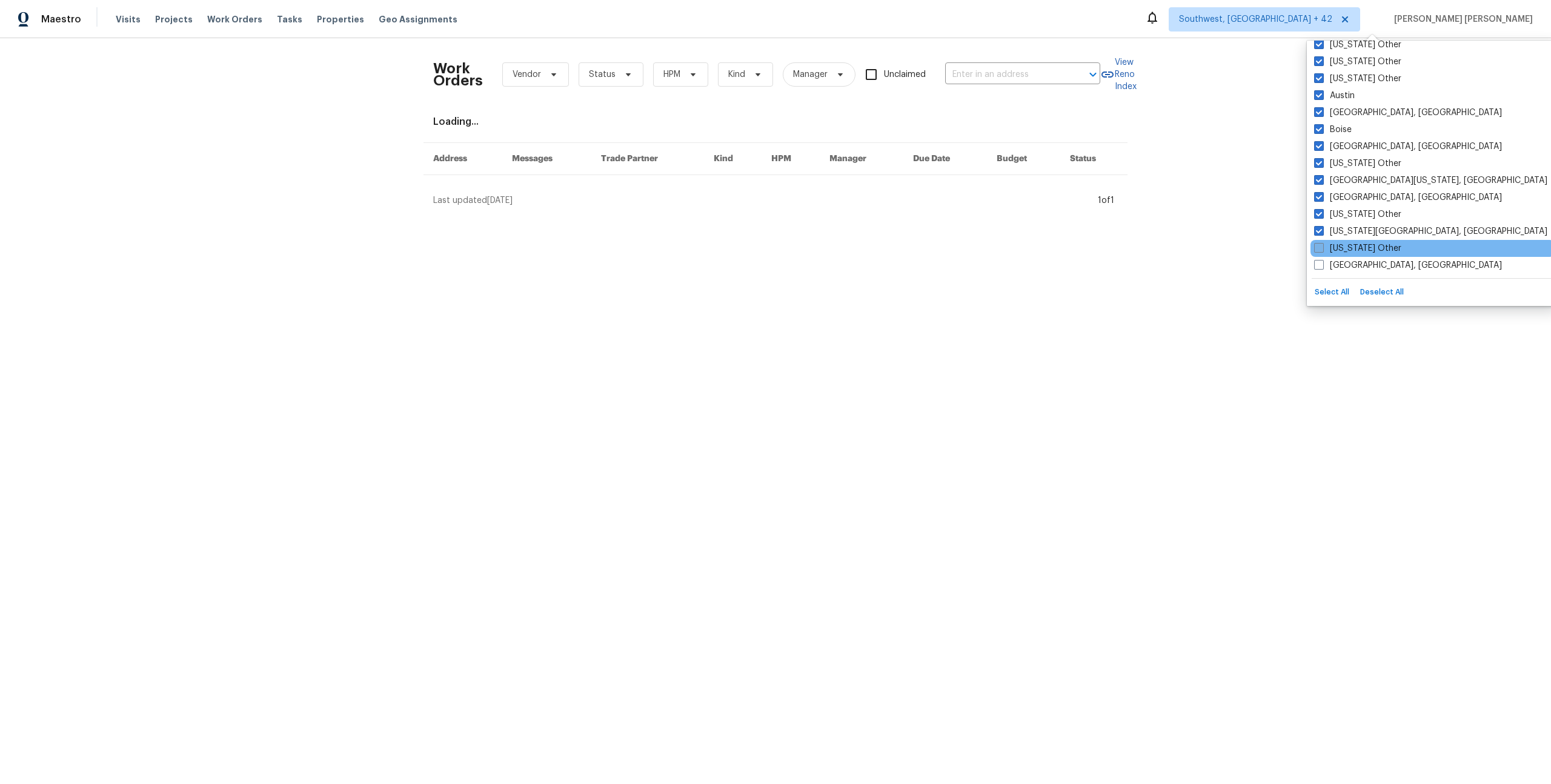
click at [1322, 245] on input "Connecticut Other" at bounding box center [1318, 246] width 8 height 8
checkbox input "true"
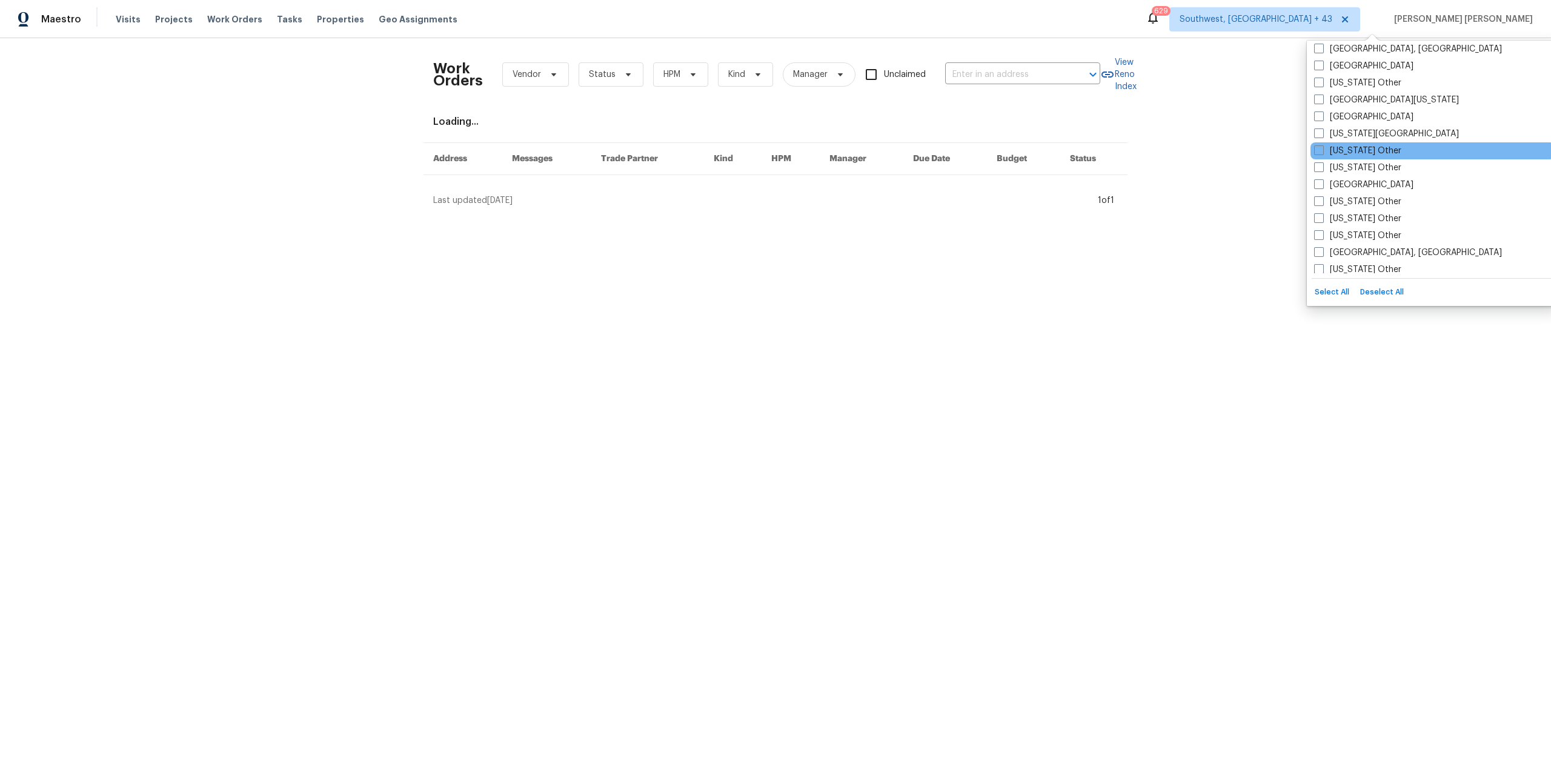
scroll to position [678, 0]
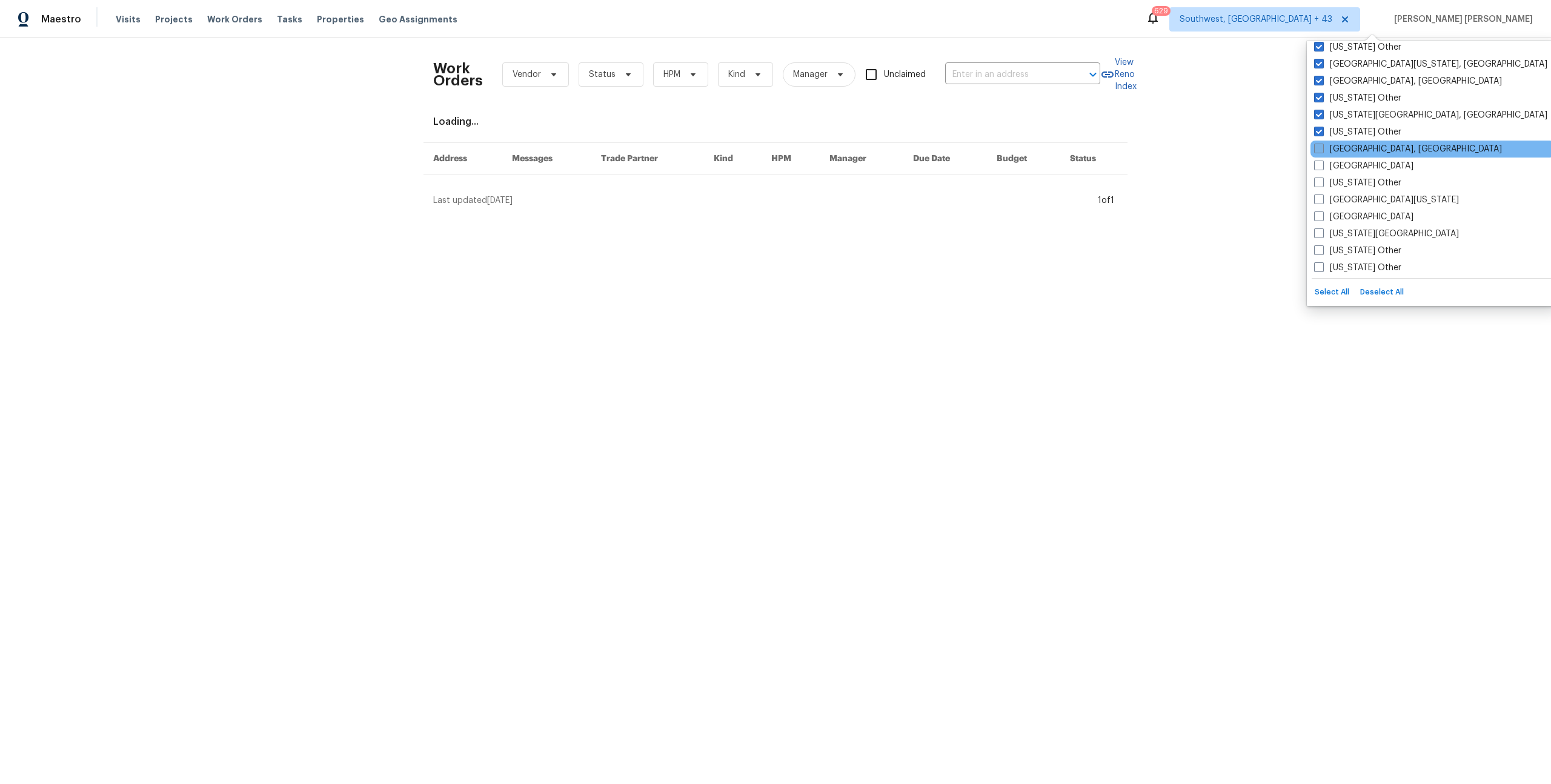
click at [1366, 150] on label "Corpus Christi, TX" at bounding box center [1408, 149] width 188 height 12
click at [1322, 150] on input "Corpus Christi, TX" at bounding box center [1318, 147] width 8 height 8
checkbox input "true"
click at [1348, 161] on label "Dallas" at bounding box center [1364, 166] width 100 height 12
click at [1322, 161] on input "Dallas" at bounding box center [1318, 164] width 8 height 8
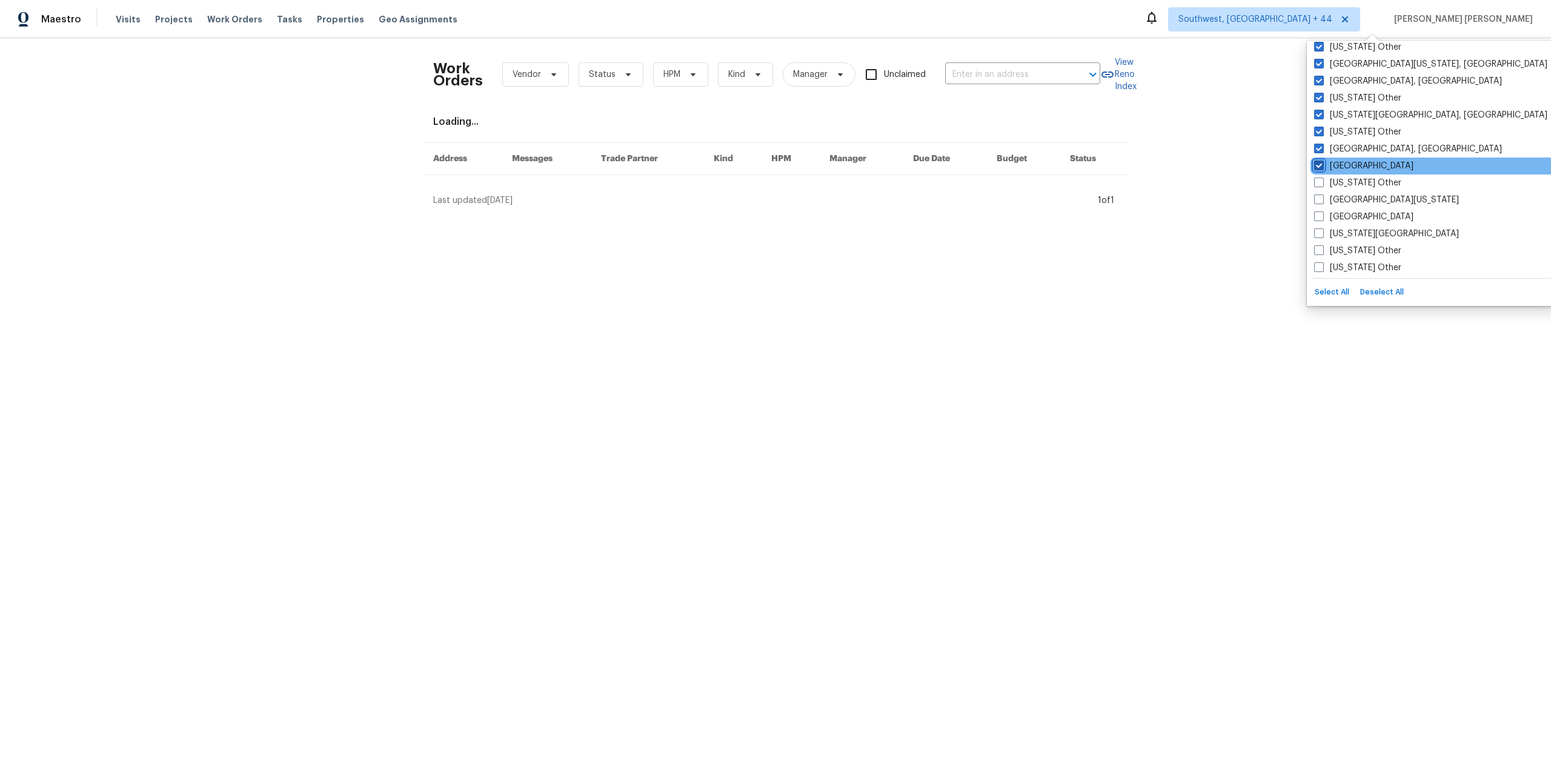
checkbox input "true"
click at [1353, 178] on label "Delaware Other" at bounding box center [1358, 183] width 87 height 12
click at [1322, 178] on input "Delaware Other" at bounding box center [1318, 181] width 8 height 8
checkbox input "true"
click at [1339, 198] on label "East Texas" at bounding box center [1386, 200] width 145 height 12
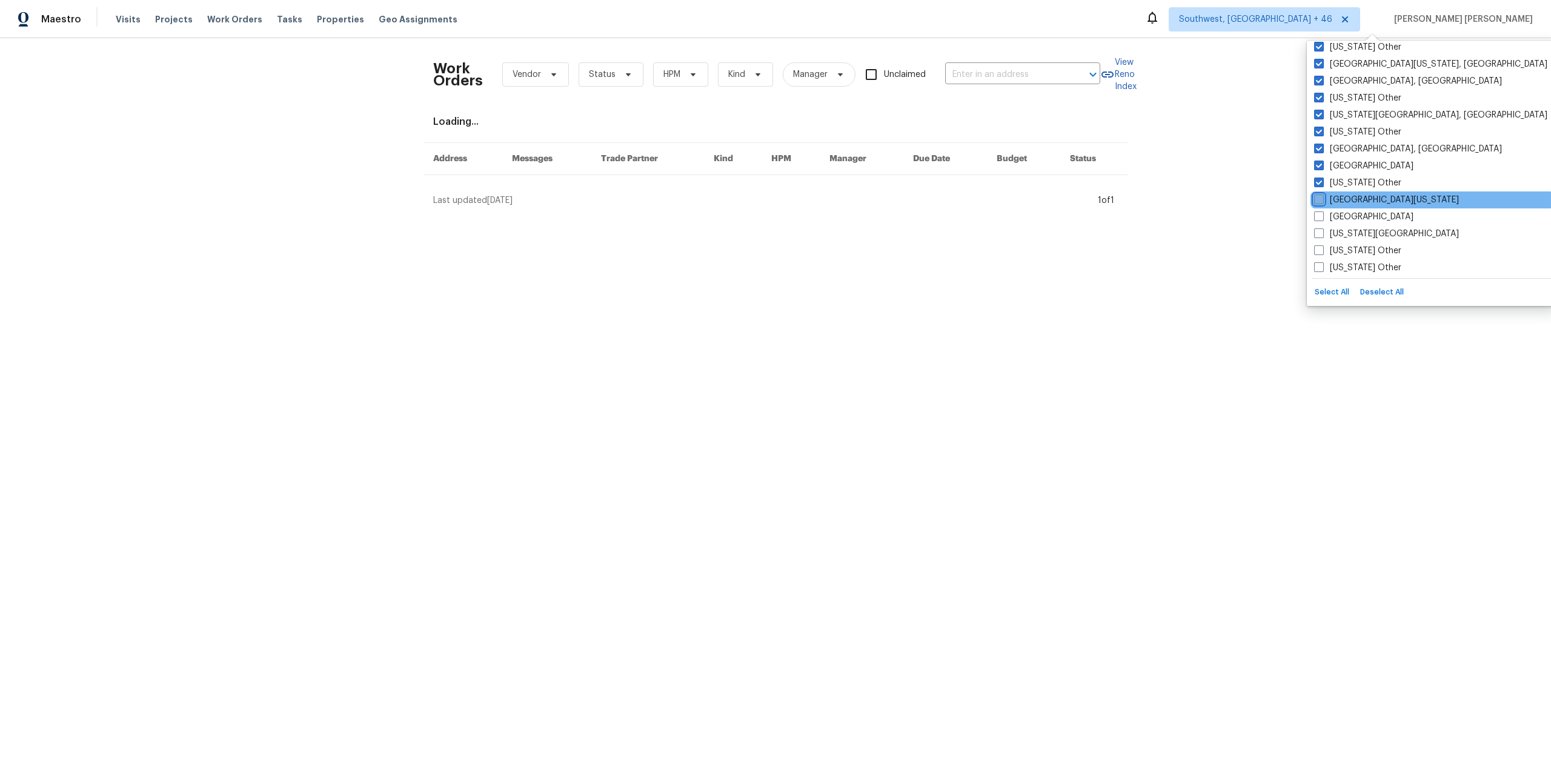
click at [1322, 198] on input "East Texas" at bounding box center [1318, 198] width 8 height 8
checkbox input "true"
click at [1336, 211] on label "El Paso" at bounding box center [1364, 217] width 100 height 12
click at [1322, 211] on input "El Paso" at bounding box center [1318, 214] width 8 height 8
checkbox input "true"
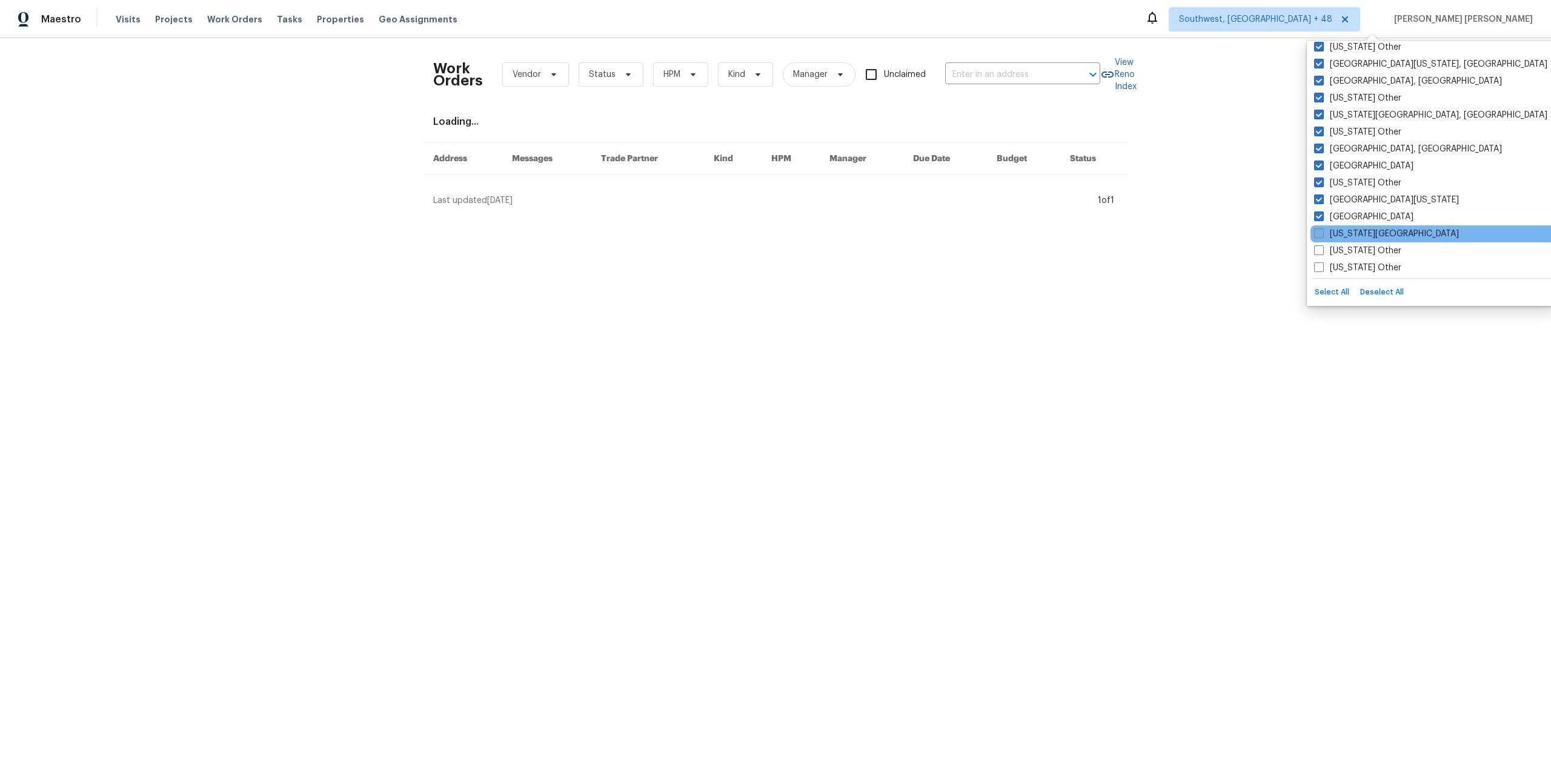
click at [1343, 228] on label "Florida Panhandle" at bounding box center [1386, 234] width 145 height 12
click at [1322, 228] on input "Florida Panhandle" at bounding box center [1318, 231] width 8 height 8
checkbox input "true"
click at [1349, 245] on div "Georgia Other" at bounding box center [1432, 250] width 244 height 17
click at [1351, 263] on label "Hawaii Other" at bounding box center [1358, 268] width 87 height 12
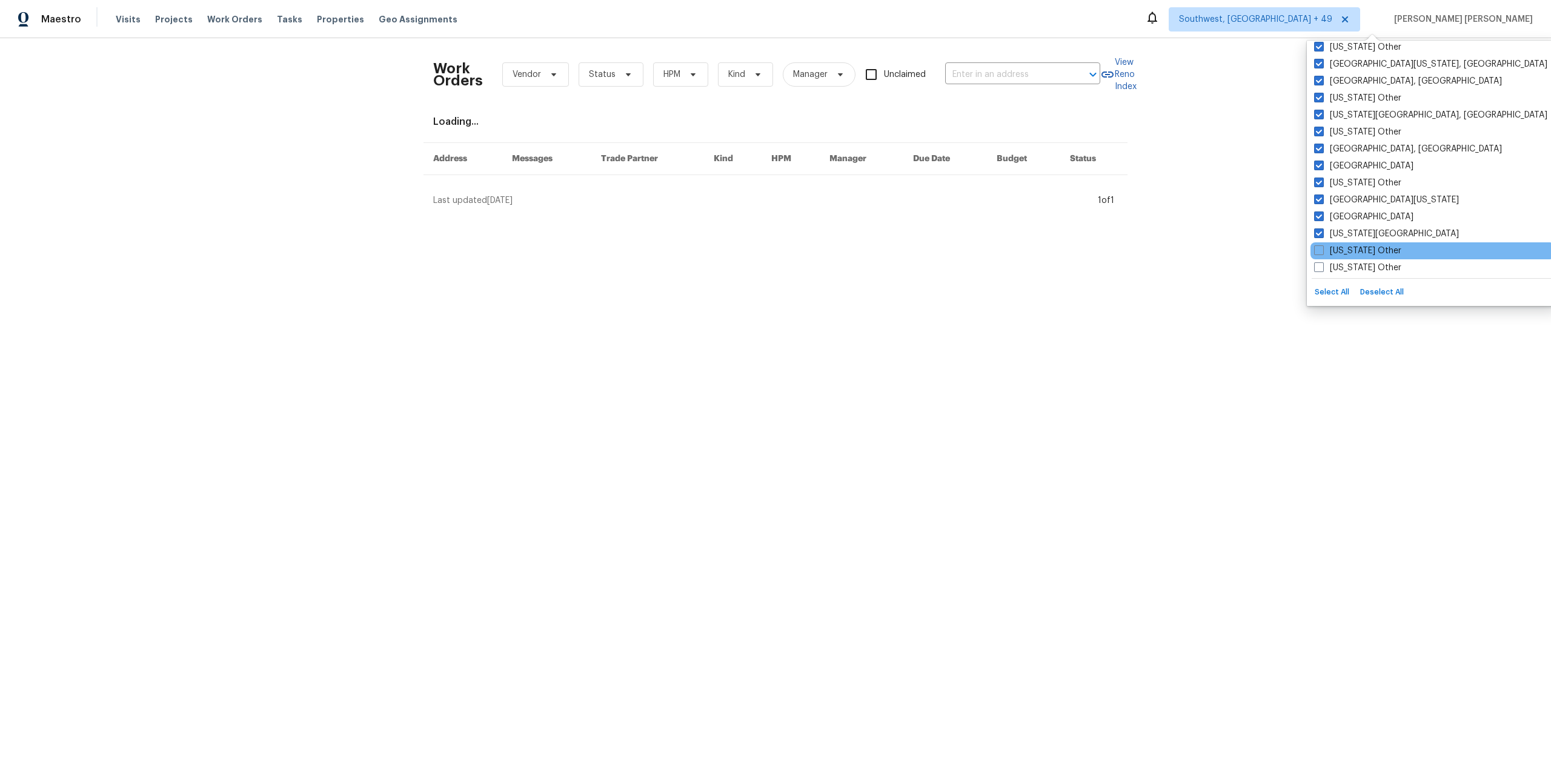
click at [1322, 263] on input "Hawaii Other" at bounding box center [1318, 266] width 8 height 8
checkbox input "true"
click at [1348, 252] on label "Georgia Other" at bounding box center [1358, 251] width 87 height 12
click at [1322, 252] on input "Georgia Other" at bounding box center [1318, 249] width 8 height 8
checkbox input "true"
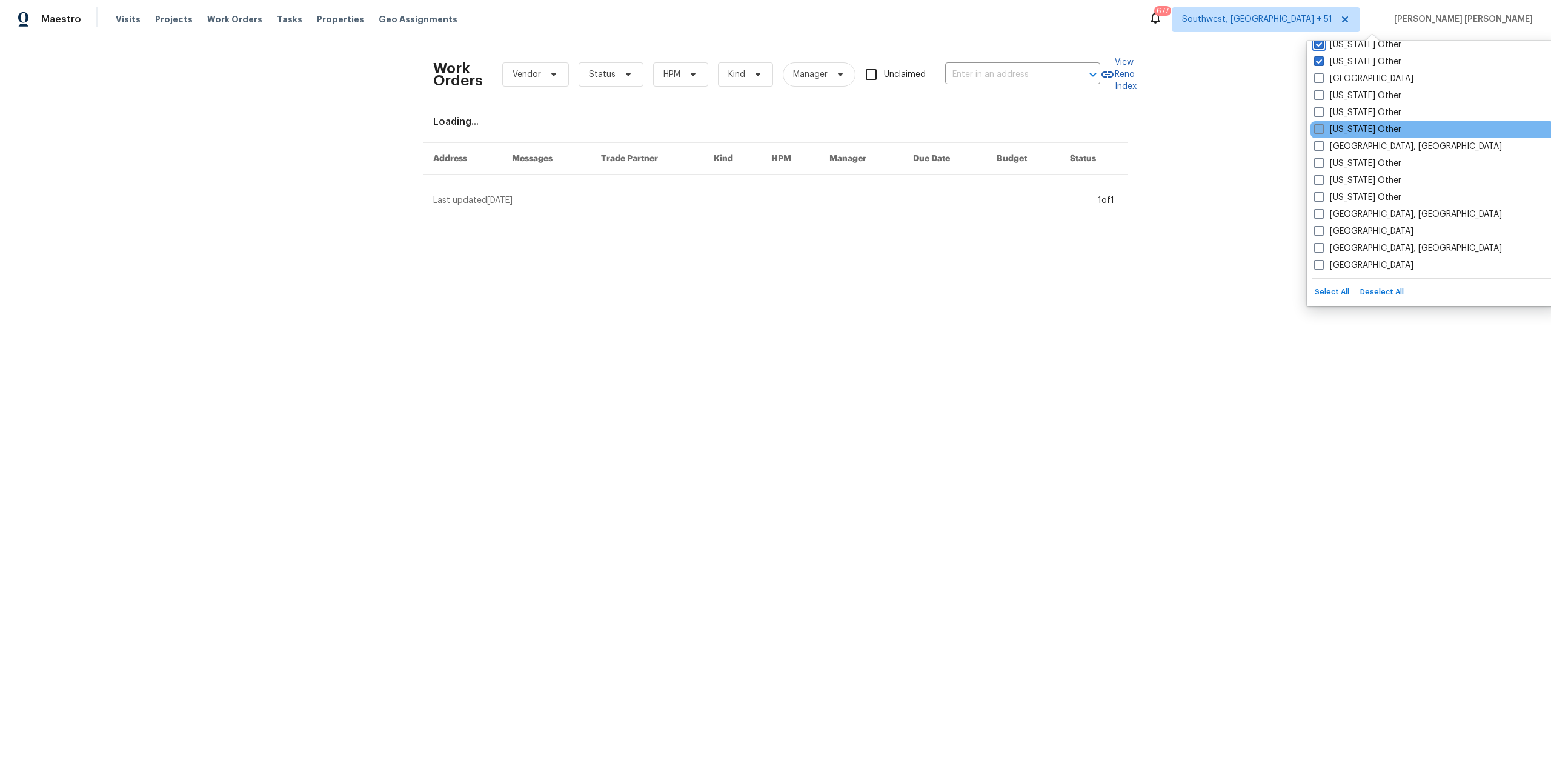
scroll to position [882, 0]
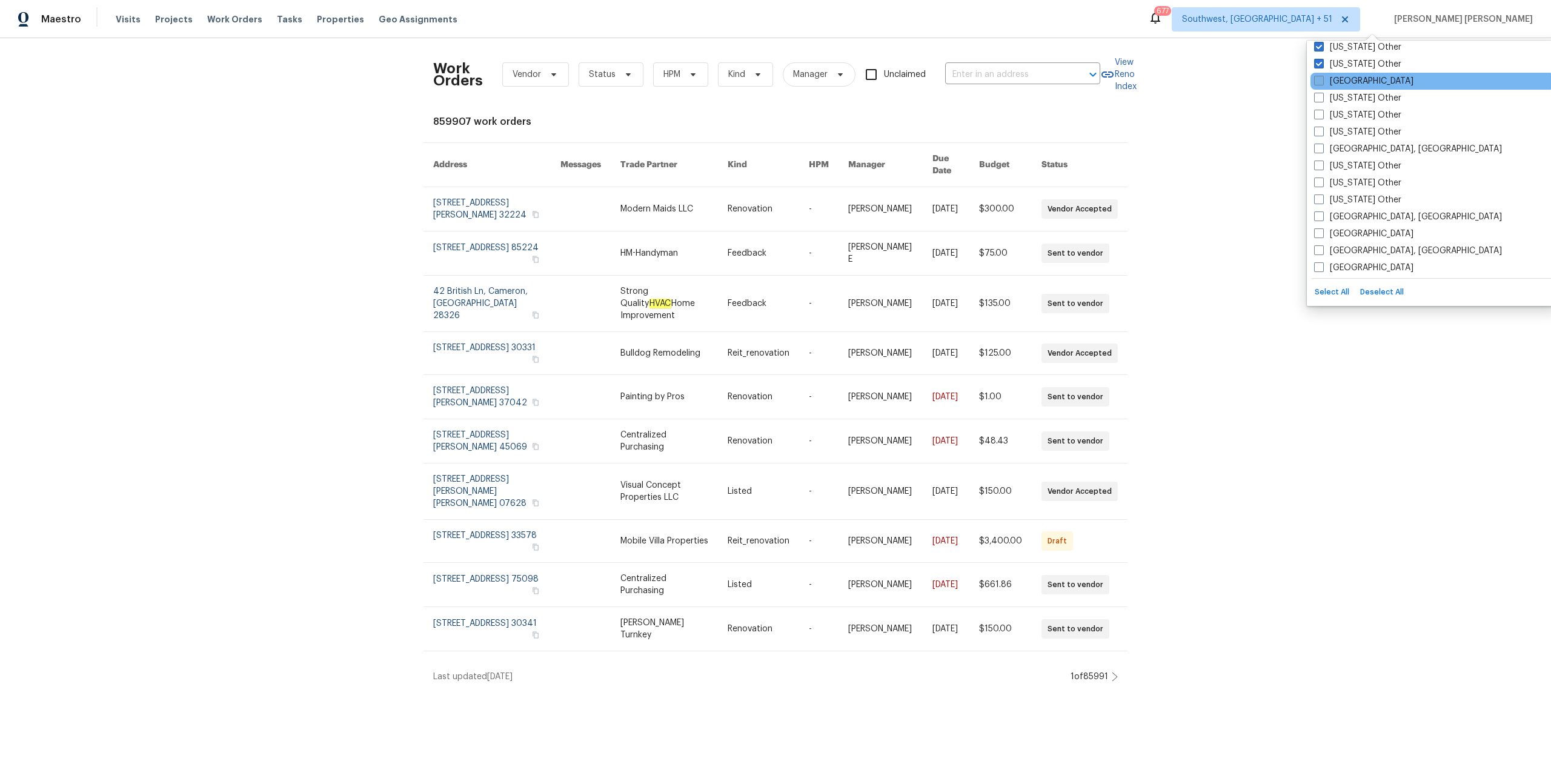
click at [1324, 84] on label "Houston" at bounding box center [1364, 81] width 100 height 12
click at [1322, 83] on input "Houston" at bounding box center [1318, 79] width 8 height 8
checkbox input "true"
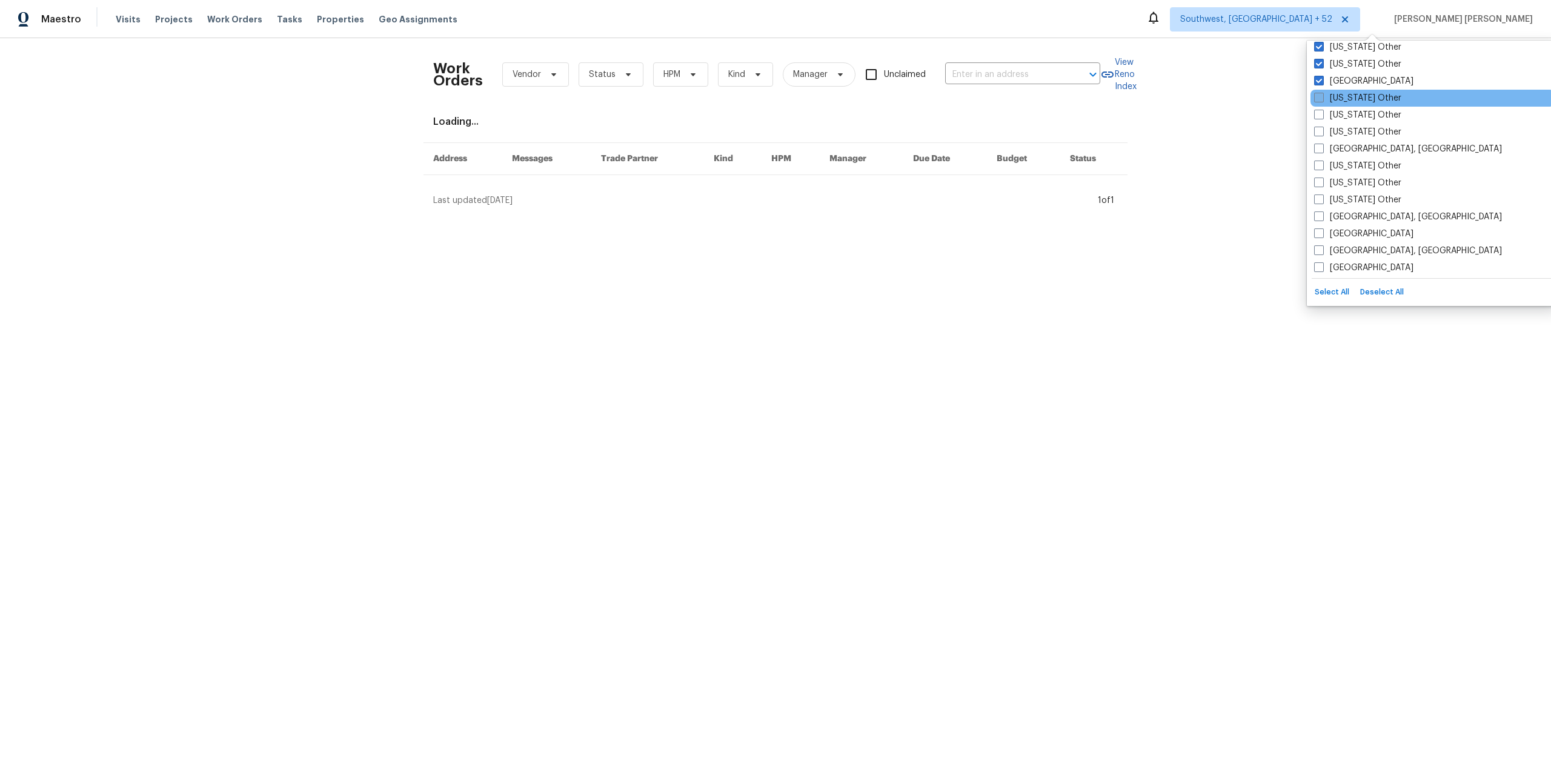
click at [1324, 100] on span at bounding box center [1319, 97] width 10 height 10
click at [1322, 100] on input "Idaho Other" at bounding box center [1318, 96] width 8 height 8
checkbox input "true"
click at [1322, 113] on span at bounding box center [1319, 114] width 10 height 10
click at [1322, 113] on input "Illinois Other" at bounding box center [1318, 113] width 8 height 8
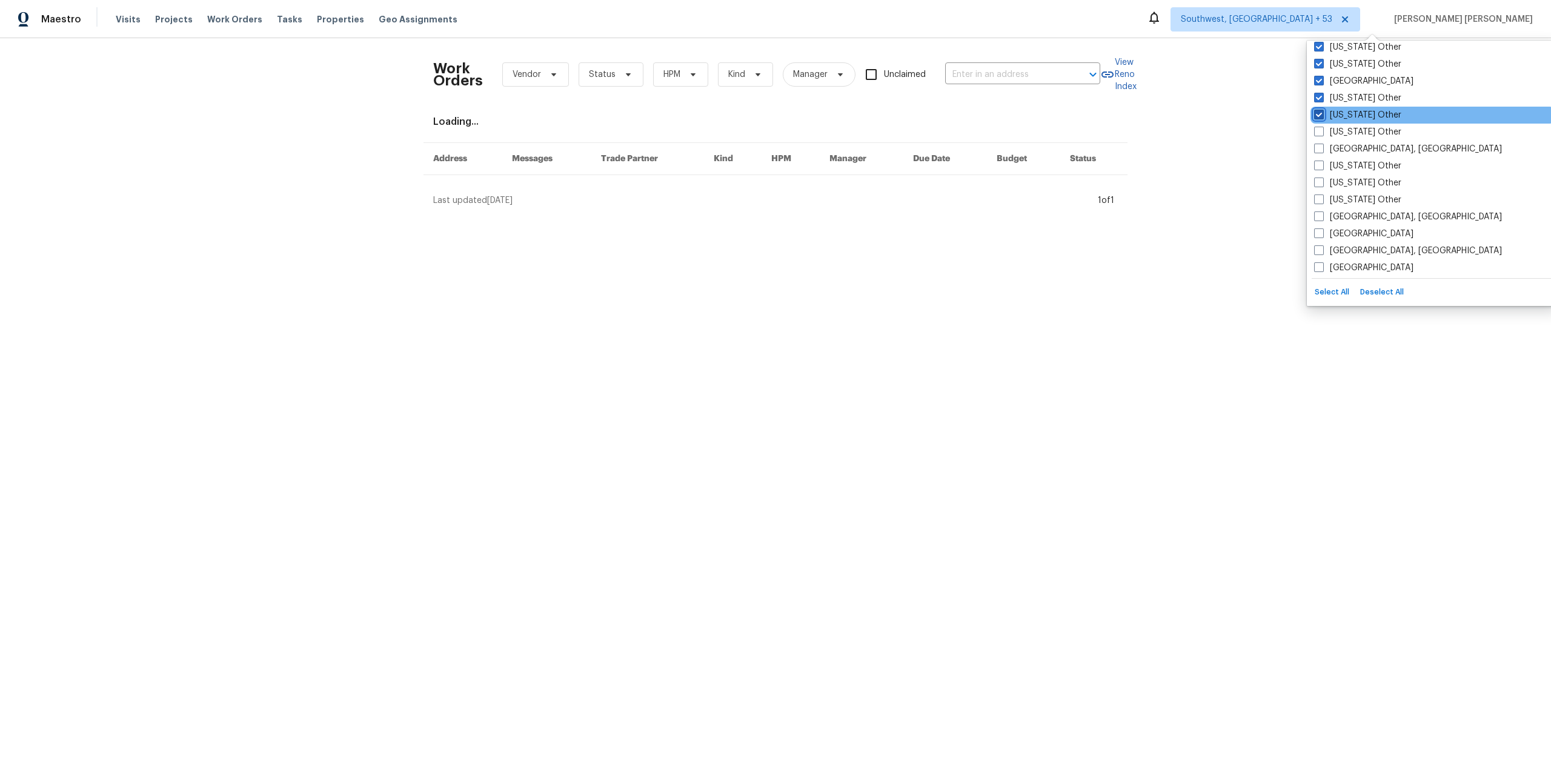
checkbox input "true"
click at [1321, 132] on span at bounding box center [1319, 131] width 10 height 10
click at [1321, 132] on input "Indiana Other" at bounding box center [1318, 130] width 8 height 8
checkbox input "true"
click at [1318, 146] on span at bounding box center [1319, 149] width 10 height 10
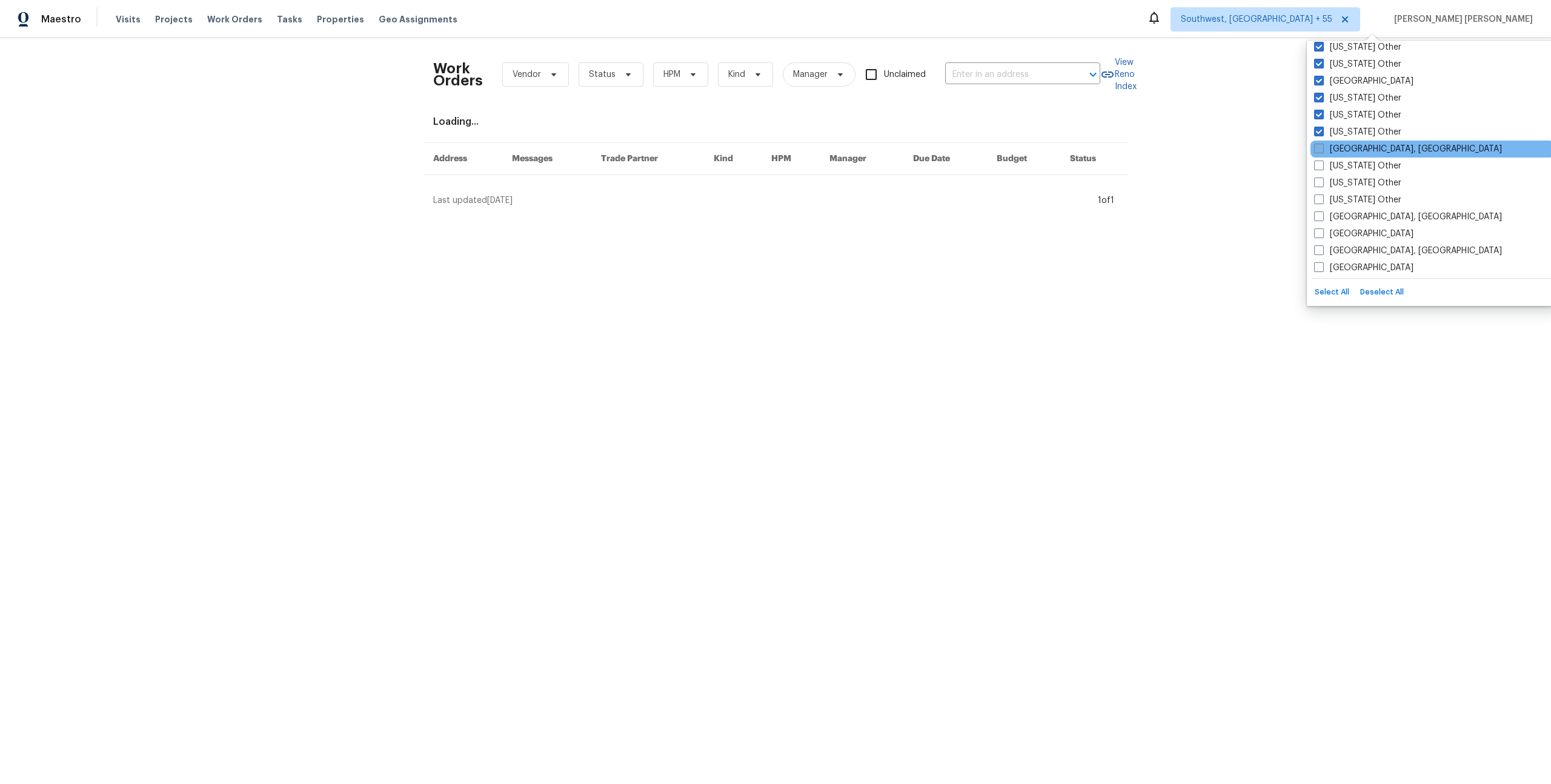
click at [1318, 146] on input "Indianapolis, IN" at bounding box center [1318, 147] width 8 height 8
checkbox input "true"
click at [1319, 163] on span at bounding box center [1319, 165] width 10 height 10
click at [1319, 163] on input "Iowa Other" at bounding box center [1318, 164] width 8 height 8
checkbox input "true"
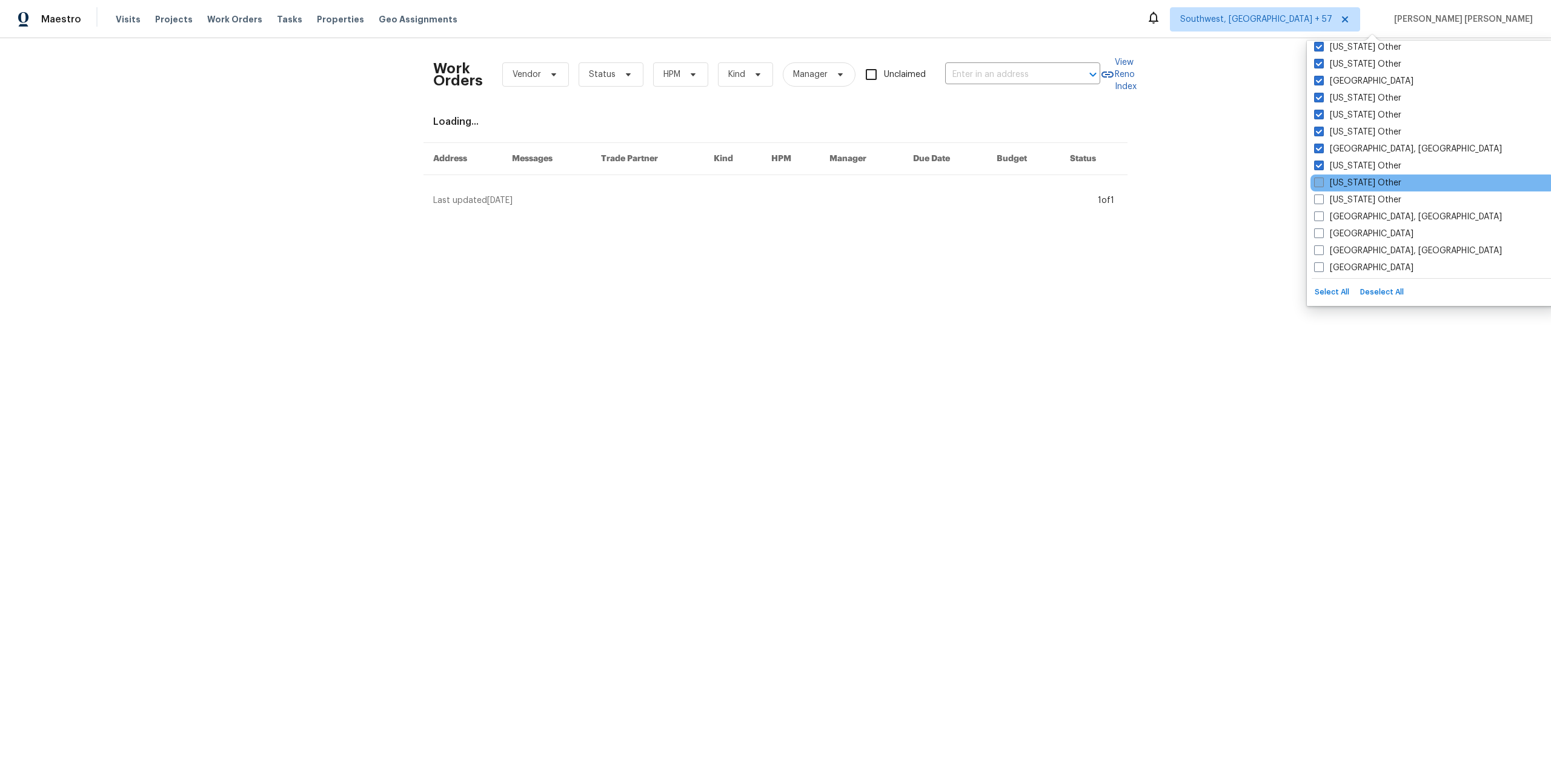
click at [1319, 178] on span at bounding box center [1319, 182] width 10 height 10
click at [1319, 178] on input "Kansas Other" at bounding box center [1318, 181] width 8 height 8
checkbox input "true"
click at [1318, 199] on span at bounding box center [1319, 199] width 10 height 10
click at [1318, 199] on input "Kentucky Other" at bounding box center [1318, 198] width 8 height 8
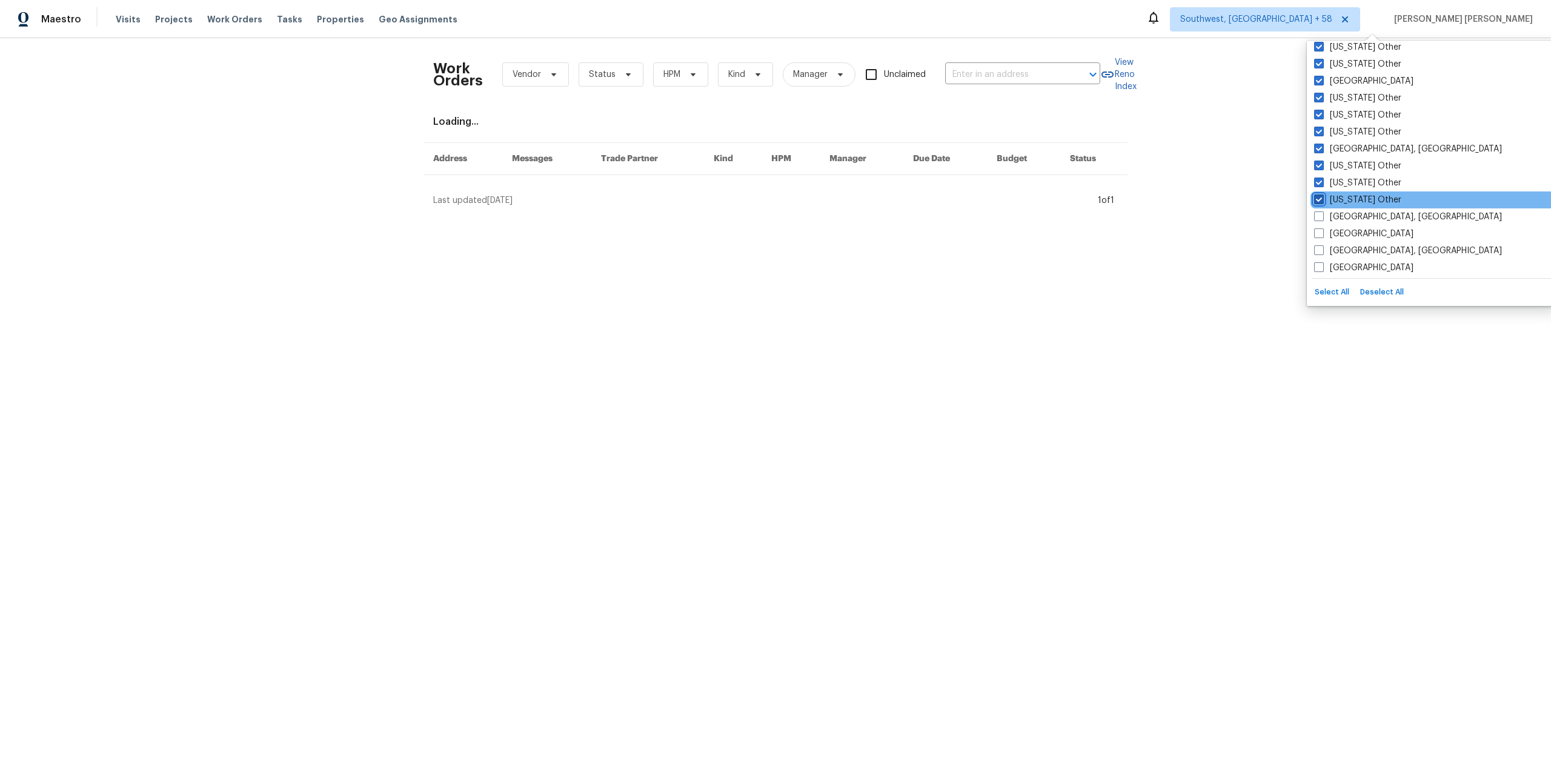
checkbox input "true"
click at [1318, 219] on span at bounding box center [1319, 216] width 10 height 10
click at [1318, 219] on input "Killeen, TX" at bounding box center [1318, 214] width 8 height 8
checkbox input "true"
click at [1318, 234] on span at bounding box center [1319, 233] width 10 height 10
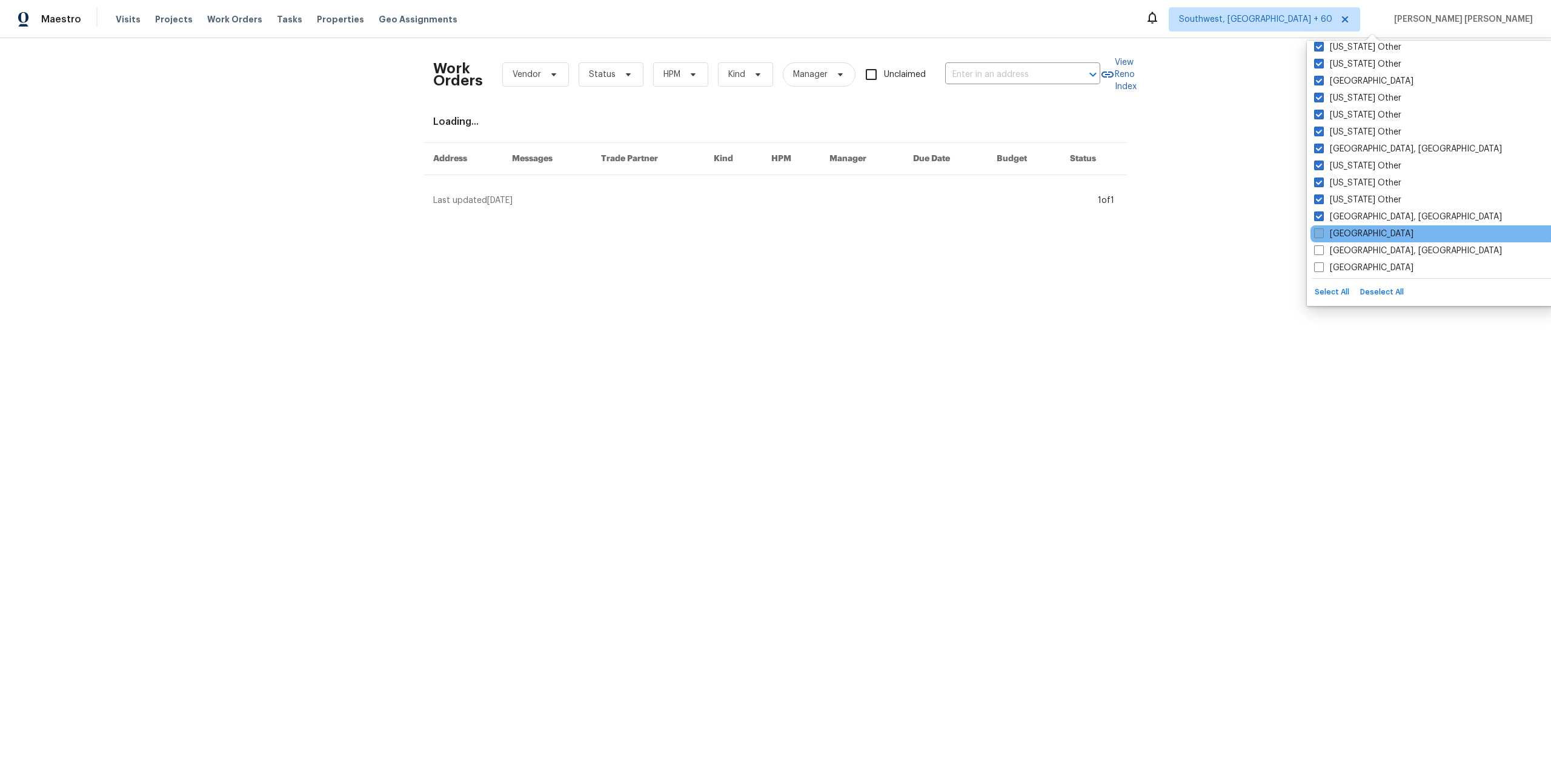
click at [1318, 234] on input "Las Vegas" at bounding box center [1318, 231] width 8 height 8
checkbox input "true"
click at [1319, 248] on span at bounding box center [1319, 250] width 10 height 10
click at [1319, 248] on input "Little Rock, AR" at bounding box center [1318, 249] width 8 height 8
checkbox input "true"
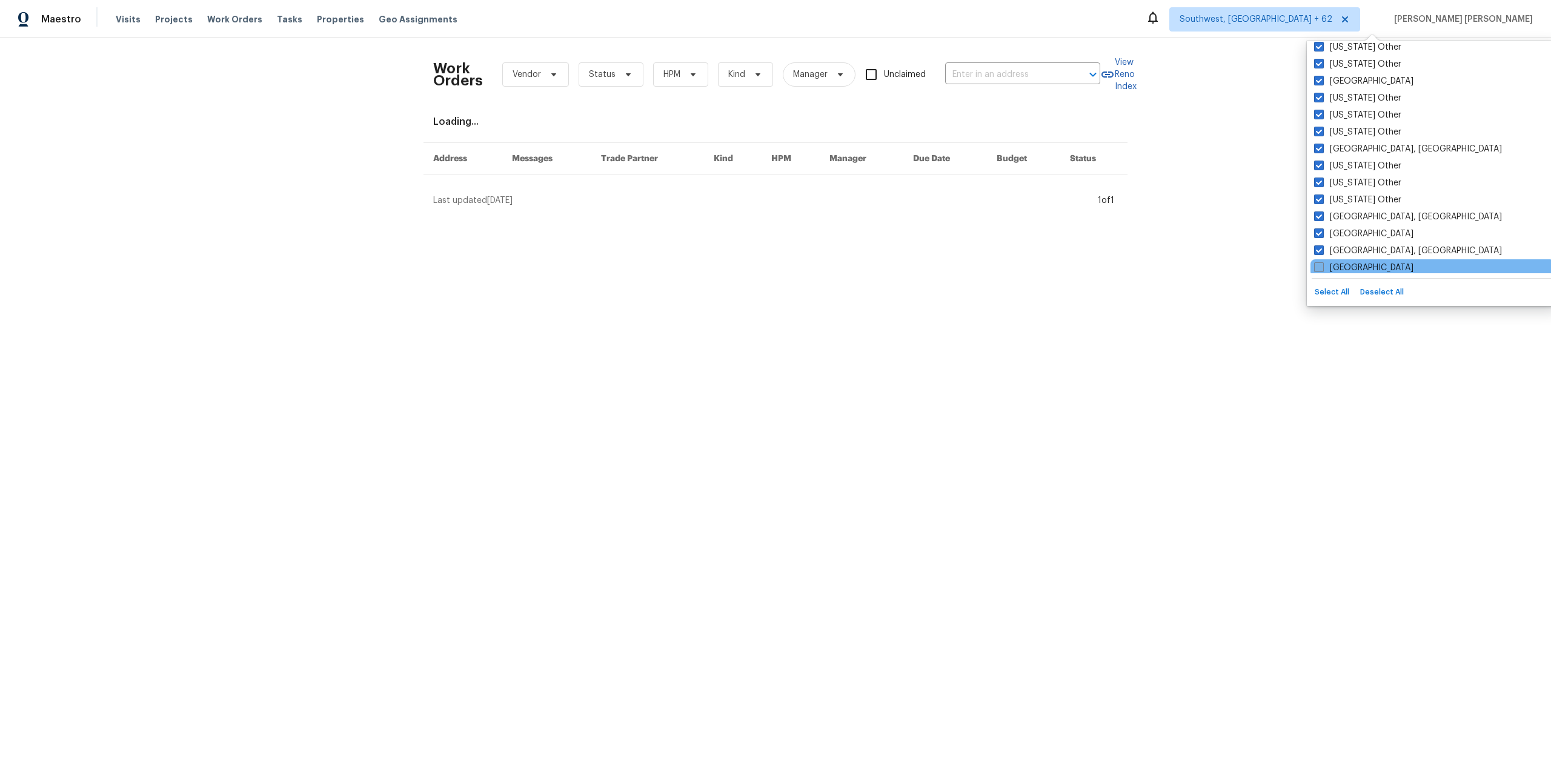
click at [1322, 263] on span at bounding box center [1319, 267] width 10 height 10
click at [1322, 262] on input "Los Angeles" at bounding box center [1318, 266] width 8 height 8
checkbox input "true"
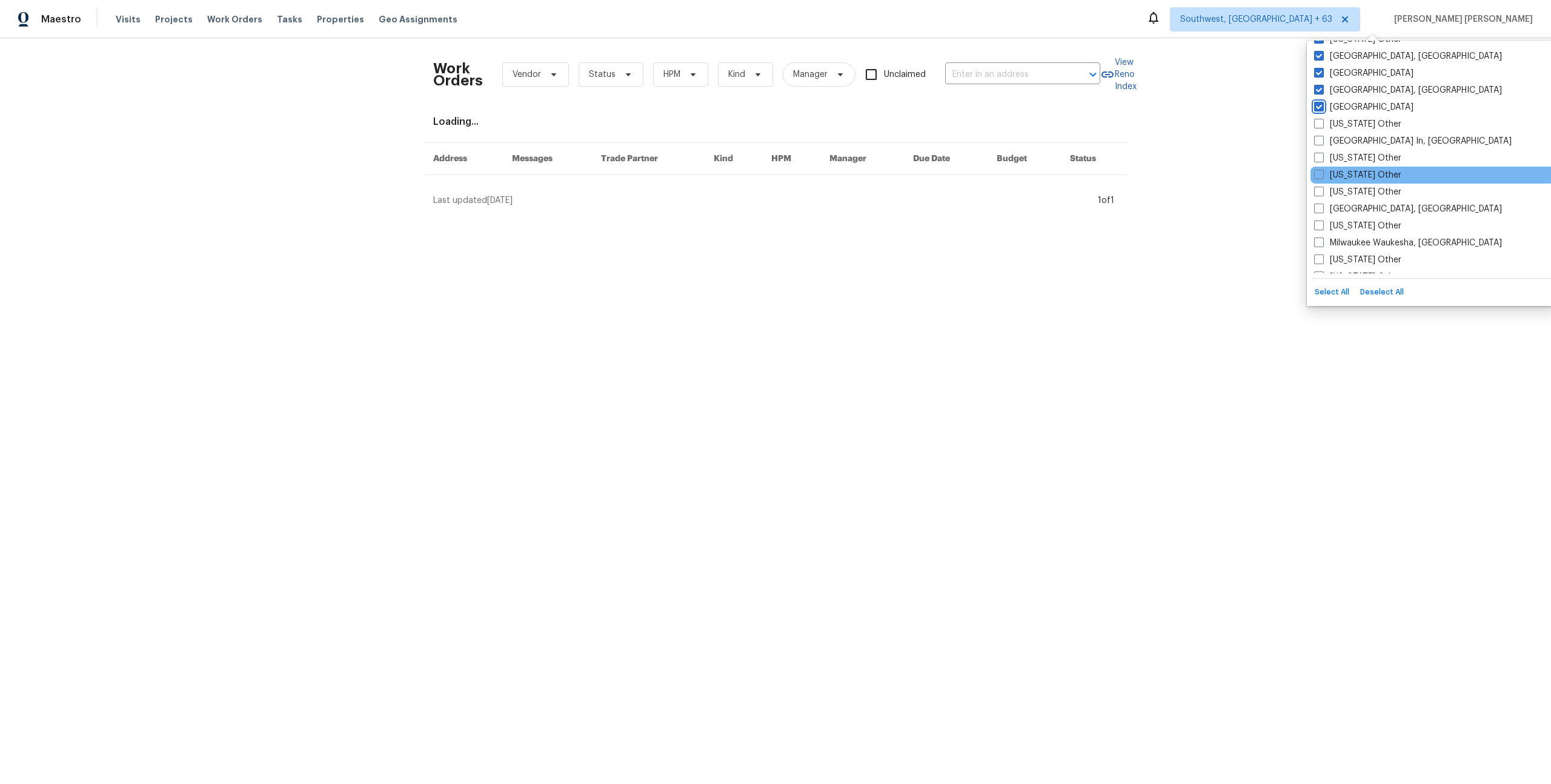
scroll to position [1031, 0]
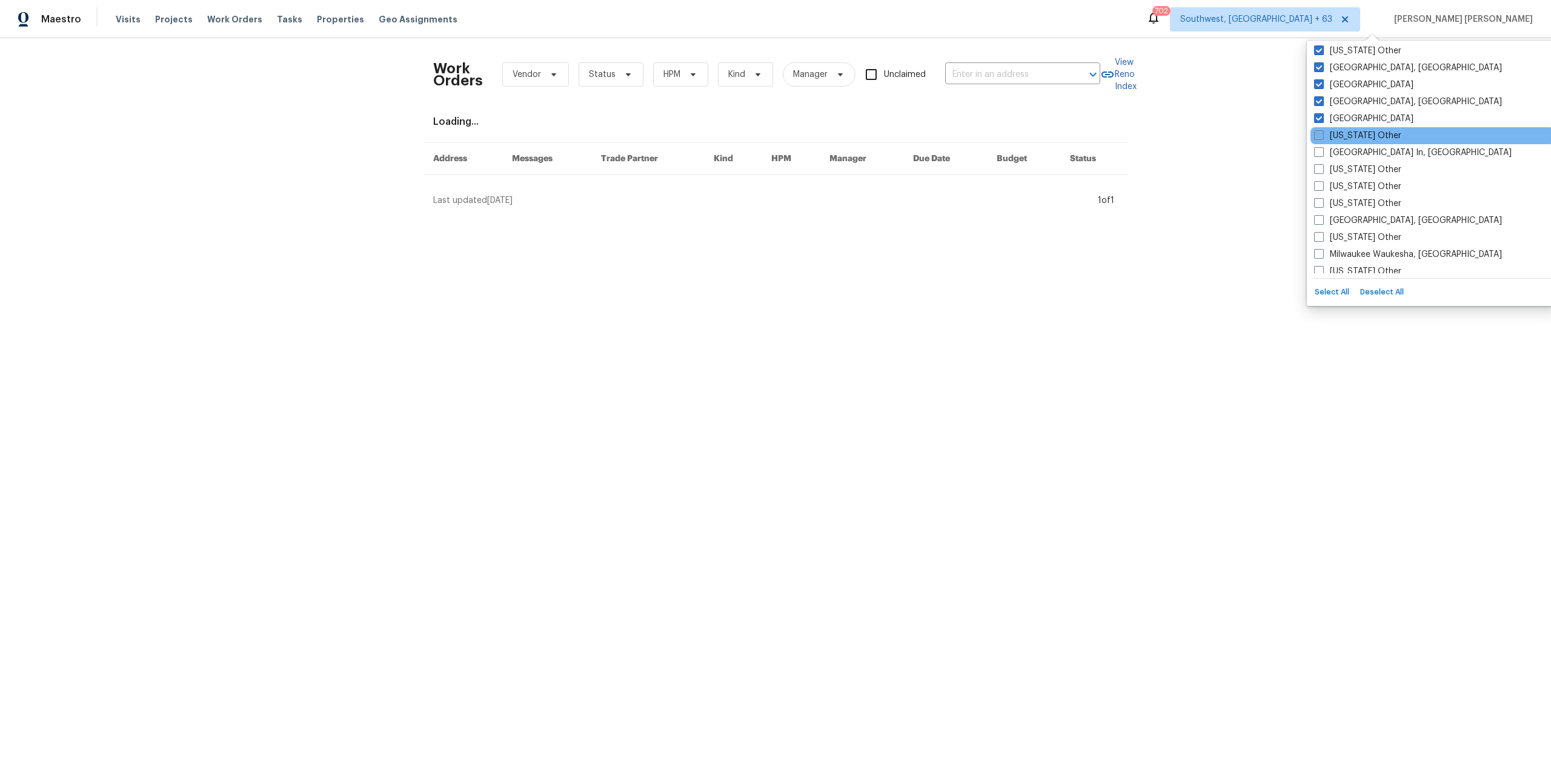
click at [1320, 137] on span at bounding box center [1319, 135] width 10 height 10
click at [1320, 137] on input "Louisiana Other" at bounding box center [1318, 133] width 8 height 8
checkbox input "true"
click at [1320, 150] on span at bounding box center [1319, 152] width 10 height 10
click at [1320, 150] on input "Louisville In, KY" at bounding box center [1318, 150] width 8 height 8
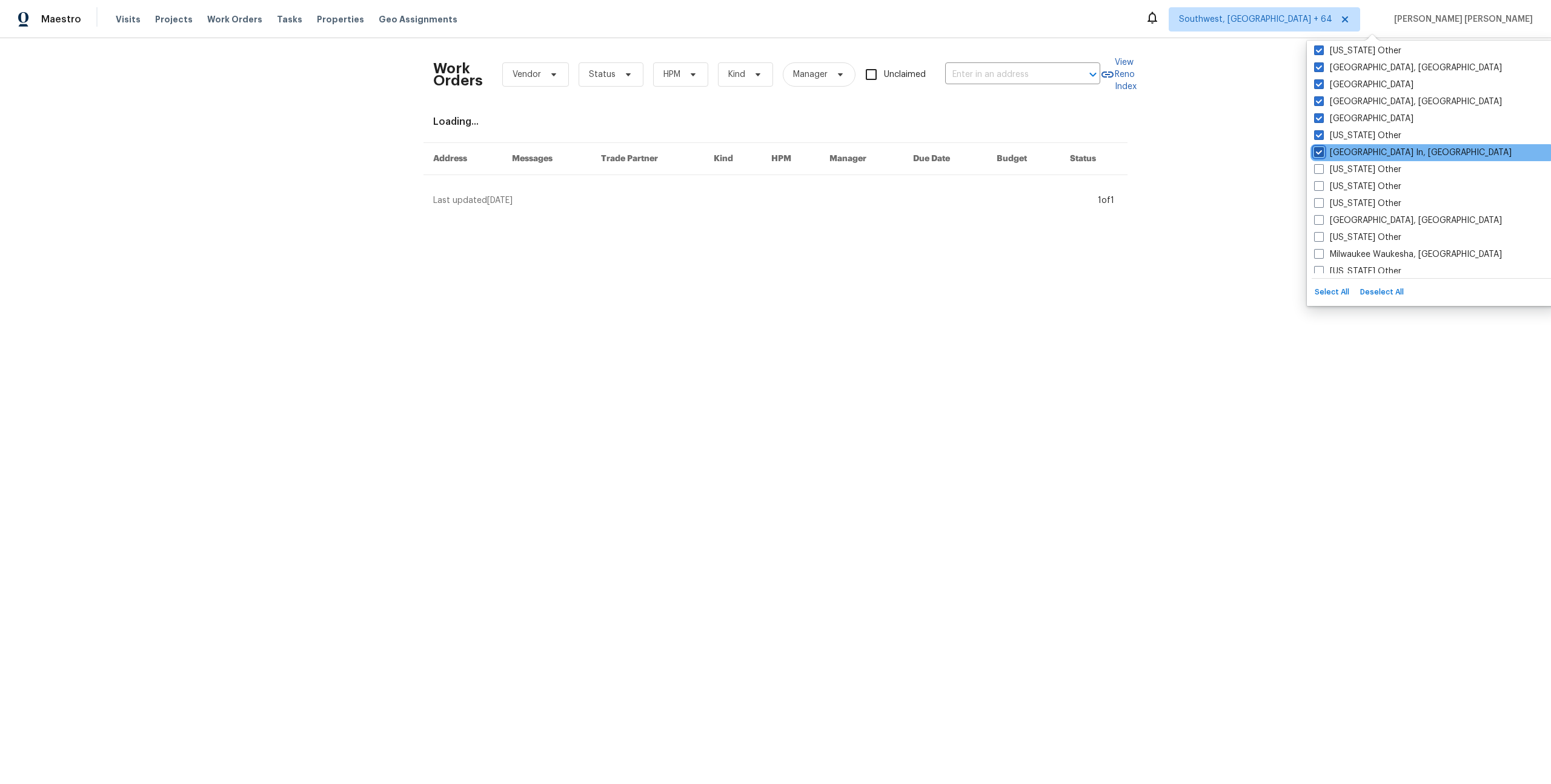
checkbox input "true"
click at [1319, 171] on span at bounding box center [1319, 168] width 10 height 10
click at [1319, 171] on input "Maine Other" at bounding box center [1318, 168] width 8 height 8
checkbox input "true"
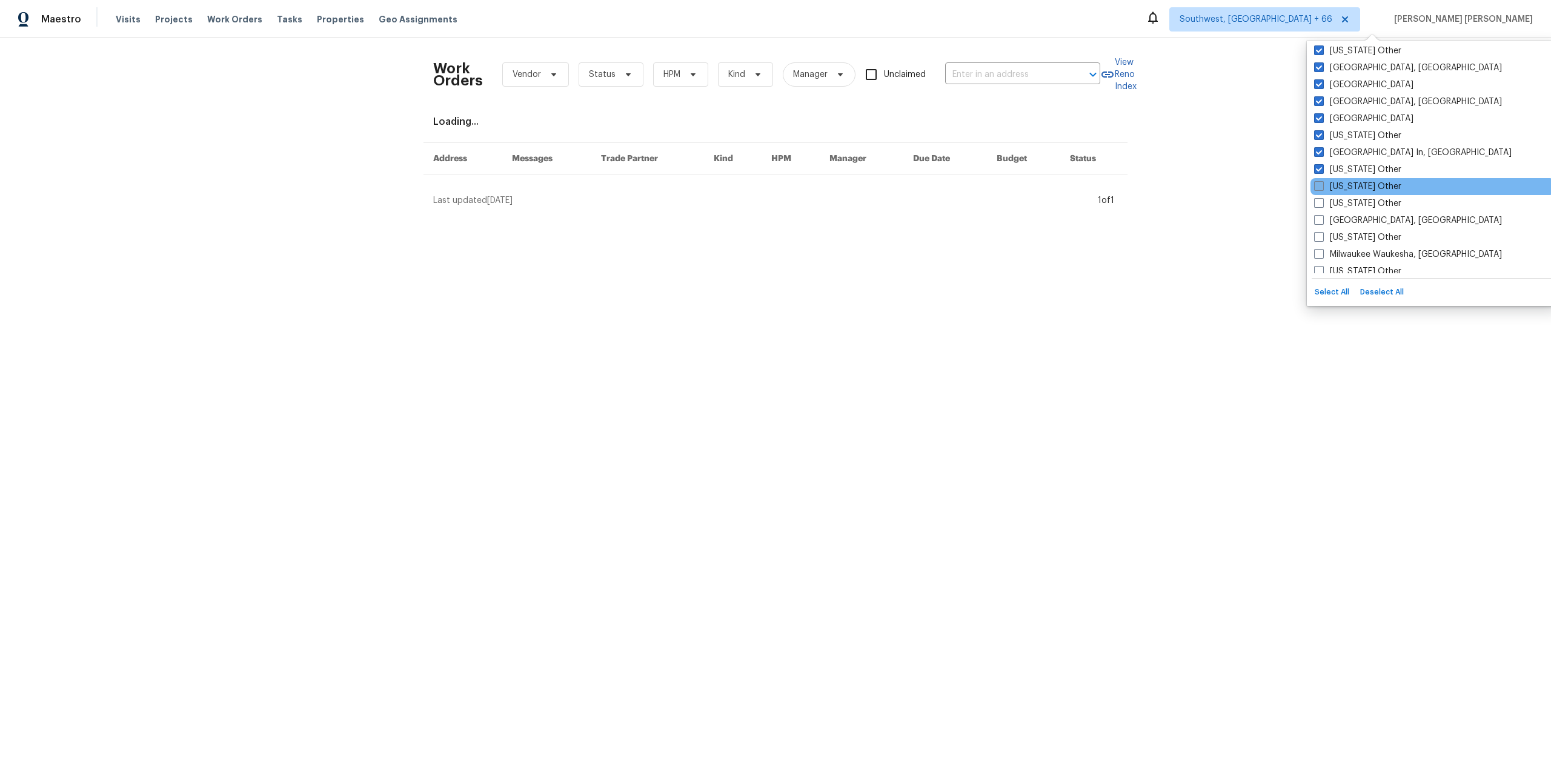
click at [1320, 185] on span at bounding box center [1319, 186] width 10 height 10
click at [1320, 185] on input "Maryland Other" at bounding box center [1318, 185] width 8 height 8
checkbox input "true"
click at [1319, 204] on span at bounding box center [1319, 203] width 10 height 10
click at [1319, 204] on input "Massachusetts Other" at bounding box center [1318, 201] width 8 height 8
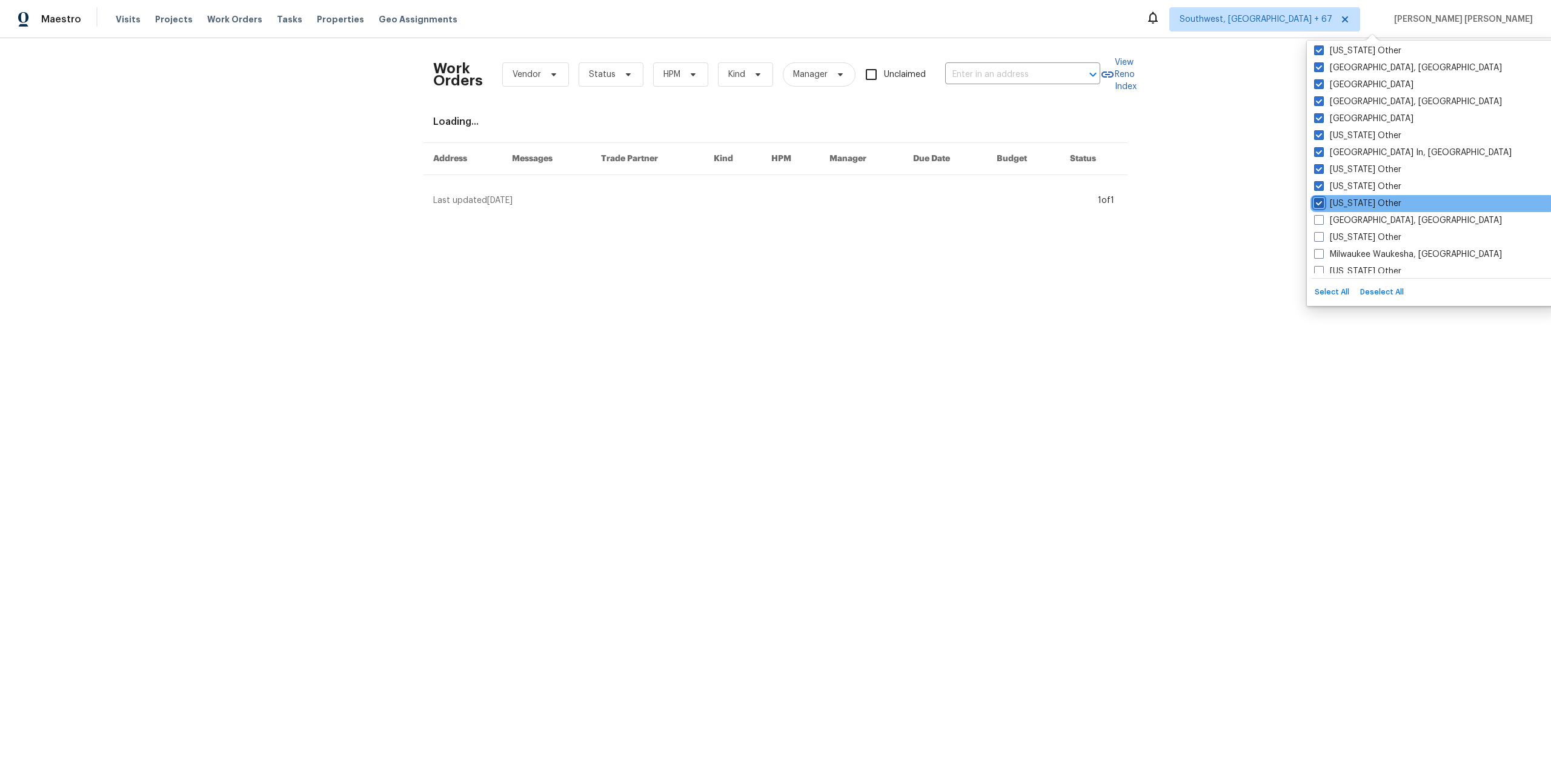
checkbox input "true"
click at [1322, 220] on span at bounding box center [1319, 220] width 10 height 10
click at [1322, 220] on input "Memphis, TN" at bounding box center [1318, 218] width 8 height 8
checkbox input "true"
click at [1321, 238] on span at bounding box center [1319, 237] width 10 height 10
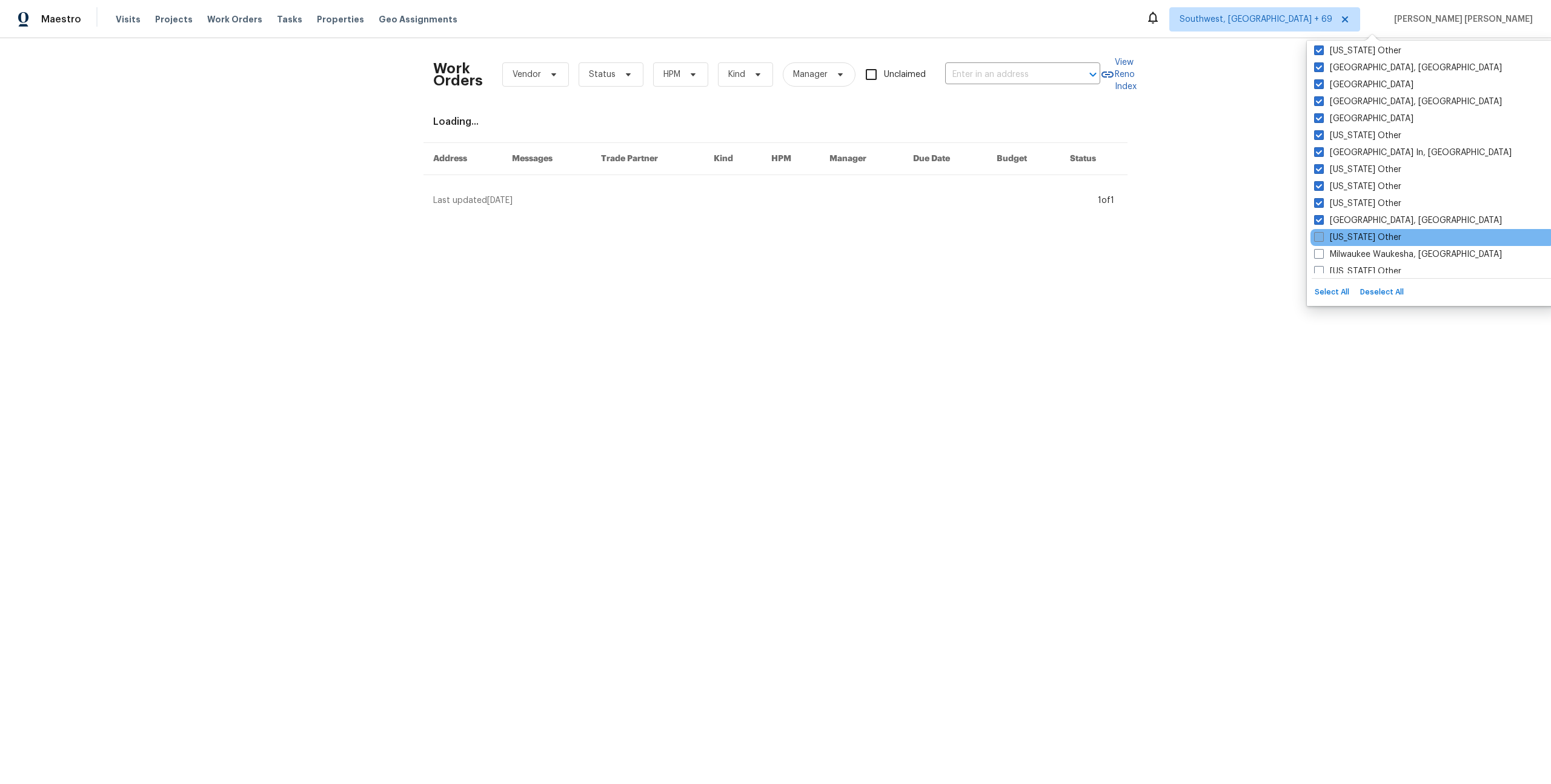
click at [1321, 238] on input "Michigan Other" at bounding box center [1318, 235] width 8 height 8
checkbox input "true"
click at [1322, 253] on span at bounding box center [1319, 253] width 10 height 10
click at [1322, 253] on input "Milwaukee Waukesha, WI" at bounding box center [1318, 252] width 8 height 8
checkbox input "true"
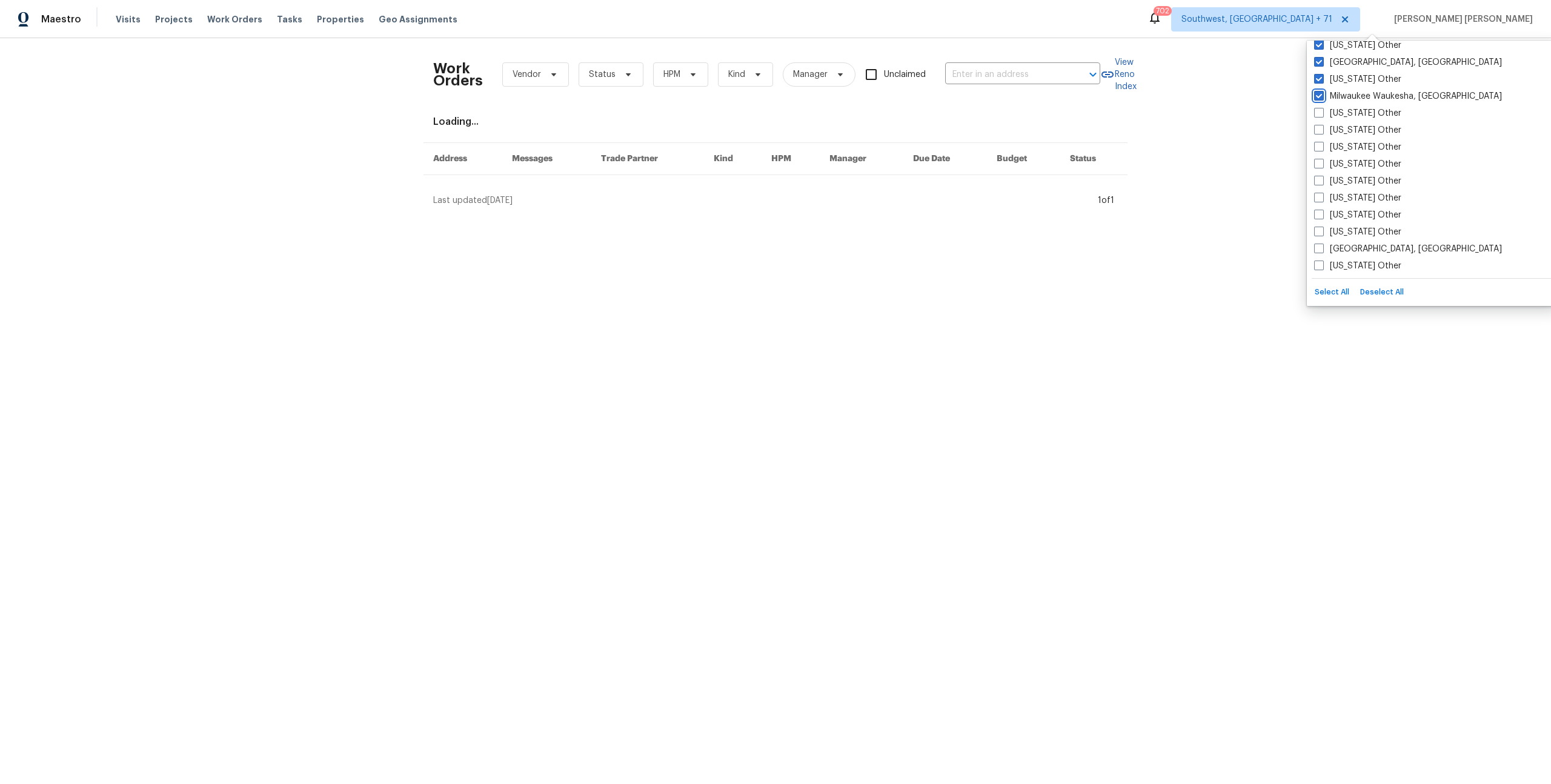
scroll to position [1132, 0]
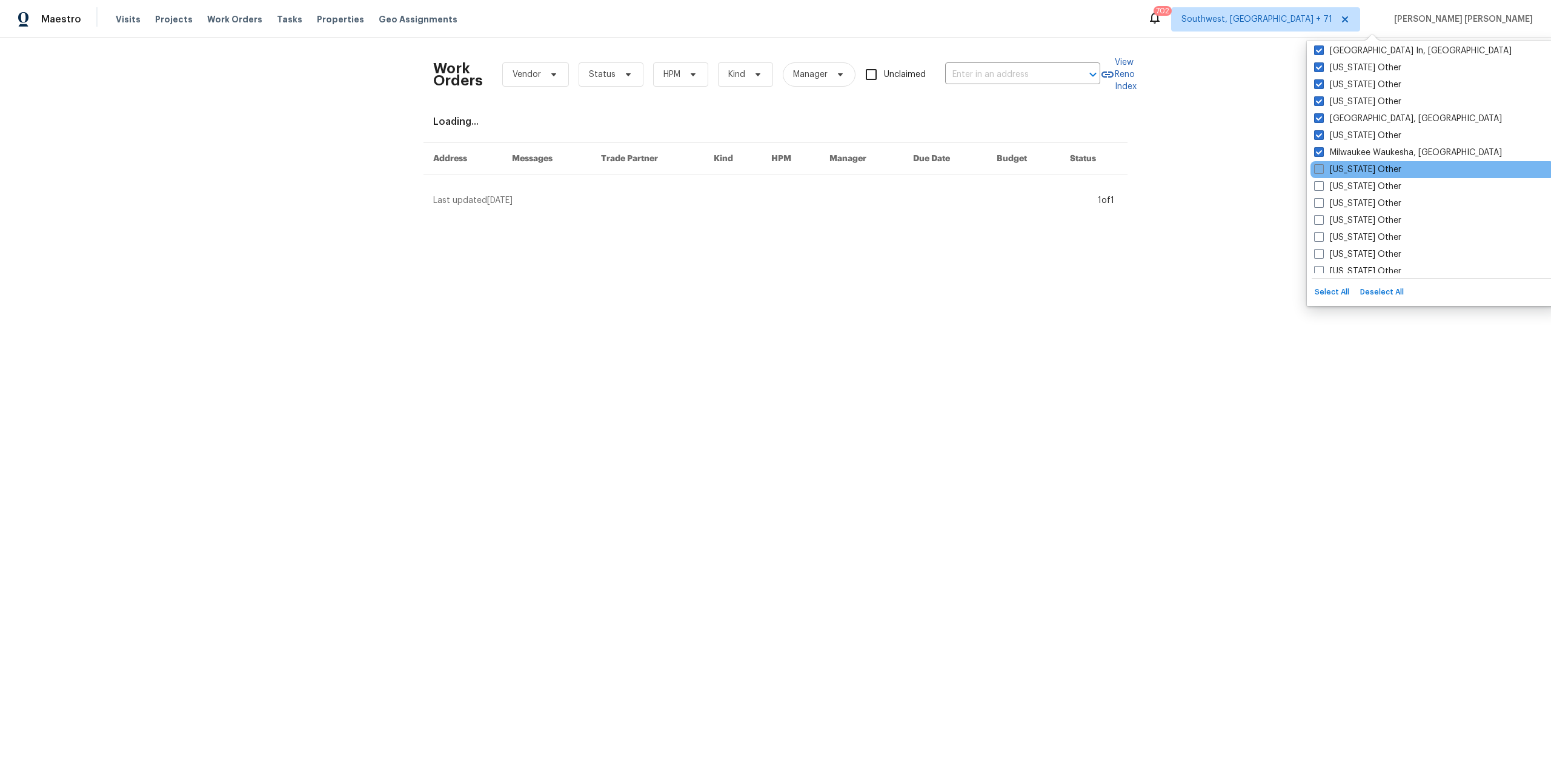
click at [1316, 170] on span at bounding box center [1319, 168] width 10 height 10
click at [1316, 170] on input "Minnesota Other" at bounding box center [1318, 168] width 8 height 8
checkbox input "true"
click at [1317, 186] on span at bounding box center [1319, 186] width 10 height 10
click at [1317, 186] on input "Mississippi Other" at bounding box center [1318, 185] width 8 height 8
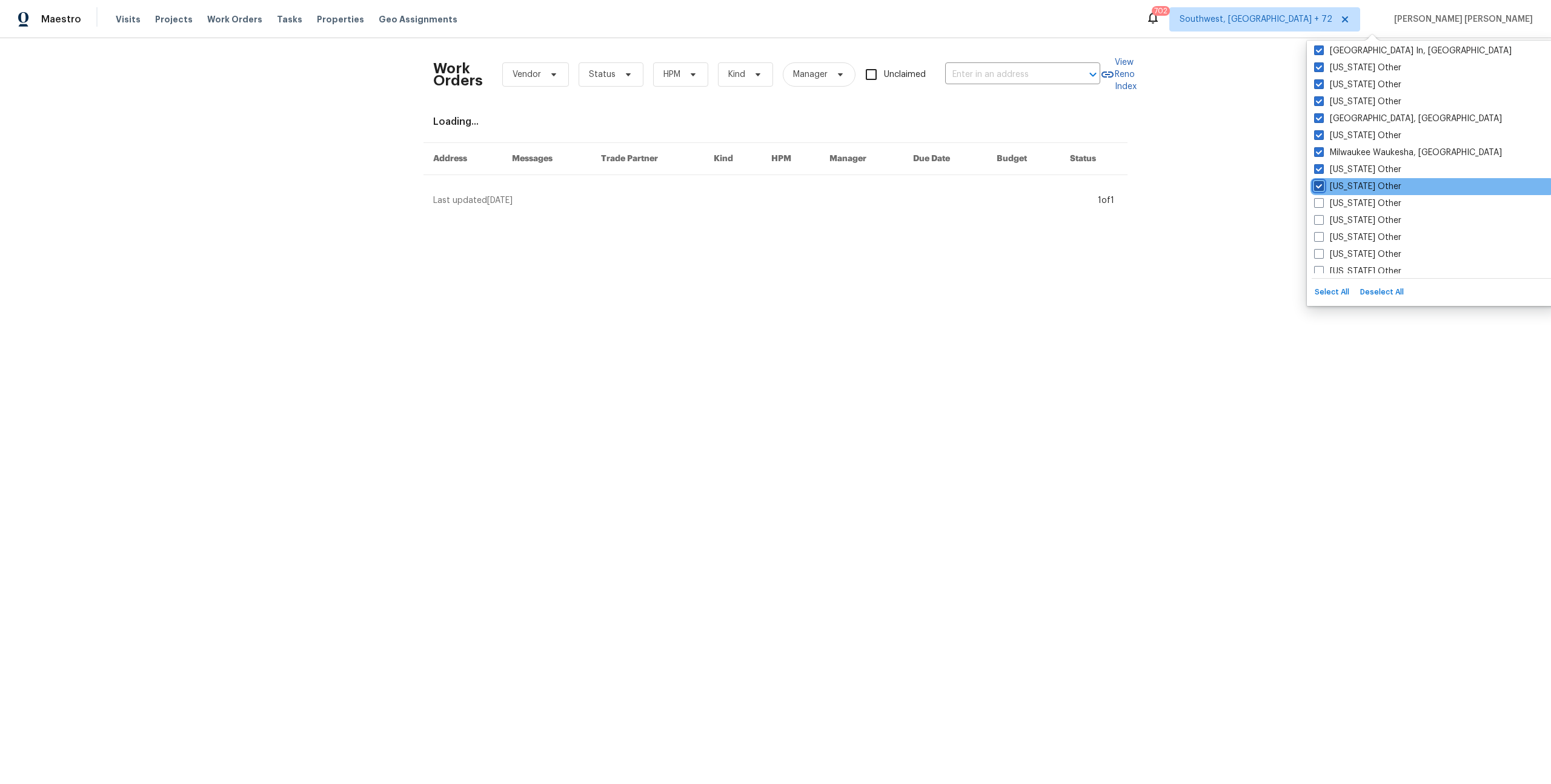
checkbox input "true"
click at [1319, 199] on span at bounding box center [1319, 203] width 10 height 10
click at [1319, 199] on input "Missouri Other" at bounding box center [1318, 201] width 8 height 8
checkbox input "true"
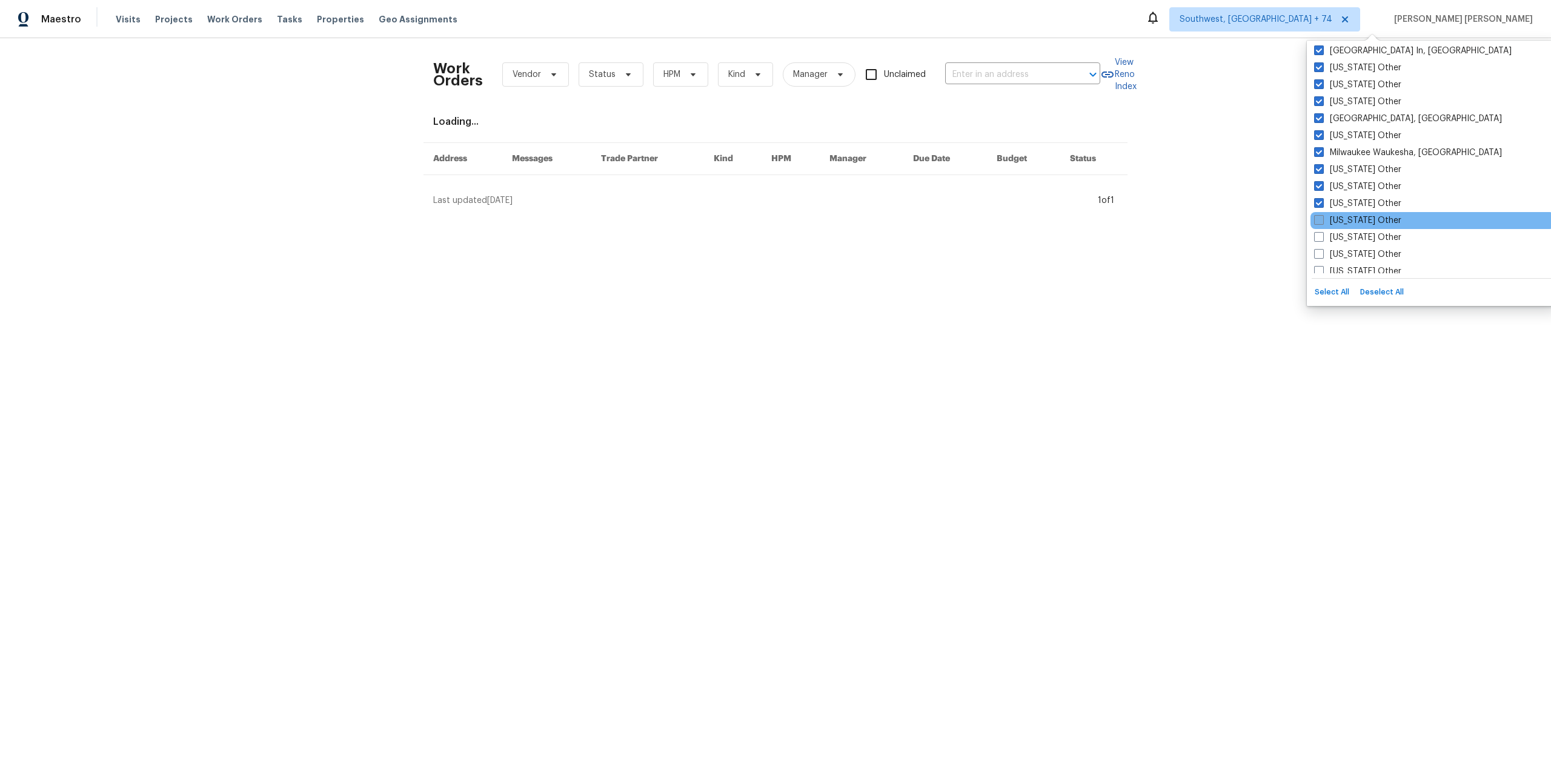
click at [1318, 222] on span at bounding box center [1319, 220] width 10 height 10
click at [1318, 222] on input "Montana Other" at bounding box center [1318, 218] width 8 height 8
checkbox input "true"
click at [1318, 232] on span at bounding box center [1319, 237] width 10 height 10
click at [1318, 232] on input "Nebraska Other" at bounding box center [1318, 235] width 8 height 8
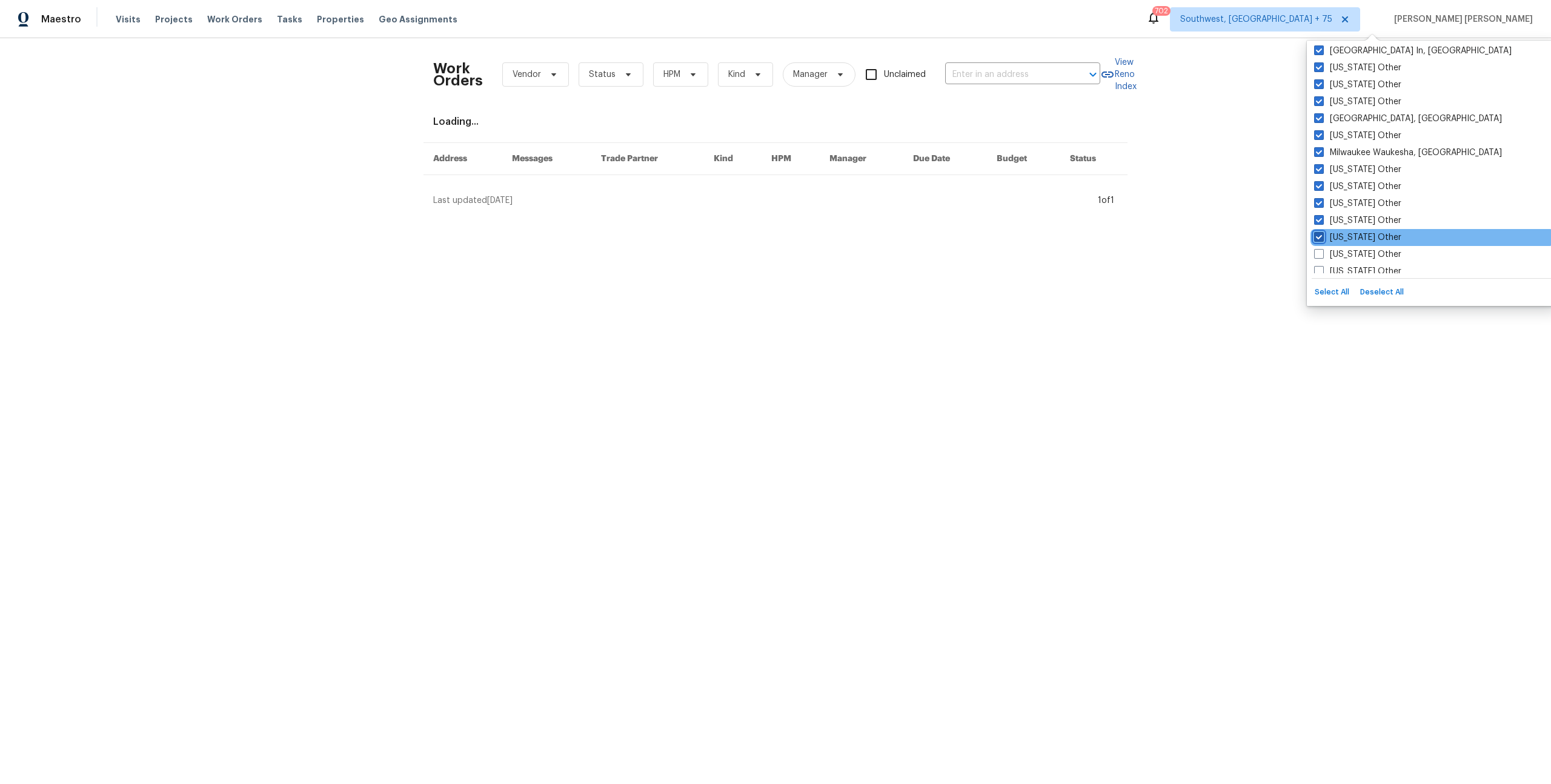
checkbox input "true"
click at [1319, 249] on span at bounding box center [1319, 253] width 10 height 10
click at [1319, 249] on input "Nevada Other" at bounding box center [1318, 252] width 8 height 8
checkbox input "true"
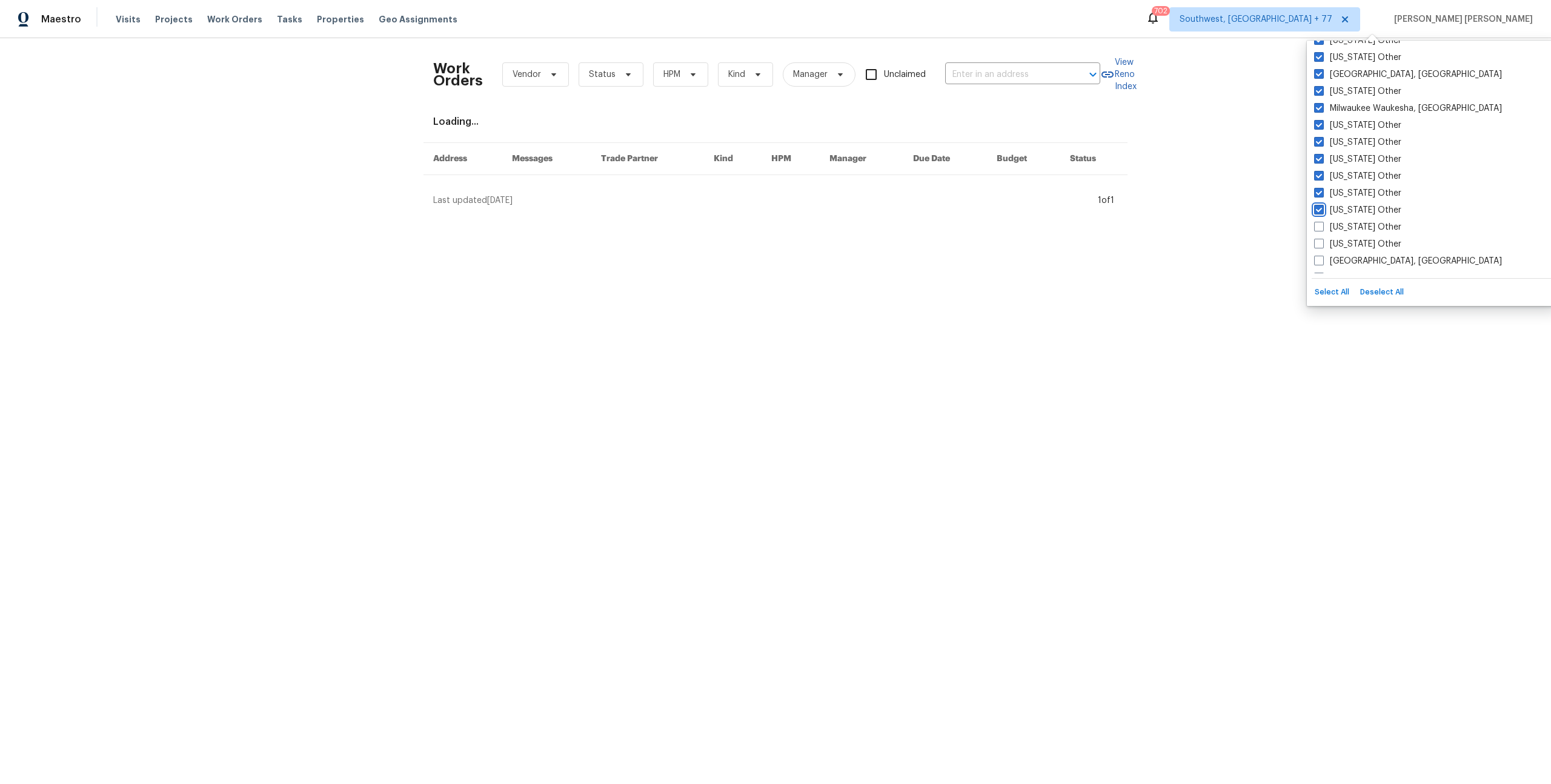
scroll to position [1286, 0]
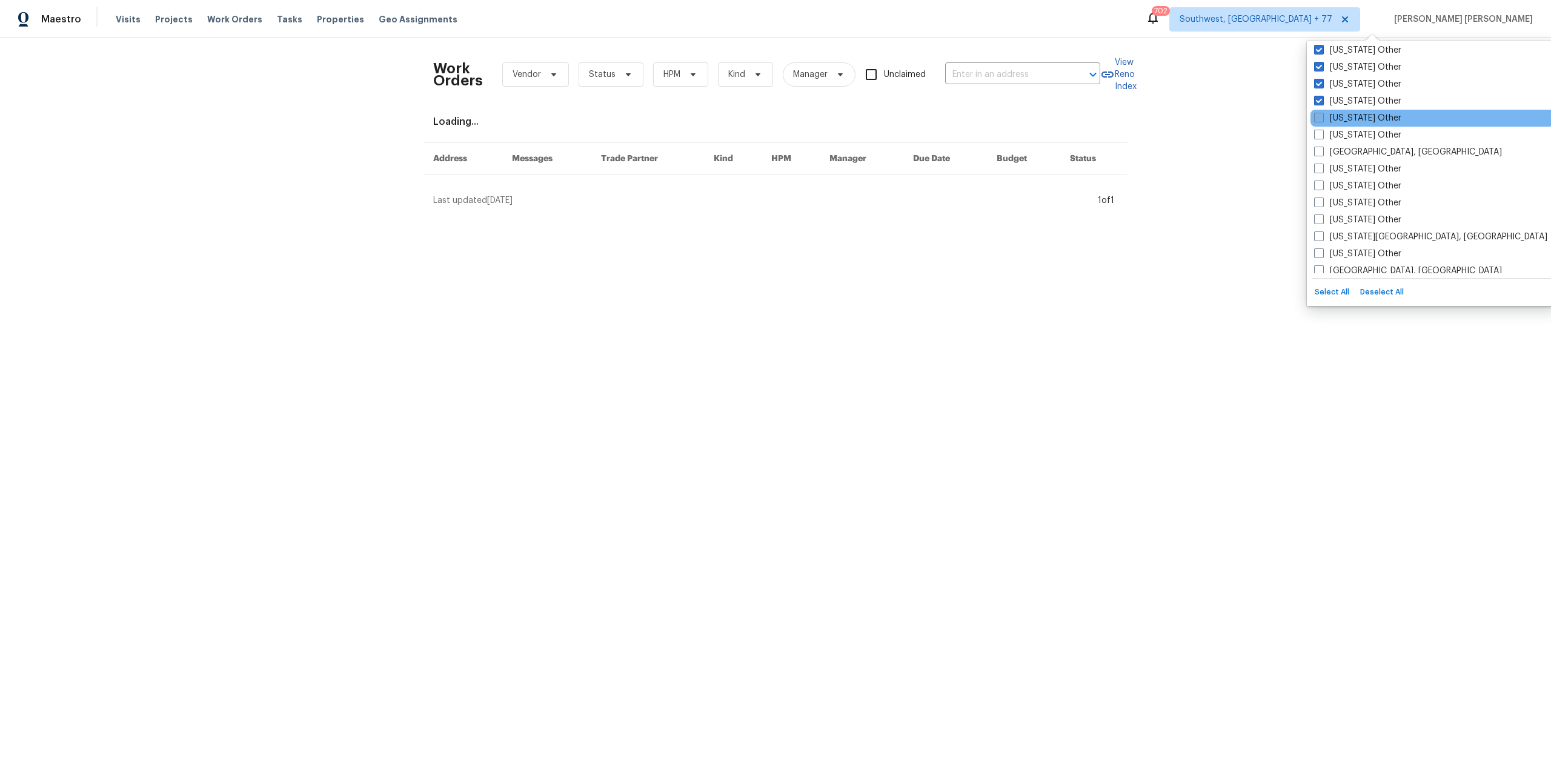
click at [1318, 120] on span at bounding box center [1319, 117] width 10 height 10
click at [1318, 120] on input "New Hampshire Other" at bounding box center [1318, 116] width 8 height 8
checkbox input "true"
click at [1320, 137] on span at bounding box center [1319, 134] width 10 height 10
click at [1320, 137] on input "New Mexico Other" at bounding box center [1318, 133] width 8 height 8
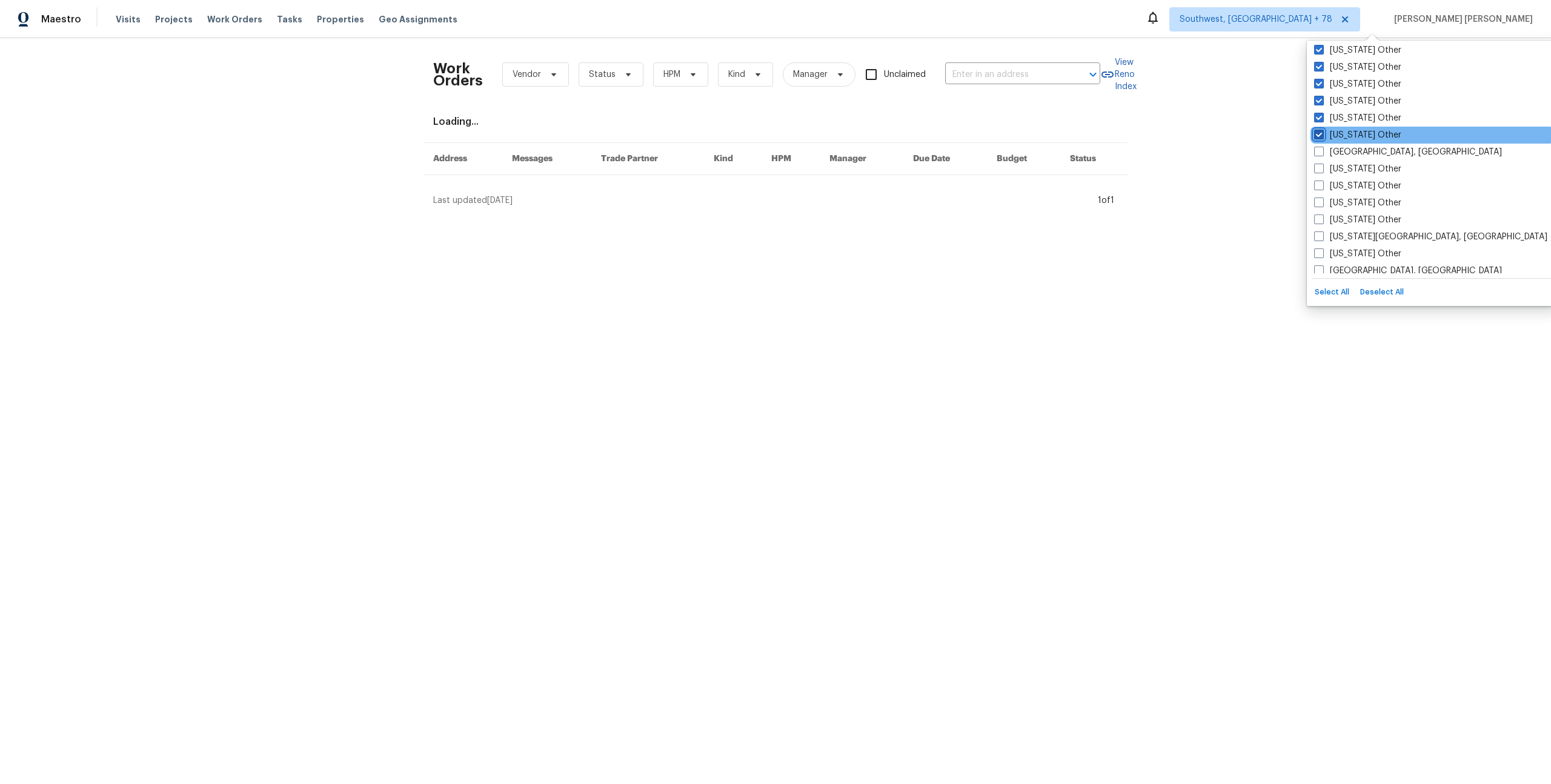
checkbox input "true"
click at [1320, 149] on span at bounding box center [1319, 151] width 10 height 10
click at [1320, 149] on input "New Orleans, LA" at bounding box center [1318, 150] width 8 height 8
checkbox input "true"
click at [1319, 169] on span at bounding box center [1319, 168] width 10 height 10
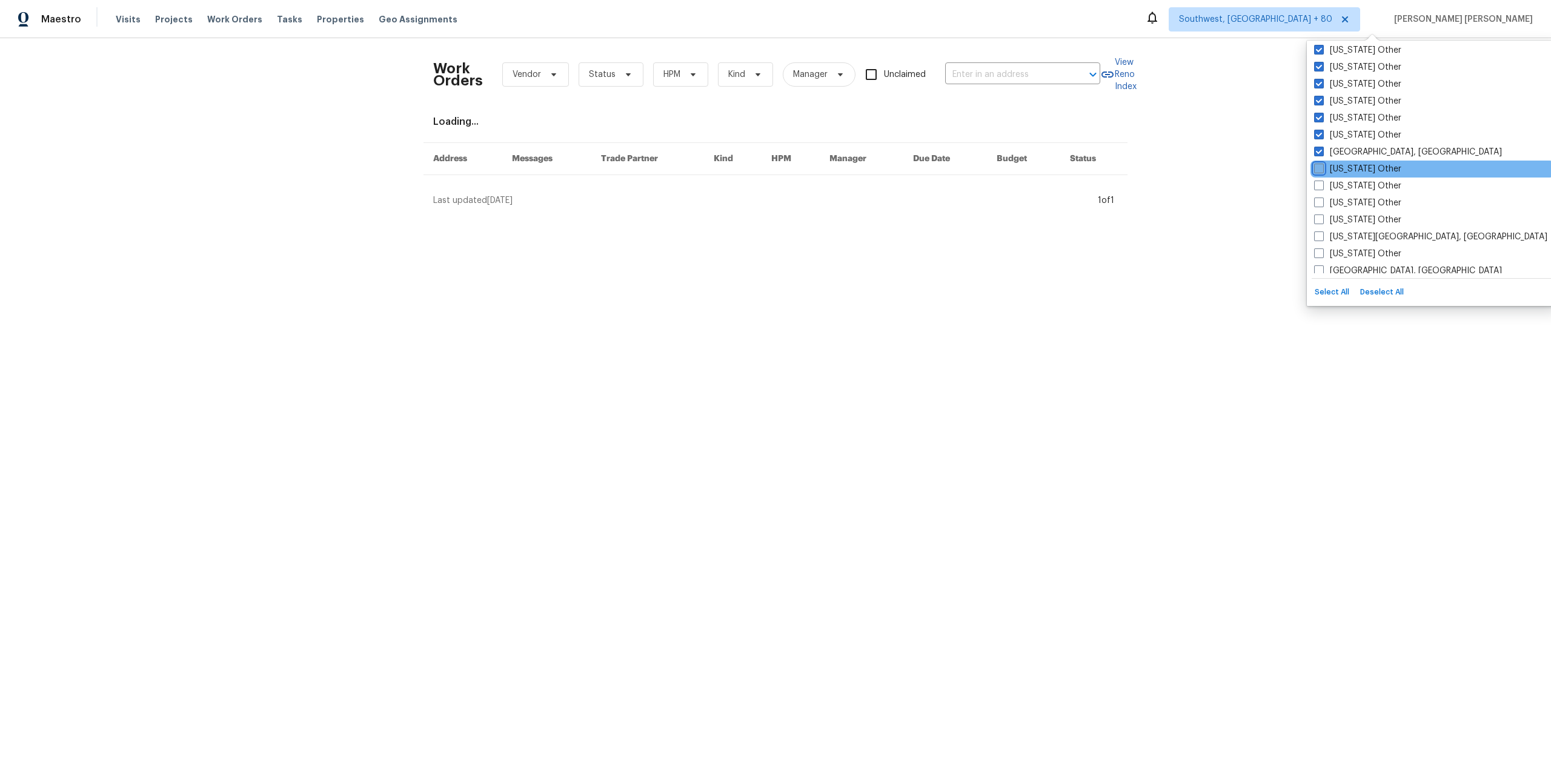
click at [1319, 169] on input "New York Other" at bounding box center [1318, 167] width 8 height 8
checkbox input "true"
click at [1319, 183] on span at bounding box center [1319, 185] width 10 height 10
click at [1319, 183] on input "North Carolina Other" at bounding box center [1318, 184] width 8 height 8
checkbox input "true"
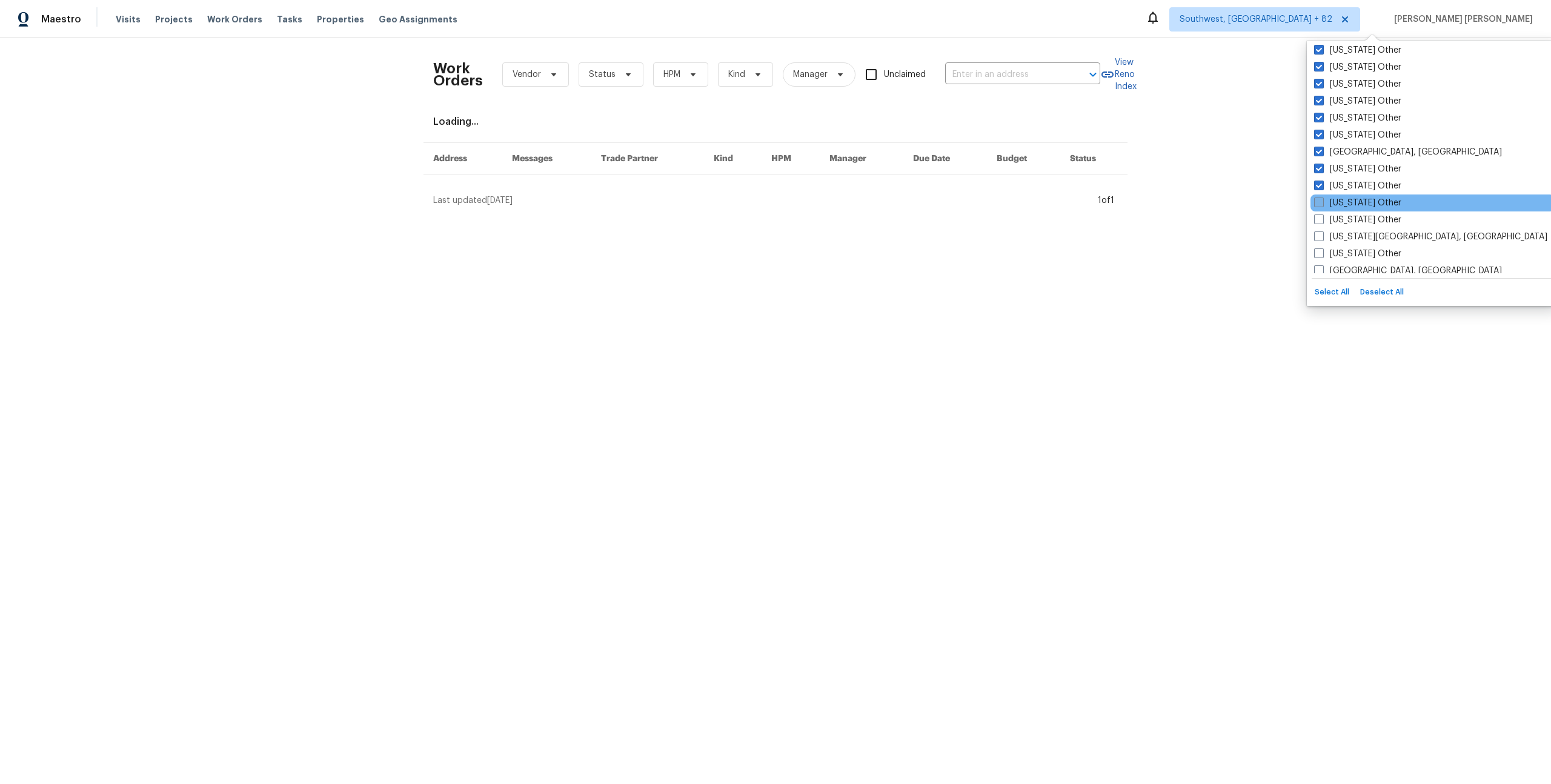
click at [1319, 201] on span at bounding box center [1319, 202] width 10 height 10
click at [1319, 201] on input "North Dakota Other" at bounding box center [1318, 201] width 8 height 8
checkbox input "true"
click at [1320, 219] on span at bounding box center [1319, 219] width 10 height 10
click at [1320, 219] on input "Ohio Other" at bounding box center [1318, 217] width 8 height 8
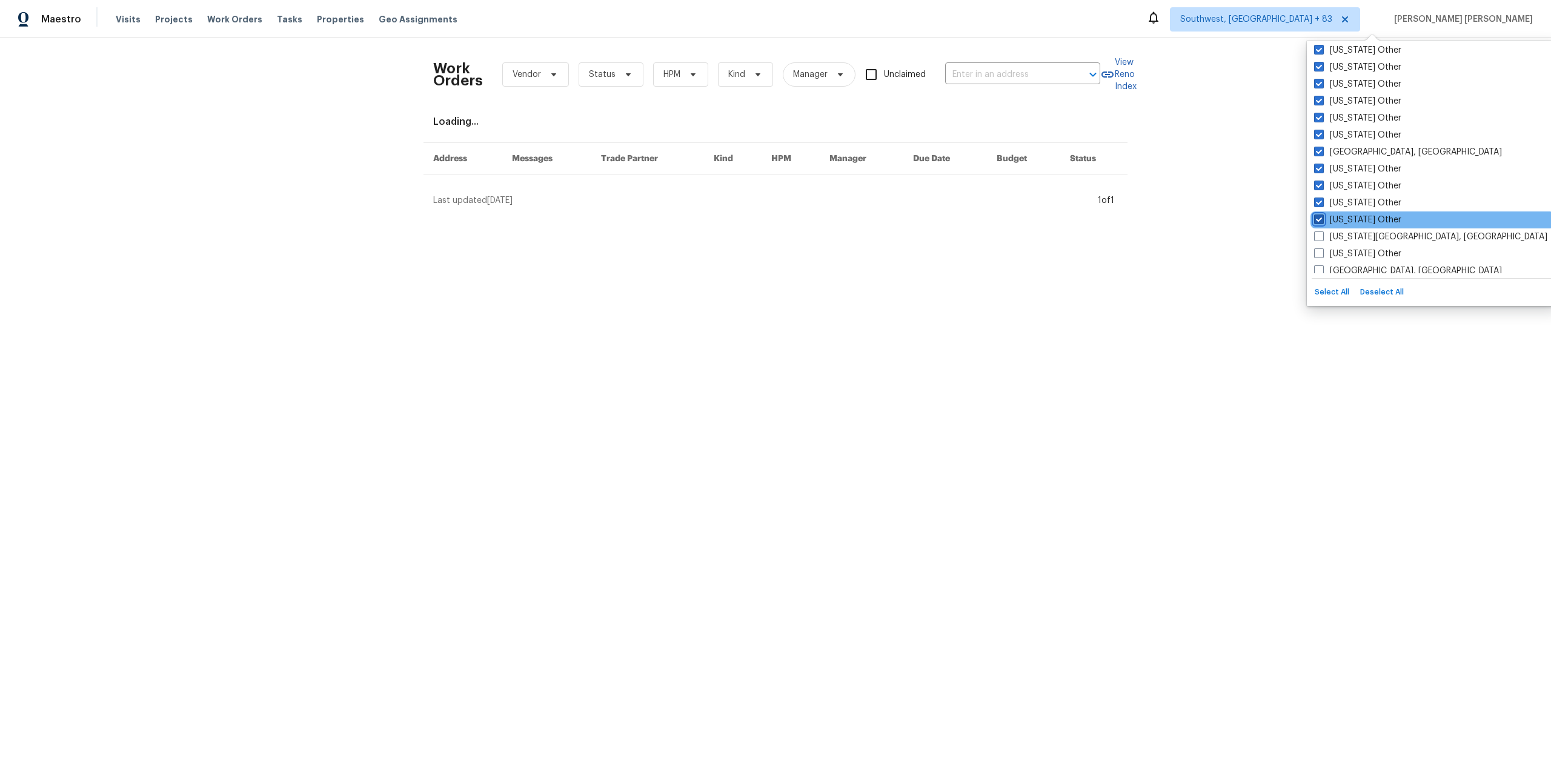
checkbox input "true"
click at [1320, 237] on span at bounding box center [1319, 236] width 10 height 10
click at [1320, 237] on input "Oklahoma City, OK" at bounding box center [1318, 234] width 8 height 8
checkbox input "true"
click at [1320, 251] on span at bounding box center [1319, 253] width 10 height 10
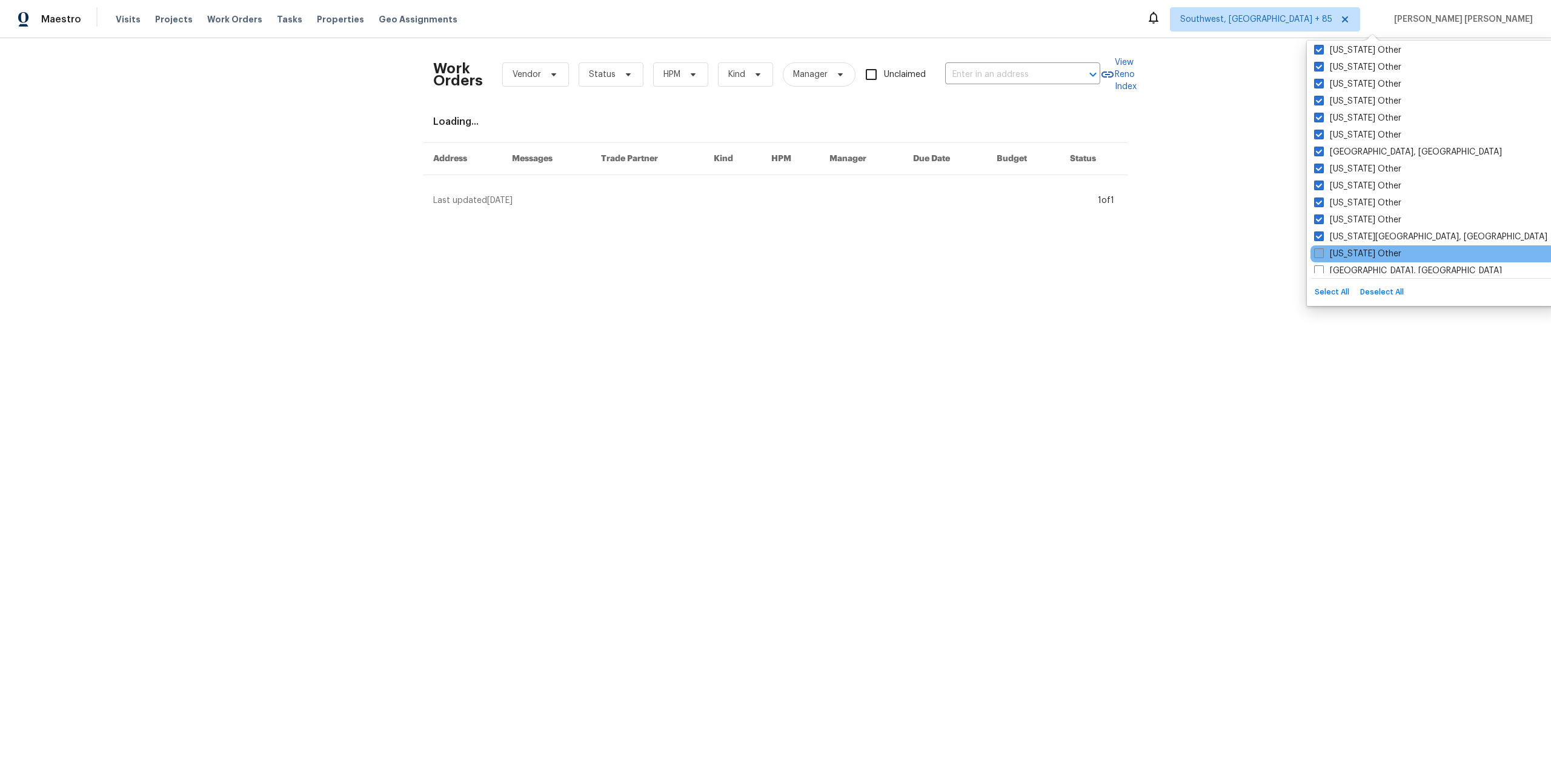
click at [1320, 251] on input "Oklahoma Other" at bounding box center [1318, 252] width 8 height 8
checkbox input "true"
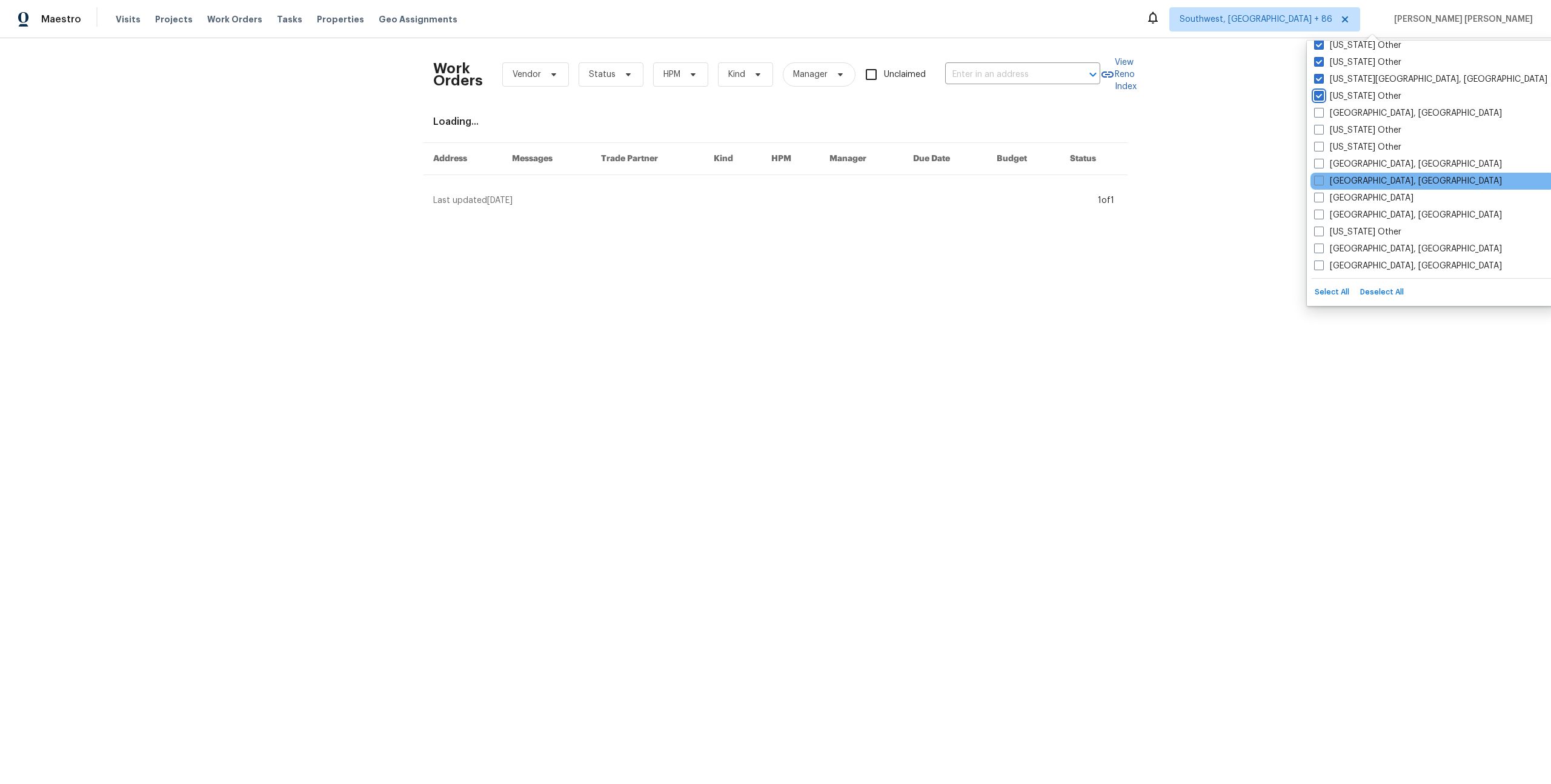
scroll to position [1452, 0]
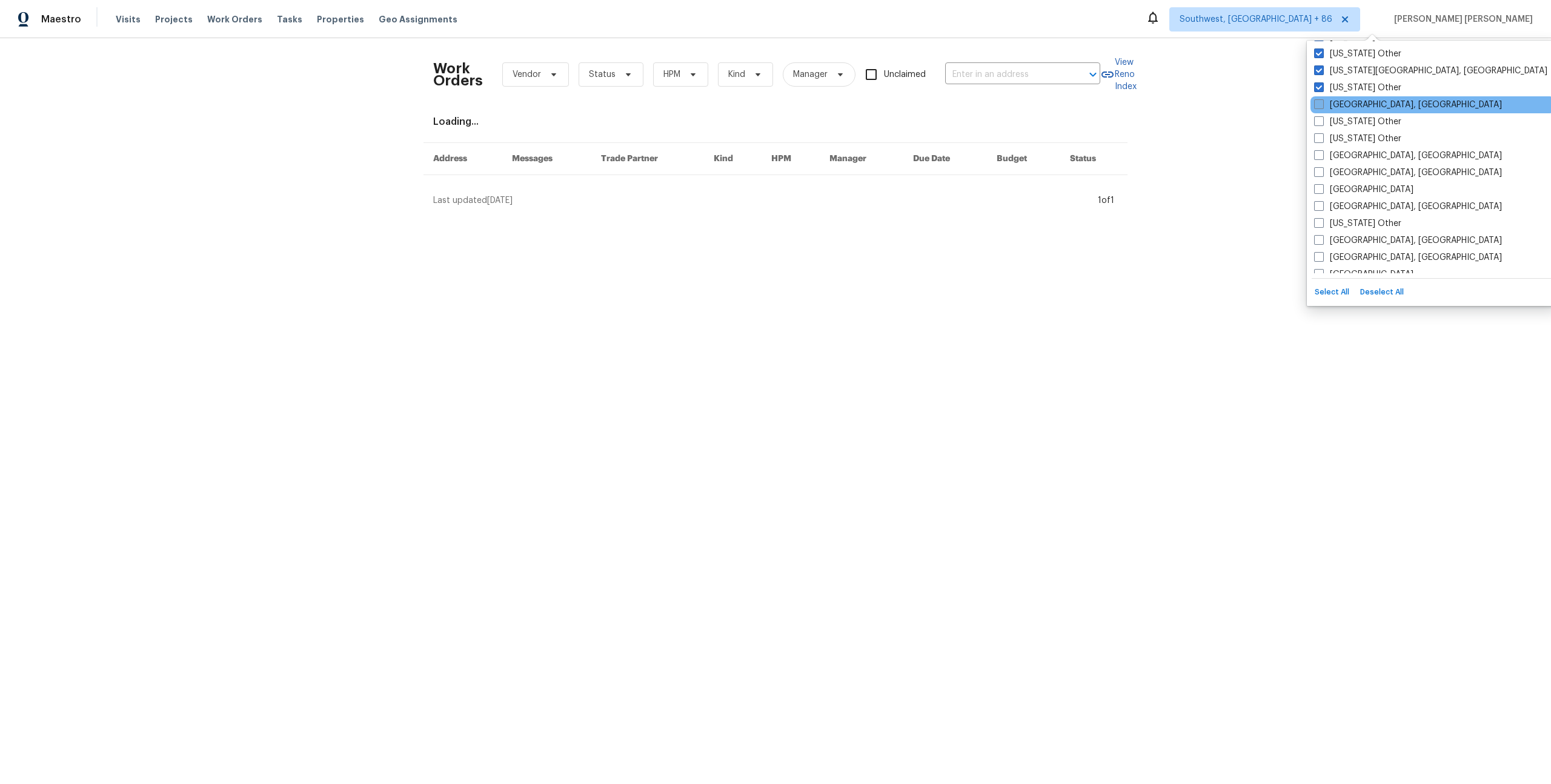
click at [1320, 106] on span at bounding box center [1319, 104] width 10 height 10
click at [1320, 106] on input "Omaha, NE" at bounding box center [1318, 103] width 8 height 8
checkbox input "true"
click at [1320, 121] on span at bounding box center [1319, 121] width 10 height 10
click at [1320, 121] on input "Oregon Other" at bounding box center [1318, 119] width 8 height 8
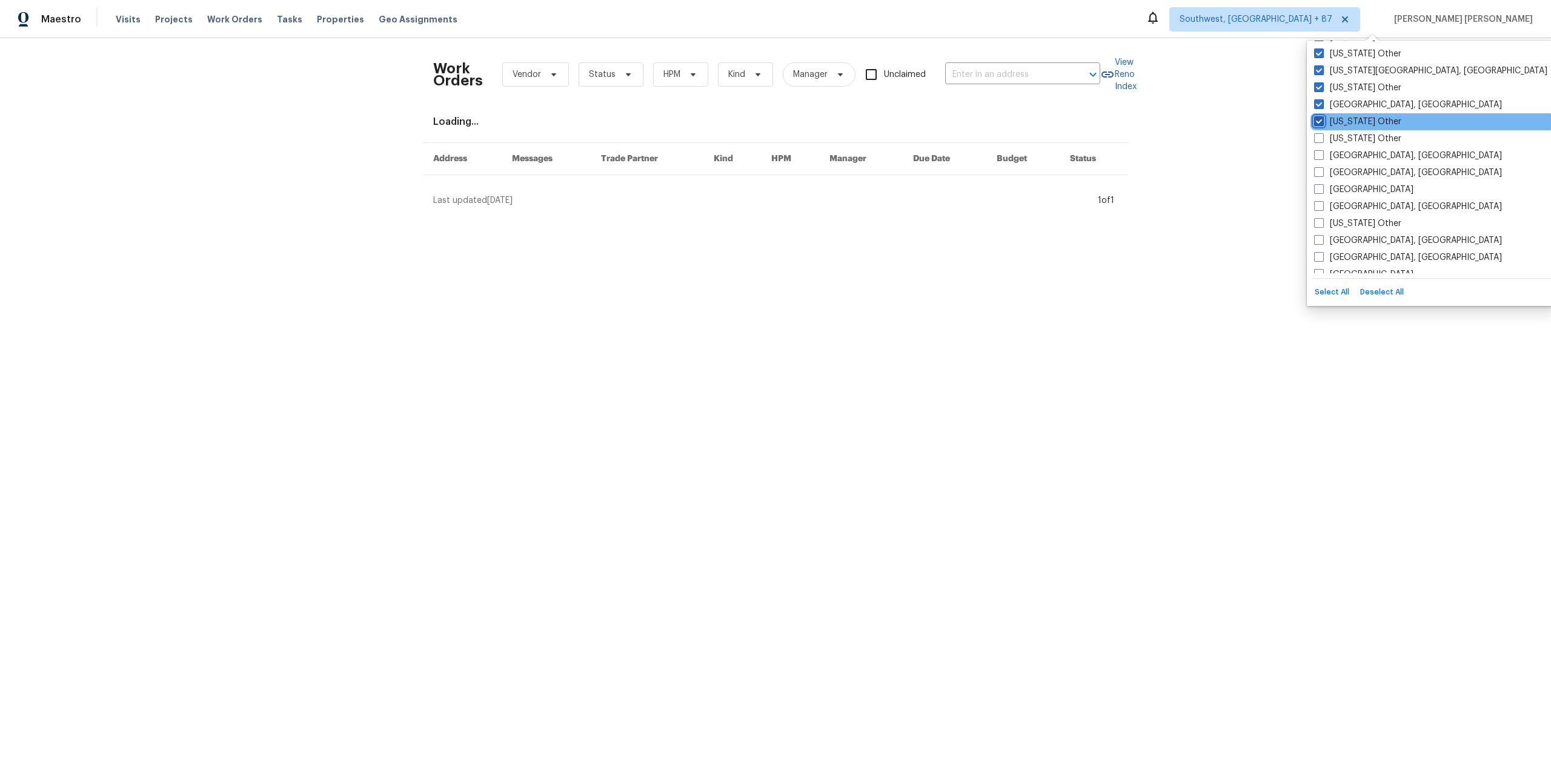
checkbox input "true"
click at [1320, 142] on span at bounding box center [1319, 138] width 10 height 10
click at [1320, 141] on input "Pennsylvania Other" at bounding box center [1318, 136] width 8 height 8
checkbox input "true"
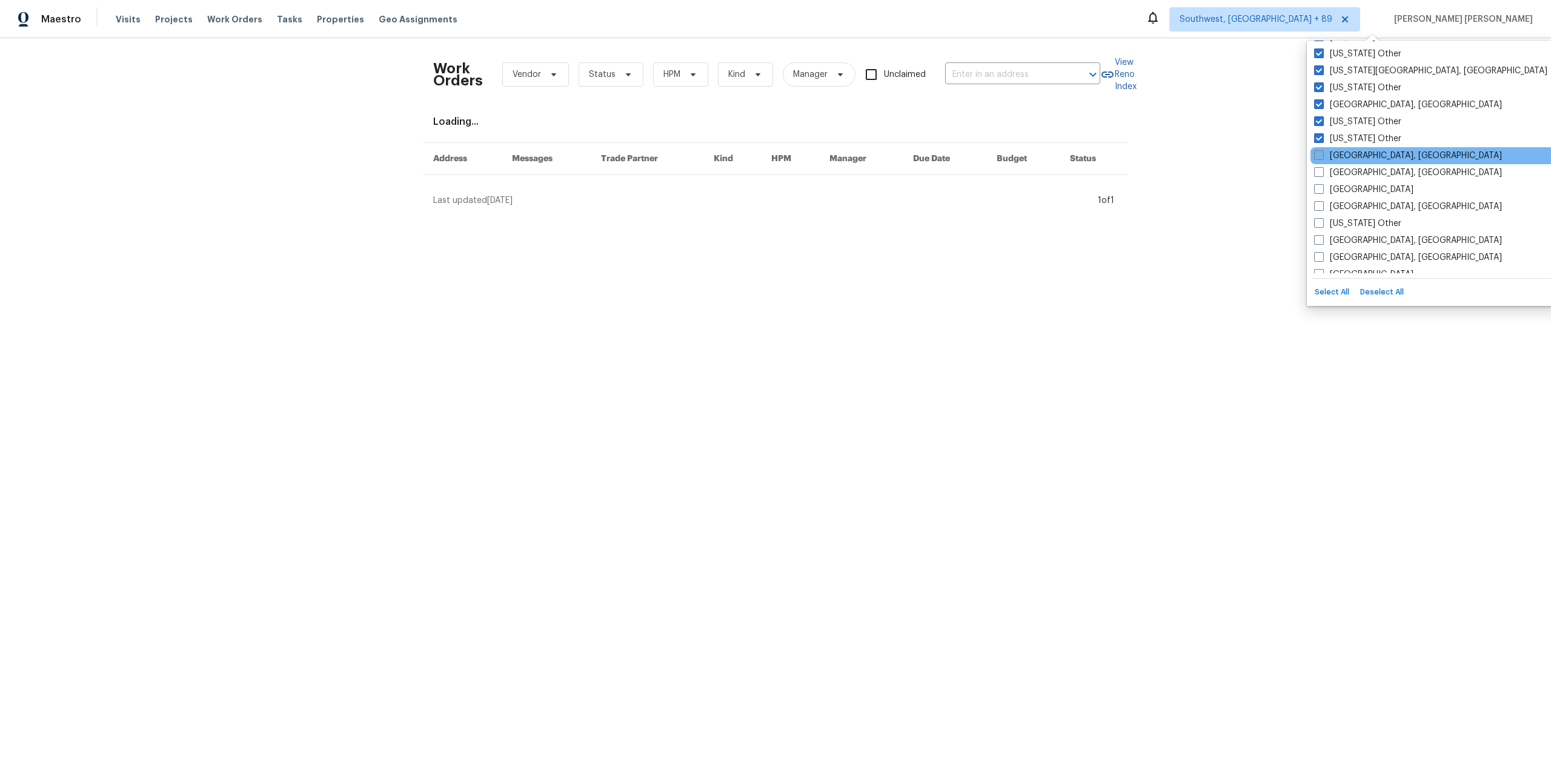
click at [1320, 159] on span at bounding box center [1319, 155] width 10 height 10
click at [1320, 158] on input "Philadelphia, PA" at bounding box center [1318, 153] width 8 height 8
checkbox input "true"
click at [1321, 172] on span at bounding box center [1319, 172] width 10 height 10
click at [1321, 172] on input "Pittsburgh, PA" at bounding box center [1318, 171] width 8 height 8
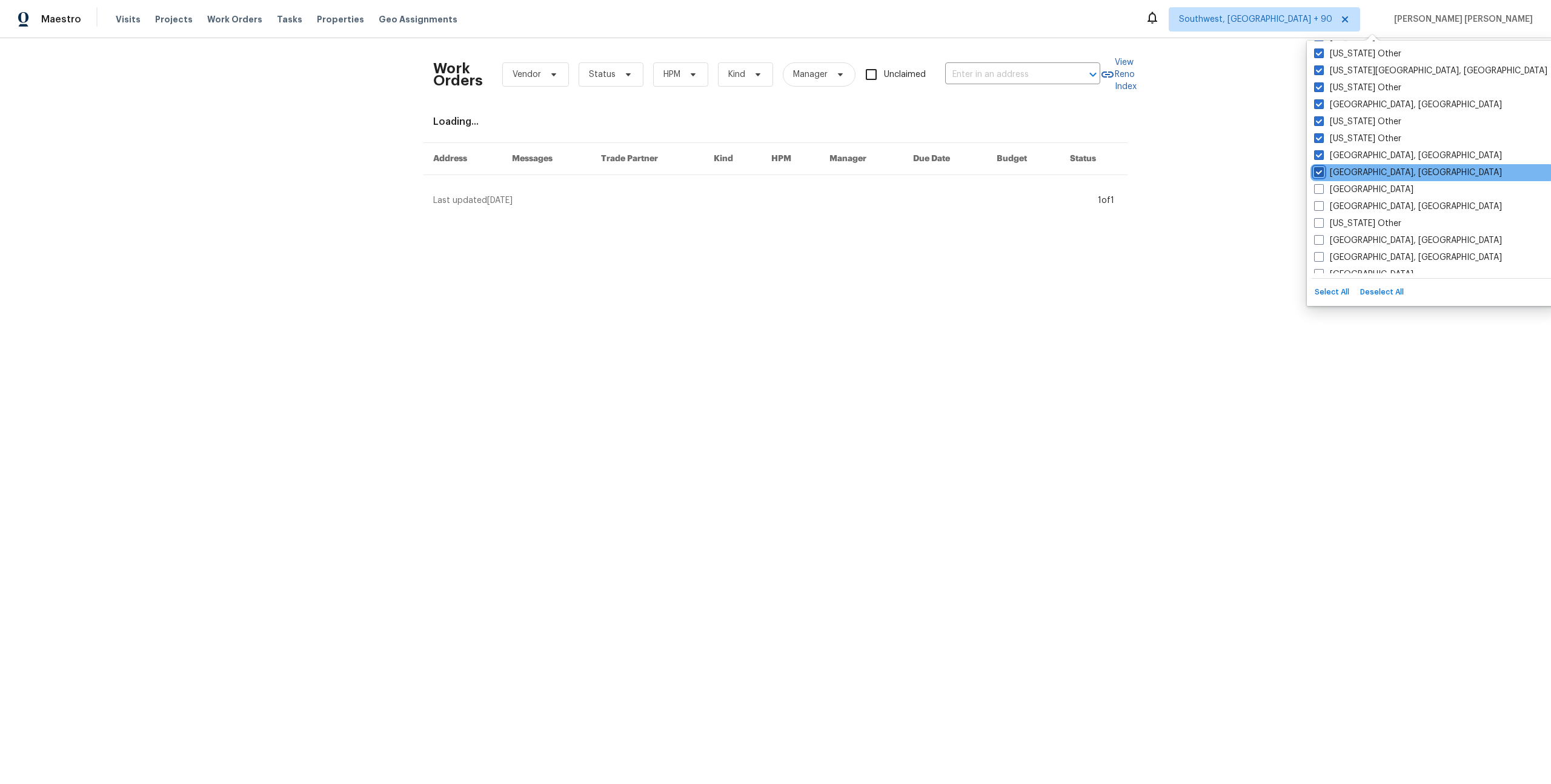
checkbox input "true"
click at [1322, 188] on span at bounding box center [1319, 189] width 10 height 10
click at [1322, 188] on input "Portland" at bounding box center [1318, 188] width 8 height 8
checkbox input "true"
click at [1320, 201] on span at bounding box center [1319, 206] width 10 height 10
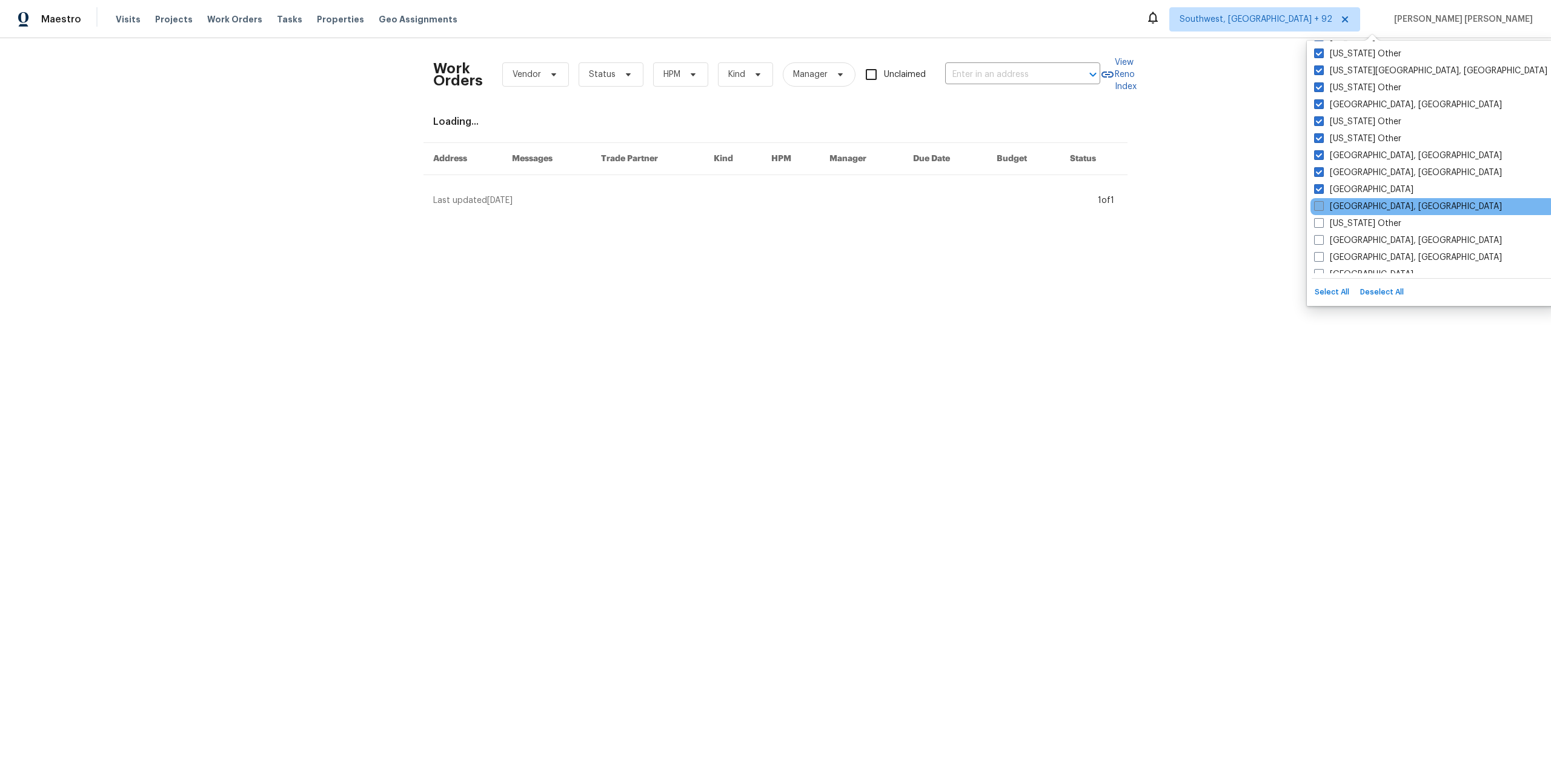
click at [1320, 201] on input "Prescott, AZ" at bounding box center [1318, 204] width 8 height 8
checkbox input "true"
click at [1320, 221] on span at bounding box center [1319, 223] width 10 height 10
click at [1320, 221] on input "Puerto Rico Other" at bounding box center [1318, 221] width 8 height 8
checkbox input "true"
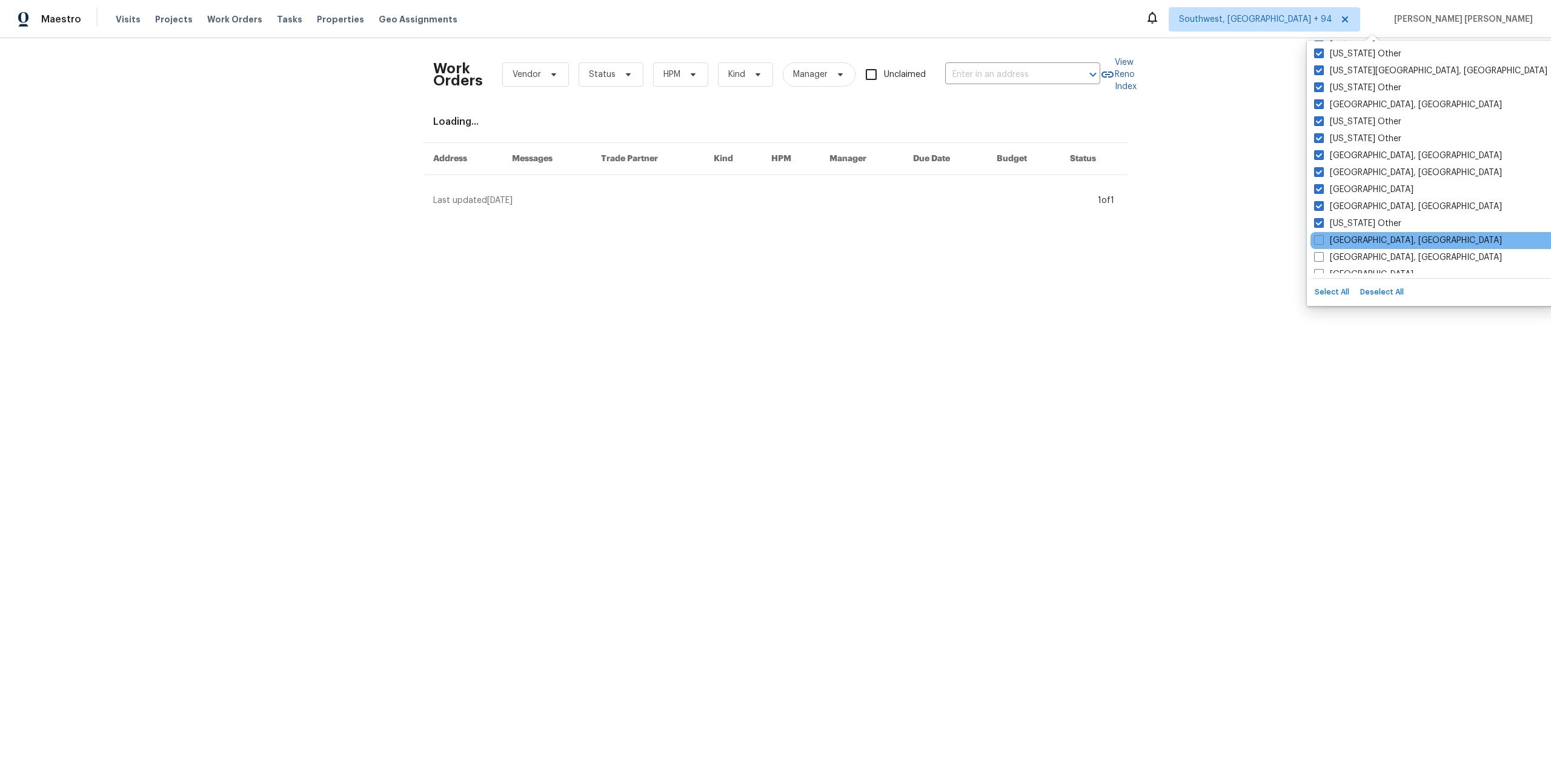
click at [1320, 233] on div "Reno, NV" at bounding box center [1432, 240] width 244 height 17
click at [1319, 254] on span at bounding box center [1319, 256] width 10 height 10
click at [1319, 254] on input "Richmond, VA" at bounding box center [1318, 255] width 8 height 8
checkbox input "true"
click at [1320, 243] on span at bounding box center [1319, 240] width 10 height 10
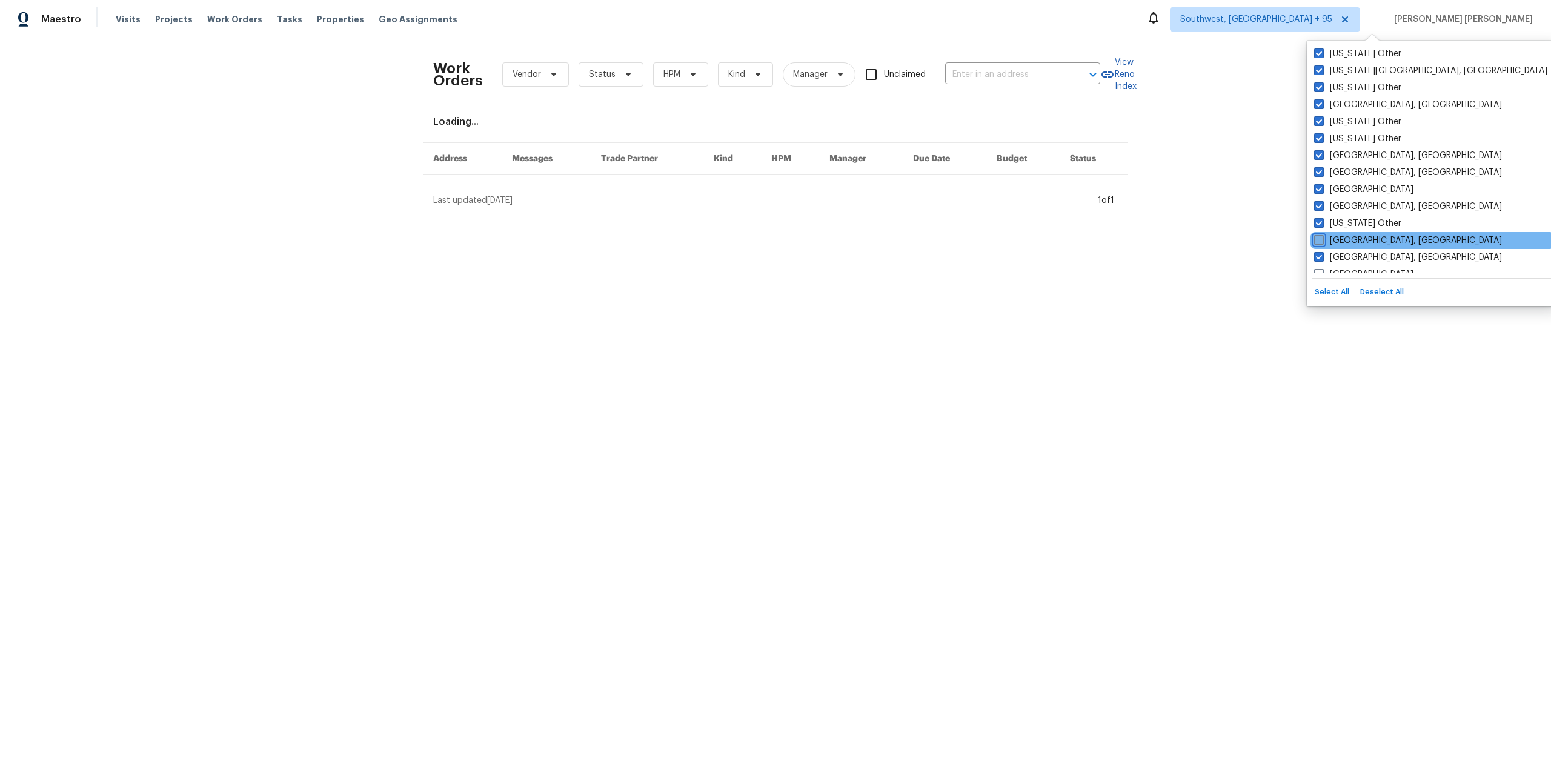
click at [1320, 242] on input "Reno, NV" at bounding box center [1318, 238] width 8 height 8
checkbox input "true"
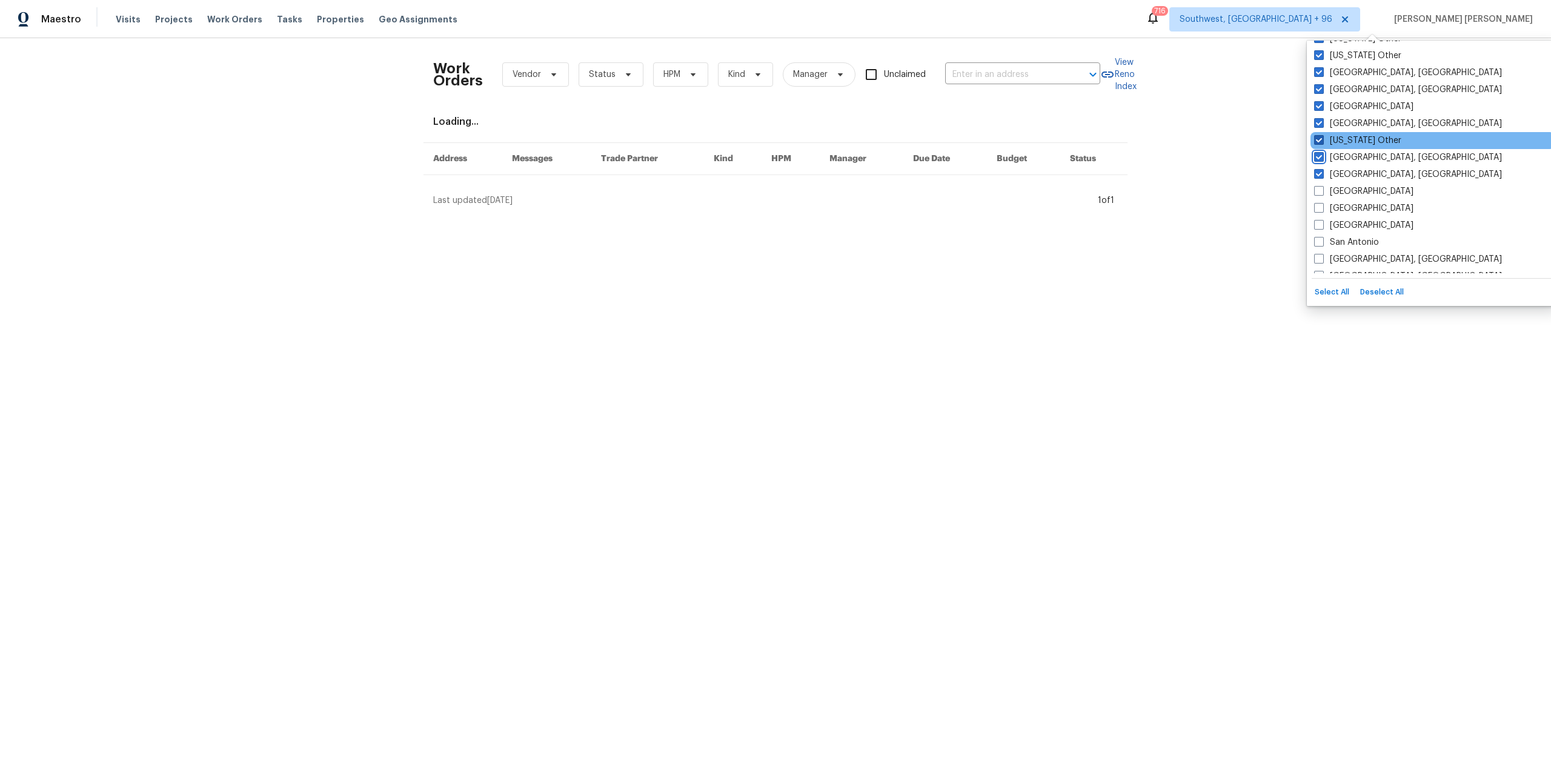
scroll to position [1555, 0]
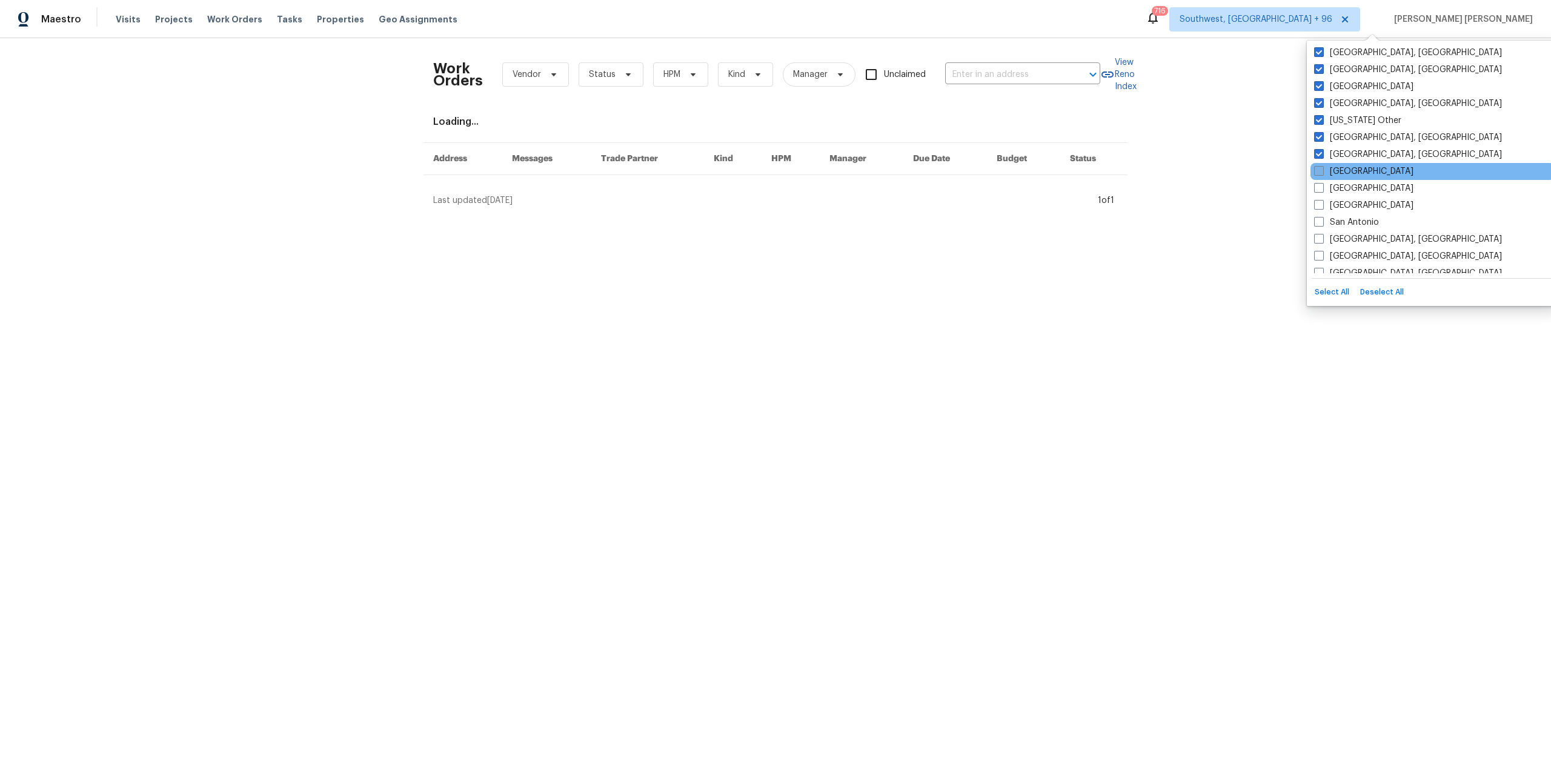
click at [1324, 170] on label "Riverside" at bounding box center [1364, 172] width 100 height 12
click at [1322, 170] on input "Riverside" at bounding box center [1318, 169] width 8 height 8
checkbox input "true"
click at [1322, 190] on span at bounding box center [1319, 188] width 10 height 10
click at [1322, 190] on input "Sacramento" at bounding box center [1318, 186] width 8 height 8
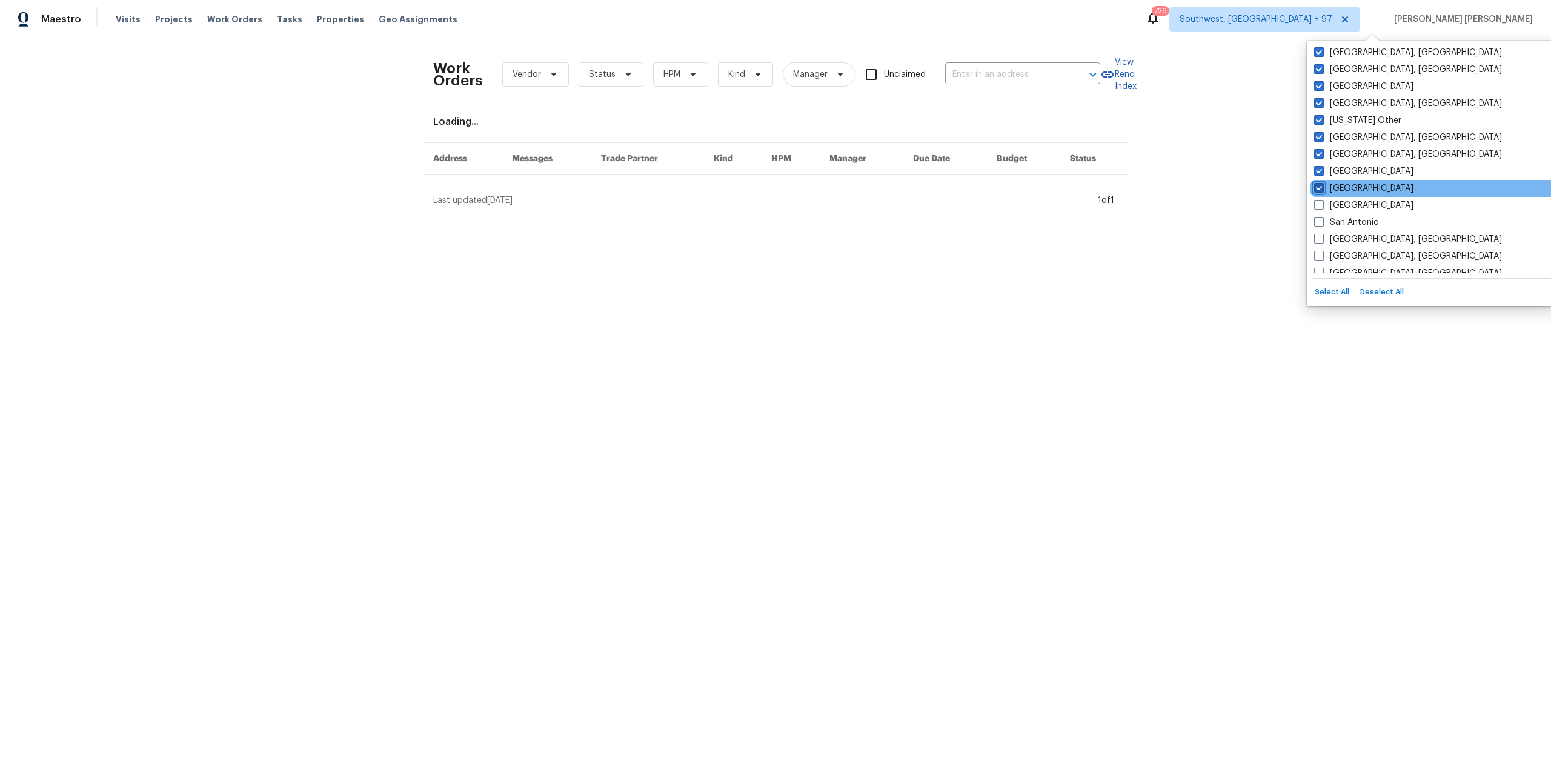
checkbox input "true"
click at [1320, 207] on span at bounding box center [1319, 204] width 10 height 10
click at [1320, 207] on input "Salt Lake City" at bounding box center [1318, 203] width 8 height 8
checkbox input "true"
drag, startPoint x: 1319, startPoint y: 224, endPoint x: 1320, endPoint y: 230, distance: 6.1
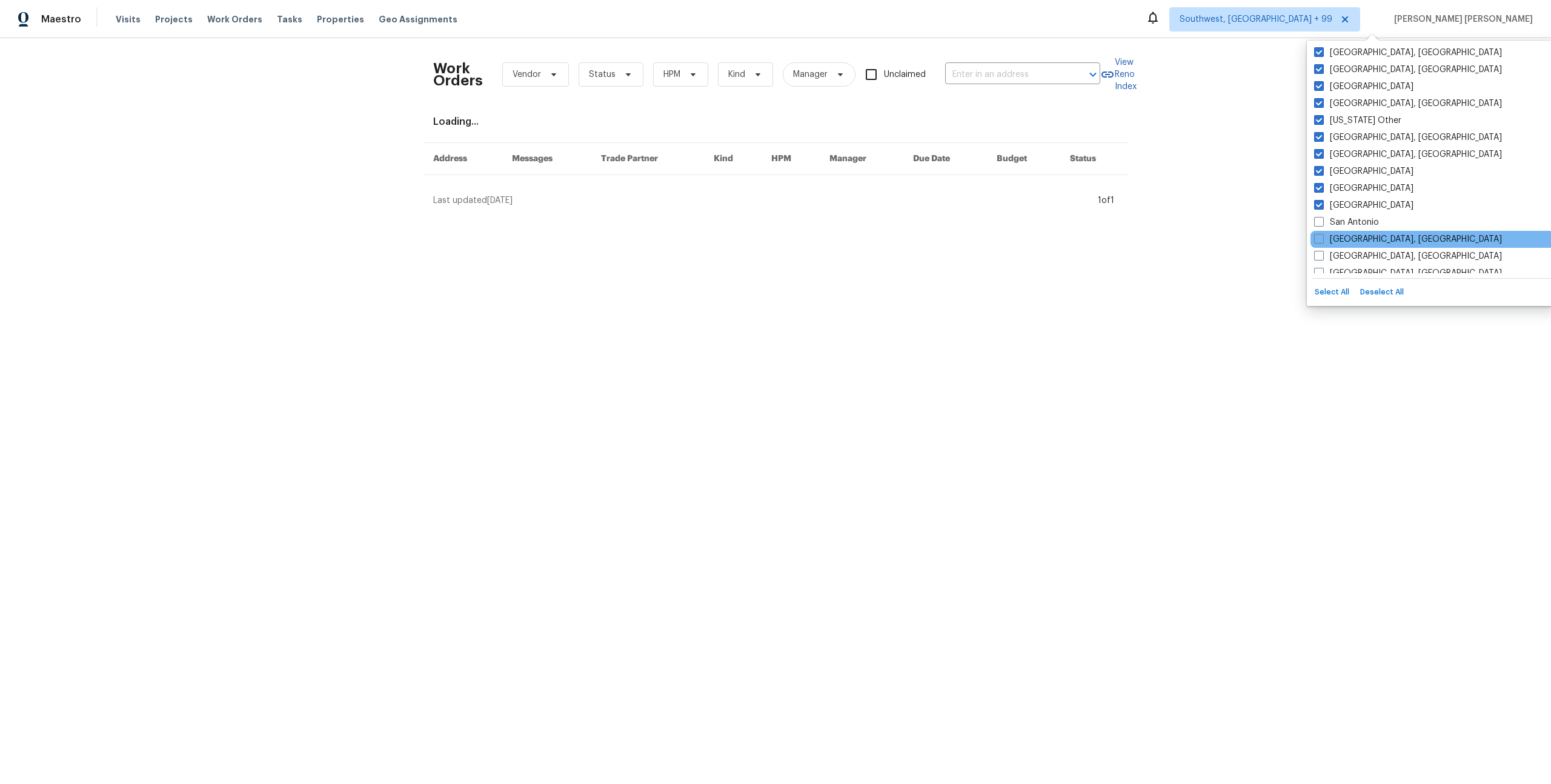
click at [1319, 225] on span at bounding box center [1319, 221] width 10 height 10
click at [1319, 224] on input "San Antonio" at bounding box center [1318, 220] width 8 height 8
checkbox input "true"
drag, startPoint x: 1319, startPoint y: 240, endPoint x: 1319, endPoint y: 246, distance: 6.0
click at [1319, 240] on span at bounding box center [1319, 238] width 10 height 10
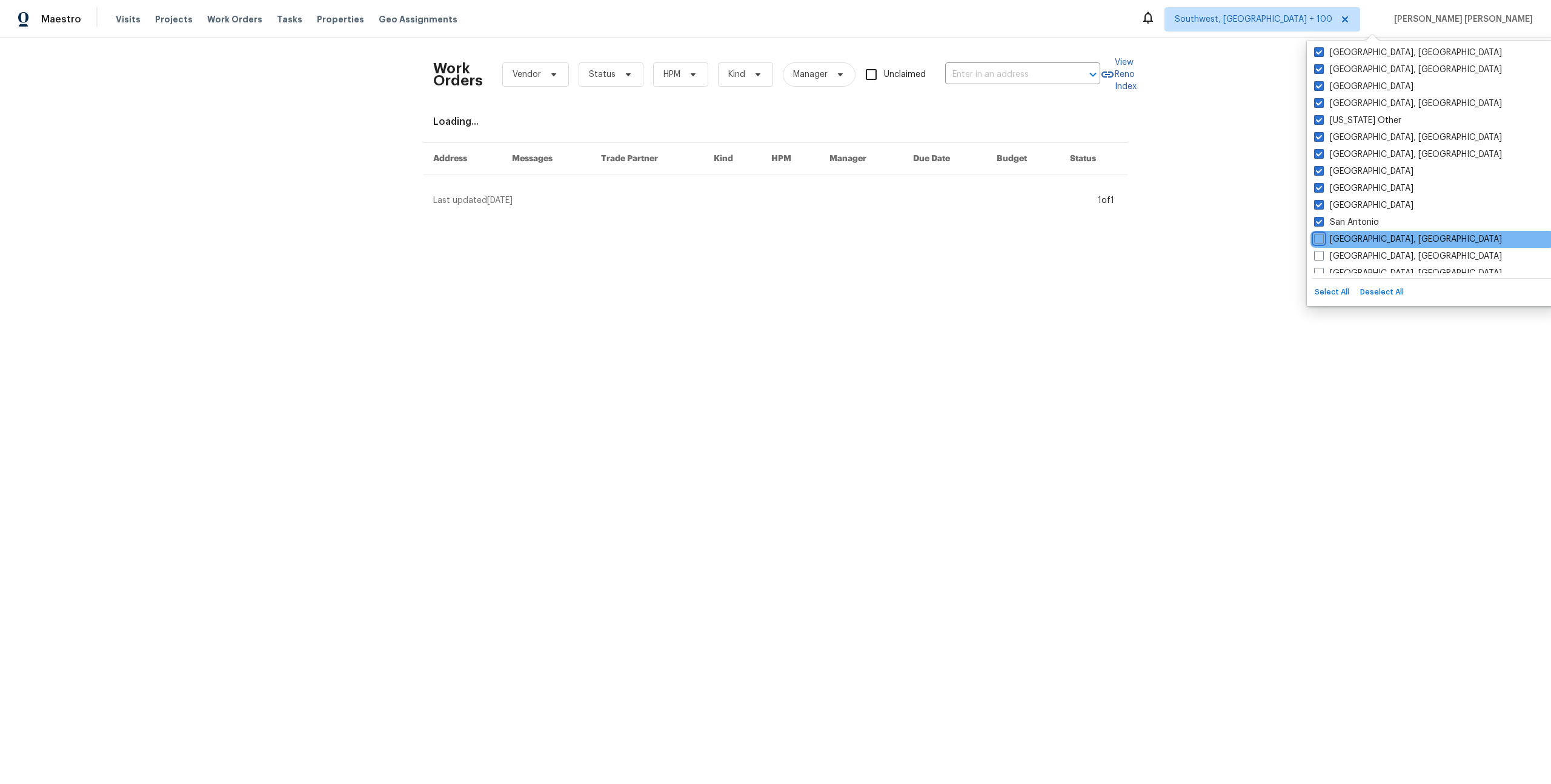
click at [1319, 240] on input "San Diego, CA" at bounding box center [1318, 237] width 8 height 8
checkbox input "true"
click at [1317, 256] on span at bounding box center [1319, 256] width 10 height 10
click at [1317, 256] on input "Savannah, GA" at bounding box center [1318, 254] width 8 height 8
checkbox input "true"
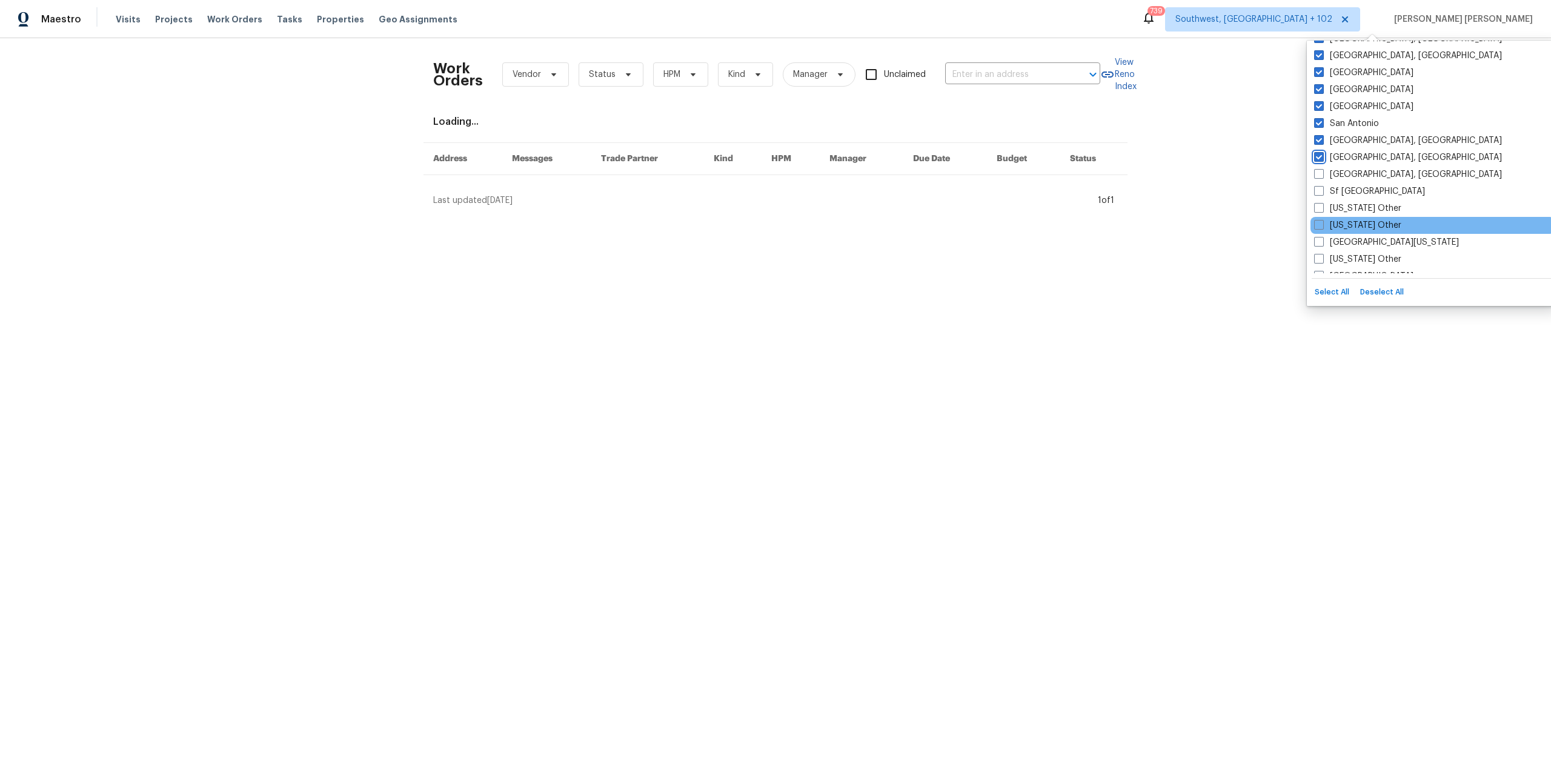
scroll to position [1696, 0]
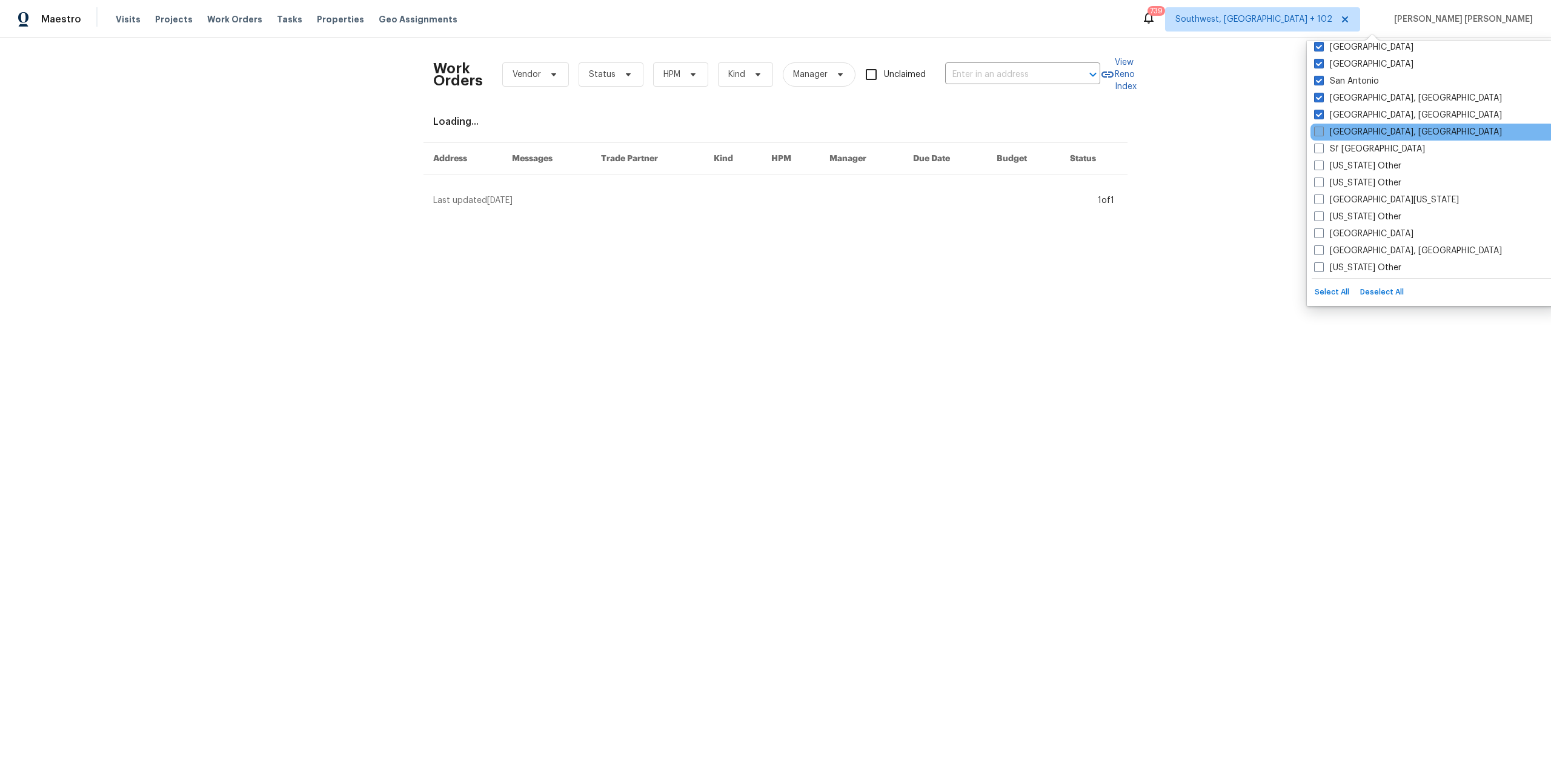
click at [1318, 132] on span at bounding box center [1319, 131] width 10 height 10
click at [1318, 132] on input "Seattle, WA" at bounding box center [1318, 130] width 8 height 8
checkbox input "true"
click at [1319, 150] on span at bounding box center [1319, 149] width 10 height 10
click at [1319, 150] on input "Sf Bay Area" at bounding box center [1318, 147] width 8 height 8
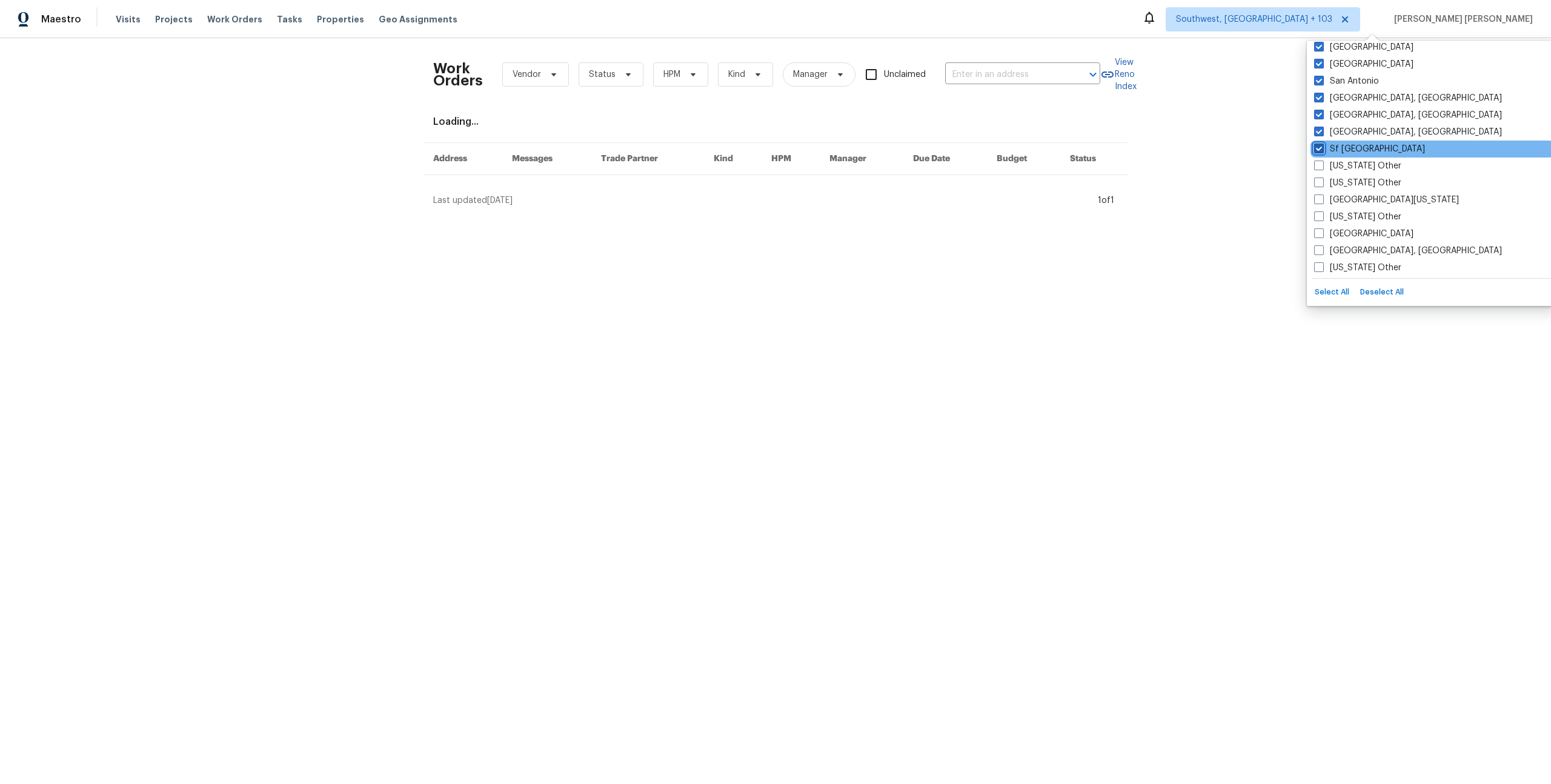
checkbox input "true"
click at [1319, 166] on span at bounding box center [1319, 165] width 10 height 10
click at [1319, 166] on input "South Carolina Other" at bounding box center [1318, 164] width 8 height 8
checkbox input "true"
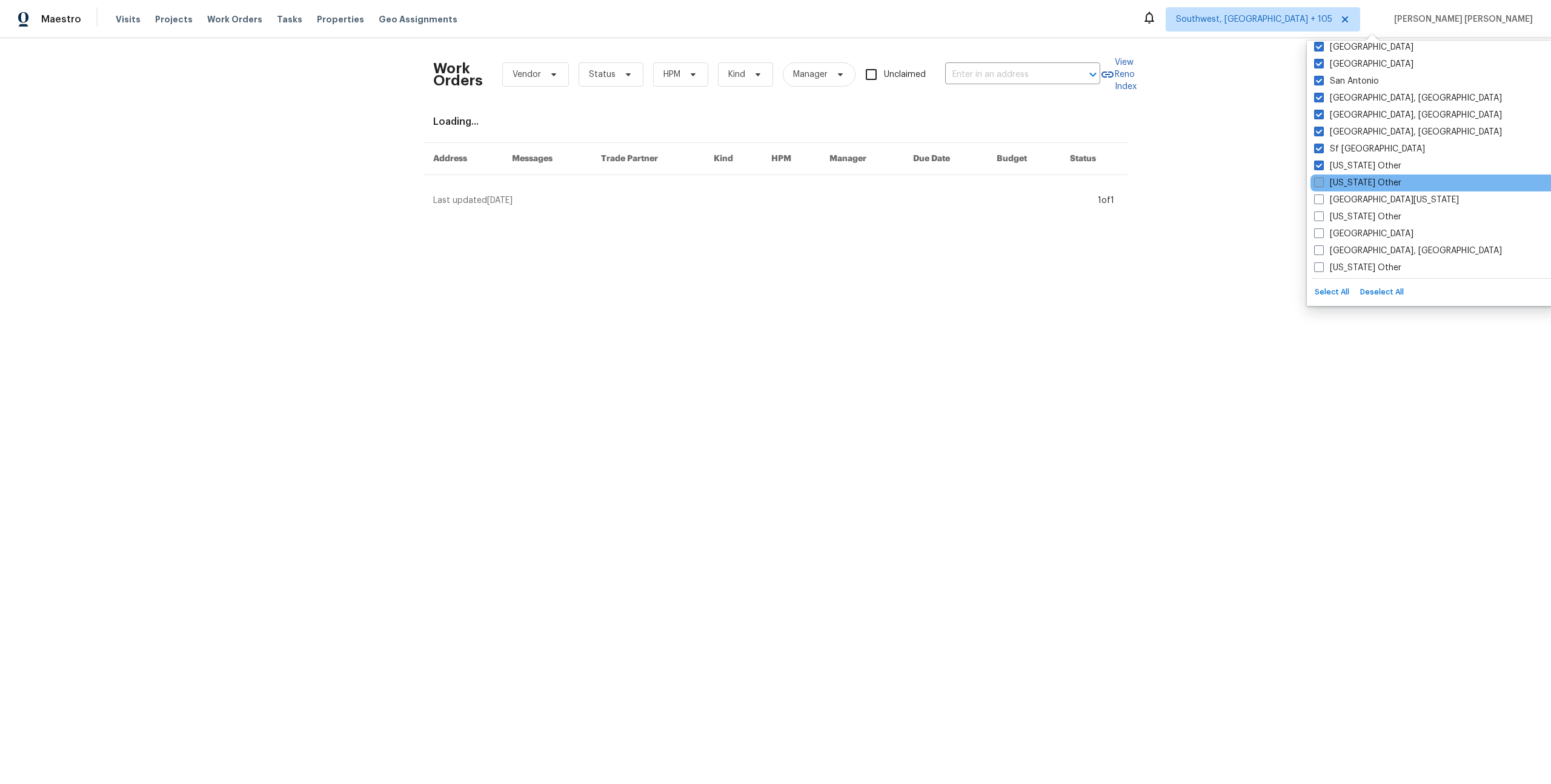
click at [1319, 183] on span at bounding box center [1319, 182] width 10 height 10
click at [1319, 183] on input "South Dakota Other" at bounding box center [1318, 181] width 8 height 8
checkbox input "true"
click at [1320, 196] on span at bounding box center [1319, 199] width 10 height 10
click at [1320, 196] on input "South Texas" at bounding box center [1318, 198] width 8 height 8
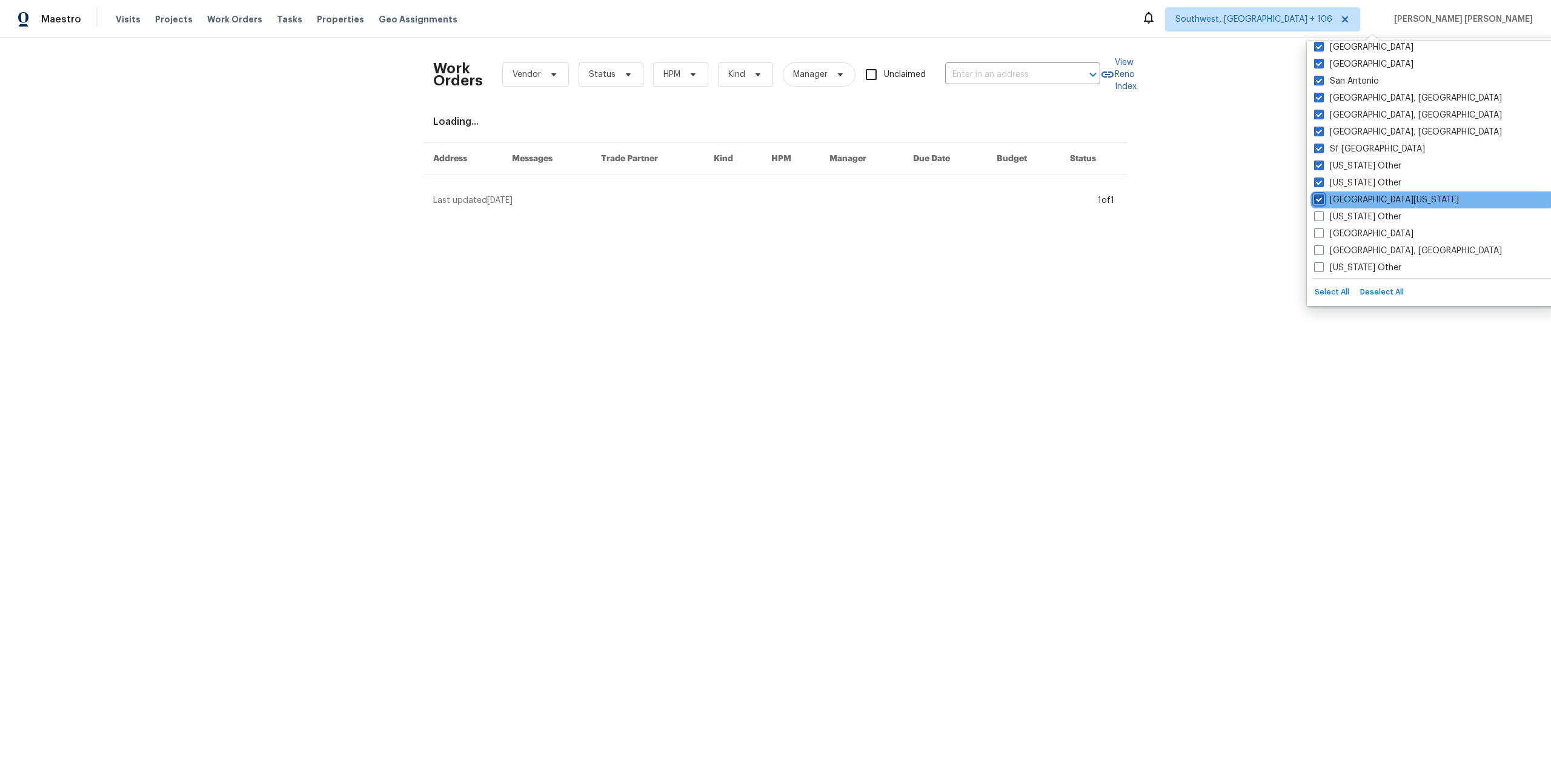
checkbox input "true"
click at [1320, 216] on span at bounding box center [1319, 216] width 10 height 10
click at [1320, 216] on input "Tennessee Other" at bounding box center [1318, 214] width 8 height 8
checkbox input "true"
click at [1319, 230] on span at bounding box center [1319, 233] width 10 height 10
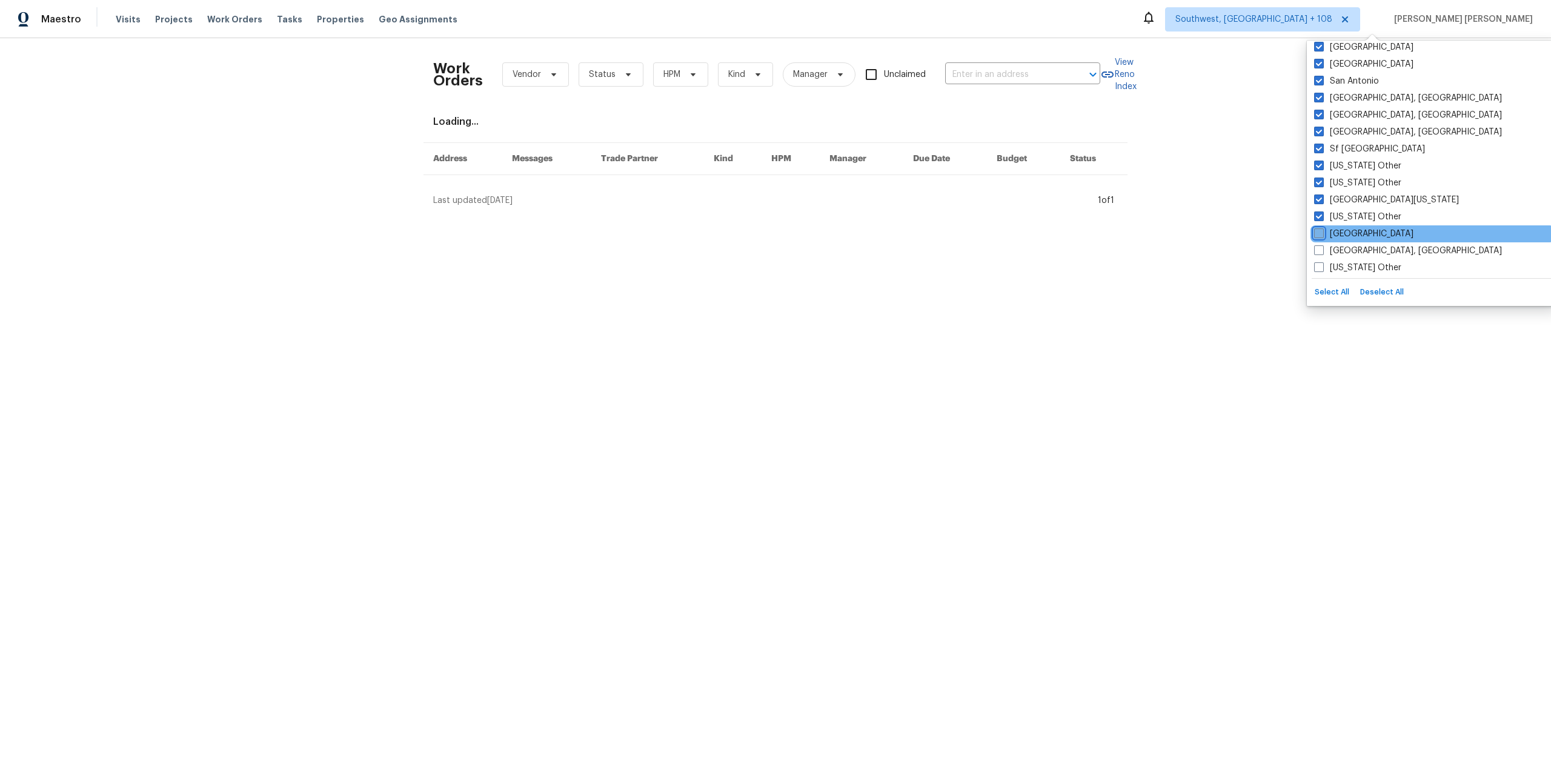
click at [1319, 230] on input "Tucson" at bounding box center [1318, 231] width 8 height 8
checkbox input "true"
drag, startPoint x: 1319, startPoint y: 250, endPoint x: 1320, endPoint y: 256, distance: 6.1
click at [1319, 250] on span at bounding box center [1319, 250] width 10 height 10
click at [1319, 250] on input "Tulsa, OK" at bounding box center [1318, 249] width 8 height 8
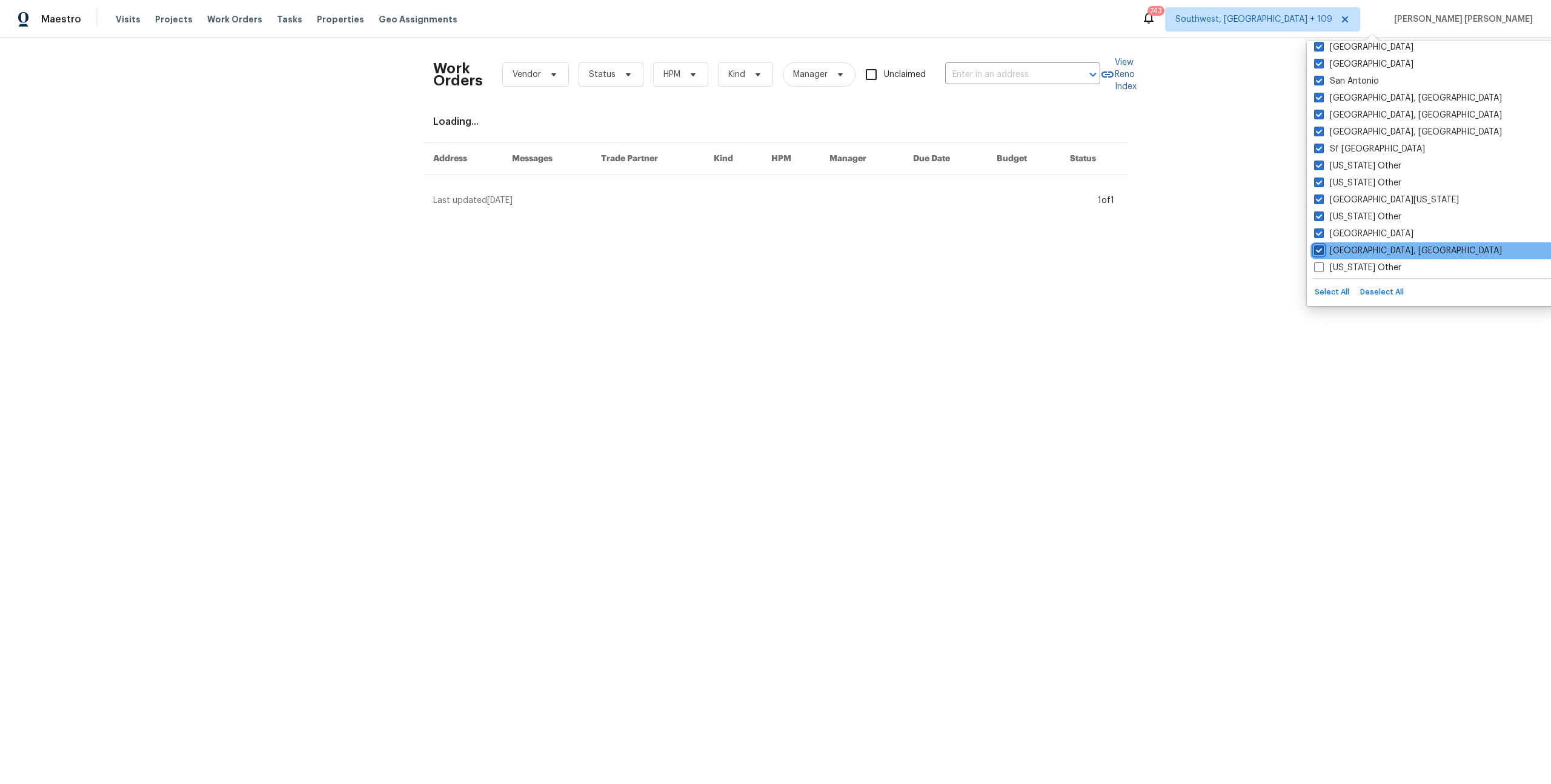
checkbox input "true"
click at [1319, 263] on span at bounding box center [1319, 267] width 10 height 10
click at [1319, 263] on input "Utah Other" at bounding box center [1318, 266] width 8 height 8
checkbox input "true"
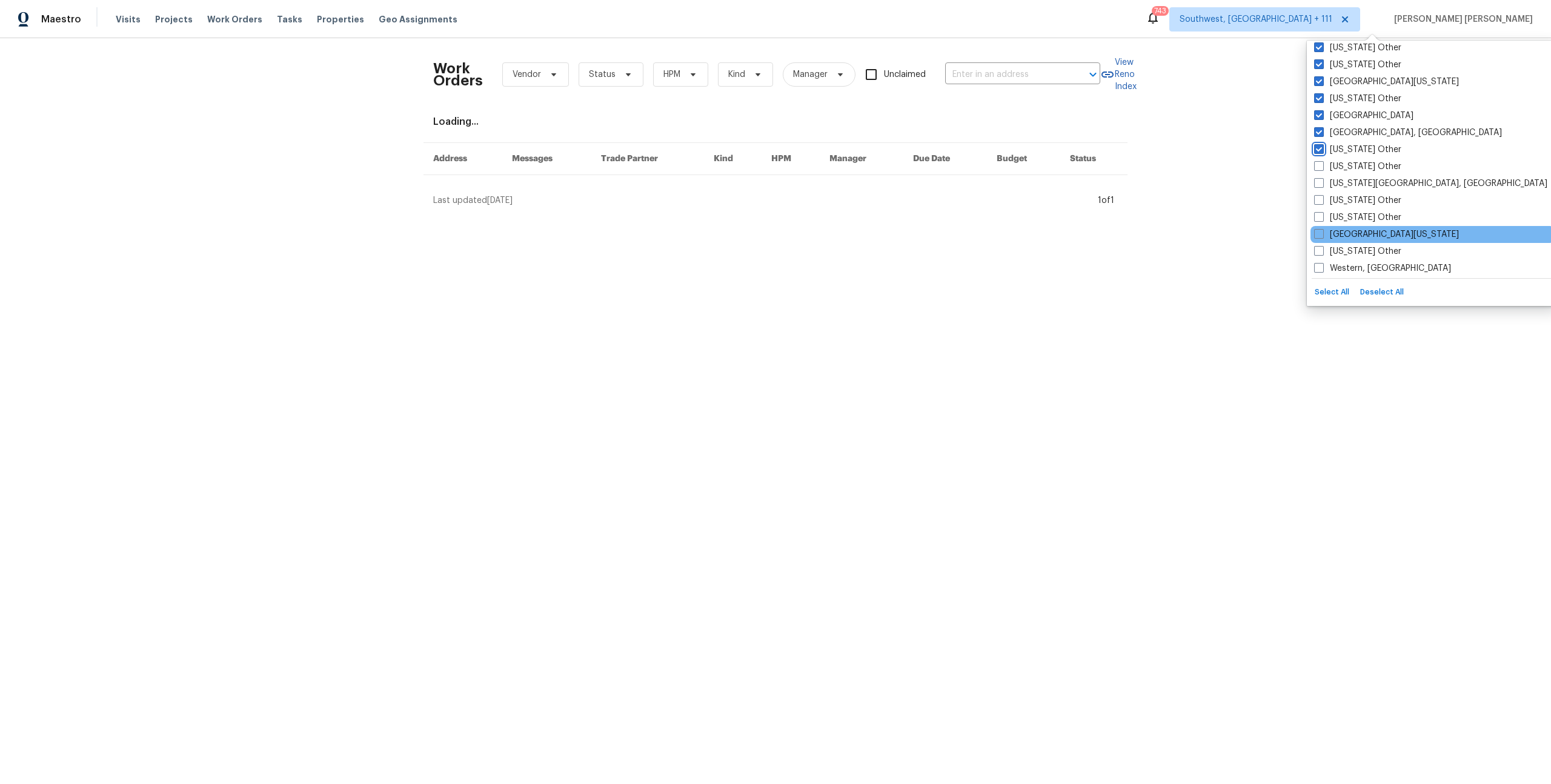
scroll to position [1857, 0]
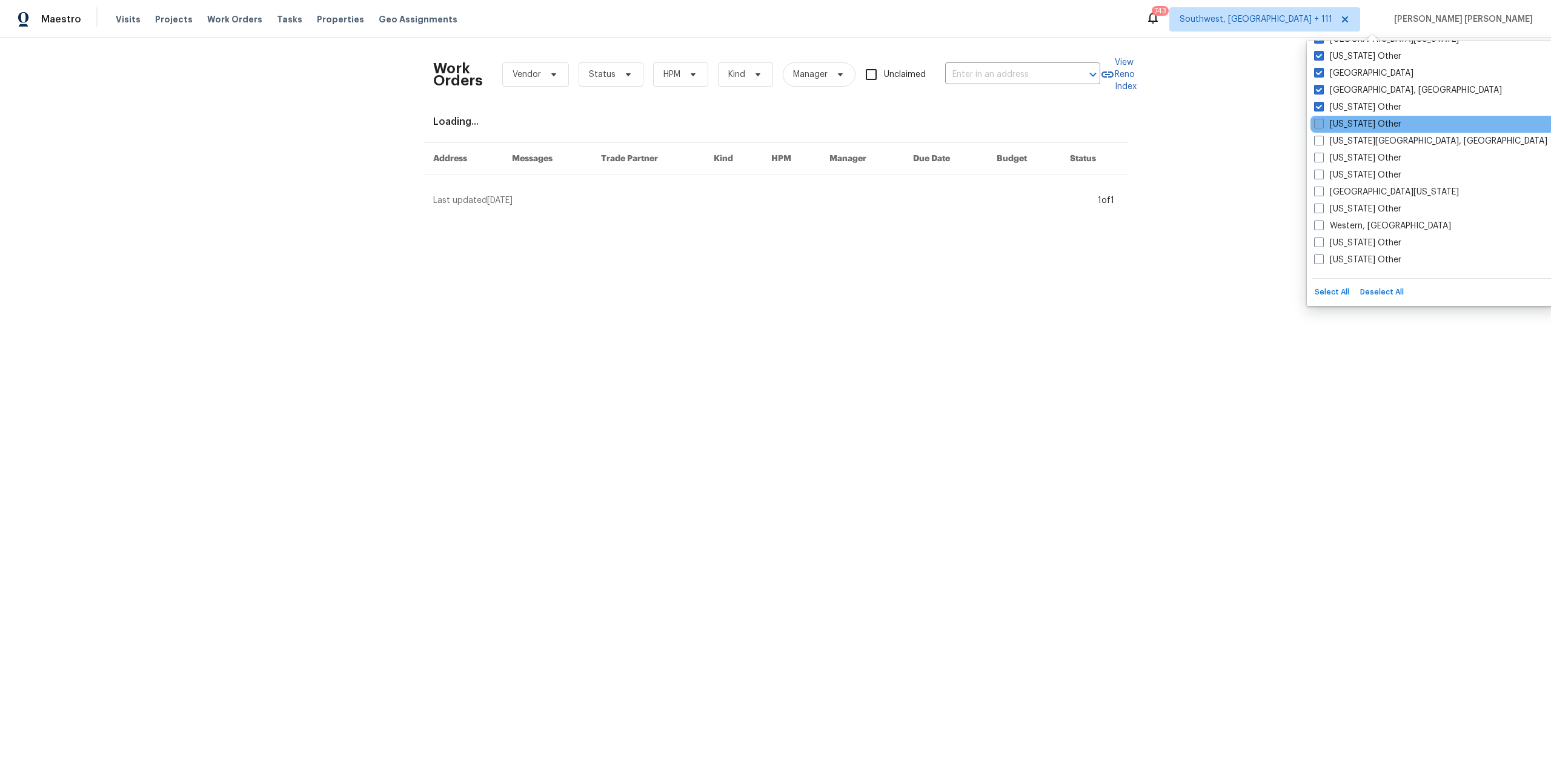
click at [1319, 129] on label "Vermont Other" at bounding box center [1358, 124] width 87 height 12
click at [1319, 126] on input "Vermont Other" at bounding box center [1318, 122] width 8 height 8
checkbox input "true"
click at [1317, 141] on span at bounding box center [1319, 140] width 10 height 10
click at [1317, 141] on input "Virginia Beach, VA" at bounding box center [1318, 139] width 8 height 8
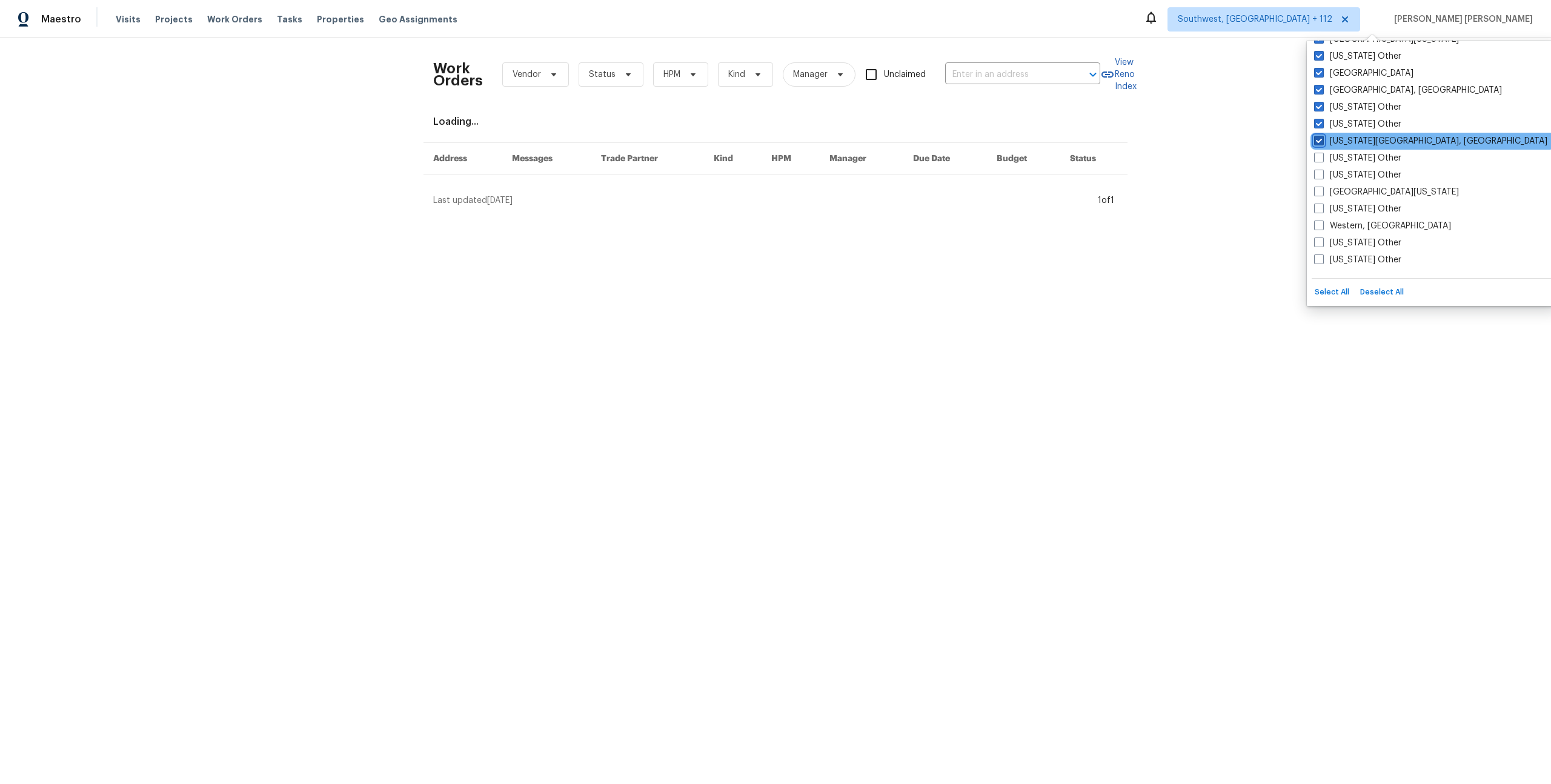
checkbox input "true"
click at [1318, 155] on span at bounding box center [1319, 157] width 10 height 10
click at [1318, 155] on input "Virginia Other" at bounding box center [1318, 156] width 8 height 8
checkbox input "true"
click at [1318, 171] on span at bounding box center [1319, 175] width 10 height 10
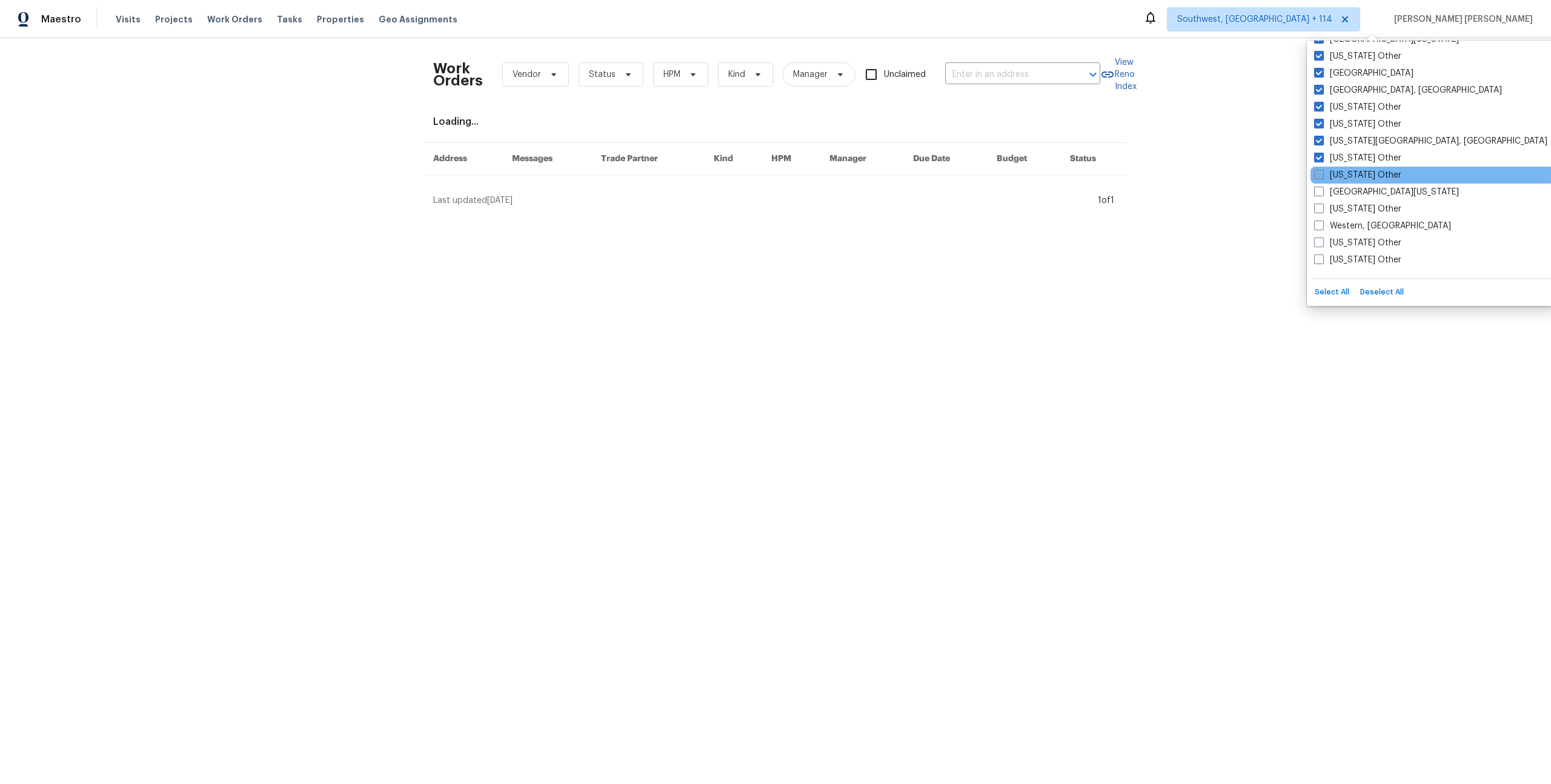
click at [1318, 171] on input "Washington Other" at bounding box center [1318, 173] width 8 height 8
checkbox input "true"
drag, startPoint x: 1320, startPoint y: 187, endPoint x: 1320, endPoint y: 198, distance: 11.0
click at [1320, 187] on span at bounding box center [1319, 191] width 10 height 10
click at [1320, 187] on input "West Texas" at bounding box center [1318, 190] width 8 height 8
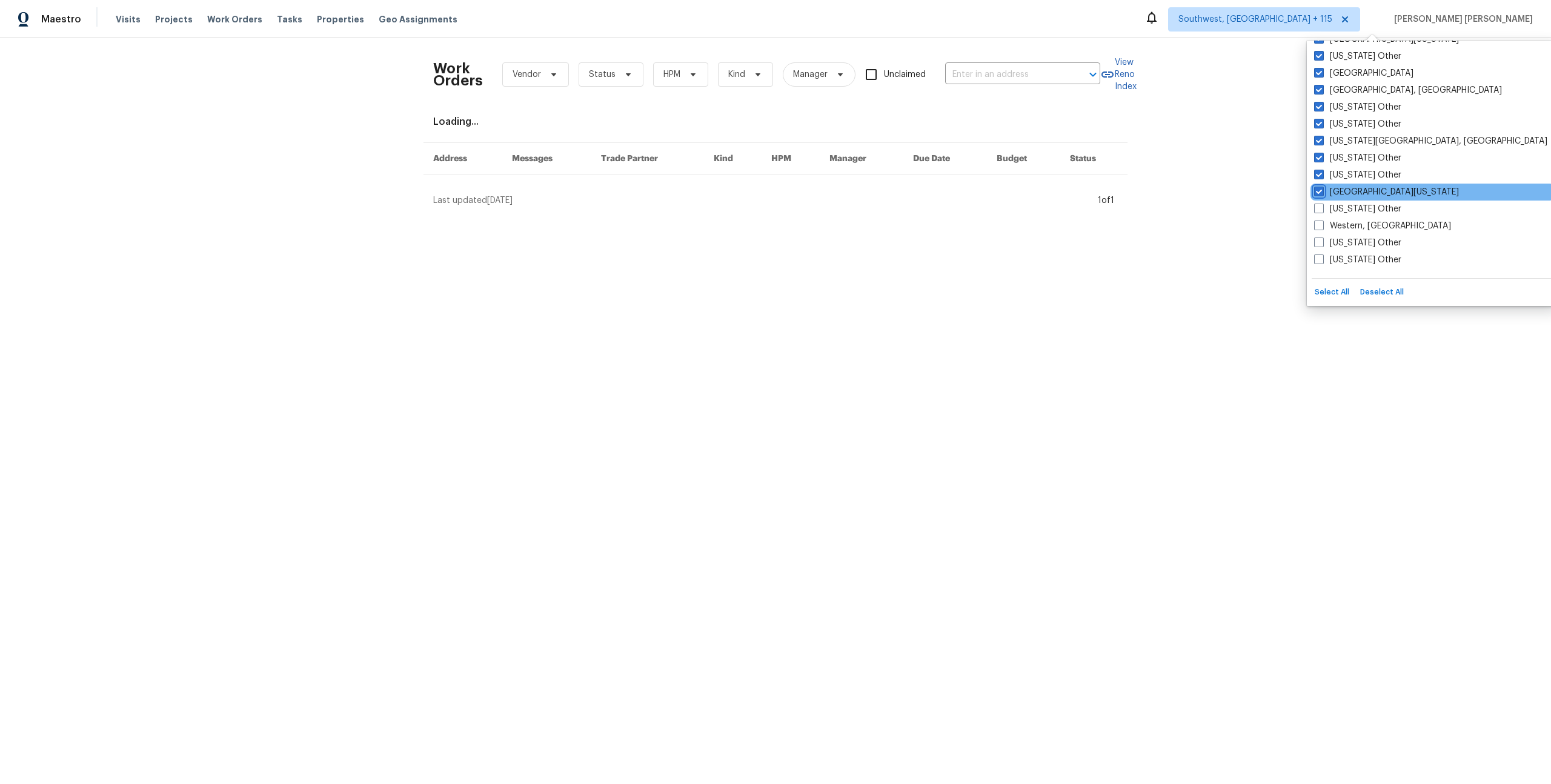
checkbox input "true"
click at [1320, 204] on span at bounding box center [1319, 208] width 10 height 10
click at [1320, 204] on input "West Virginia Other" at bounding box center [1318, 207] width 8 height 8
checkbox input "true"
click at [1321, 220] on span at bounding box center [1319, 225] width 10 height 10
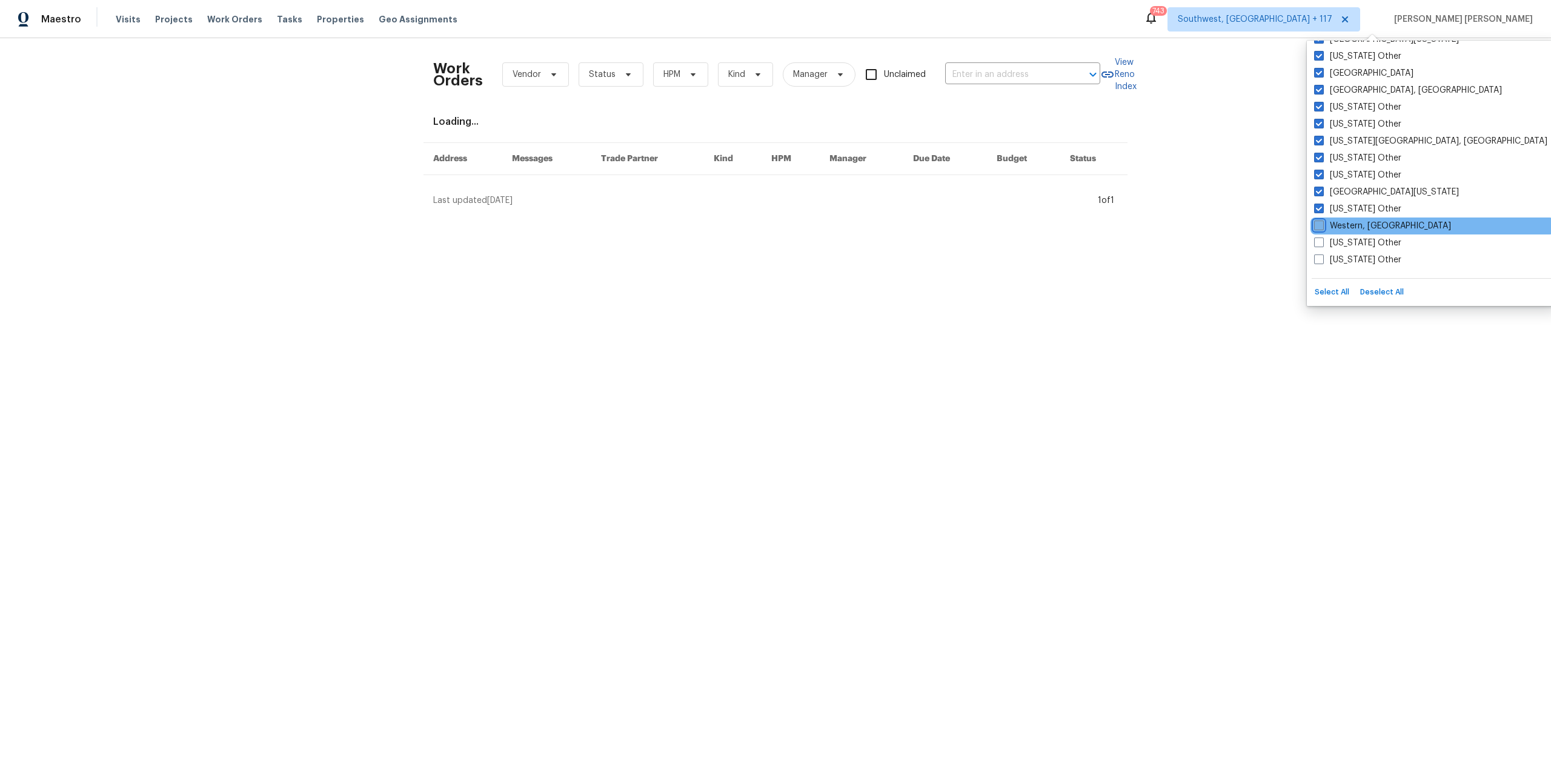
click at [1321, 220] on input "Western, NY" at bounding box center [1318, 224] width 8 height 8
checkbox input "true"
click at [1320, 237] on span at bounding box center [1319, 242] width 10 height 10
click at [1320, 237] on input "Wisconsin Other" at bounding box center [1318, 240] width 8 height 8
checkbox input "true"
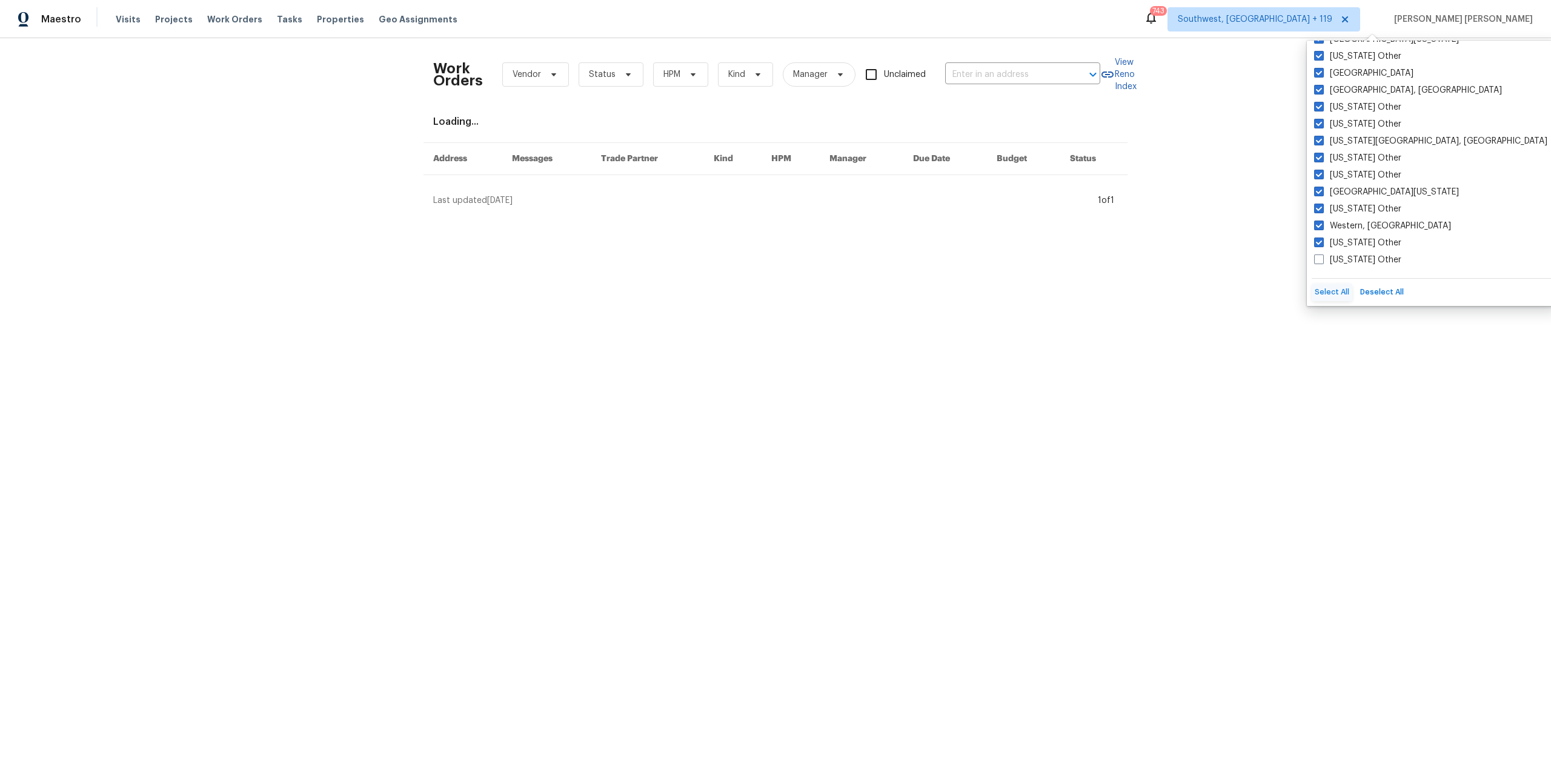
click at [1333, 289] on button "Select All" at bounding box center [1332, 292] width 41 height 18
checkbox input "true"
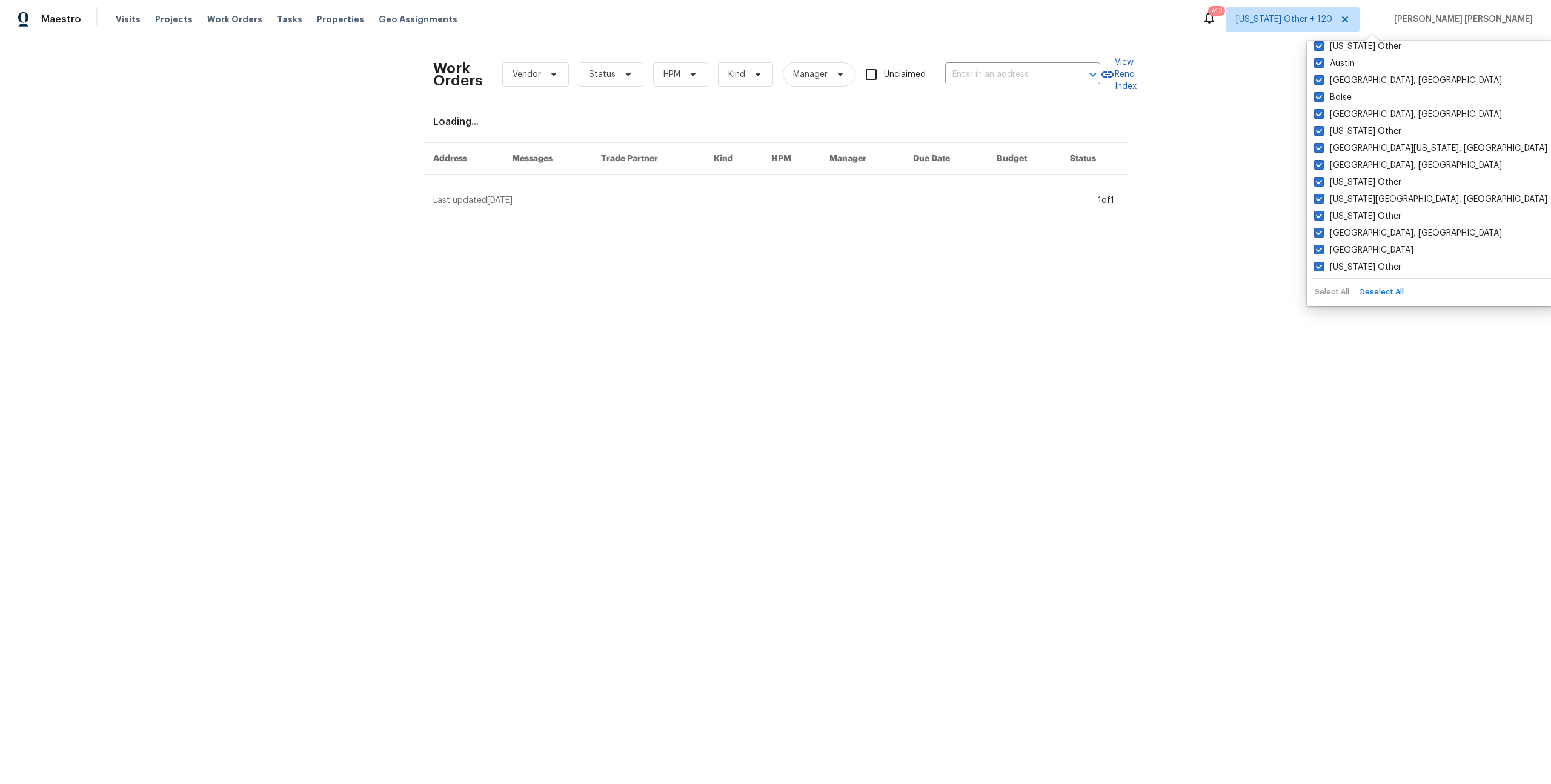
scroll to position [201, 0]
click at [1490, 167] on div "Work Orders Vendor Status HPM Kind Manager Unclaimed ​ View Reno Index Loading.…" at bounding box center [775, 127] width 1551 height 178
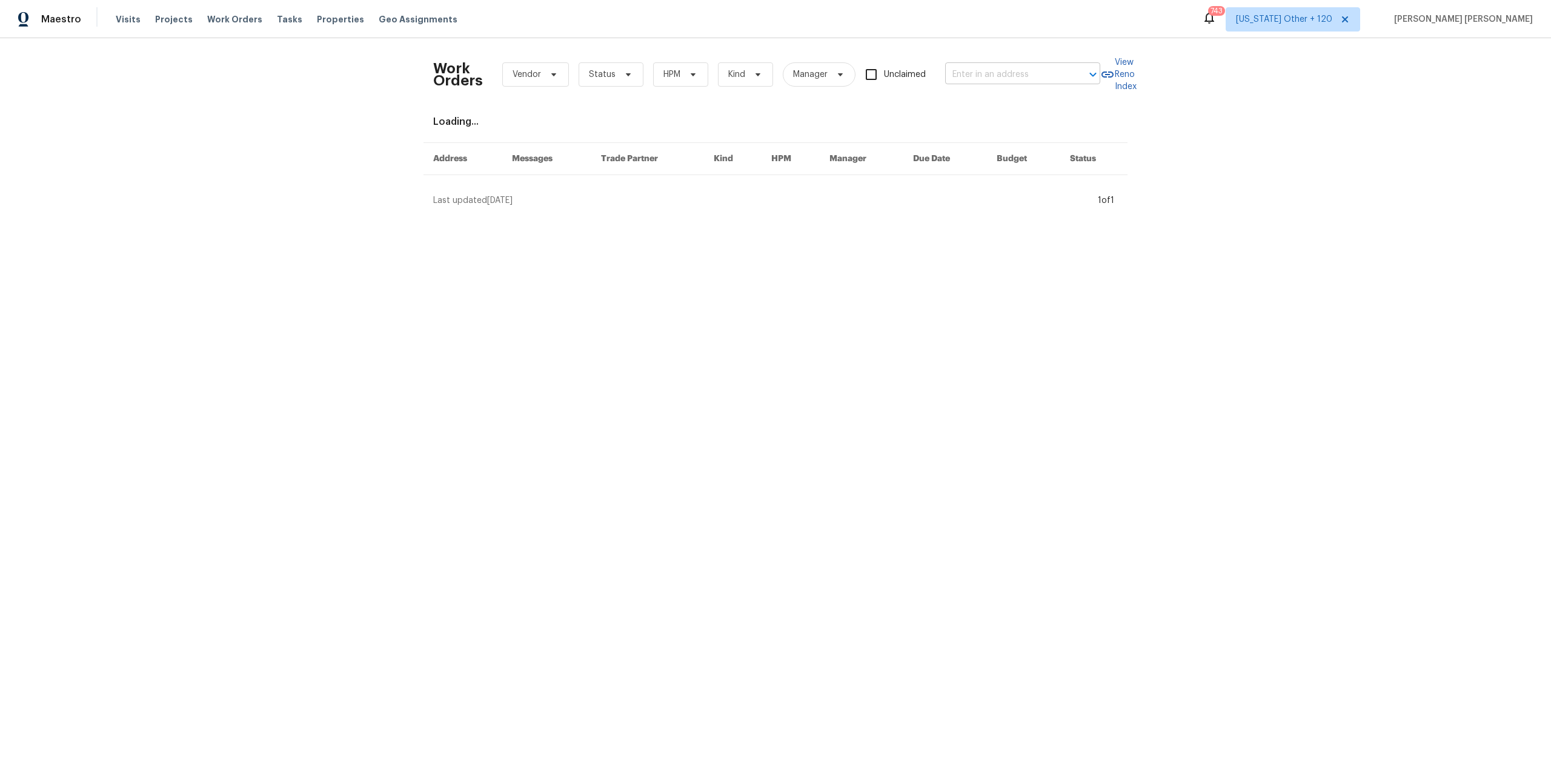
click at [962, 74] on input "text" at bounding box center [1006, 74] width 121 height 19
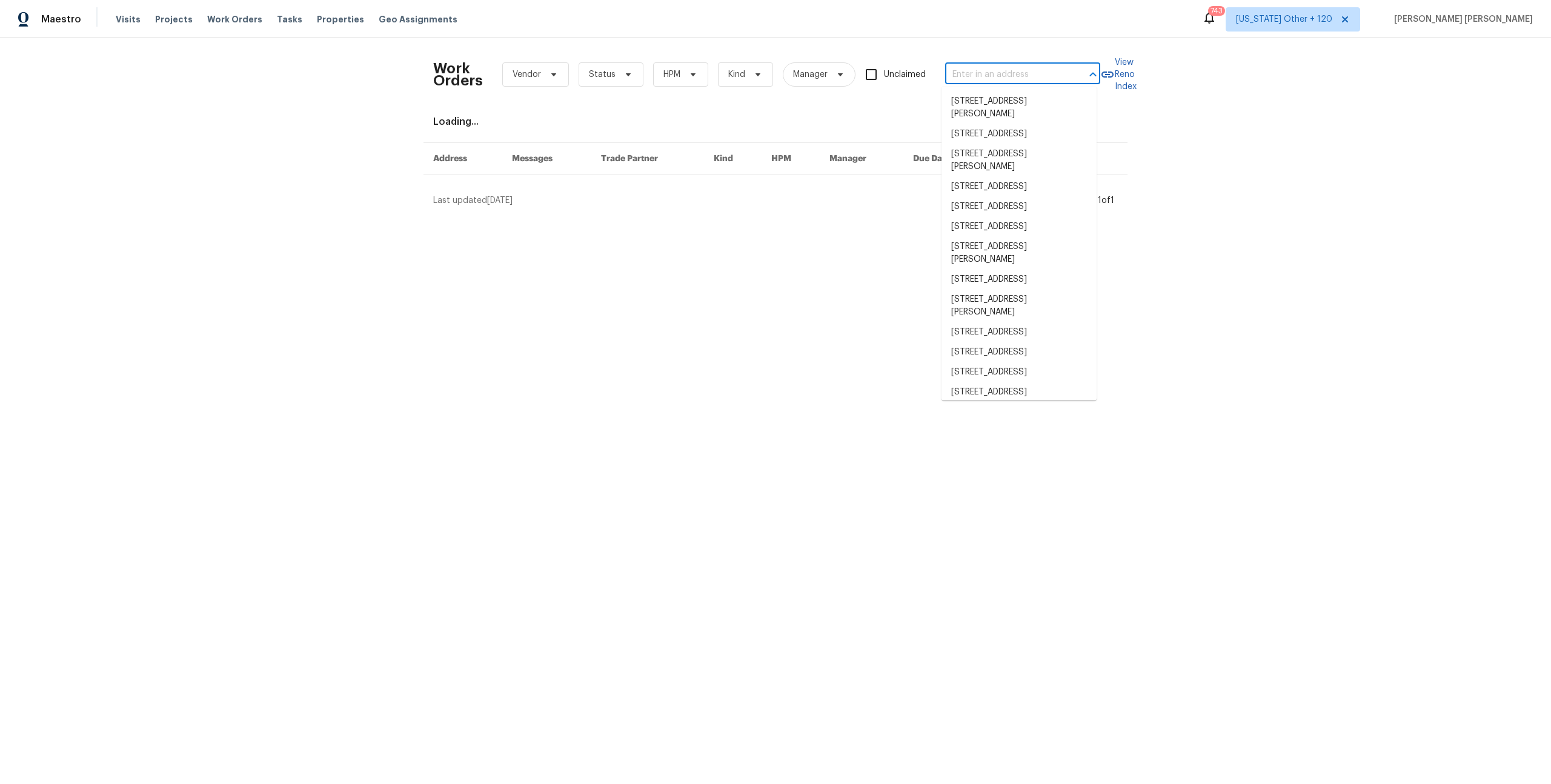
paste input "[STREET_ADDRESS][PERSON_NAME]"
type input "[STREET_ADDRESS][PERSON_NAME]"
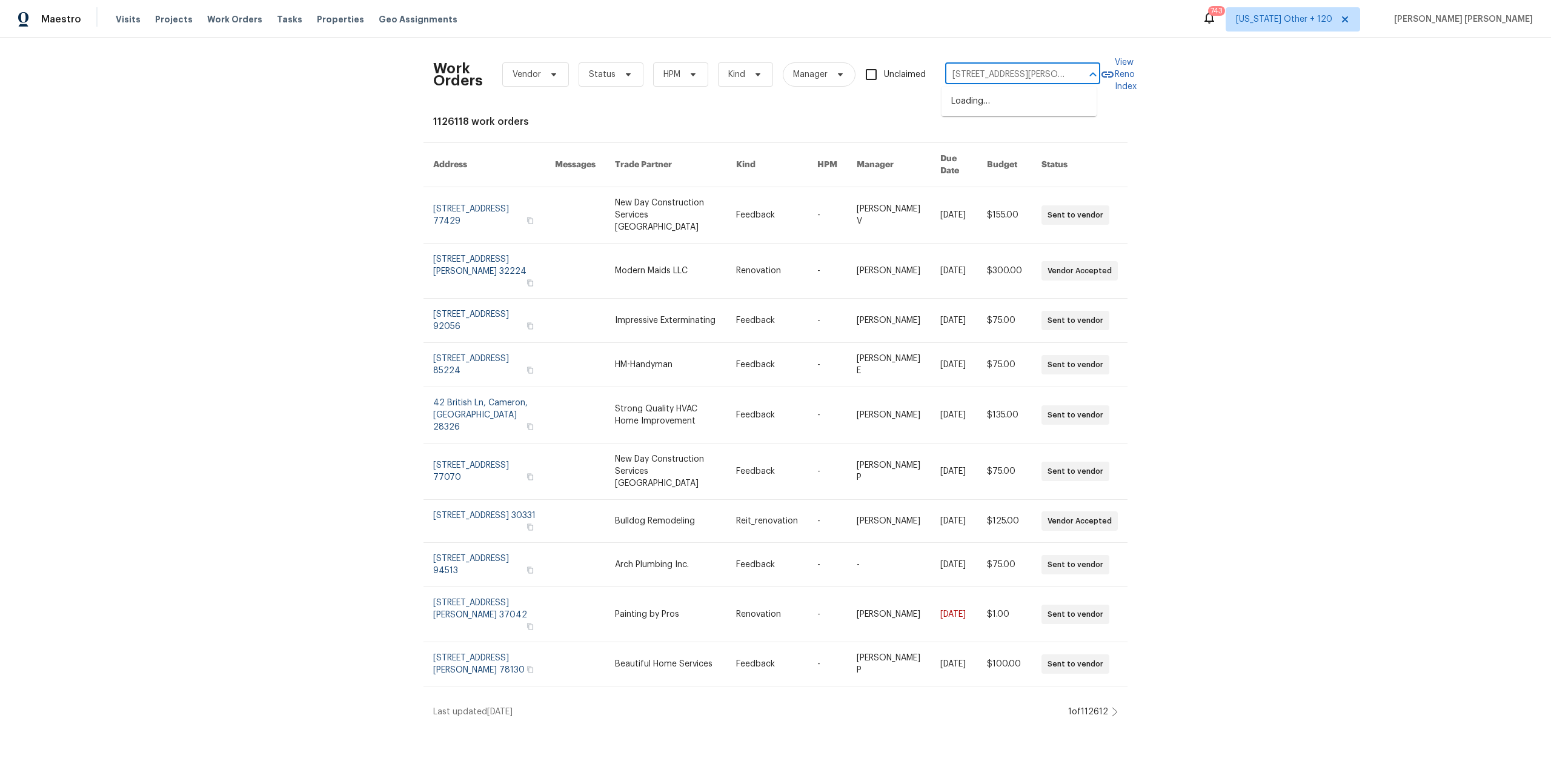
scroll to position [0, 65]
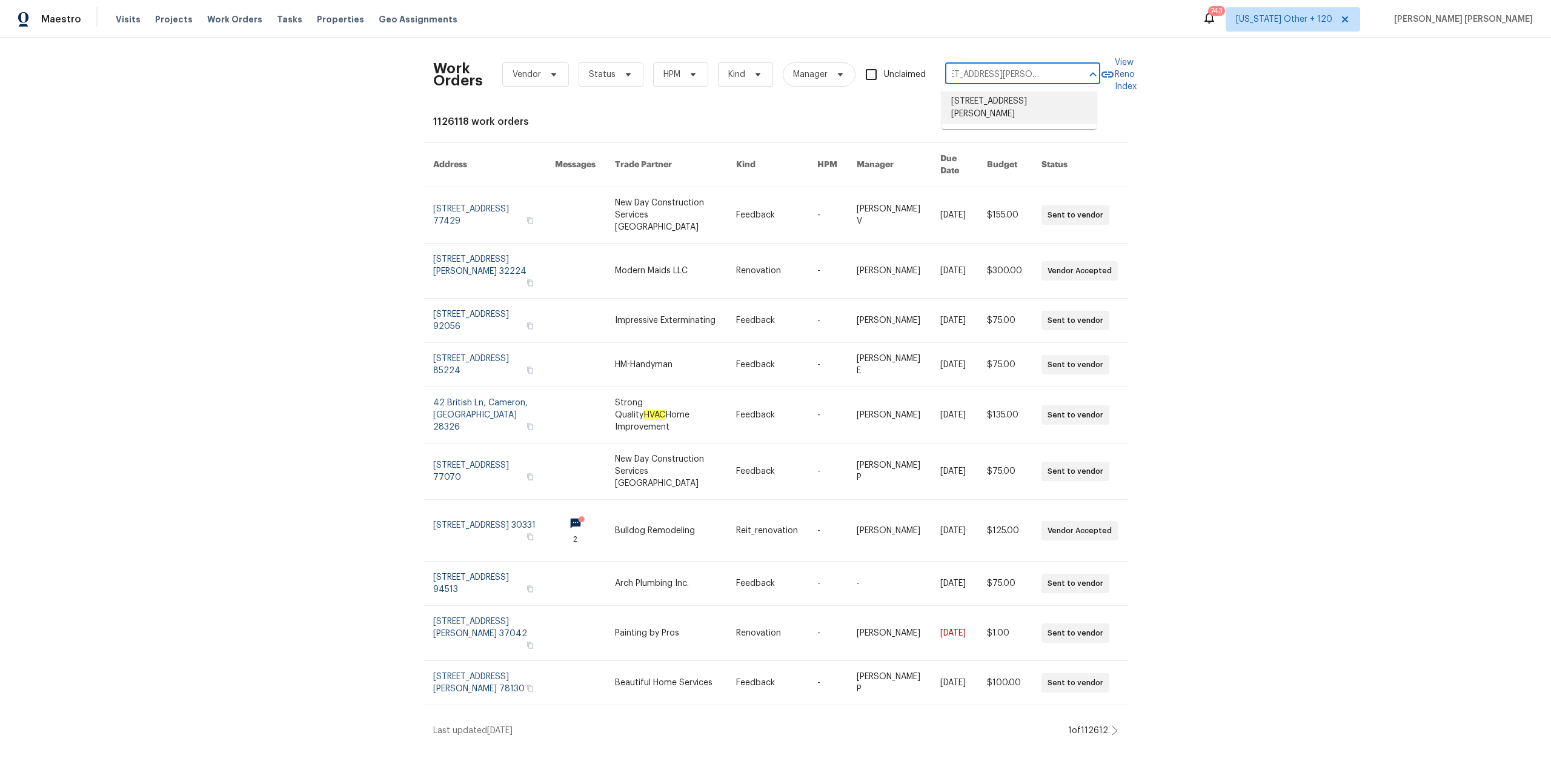
click at [969, 104] on li "[STREET_ADDRESS][PERSON_NAME]" at bounding box center [1019, 107] width 155 height 33
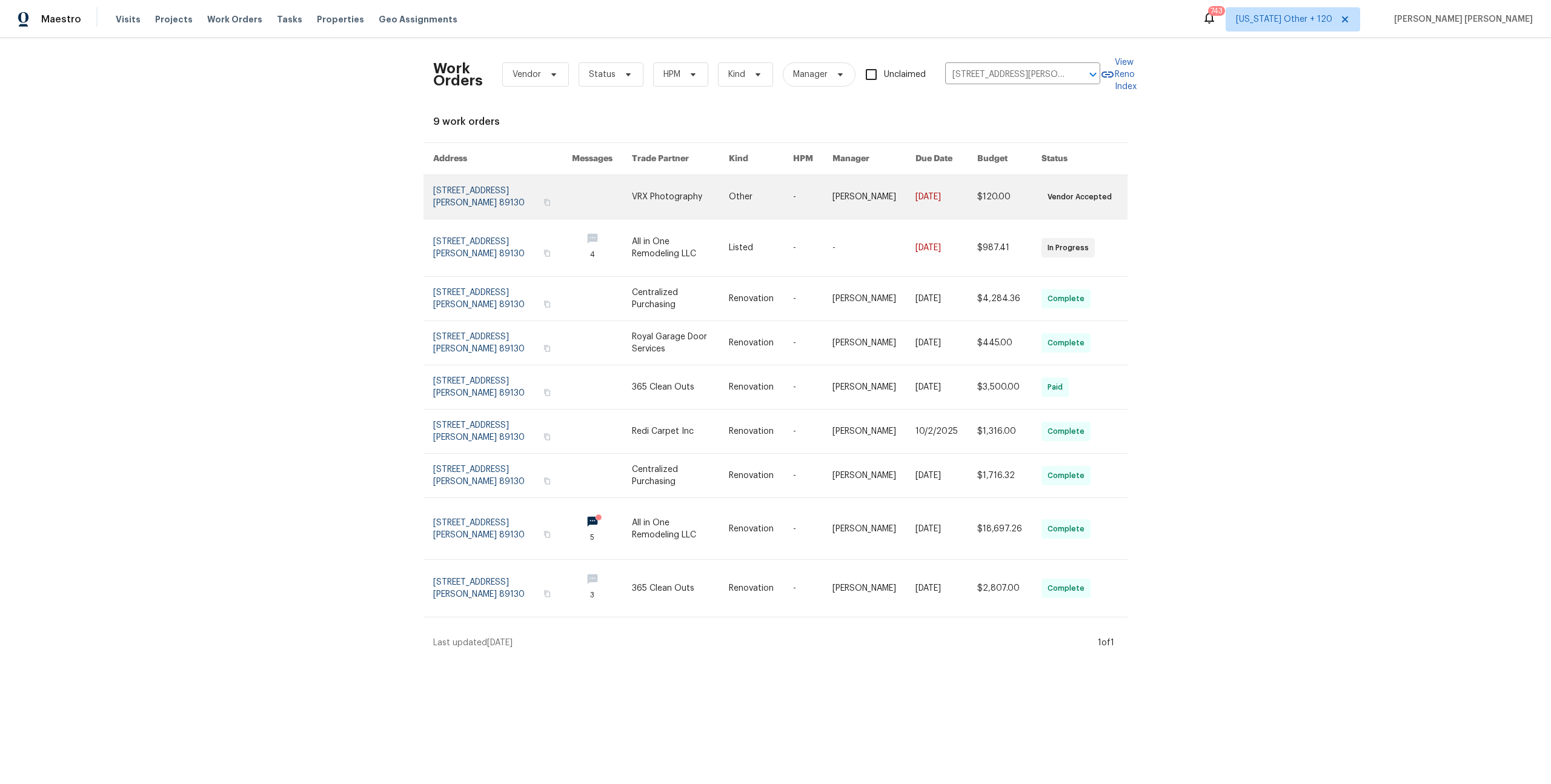
click at [931, 201] on link at bounding box center [946, 197] width 62 height 44
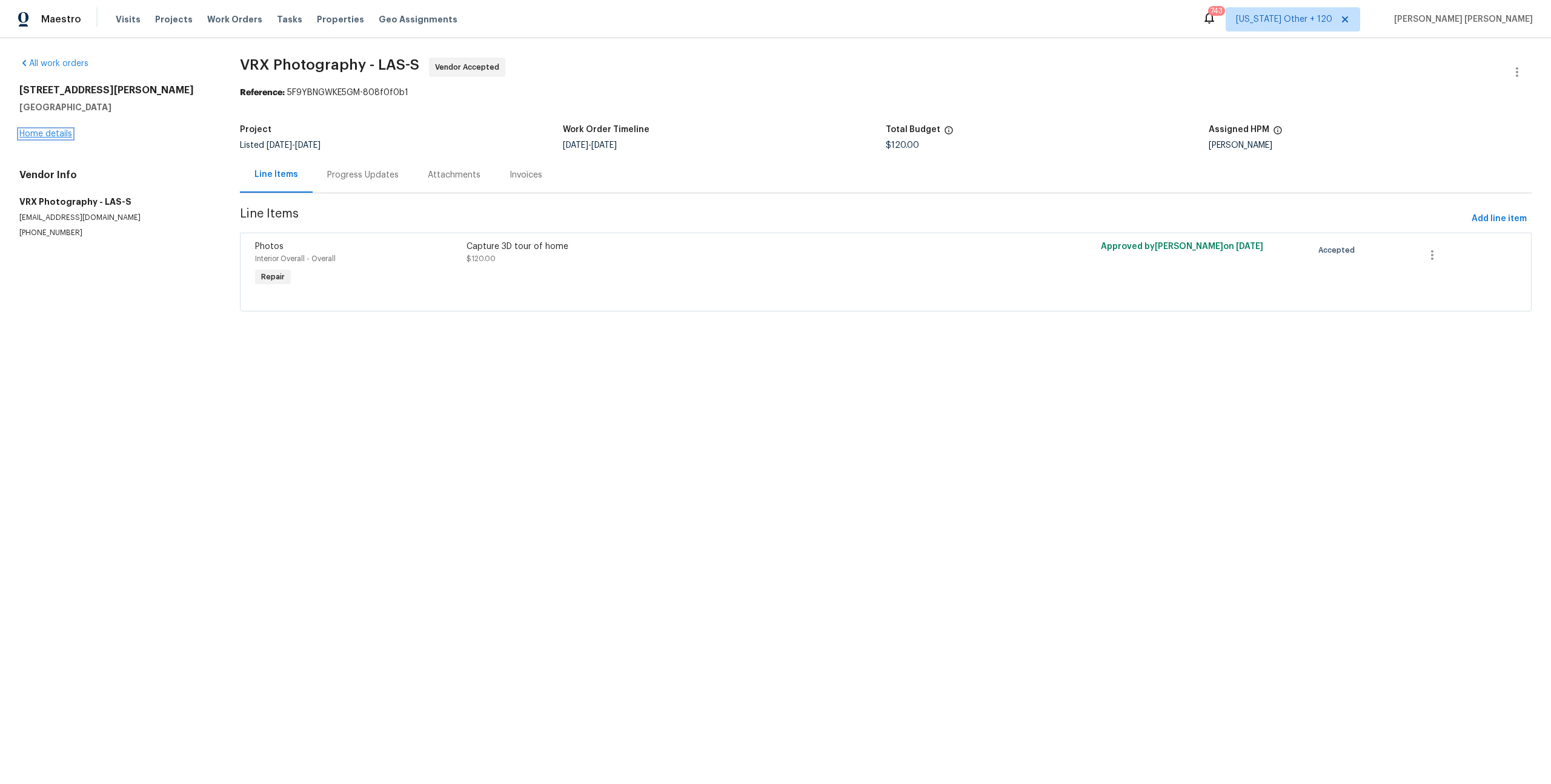
click at [54, 133] on link "Home details" at bounding box center [45, 133] width 53 height 8
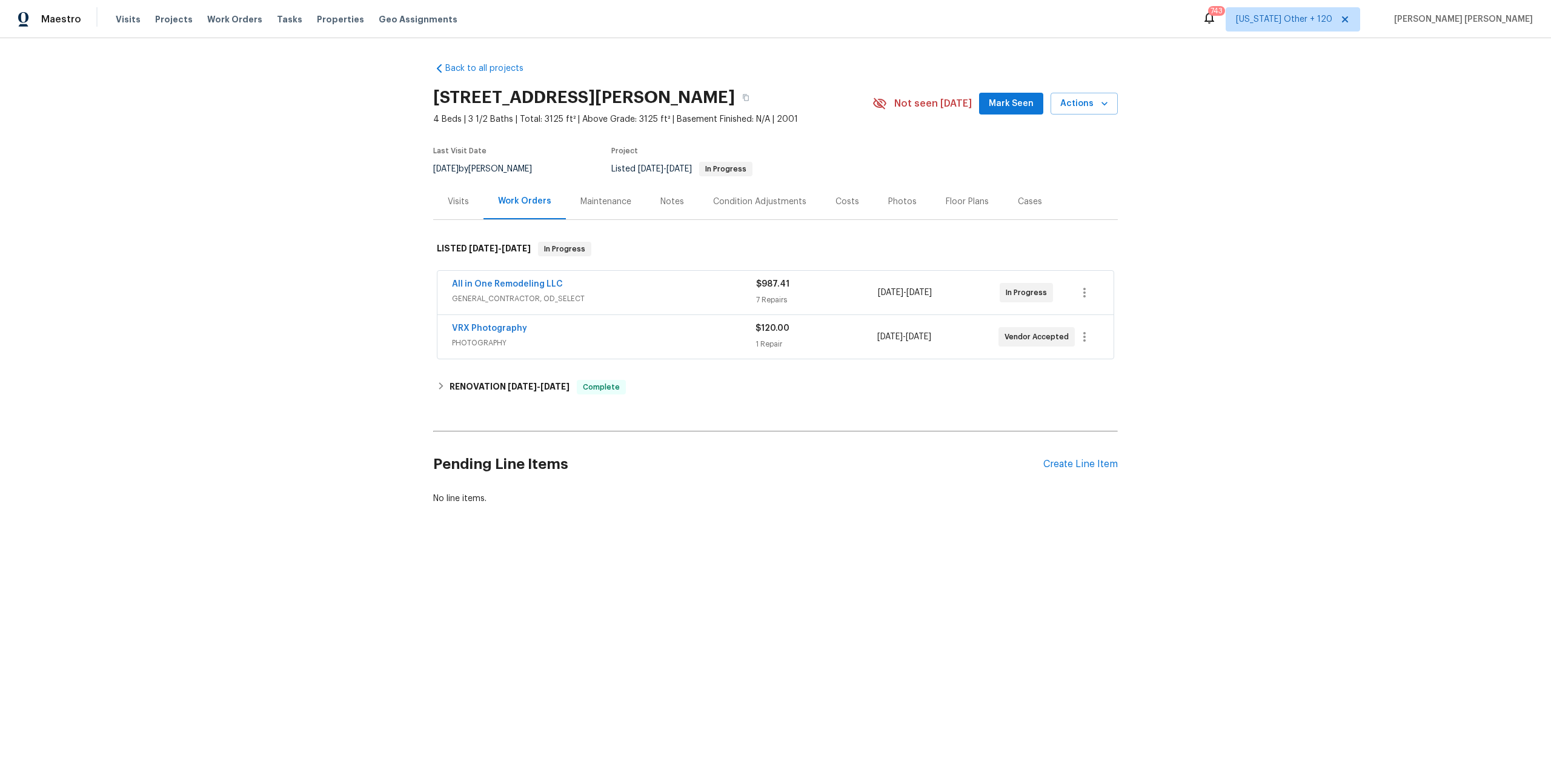
click at [460, 201] on div "Visits" at bounding box center [459, 202] width 21 height 12
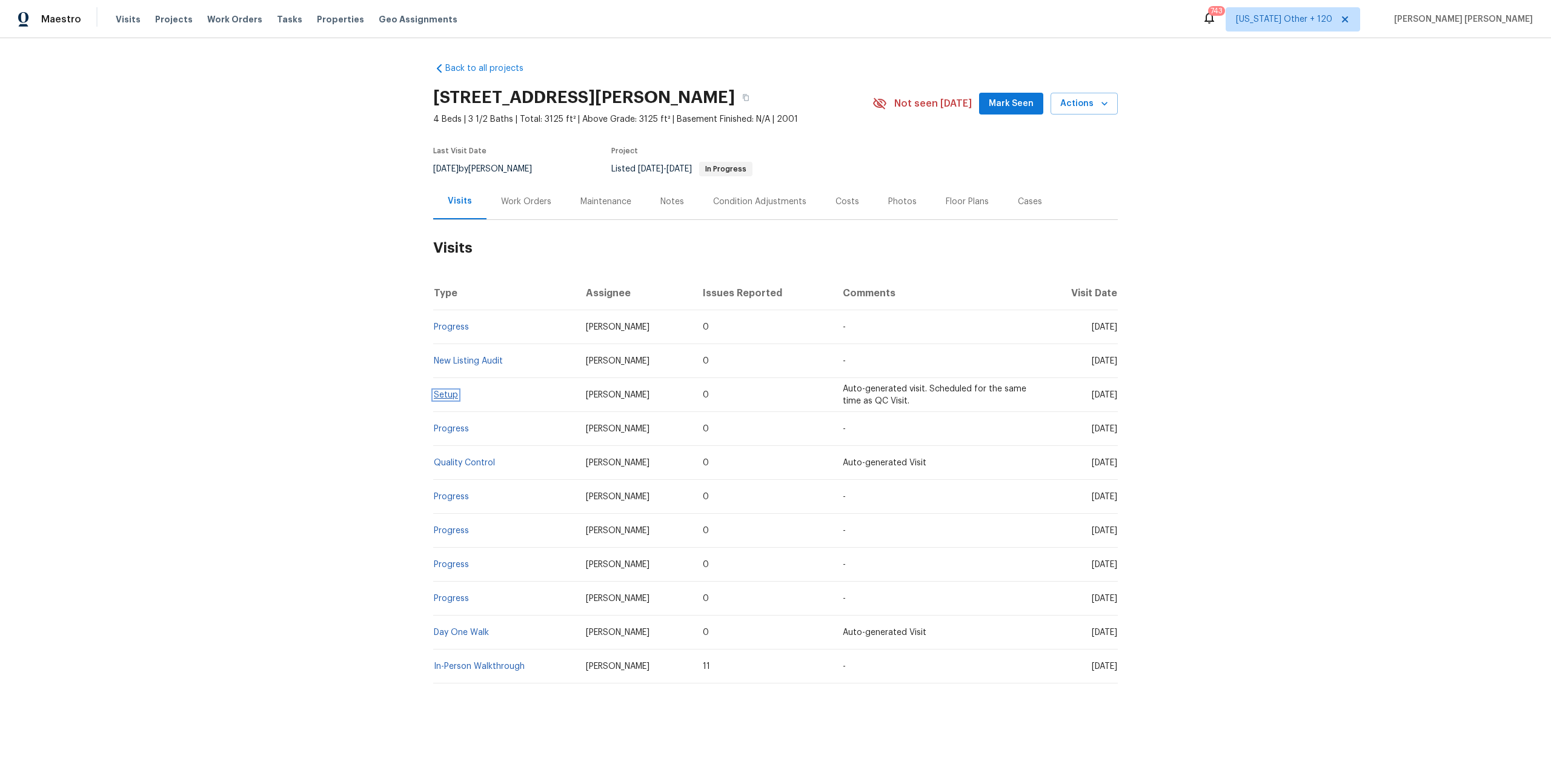
click at [439, 394] on link "Setup" at bounding box center [446, 394] width 25 height 8
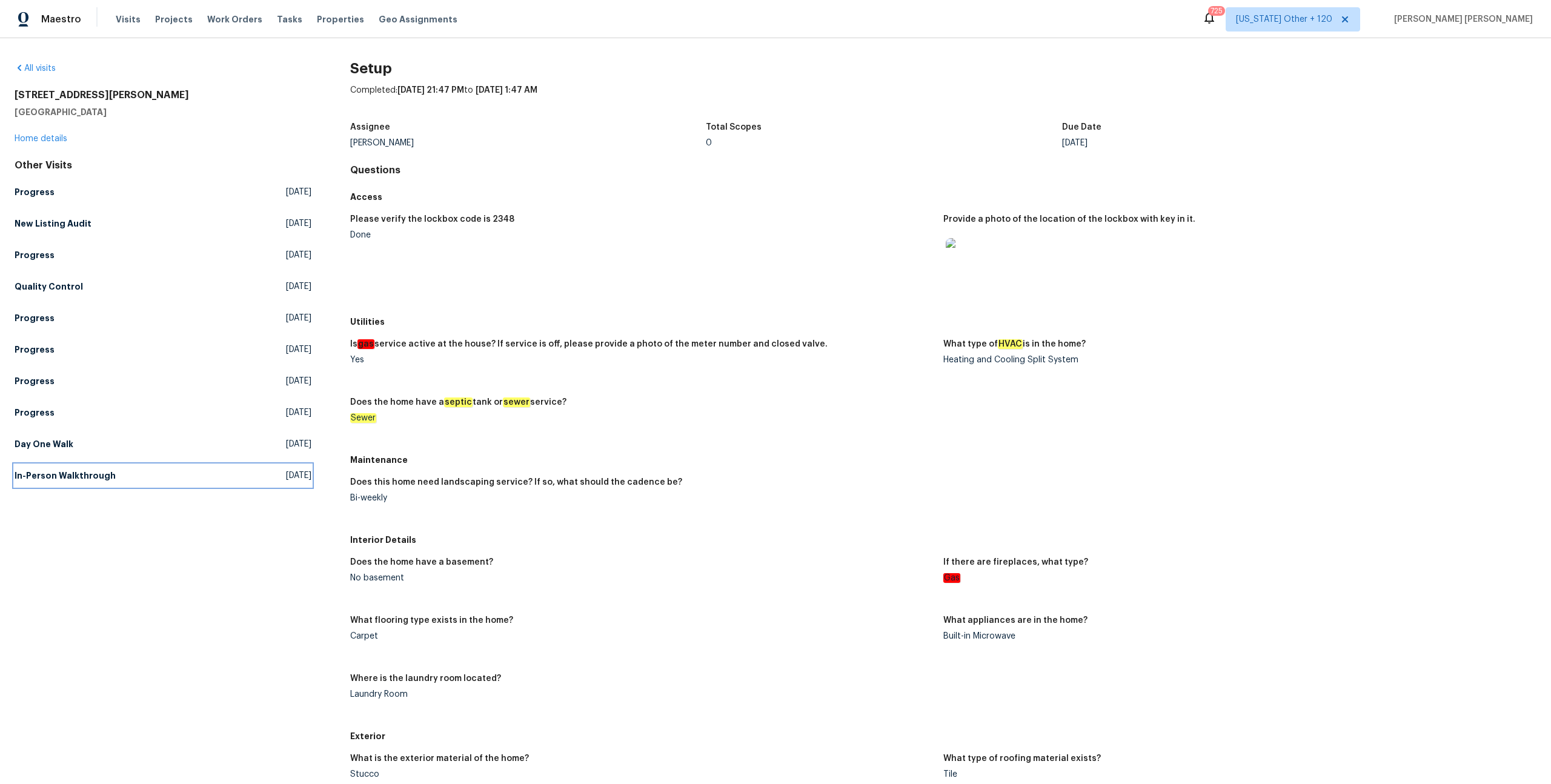
click at [75, 480] on h5 "In-Person Walkthrough" at bounding box center [65, 475] width 101 height 12
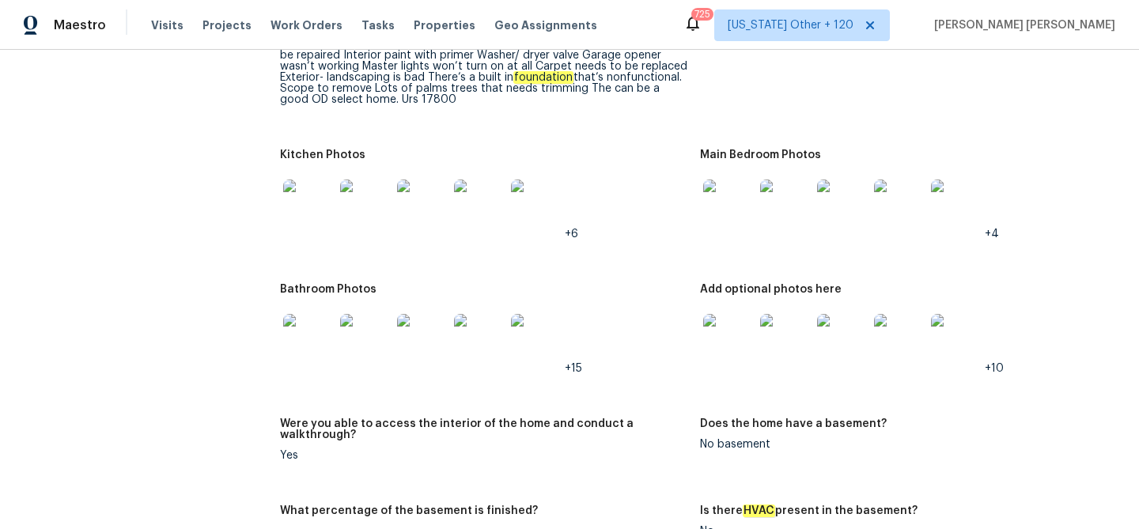
scroll to position [1729, 0]
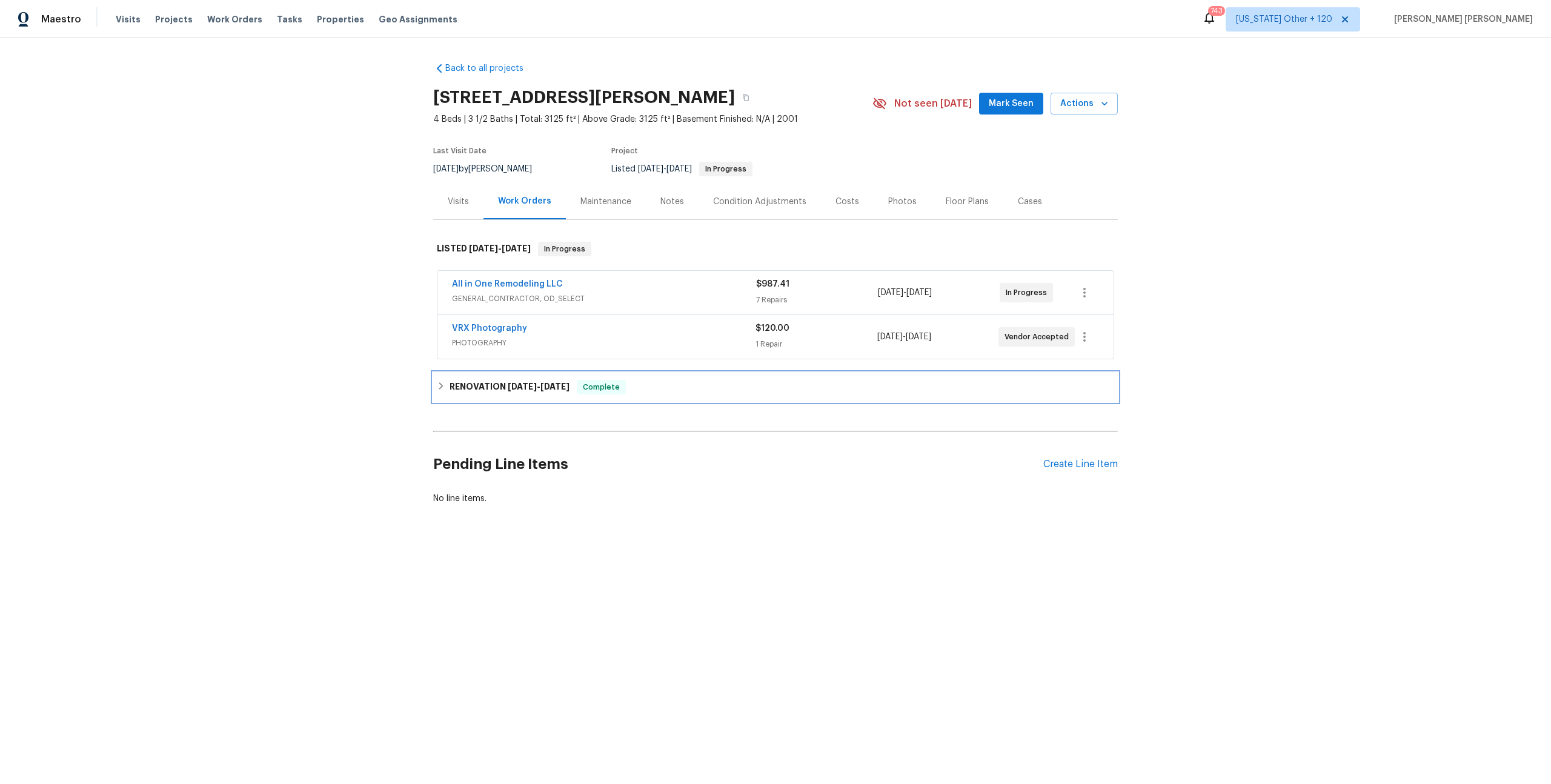
click at [549, 385] on span "[DATE]" at bounding box center [555, 386] width 29 height 8
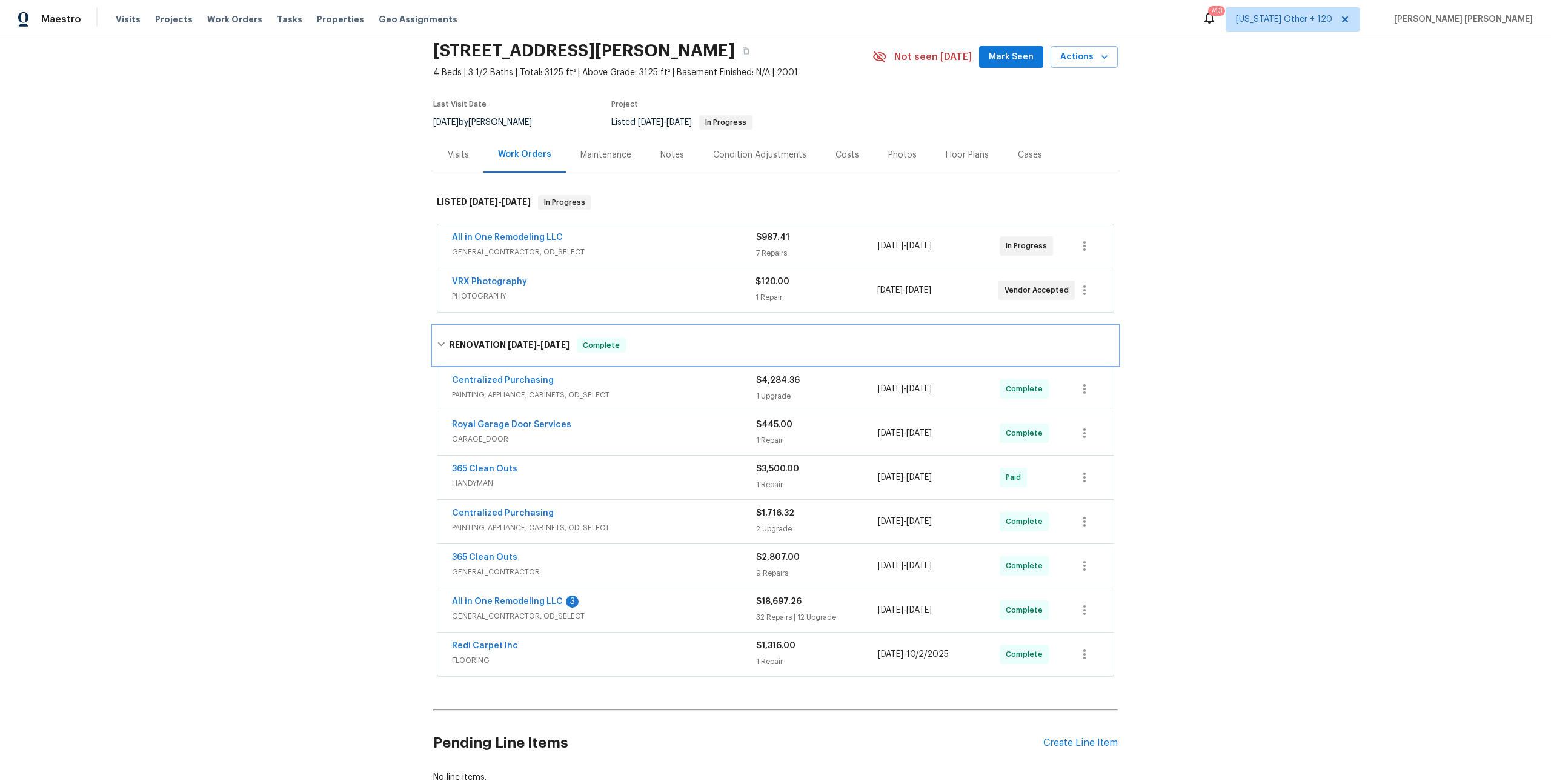
scroll to position [138, 0]
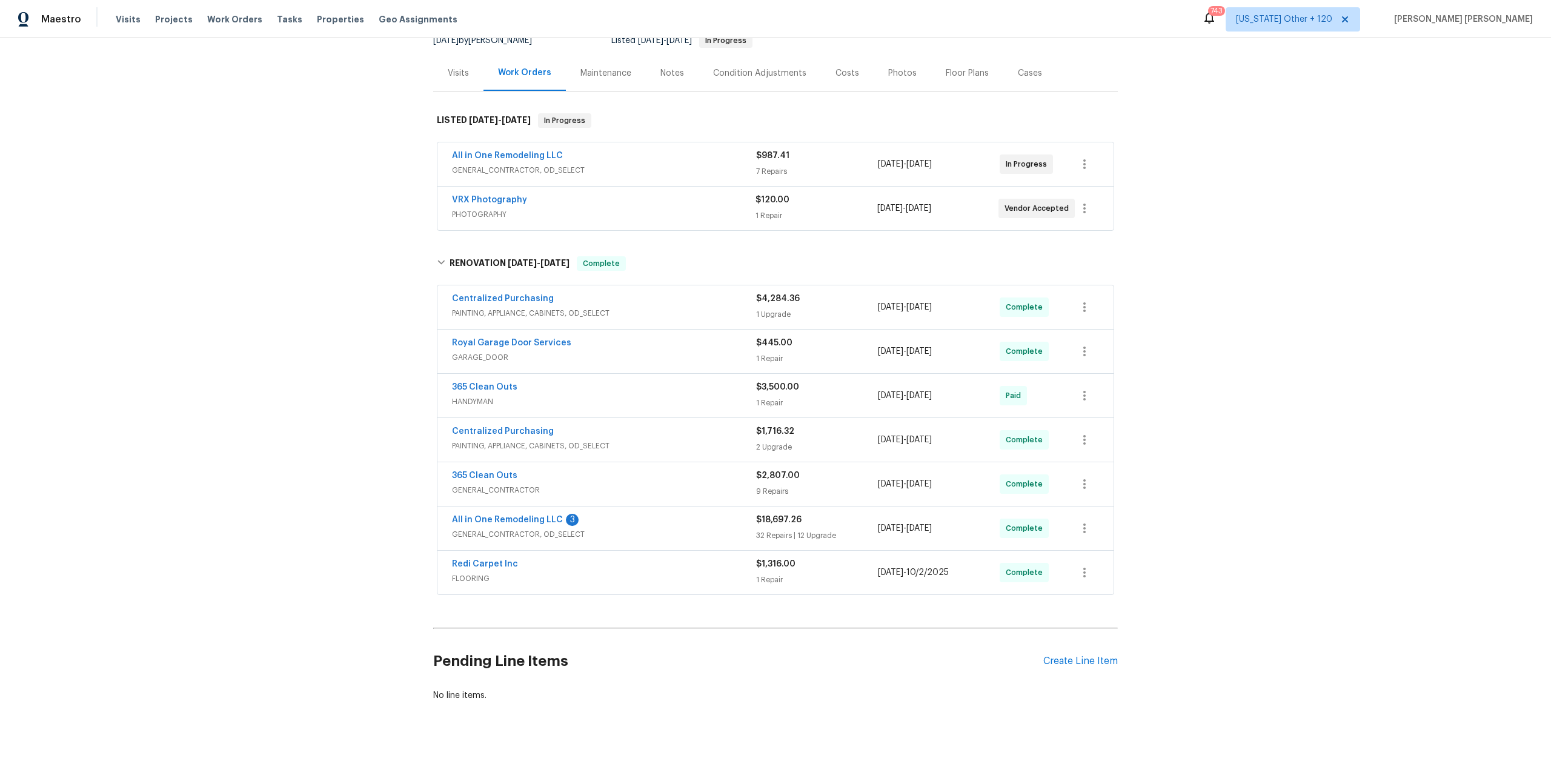
click at [722, 573] on span "FLOORING" at bounding box center [604, 579] width 304 height 12
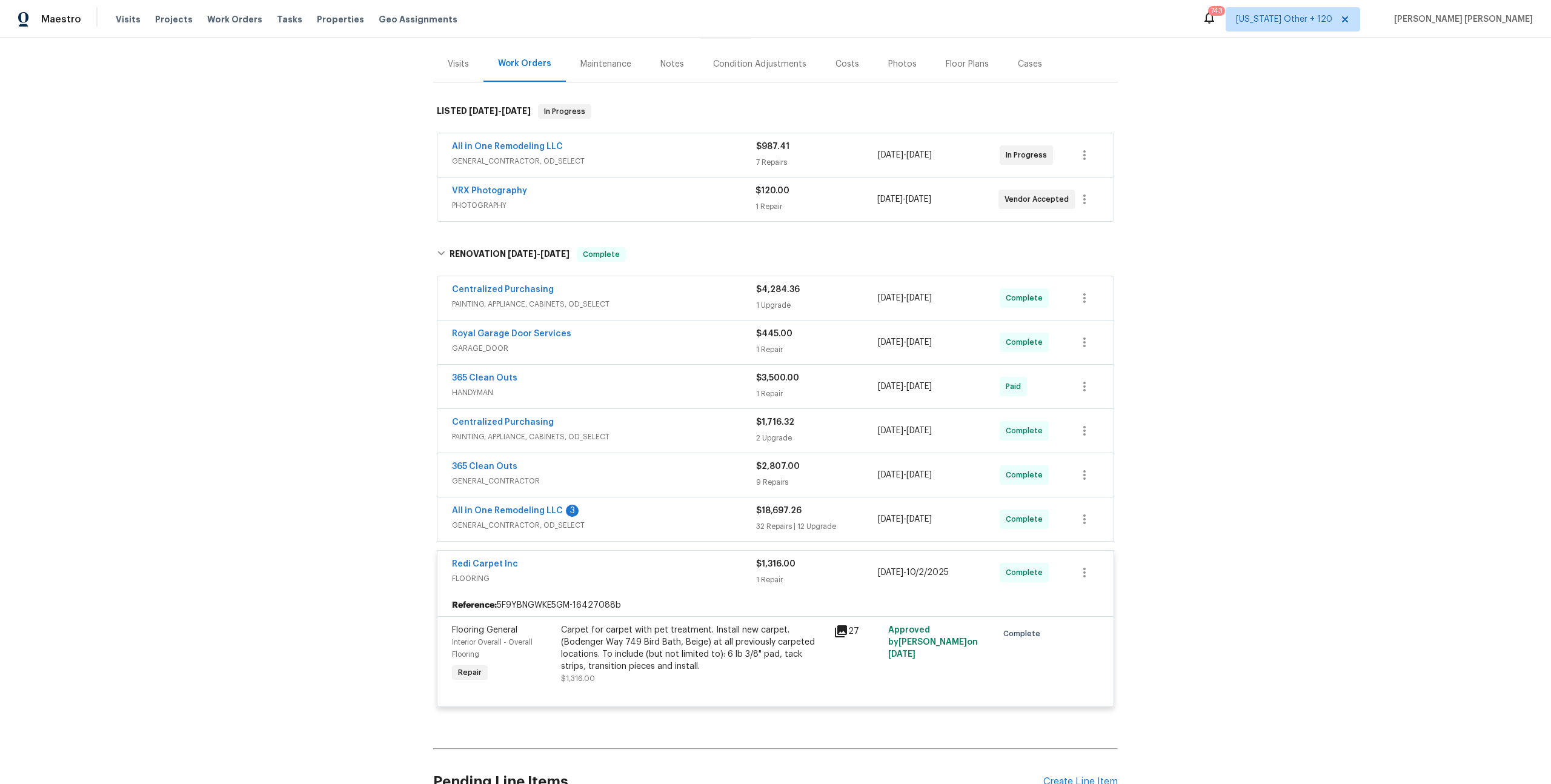
click at [743, 512] on div "All in One Remodeling LLC 3" at bounding box center [604, 511] width 304 height 15
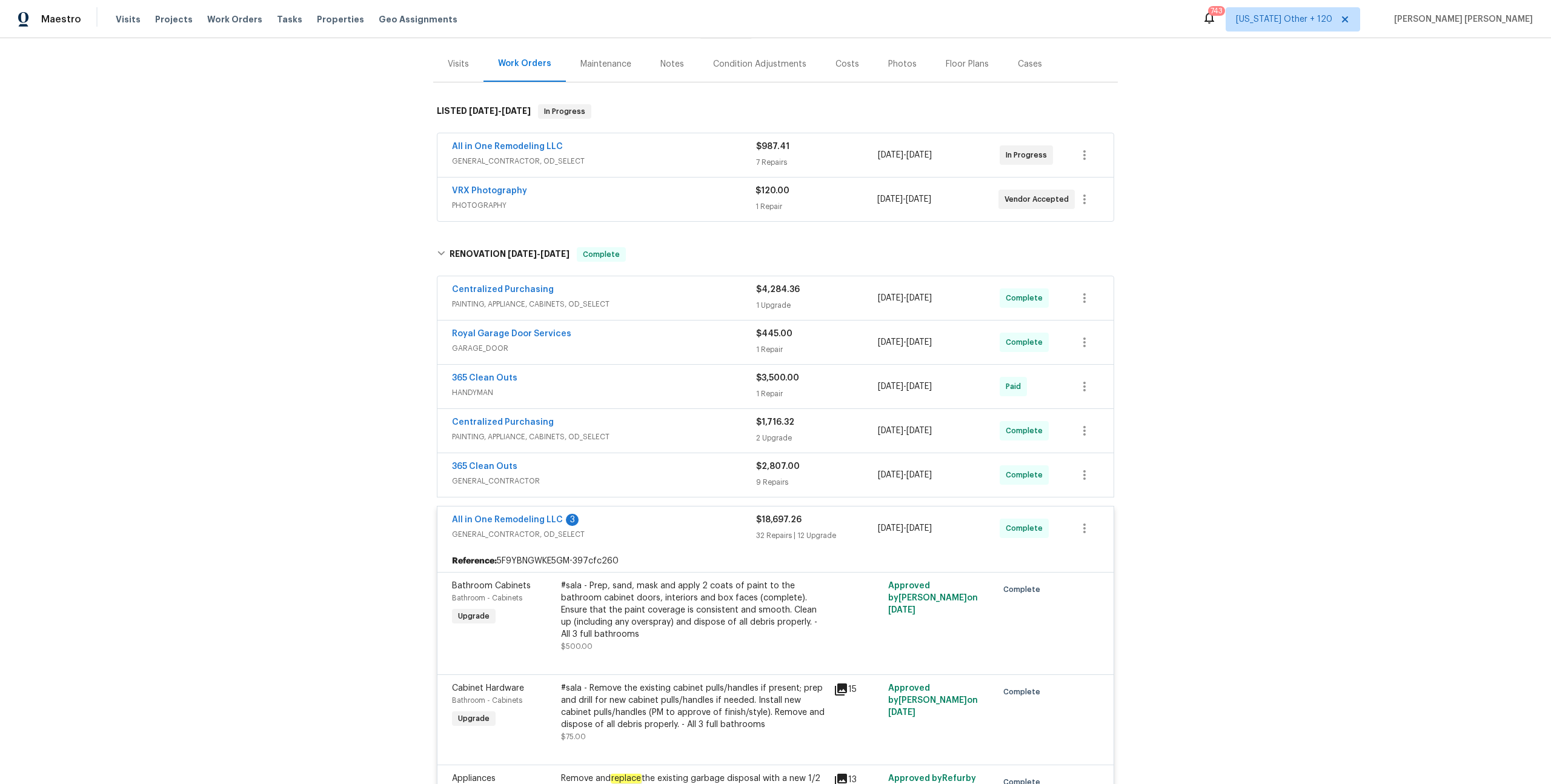
click at [727, 473] on div "365 Clean Outs" at bounding box center [604, 467] width 304 height 15
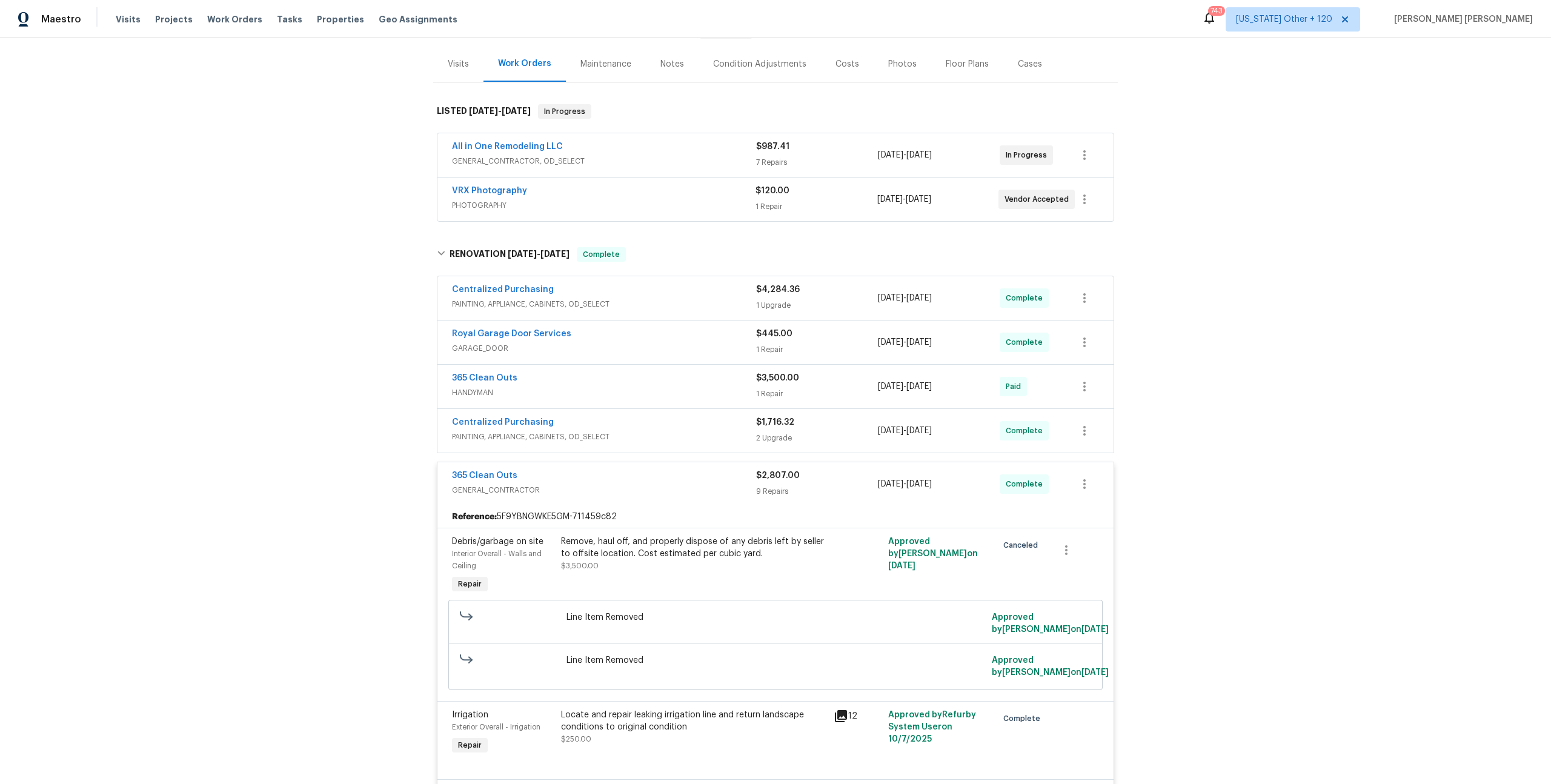
click at [729, 431] on span "PAINTING, APPLIANCE, CABINETS, OD_SELECT" at bounding box center [604, 437] width 304 height 12
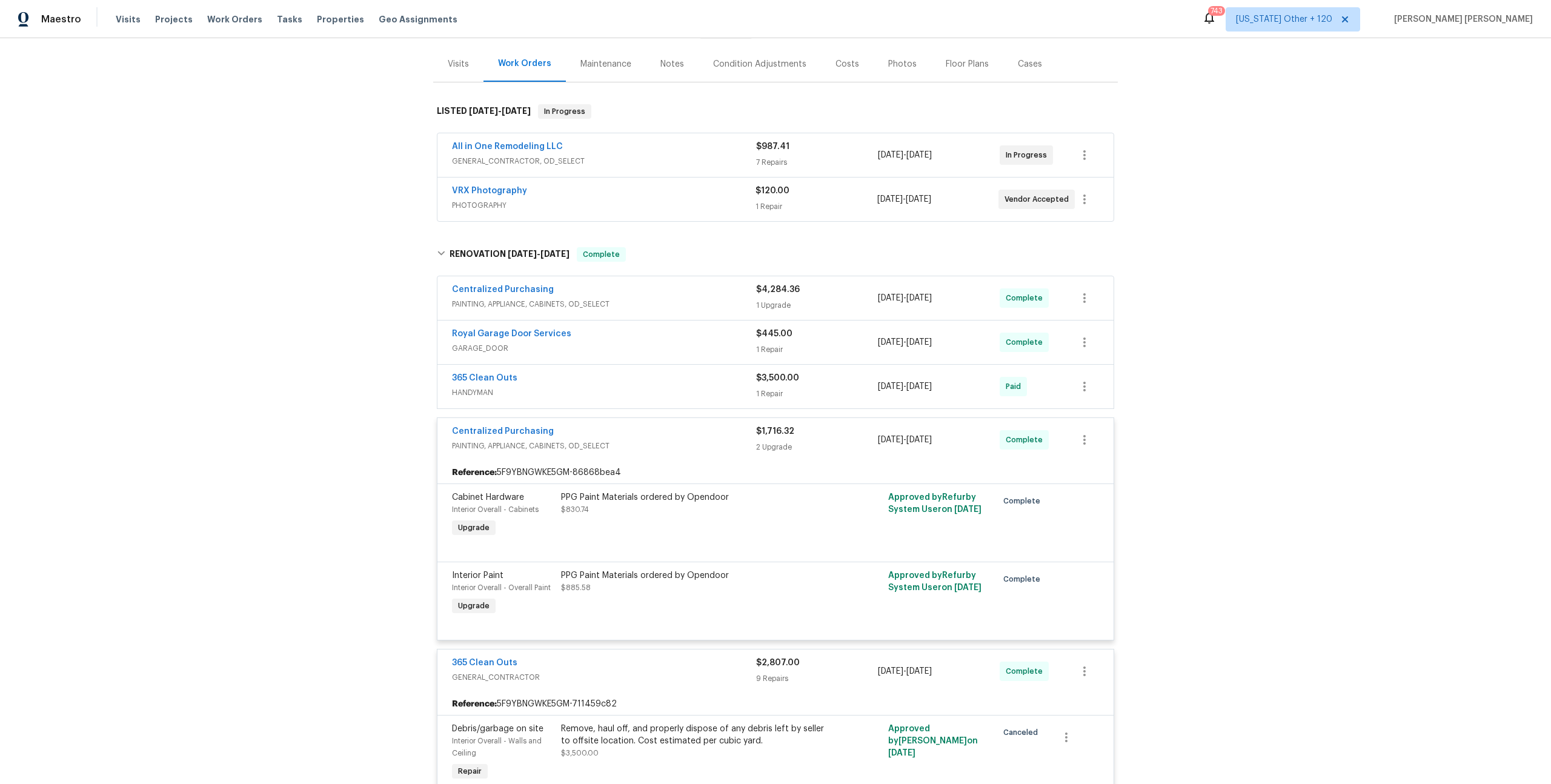
click at [734, 384] on div "365 Clean Outs" at bounding box center [604, 379] width 304 height 15
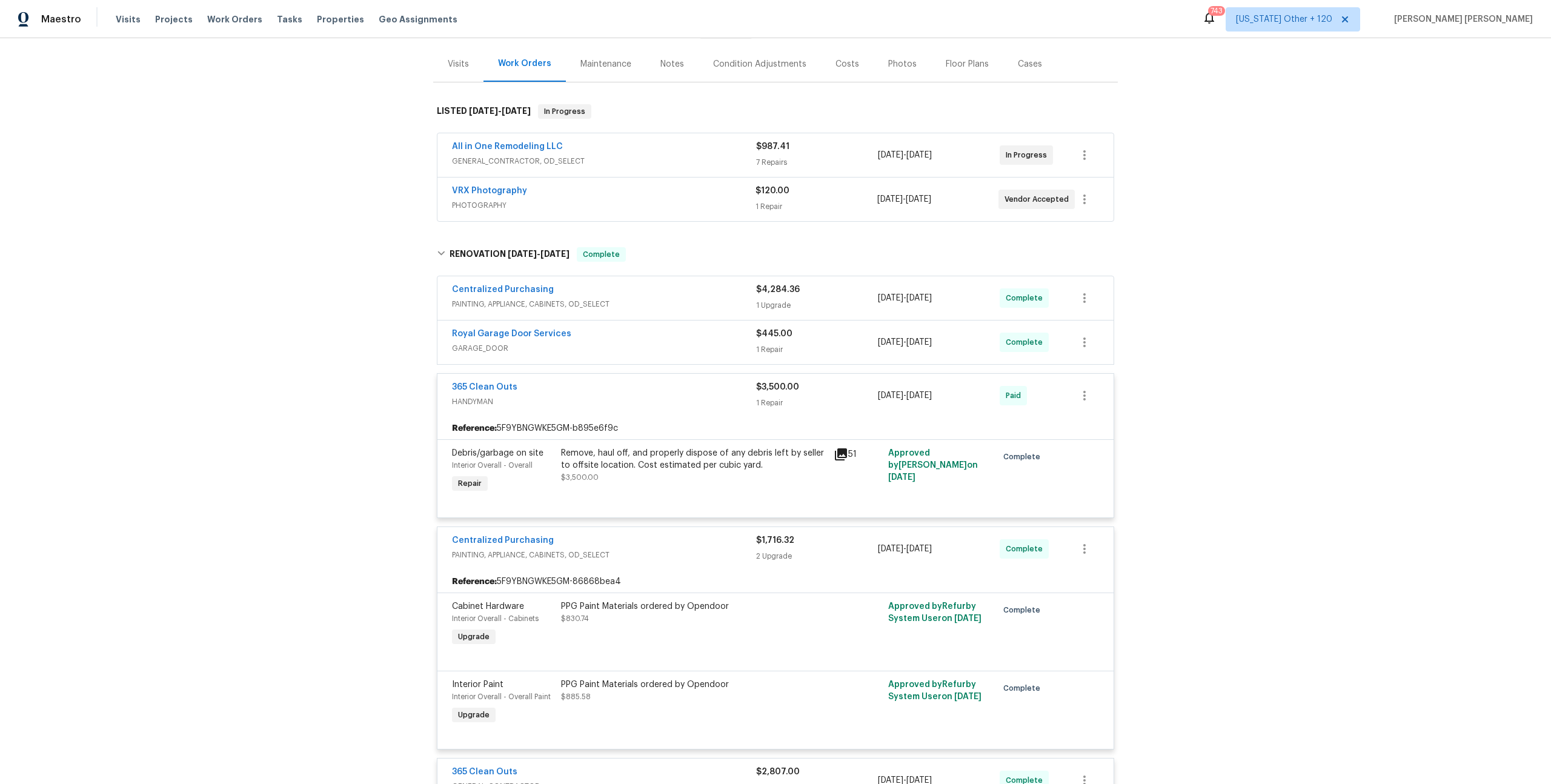
click at [723, 342] on span "GARAGE_DOOR" at bounding box center [604, 348] width 304 height 12
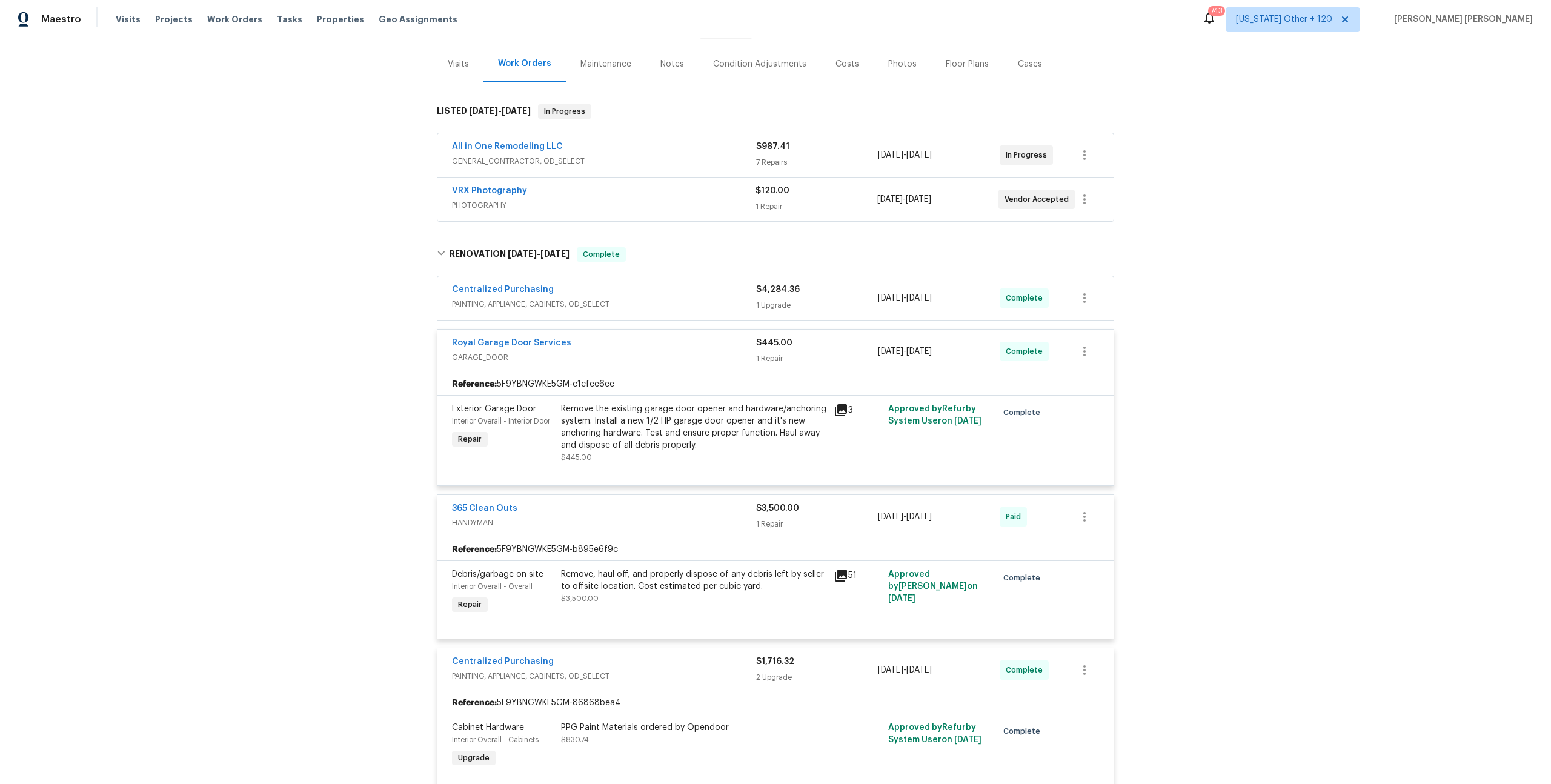
click at [732, 294] on div "Centralized Purchasing" at bounding box center [604, 290] width 304 height 15
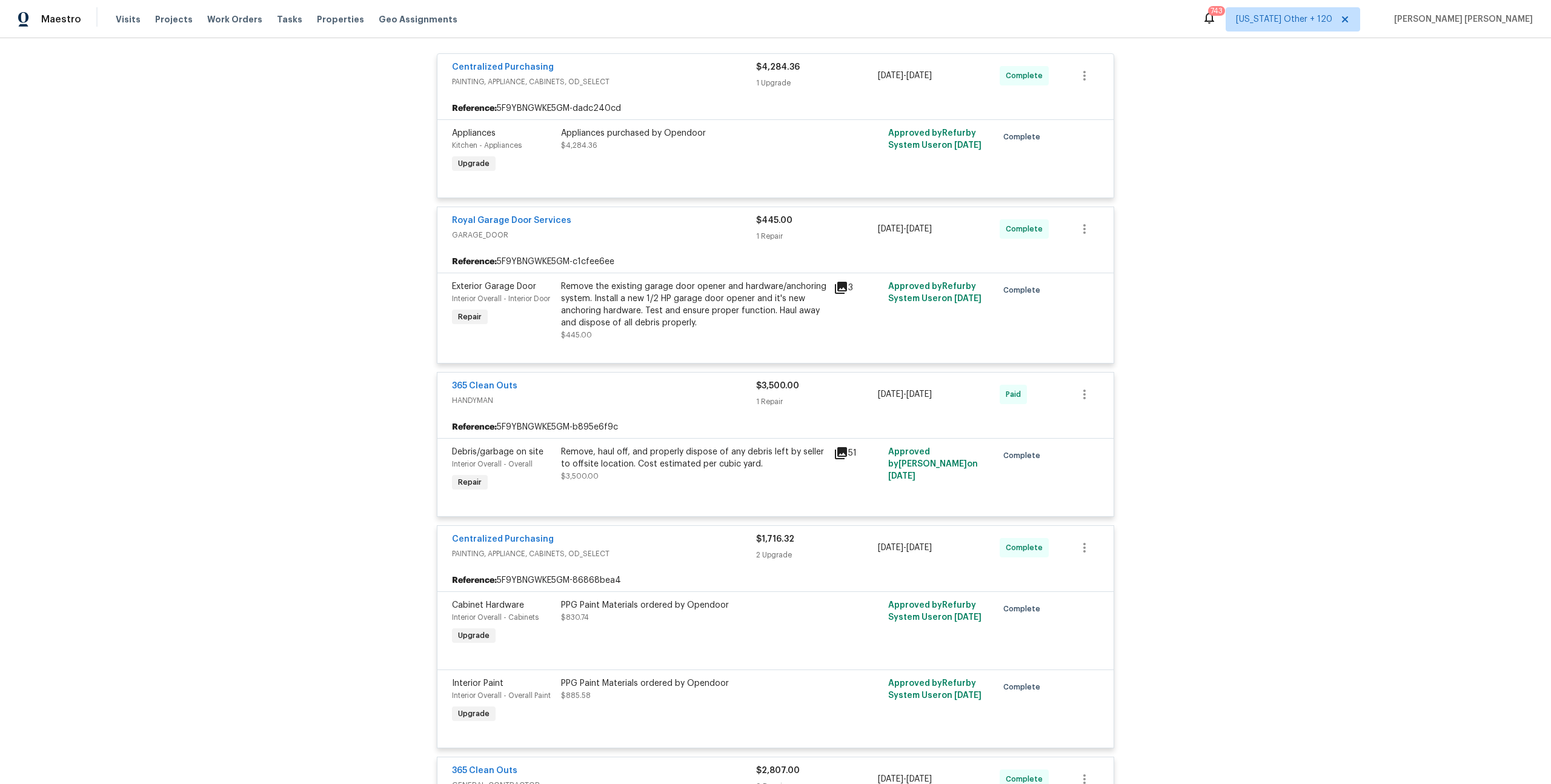
scroll to position [0, 0]
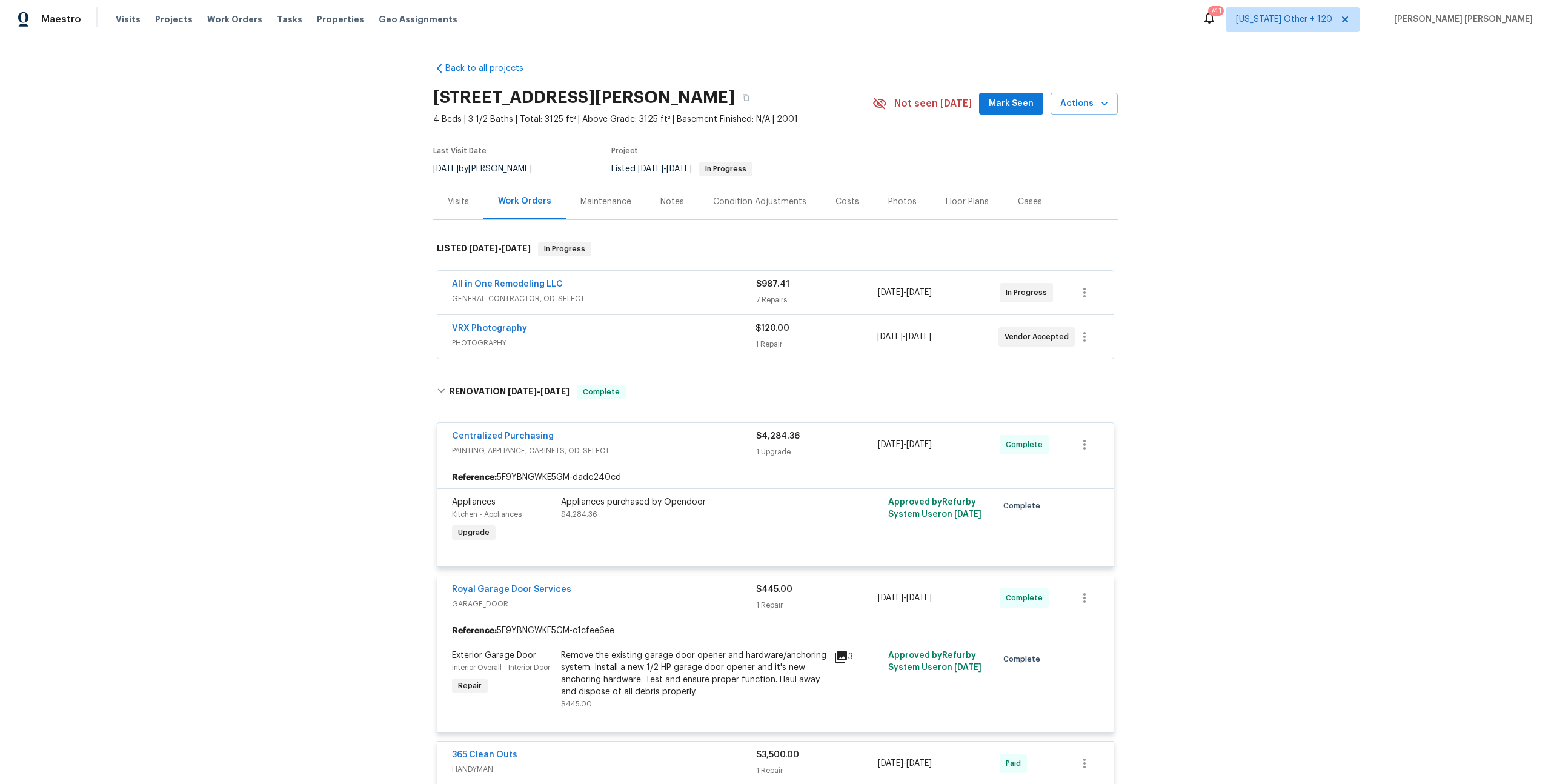
click at [339, 174] on div "Back to all projects [STREET_ADDRESS][PERSON_NAME] 4 Beds | 3 1/2 Baths | Total…" at bounding box center [775, 411] width 1551 height 746
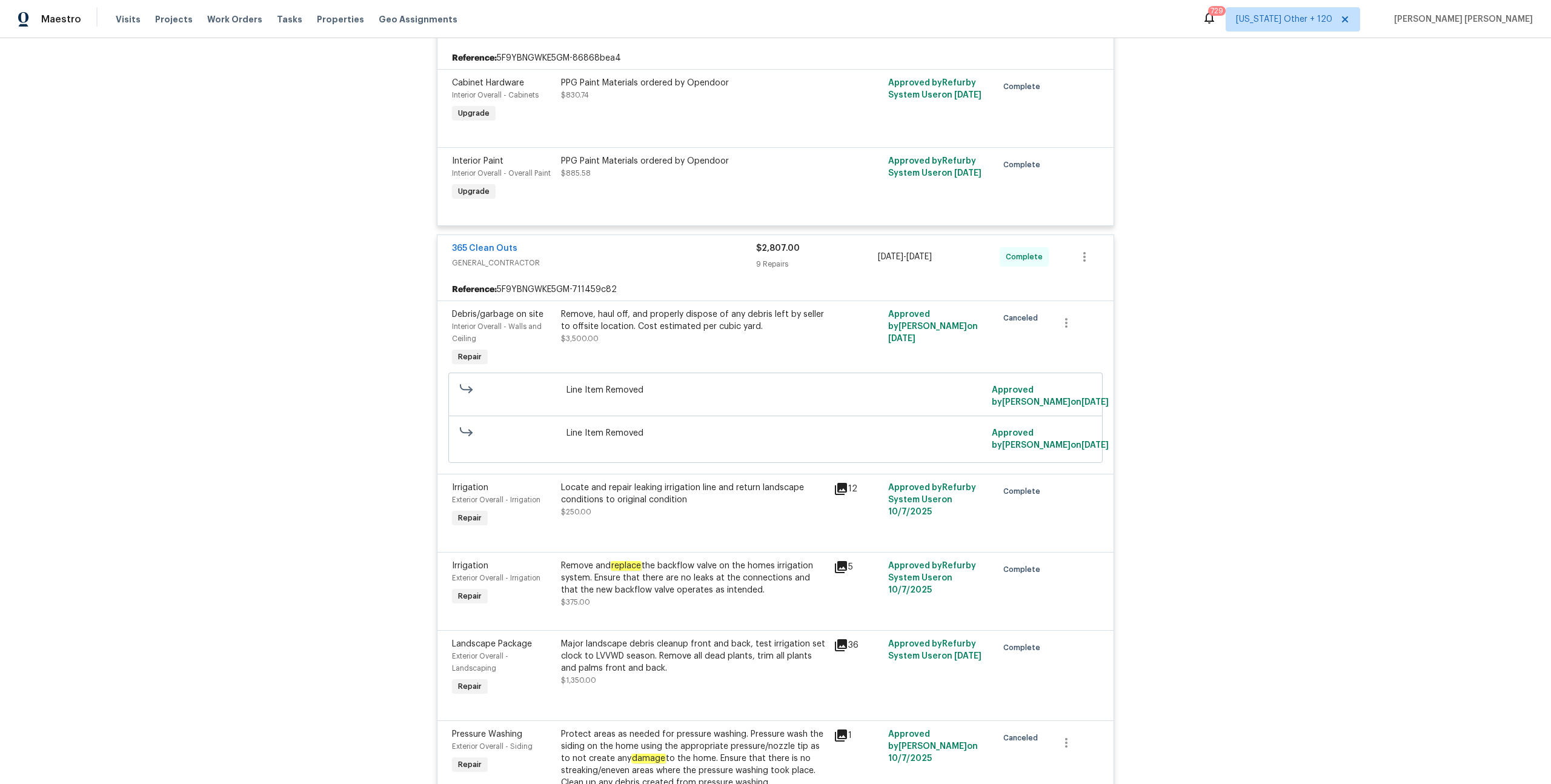
scroll to position [950, 0]
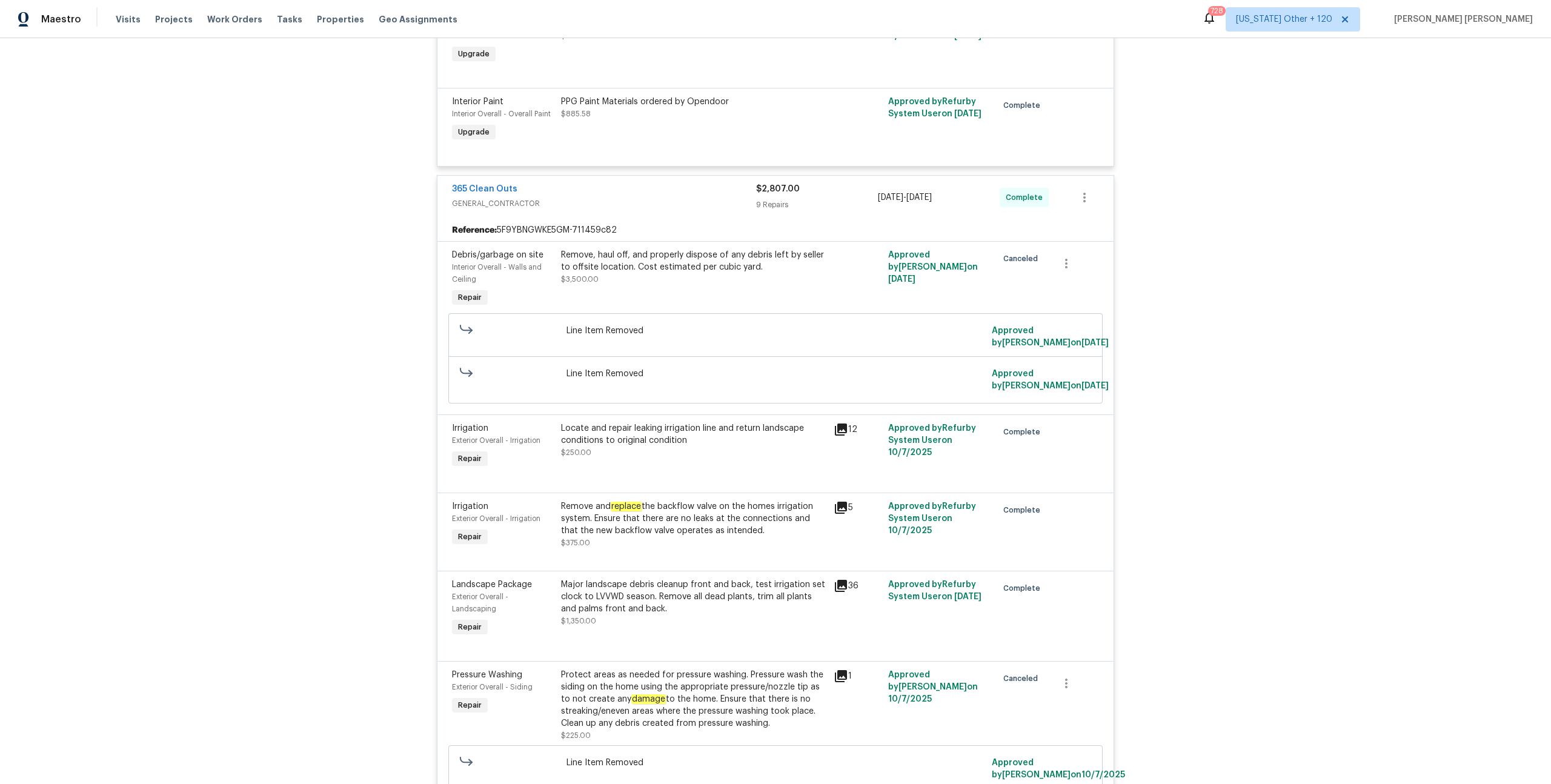
click at [656, 442] on div "Locate and repair leaking irrigation line and return landscape conditions to or…" at bounding box center [694, 434] width 266 height 24
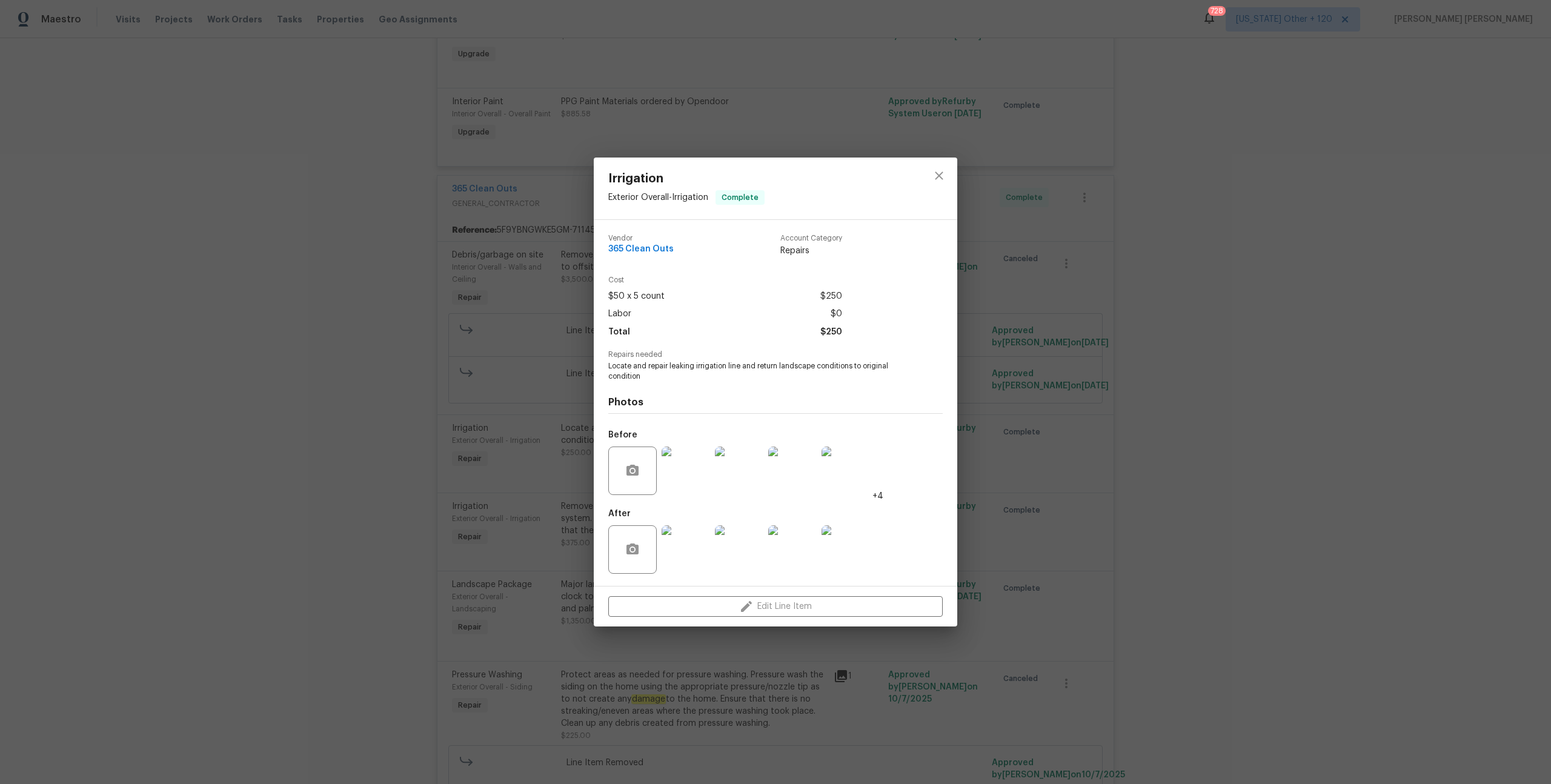
click at [713, 366] on span "Locate and repair leaking irrigation line and return landscape conditions to or…" at bounding box center [758, 371] width 301 height 21
click at [739, 366] on span "Locate and repair leaking irrigation line and return landscape conditions to or…" at bounding box center [758, 371] width 301 height 21
copy span "irrigation line"
click at [257, 230] on div "Irrigation Exterior Overall - Irrigation Complete Vendor 365 Clean Outs Account…" at bounding box center [775, 392] width 1551 height 784
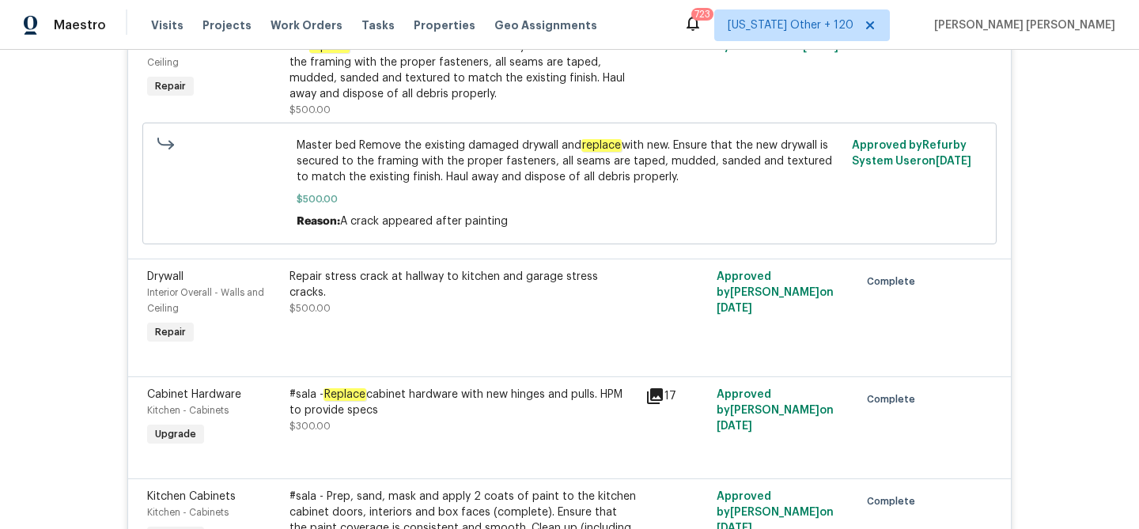
scroll to position [8527, 0]
